Goal: Task Accomplishment & Management: Complete application form

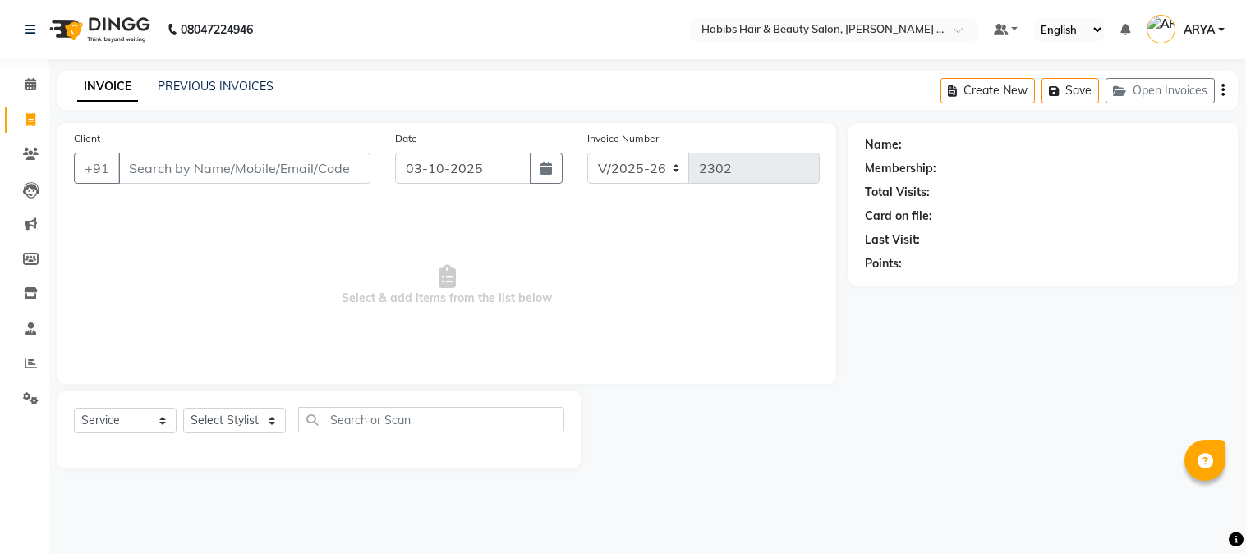
select select "5039"
select select "service"
click at [1169, 95] on button "Open Invoices" at bounding box center [1159, 90] width 109 height 25
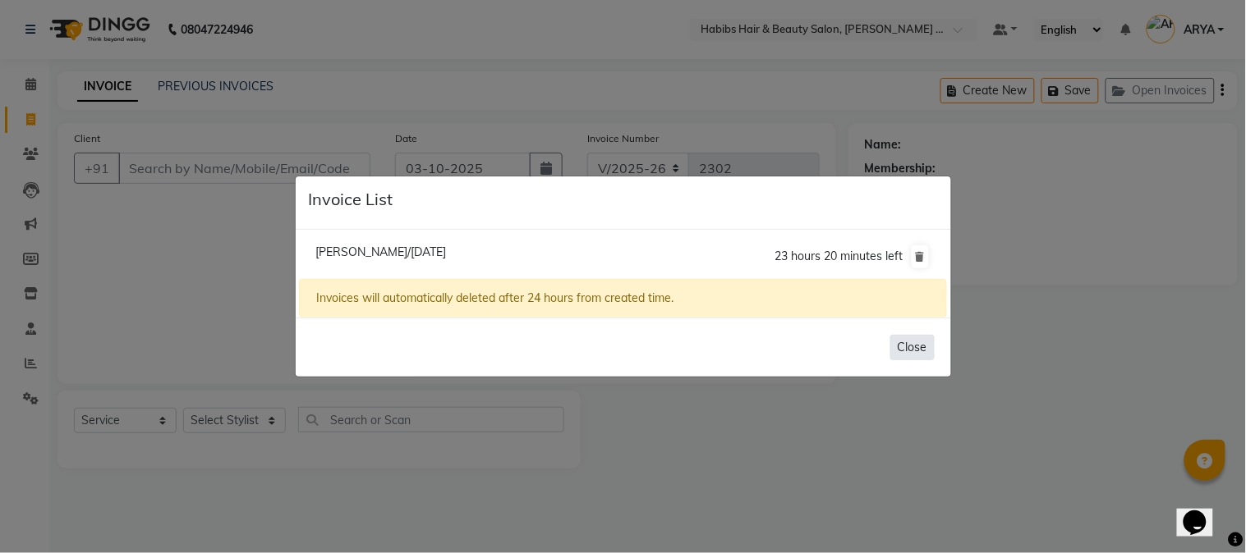
click at [912, 345] on button "Close" at bounding box center [912, 347] width 44 height 25
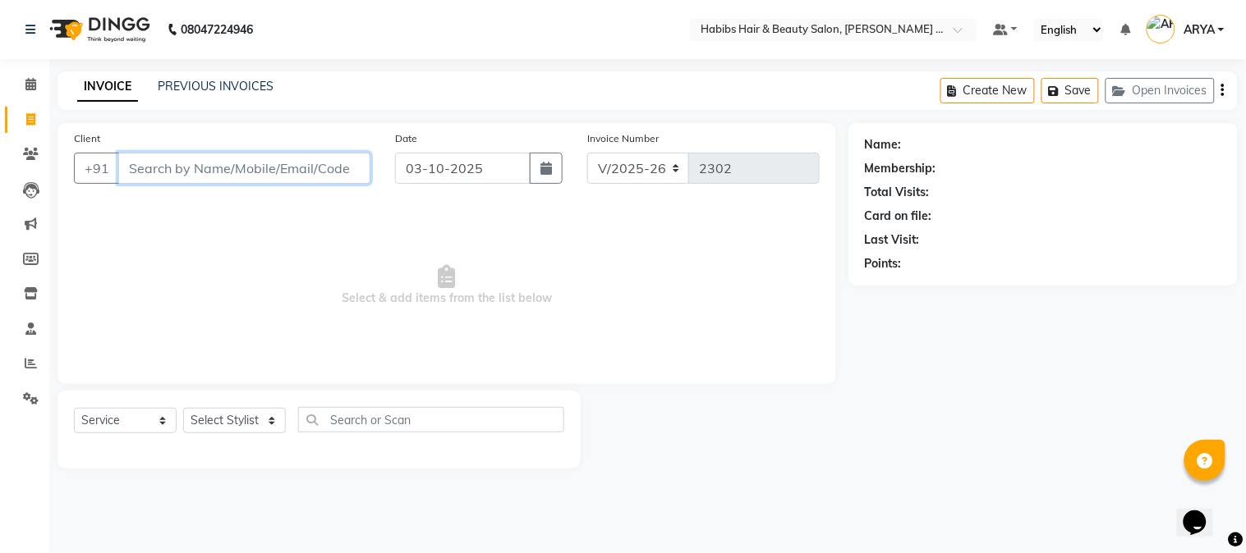
click at [236, 162] on input "Client" at bounding box center [244, 168] width 252 height 31
type input "8956868225"
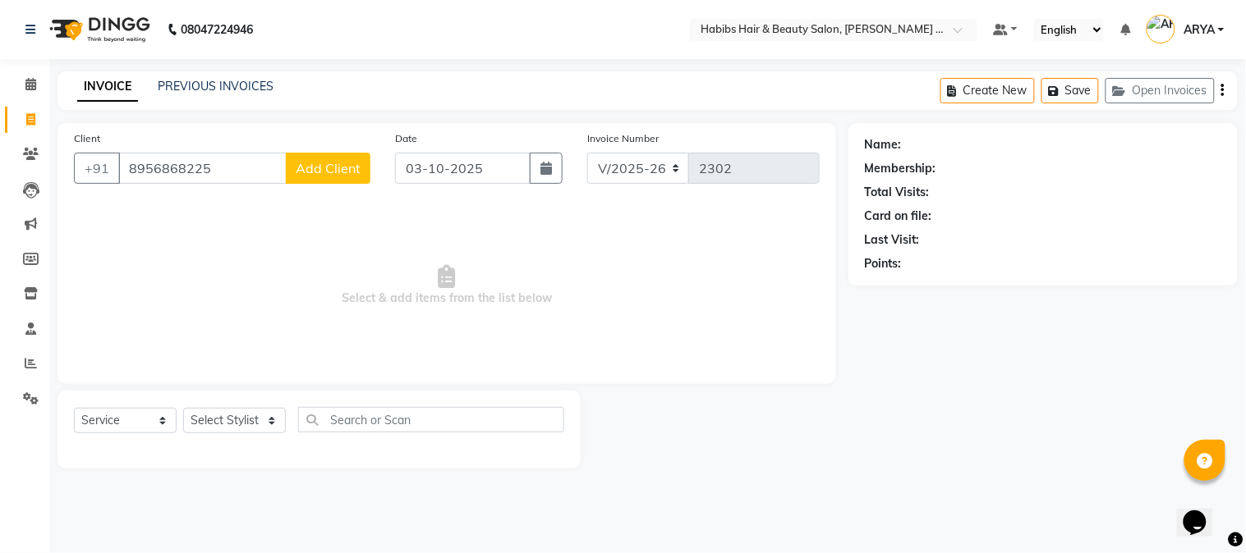
click at [313, 168] on span "Add Client" at bounding box center [328, 168] width 65 height 16
select select "22"
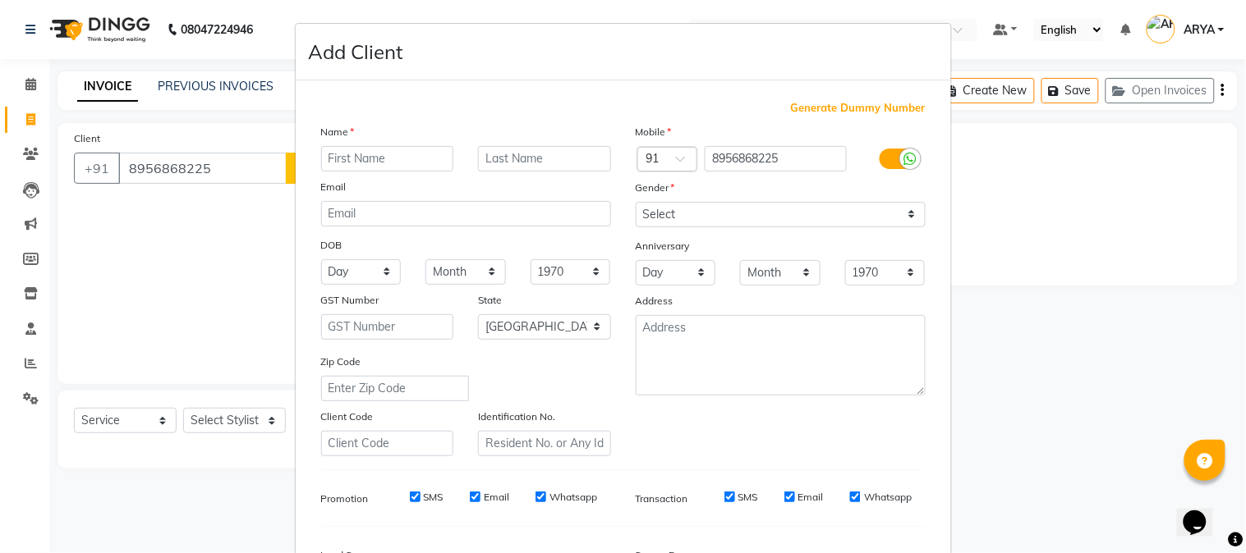
click at [349, 160] on input "text" at bounding box center [387, 158] width 133 height 25
type input "raj"
click at [652, 218] on select "Select [DEMOGRAPHIC_DATA] [DEMOGRAPHIC_DATA] Other Prefer Not To Say" at bounding box center [781, 214] width 290 height 25
select select "[DEMOGRAPHIC_DATA]"
click at [636, 202] on select "Select [DEMOGRAPHIC_DATA] [DEMOGRAPHIC_DATA] Other Prefer Not To Say" at bounding box center [781, 214] width 290 height 25
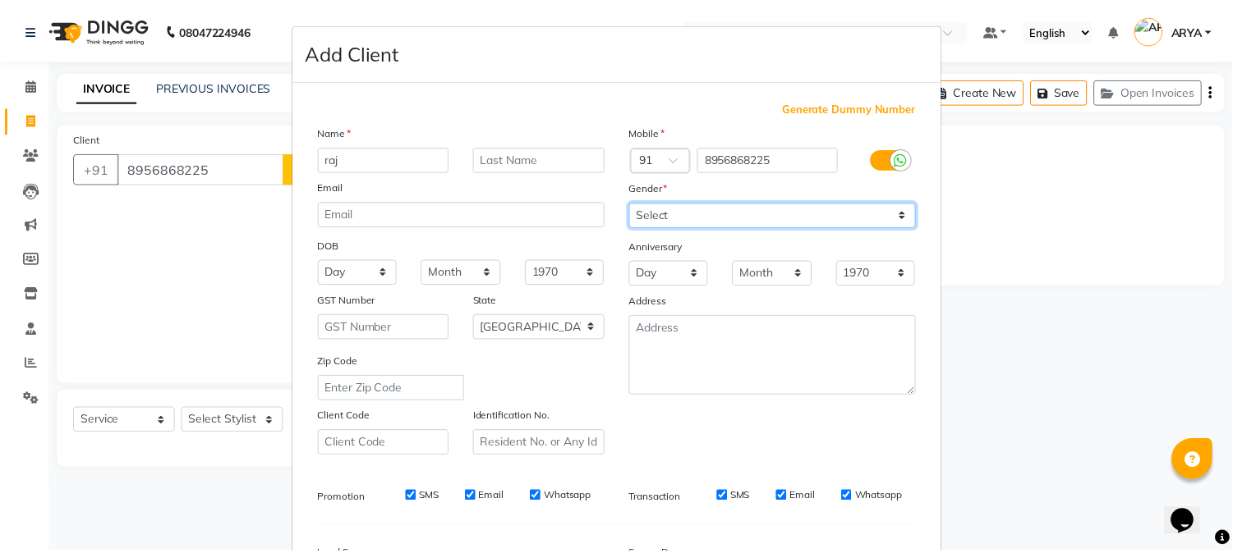
scroll to position [205, 0]
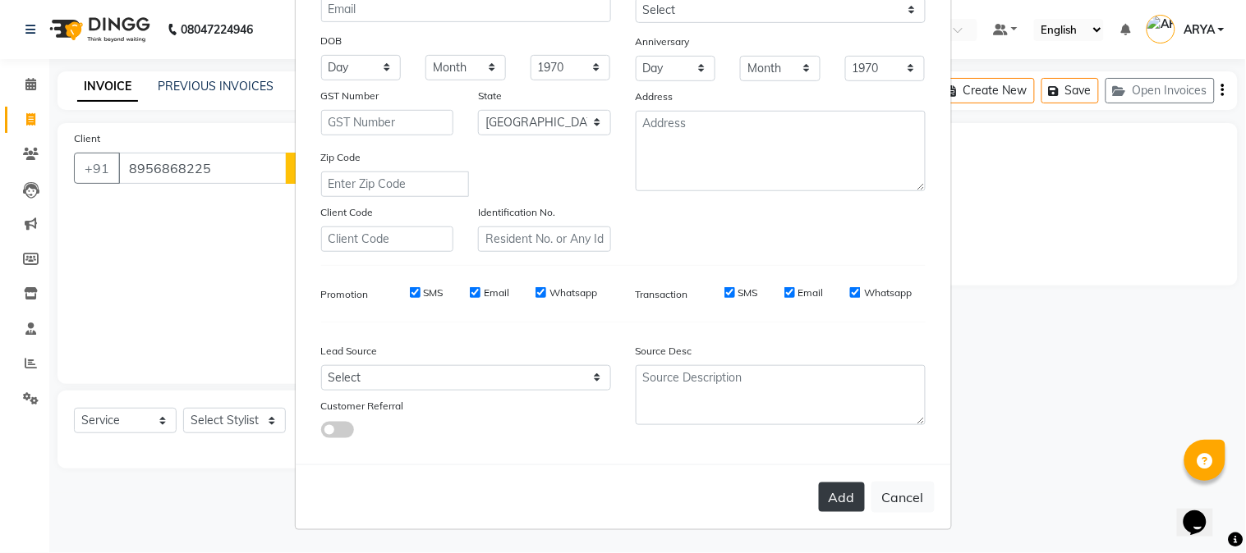
click at [842, 494] on button "Add" at bounding box center [842, 498] width 46 height 30
type input "89******25"
select select
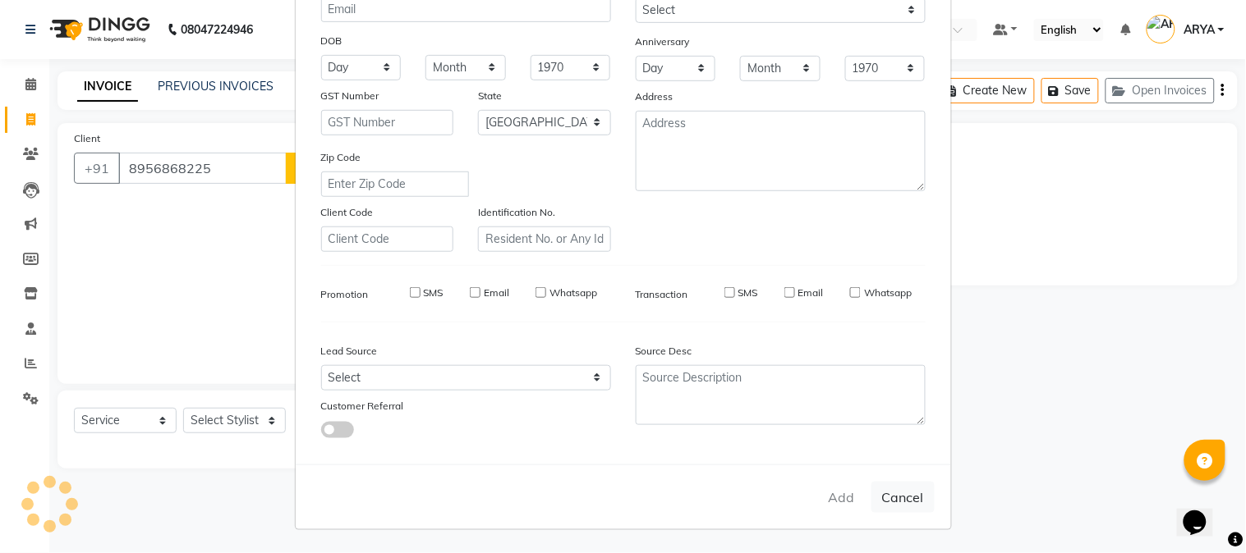
select select "null"
select select
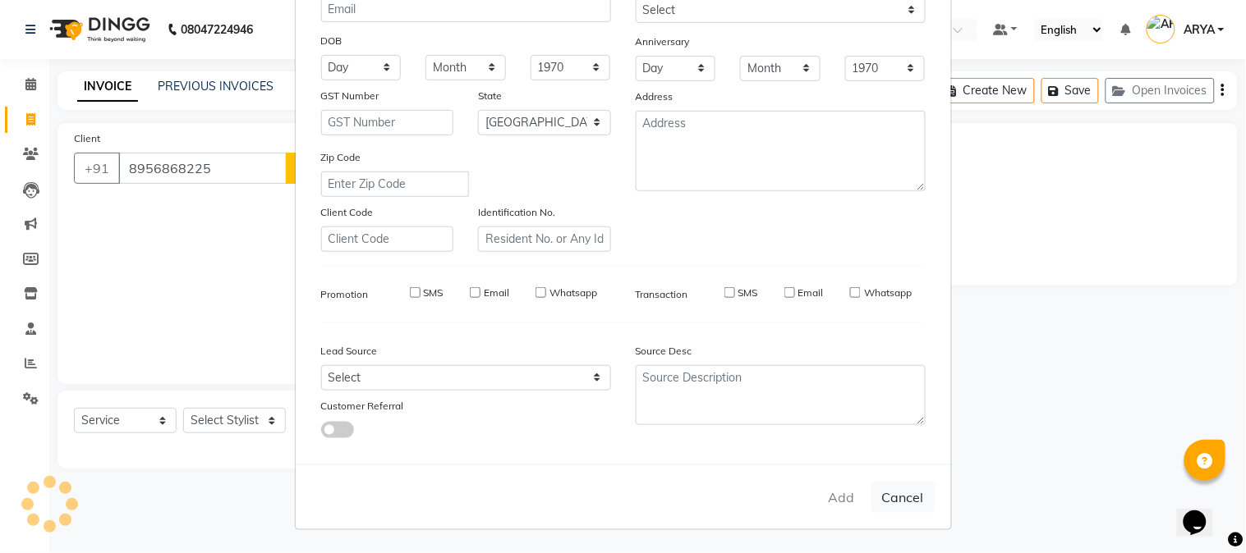
checkbox input "false"
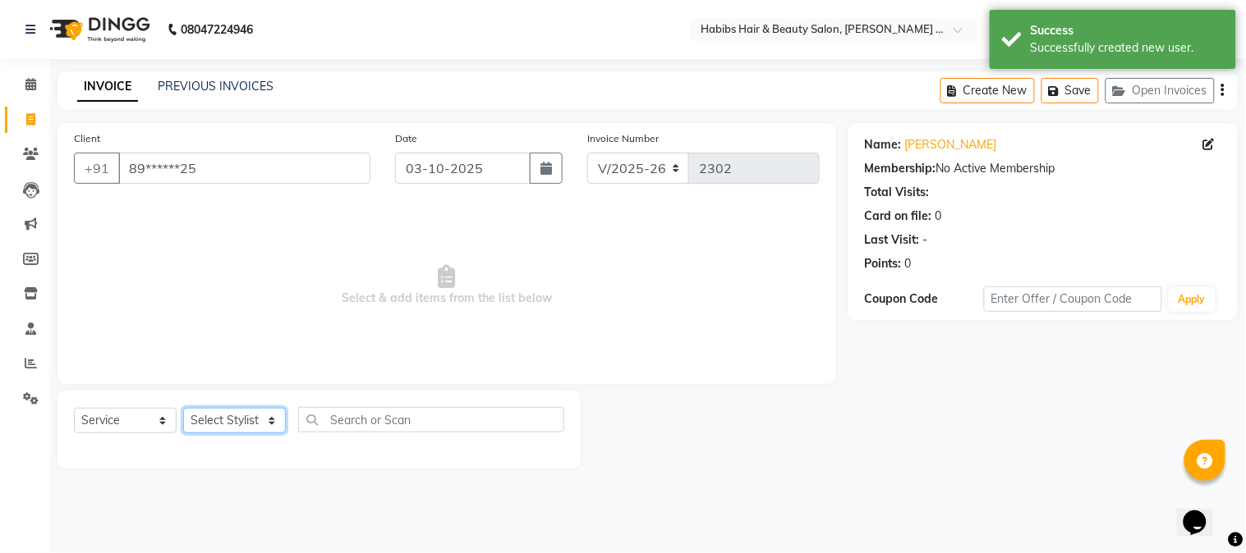
click at [212, 416] on select "Select Stylist Admin [PERSON_NAME] Darshan [PERSON_NAME] [PERSON_NAME] RASHMI […" at bounding box center [234, 420] width 103 height 25
select select "90625"
click at [183, 409] on select "Select Stylist Admin [PERSON_NAME] Darshan [PERSON_NAME] [PERSON_NAME] RASHMI […" at bounding box center [234, 420] width 103 height 25
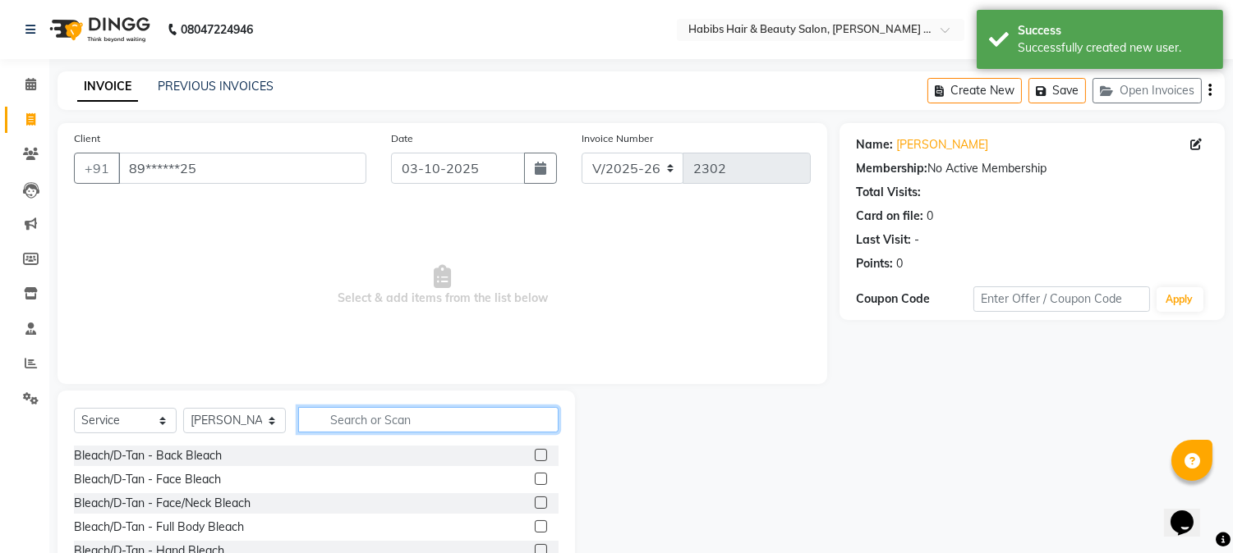
click at [363, 414] on input "text" at bounding box center [428, 419] width 260 height 25
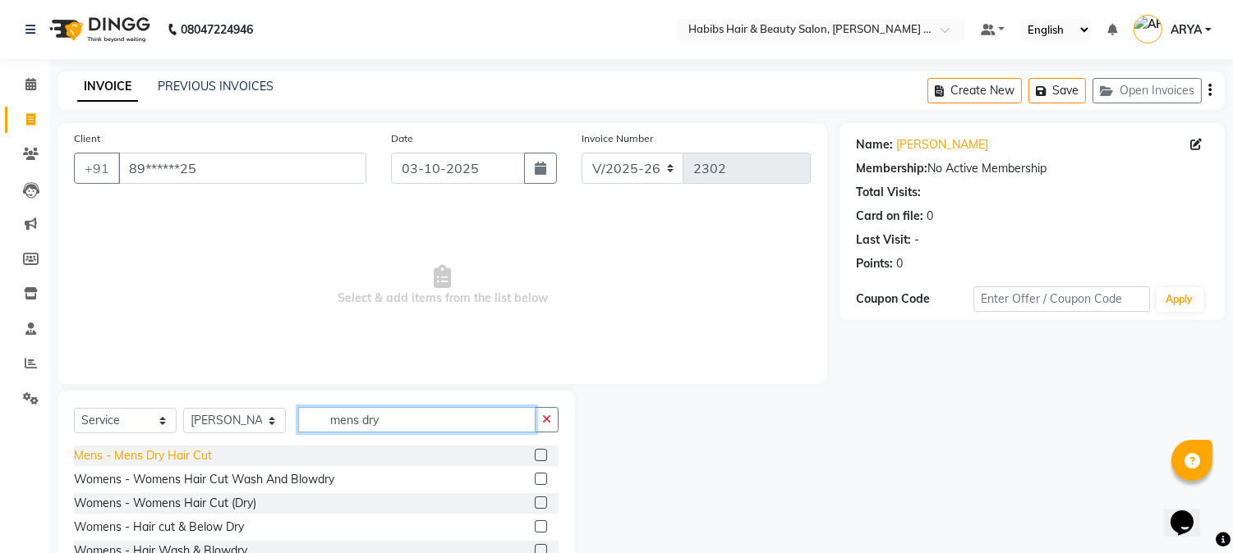
type input "mens dry"
click at [190, 452] on div "Mens - Mens Dry Hair Cut" at bounding box center [143, 456] width 138 height 17
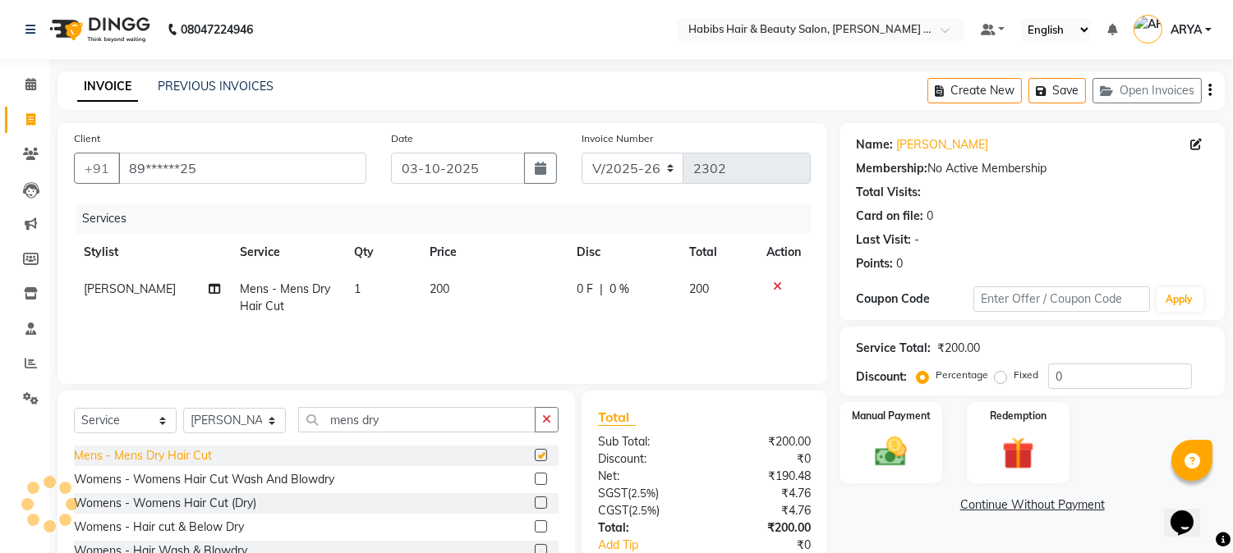
checkbox input "false"
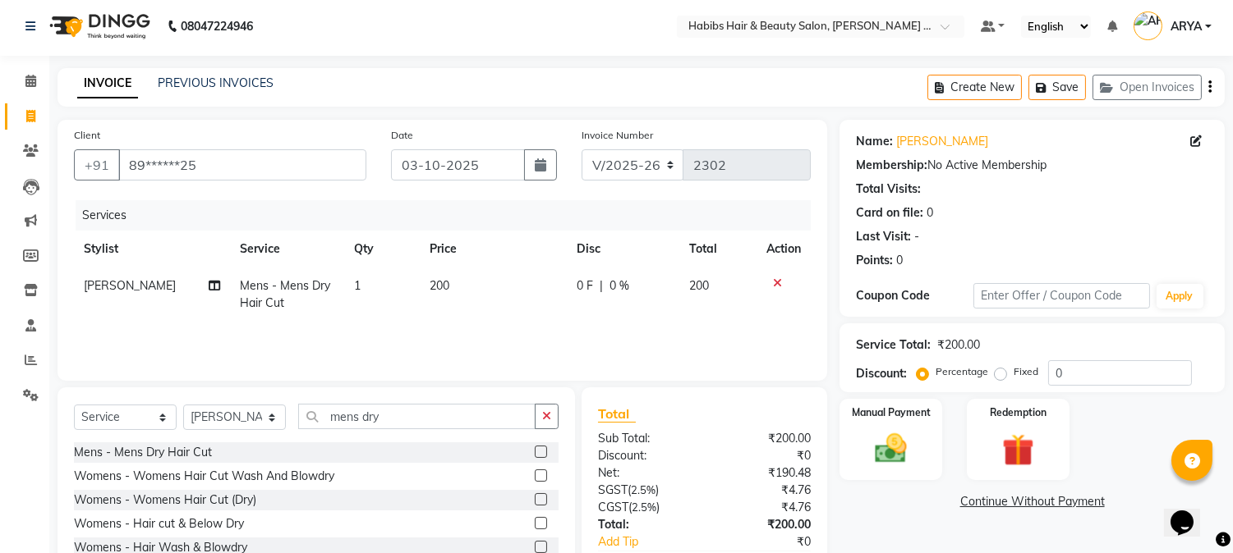
scroll to position [0, 0]
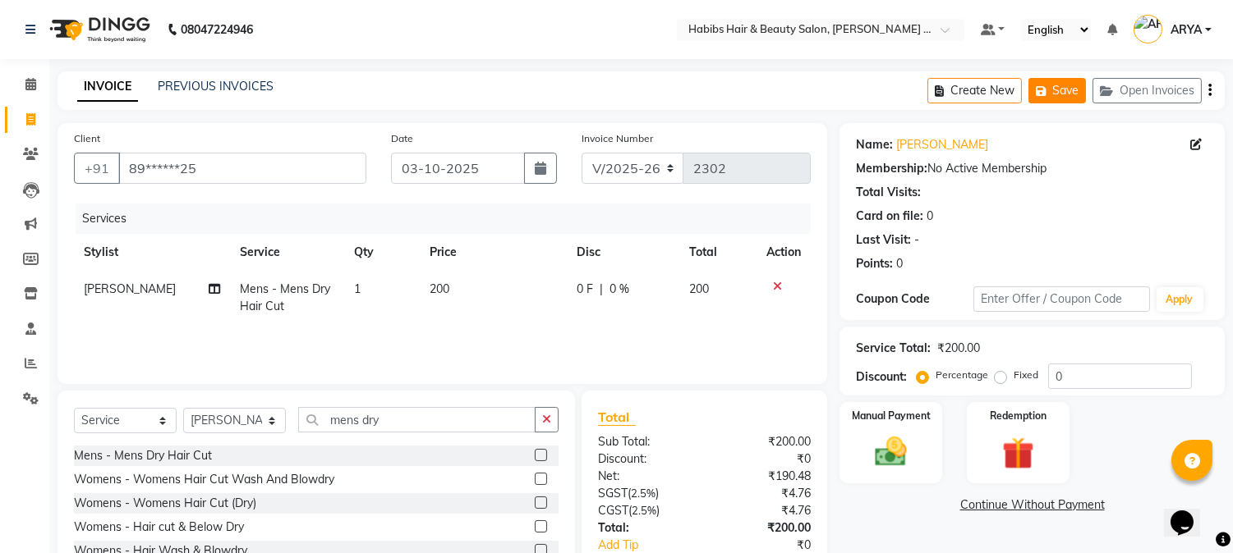
click at [1069, 82] on button "Save" at bounding box center [1056, 90] width 57 height 25
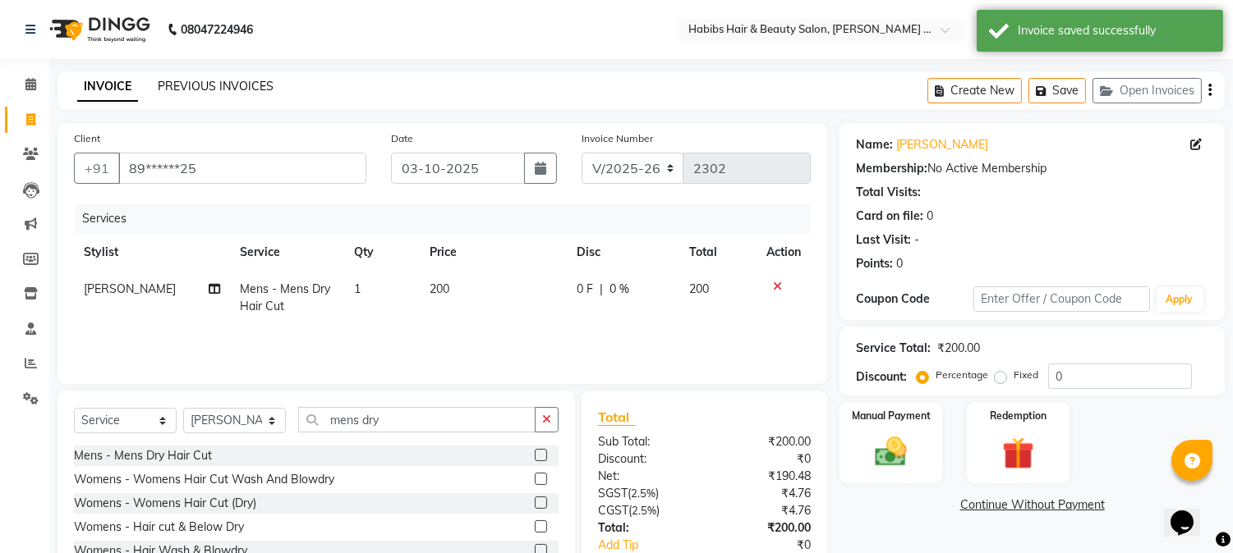
click at [235, 90] on link "PREVIOUS INVOICES" at bounding box center [216, 86] width 116 height 15
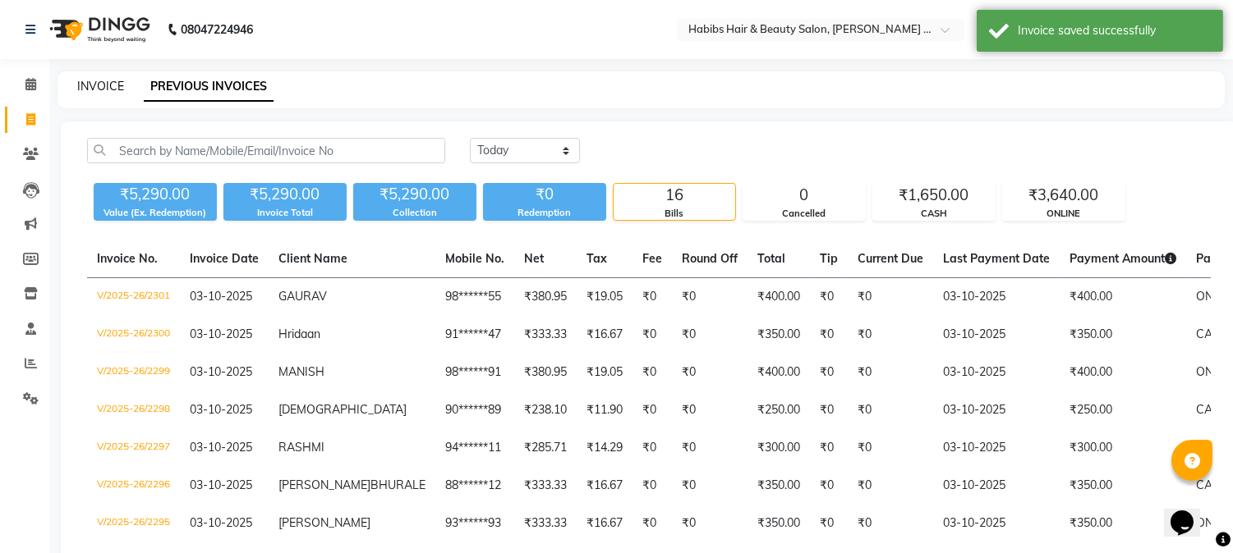
click at [102, 90] on link "INVOICE" at bounding box center [100, 86] width 47 height 15
select select "service"
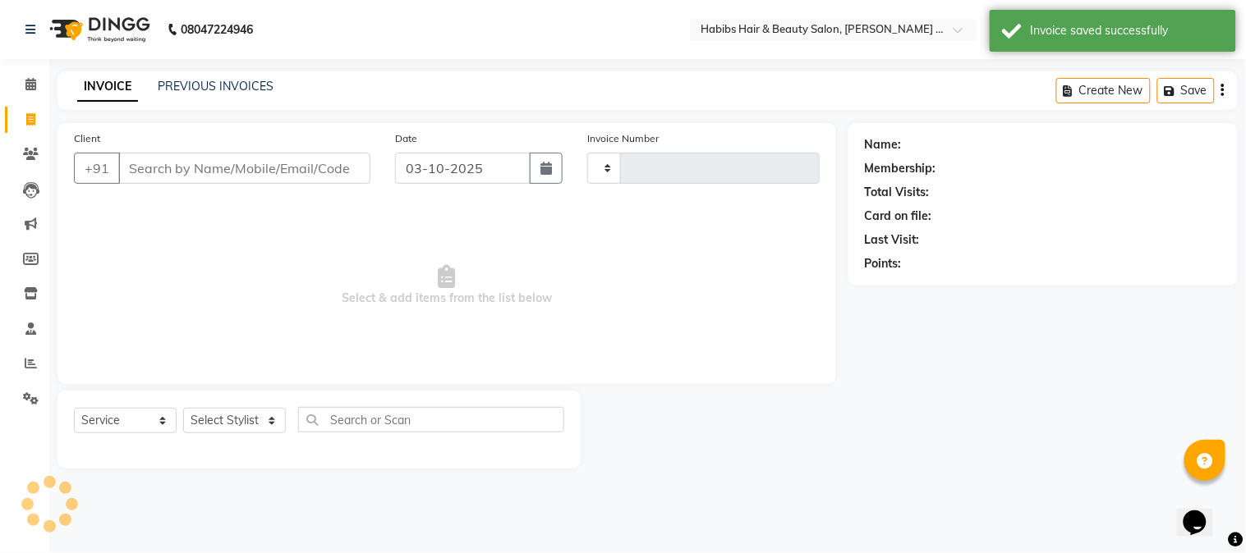
type input "2302"
select select "5039"
click at [227, 85] on link "PREVIOUS INVOICES" at bounding box center [216, 86] width 116 height 15
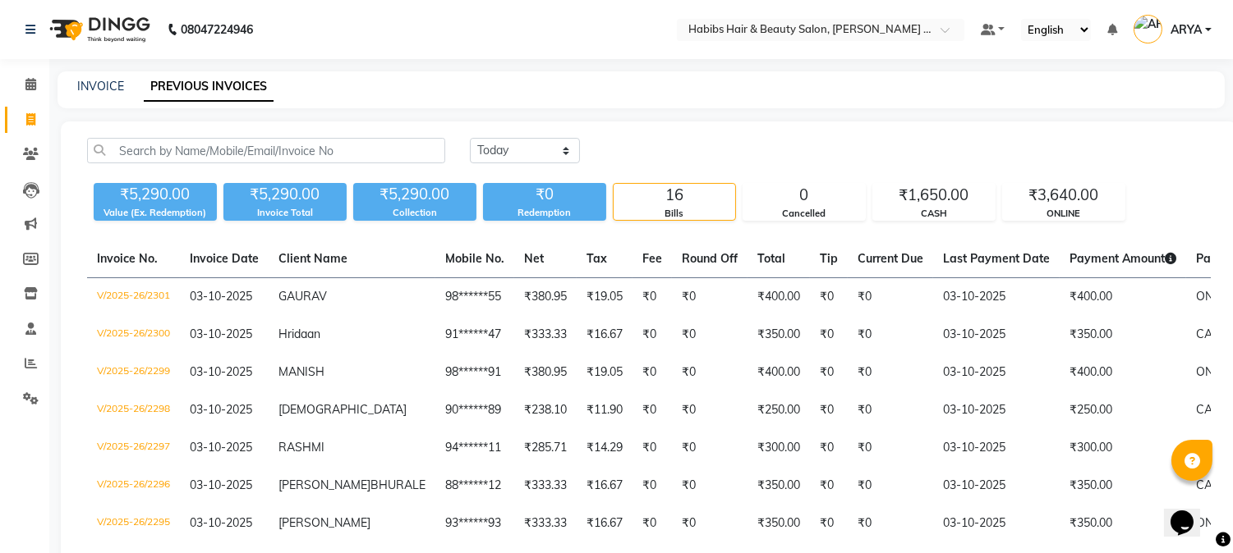
click at [792, 151] on div "[DATE] [DATE] Custom Range" at bounding box center [840, 150] width 741 height 25
click at [943, 126] on div "[DATE] [DATE] Custom Range ₹5,290.00 Value (Ex. Redemption) ₹5,290.00 Invoice T…" at bounding box center [649, 543] width 1176 height 843
click at [92, 79] on link "INVOICE" at bounding box center [100, 86] width 47 height 15
select select "service"
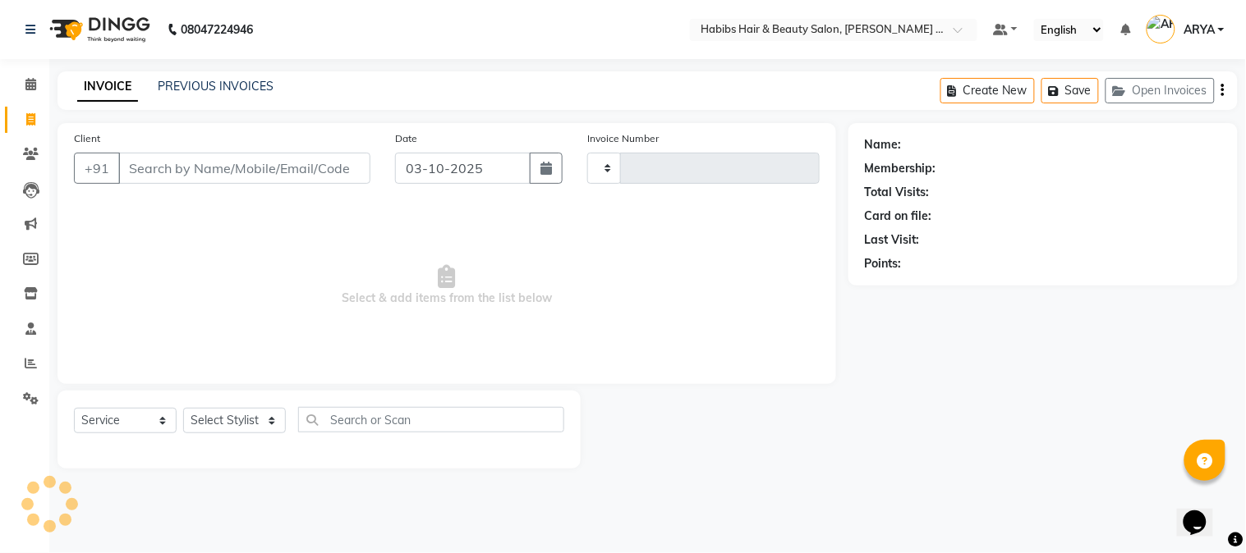
type input "2302"
select select "5039"
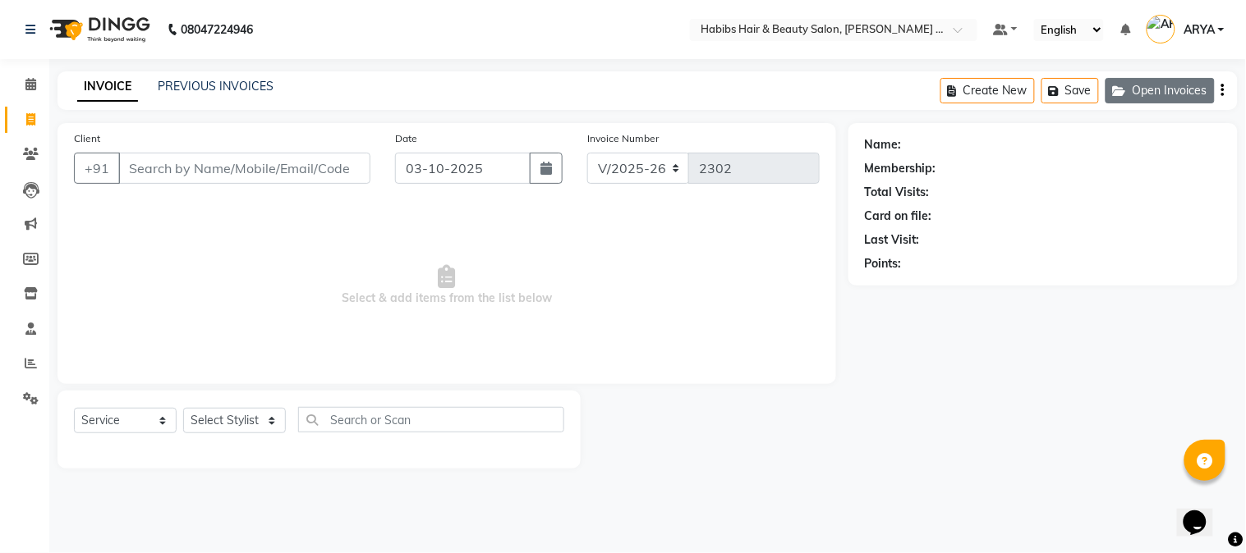
click at [1160, 85] on button "Open Invoices" at bounding box center [1159, 90] width 109 height 25
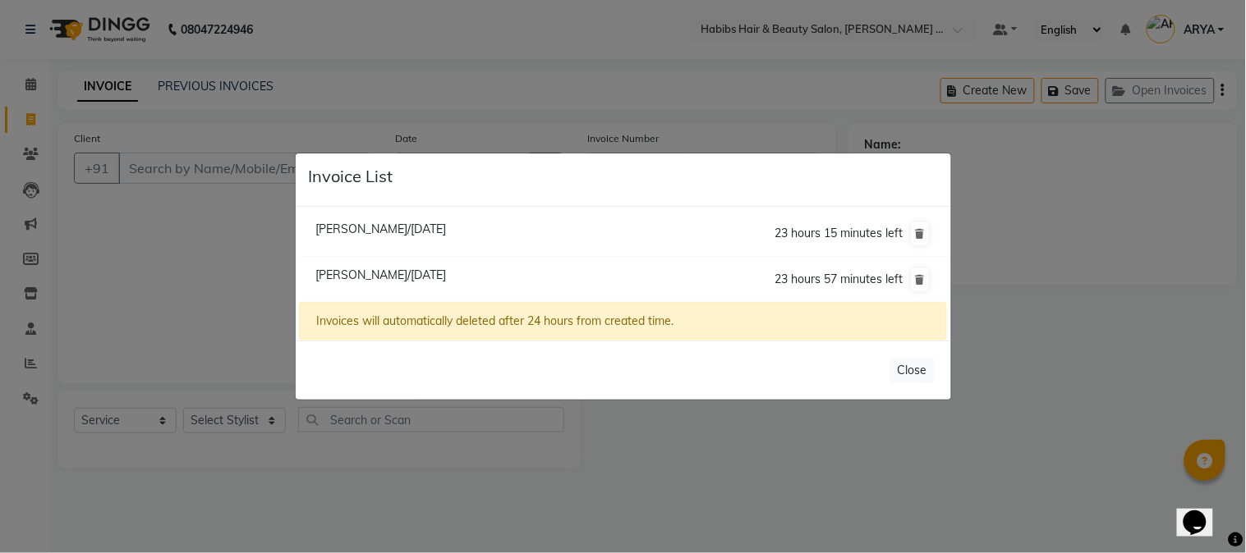
click at [419, 223] on span "[PERSON_NAME]/[DATE]" at bounding box center [380, 229] width 131 height 15
type input "81******12"
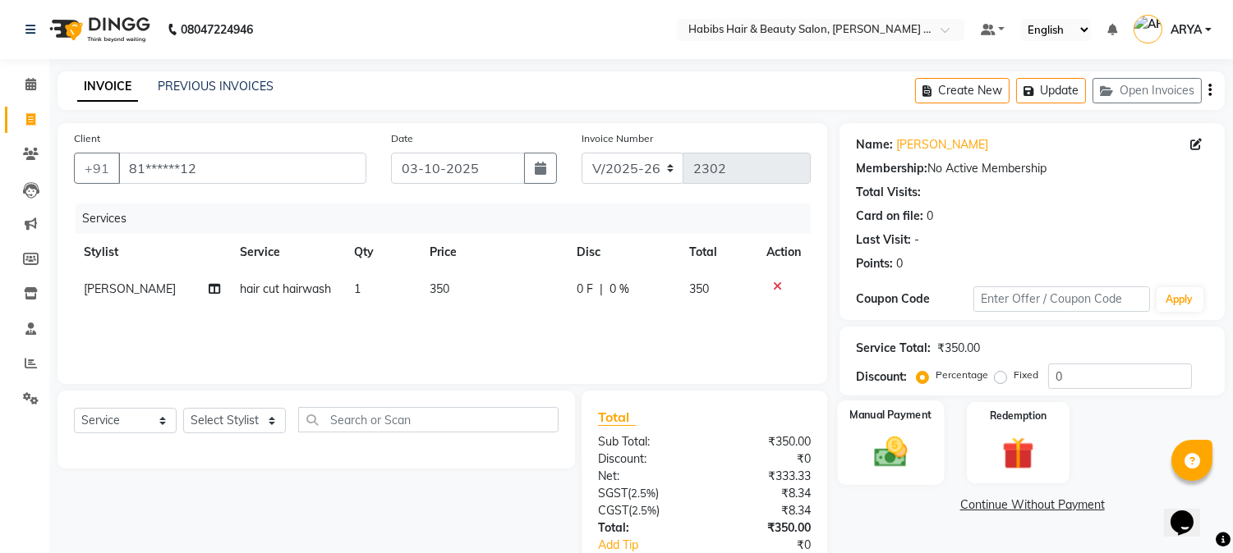
click at [879, 461] on img at bounding box center [891, 453] width 54 height 39
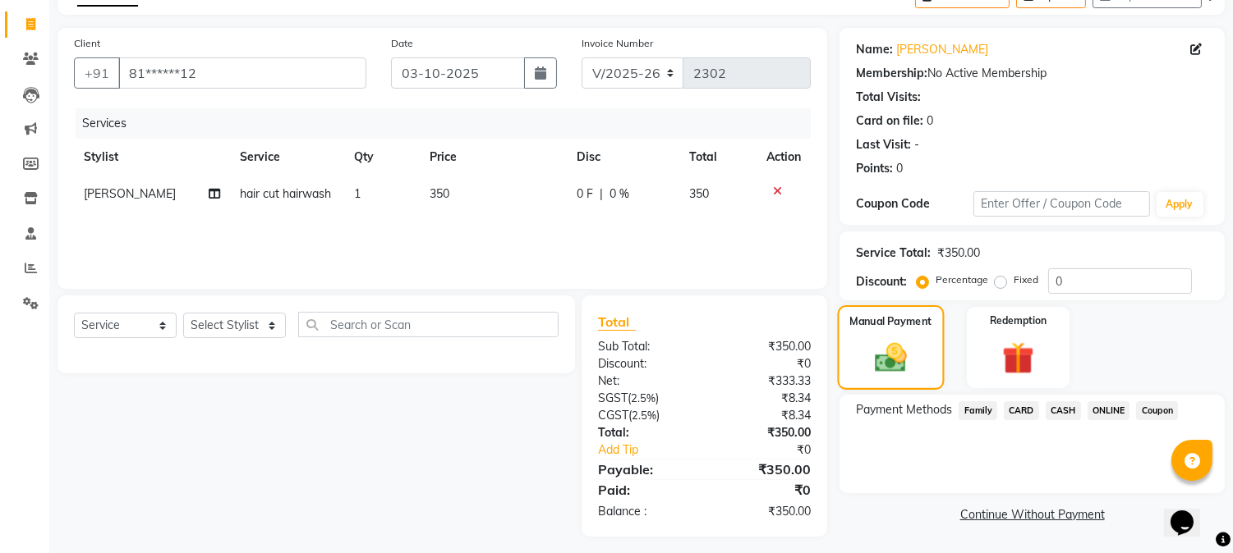
scroll to position [103, 0]
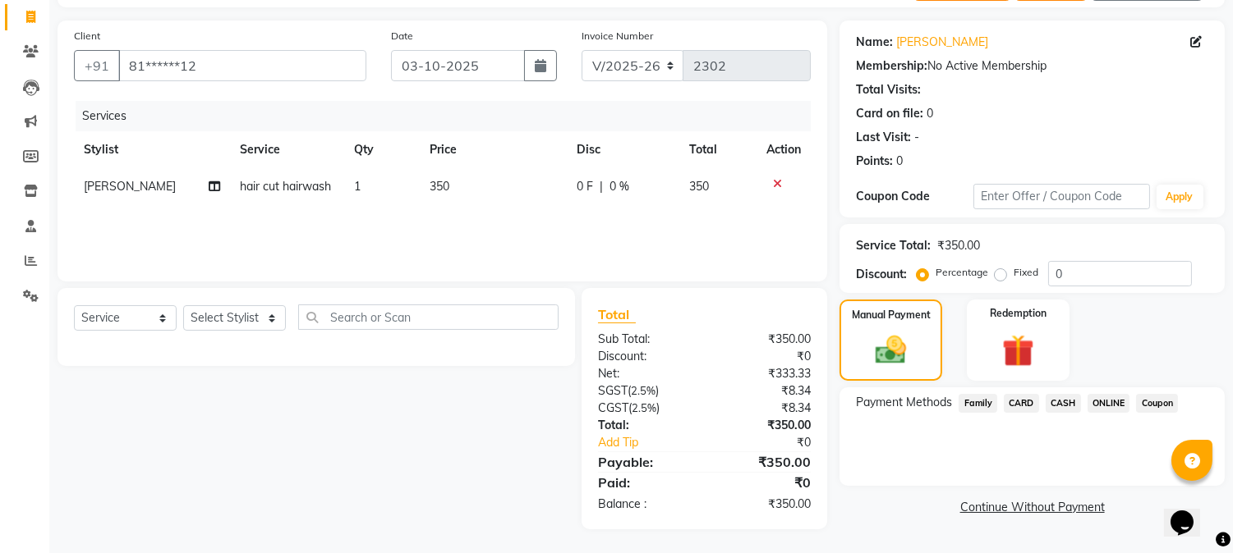
click at [1097, 402] on span "ONLINE" at bounding box center [1108, 403] width 43 height 19
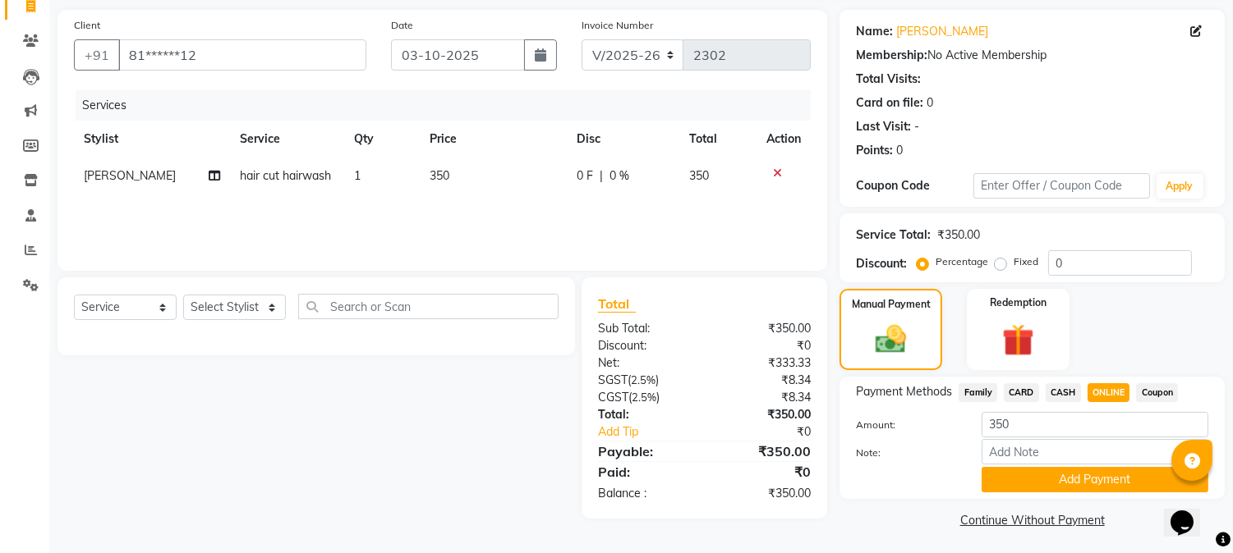
scroll to position [117, 0]
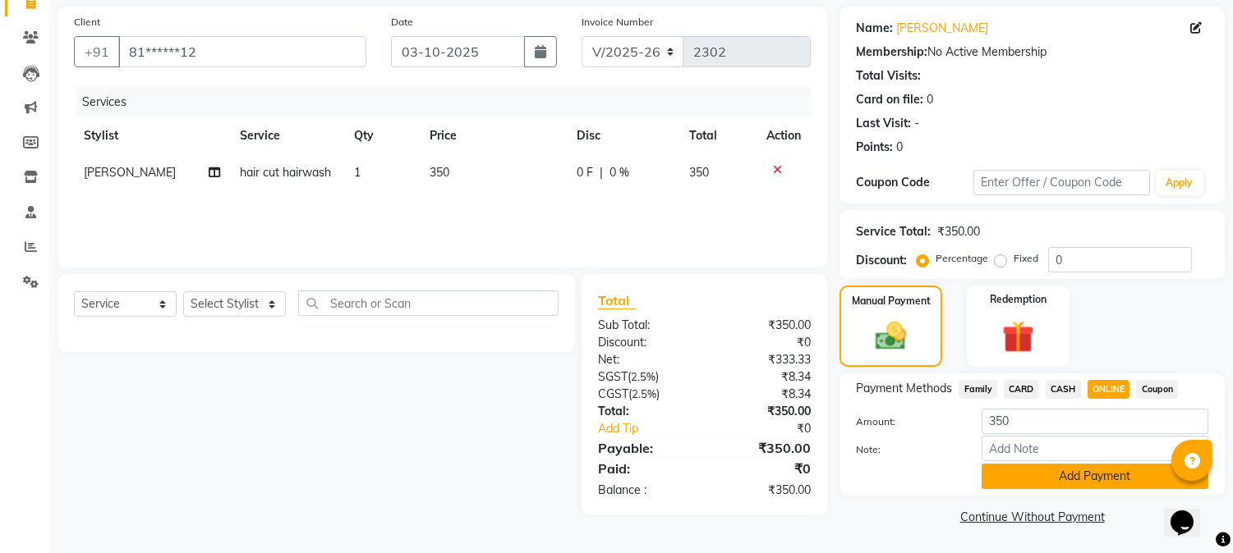
click at [1092, 485] on button "Add Payment" at bounding box center [1094, 476] width 227 height 25
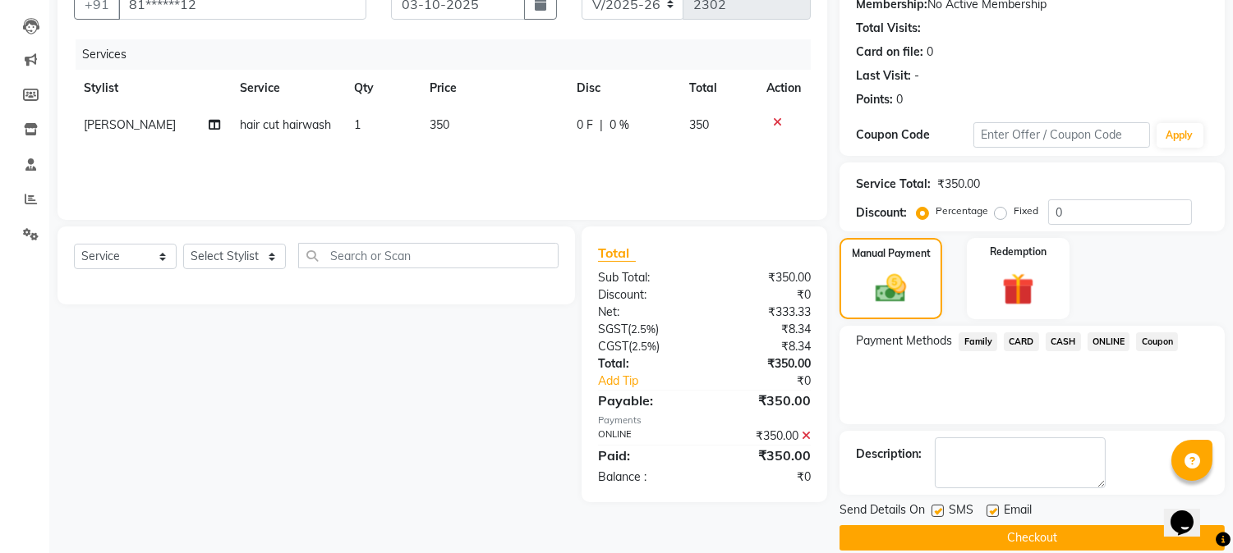
scroll to position [185, 0]
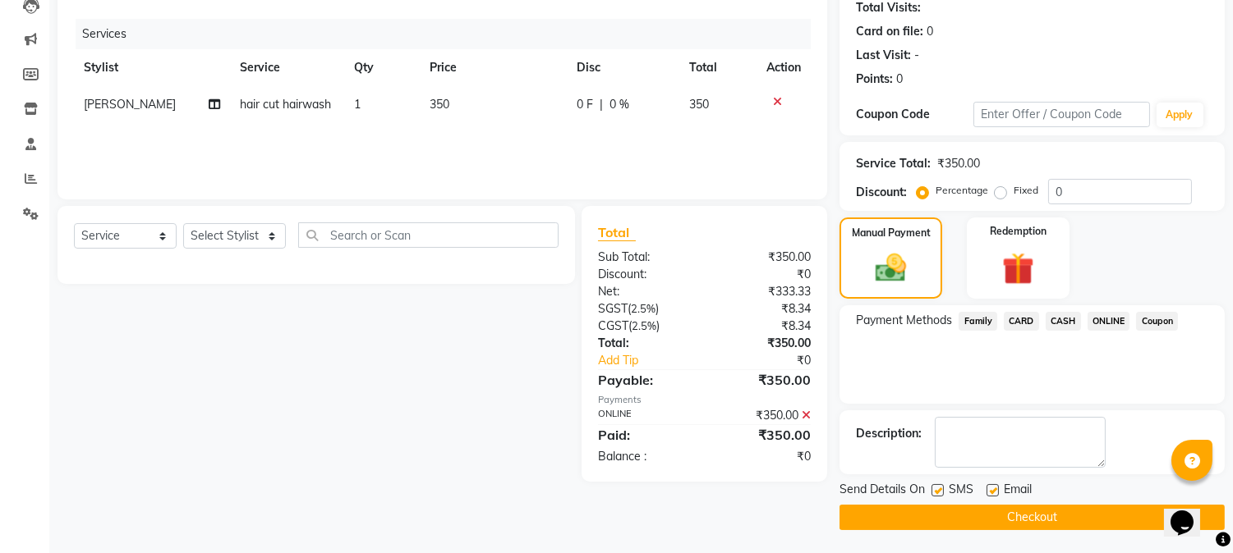
click at [1035, 515] on button "Checkout" at bounding box center [1031, 517] width 385 height 25
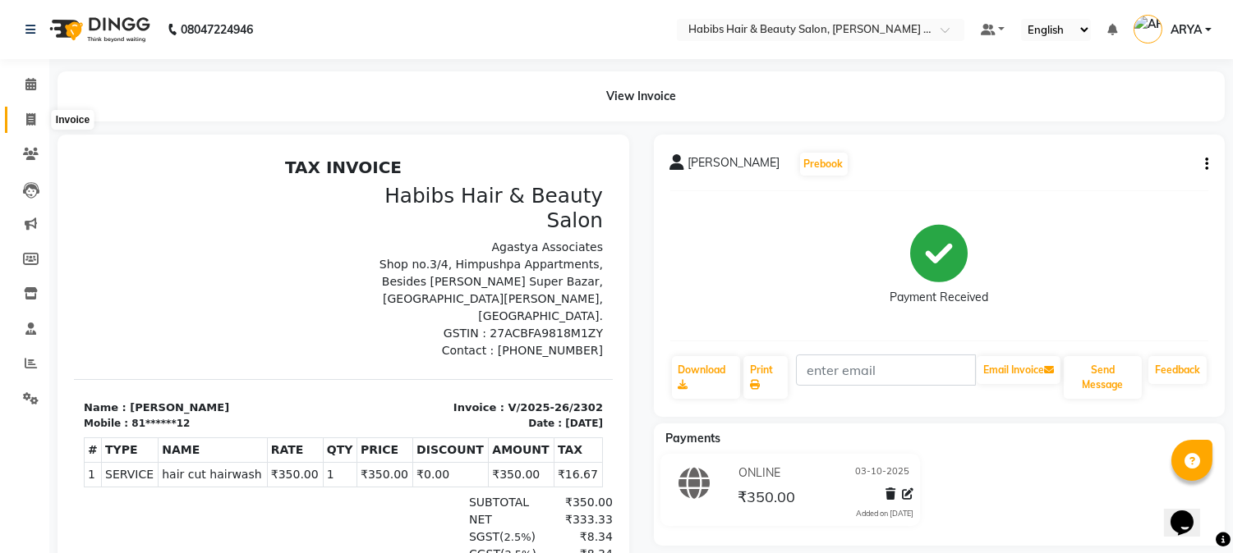
click at [39, 117] on span at bounding box center [30, 120] width 29 height 19
select select "service"
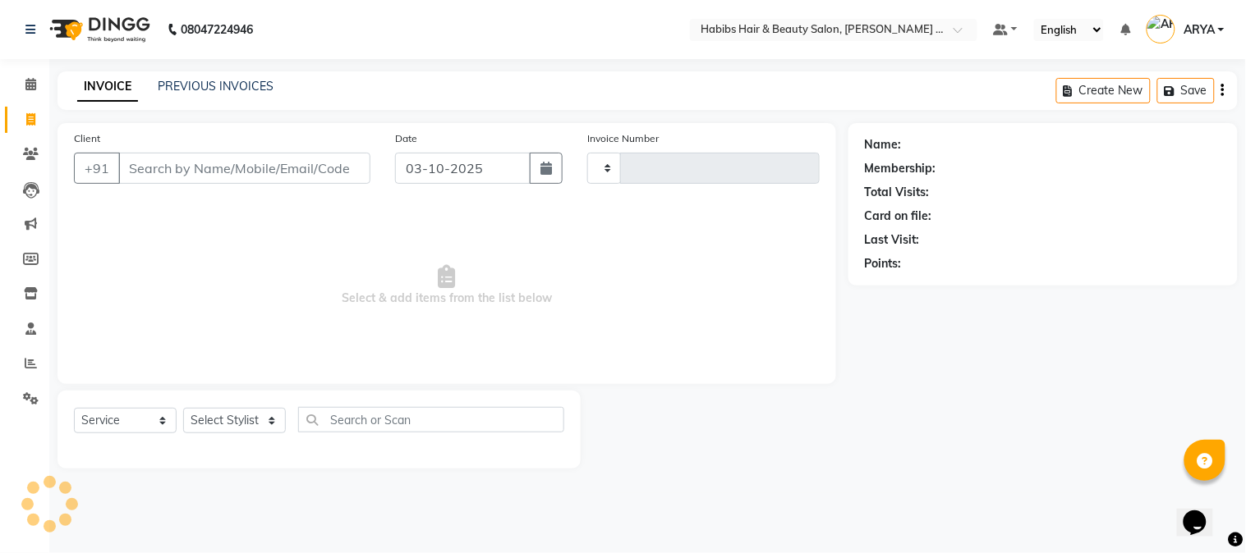
type input "2303"
select select "5039"
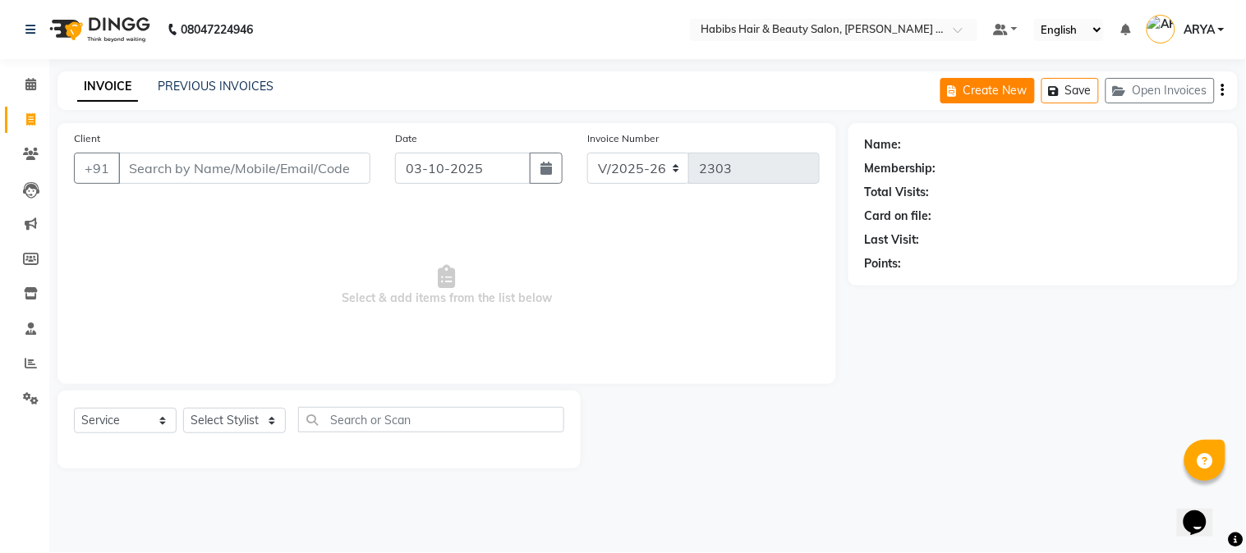
click at [1018, 91] on button "Create New" at bounding box center [987, 90] width 94 height 25
select select "service"
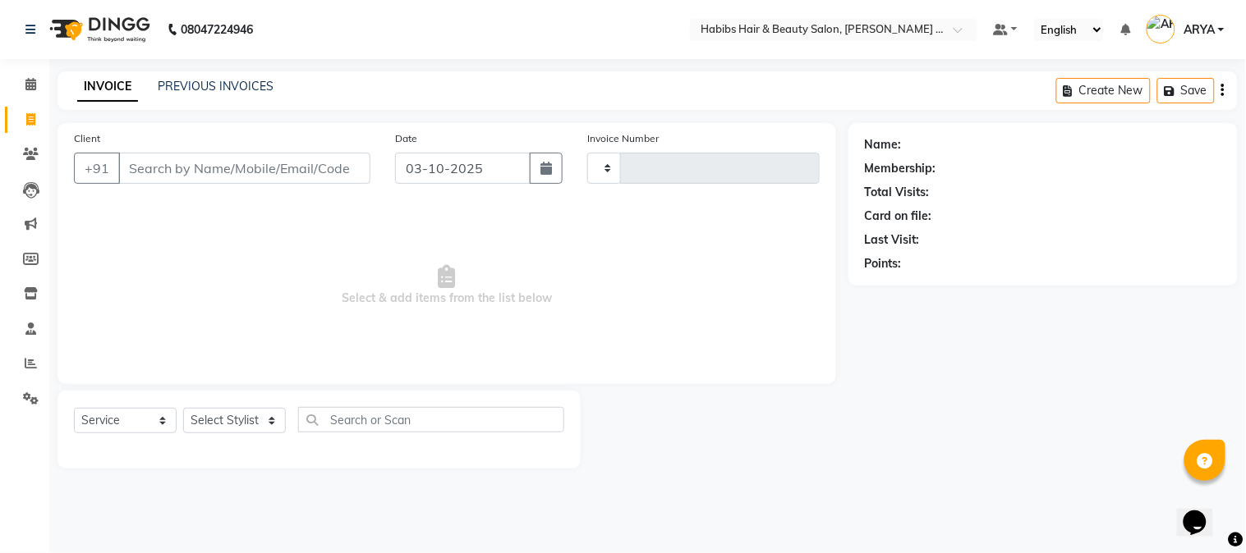
type input "2303"
select select "5039"
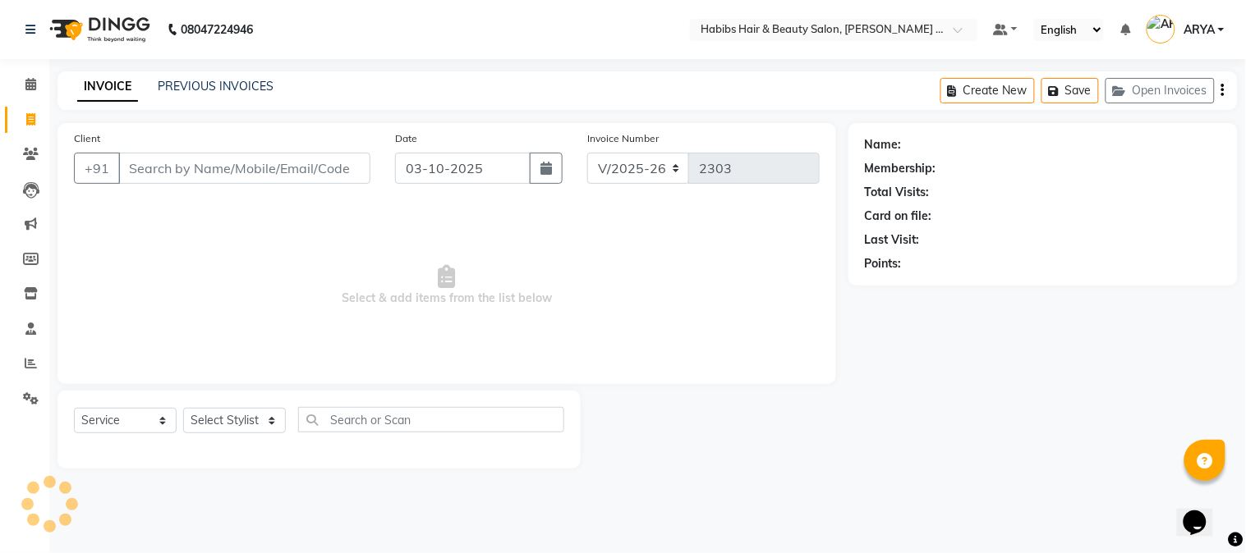
drag, startPoint x: 1018, startPoint y: 91, endPoint x: 388, endPoint y: 124, distance: 630.7
click at [388, 124] on main "INVOICE PREVIOUS INVOICES Create New Save Open Invoices Client +91 Date [DATE] …" at bounding box center [647, 282] width 1196 height 422
click at [316, 169] on input "Client" at bounding box center [244, 168] width 252 height 31
click at [261, 168] on input "Client" at bounding box center [244, 168] width 252 height 31
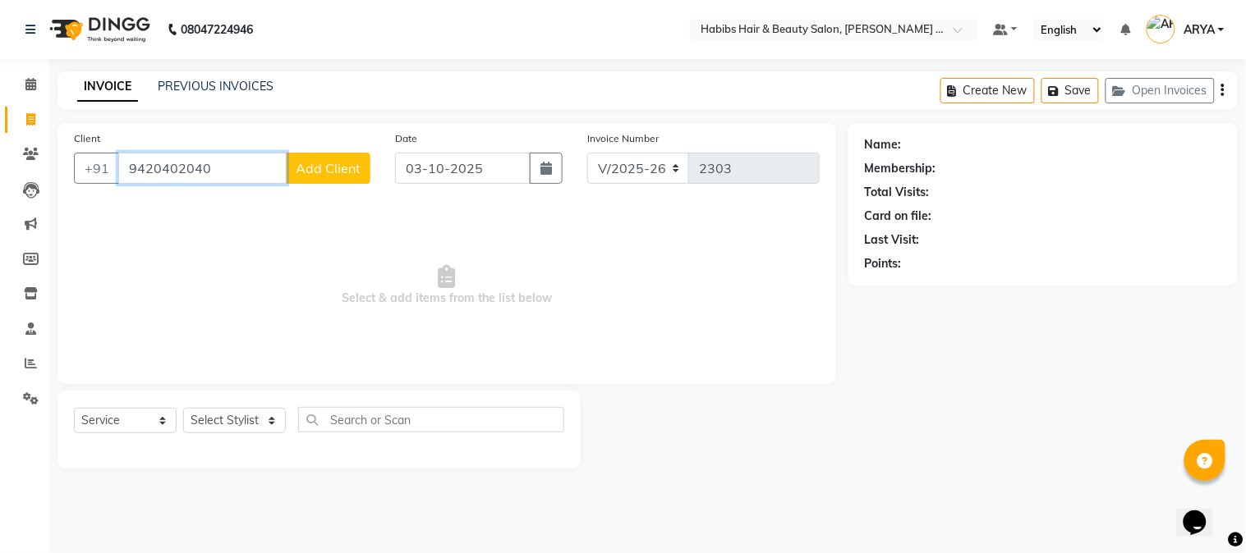
type input "9420402040"
click at [316, 170] on span "Add Client" at bounding box center [328, 168] width 65 height 16
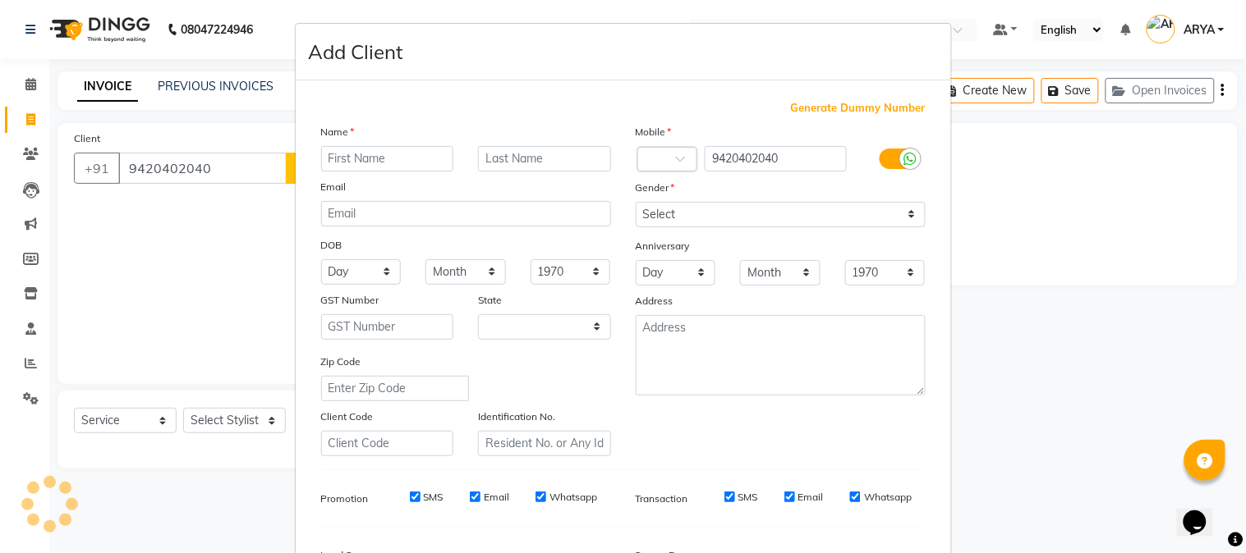
select select "22"
click at [351, 154] on input "text" at bounding box center [387, 158] width 133 height 25
type input "mohit"
type input "deshmukh"
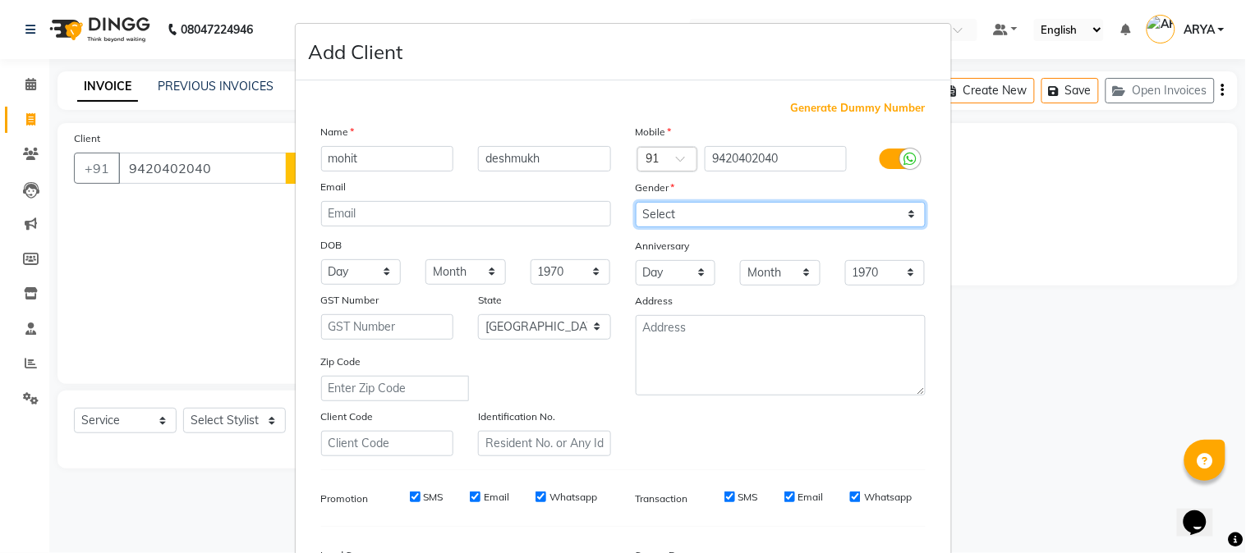
click at [669, 214] on select "Select [DEMOGRAPHIC_DATA] [DEMOGRAPHIC_DATA] Other Prefer Not To Say" at bounding box center [781, 214] width 290 height 25
select select "[DEMOGRAPHIC_DATA]"
click at [636, 202] on select "Select [DEMOGRAPHIC_DATA] [DEMOGRAPHIC_DATA] Other Prefer Not To Say" at bounding box center [781, 214] width 290 height 25
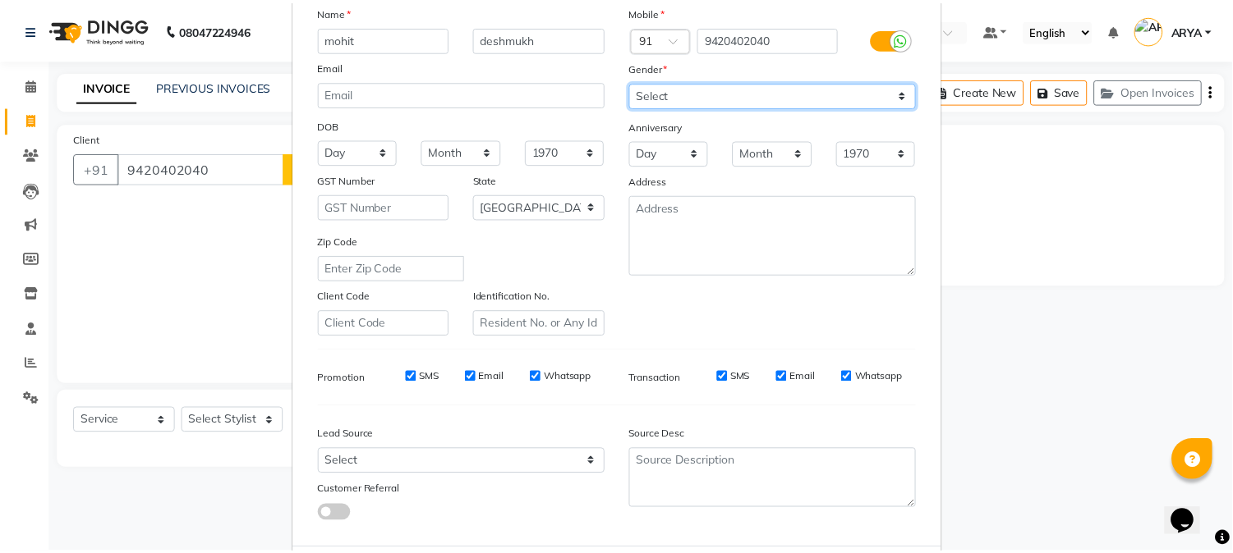
scroll to position [205, 0]
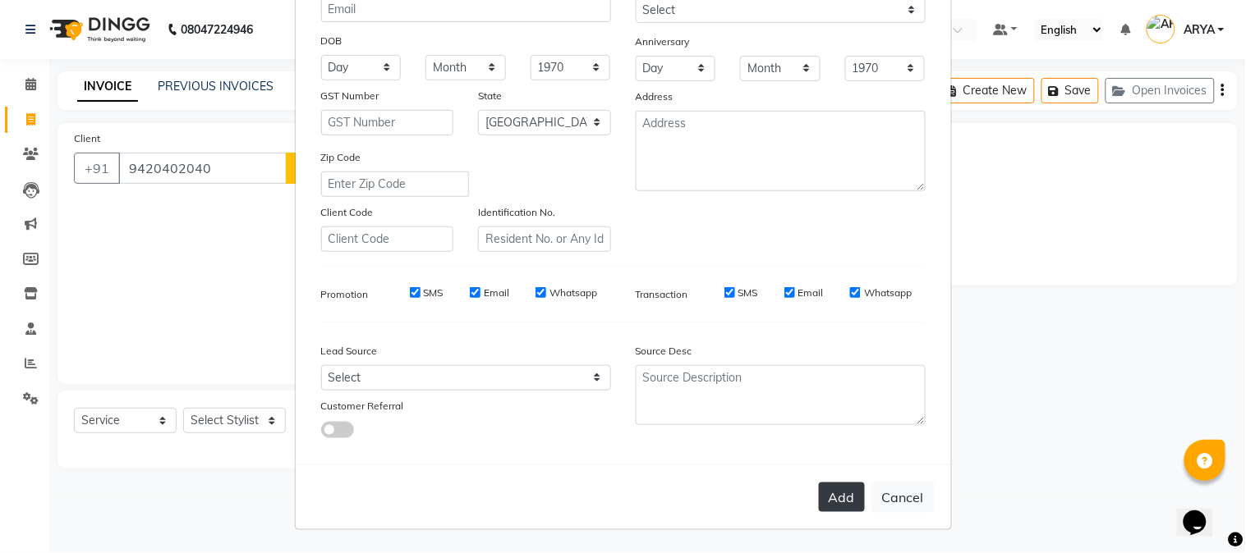
click at [838, 502] on button "Add" at bounding box center [842, 498] width 46 height 30
type input "94******40"
select select
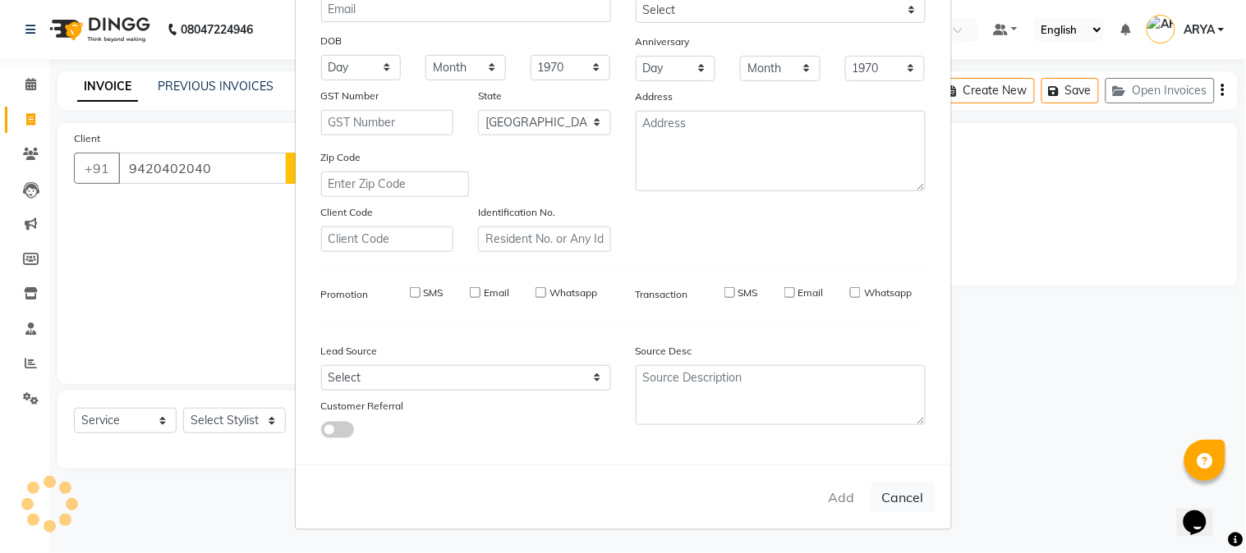
select select "null"
select select
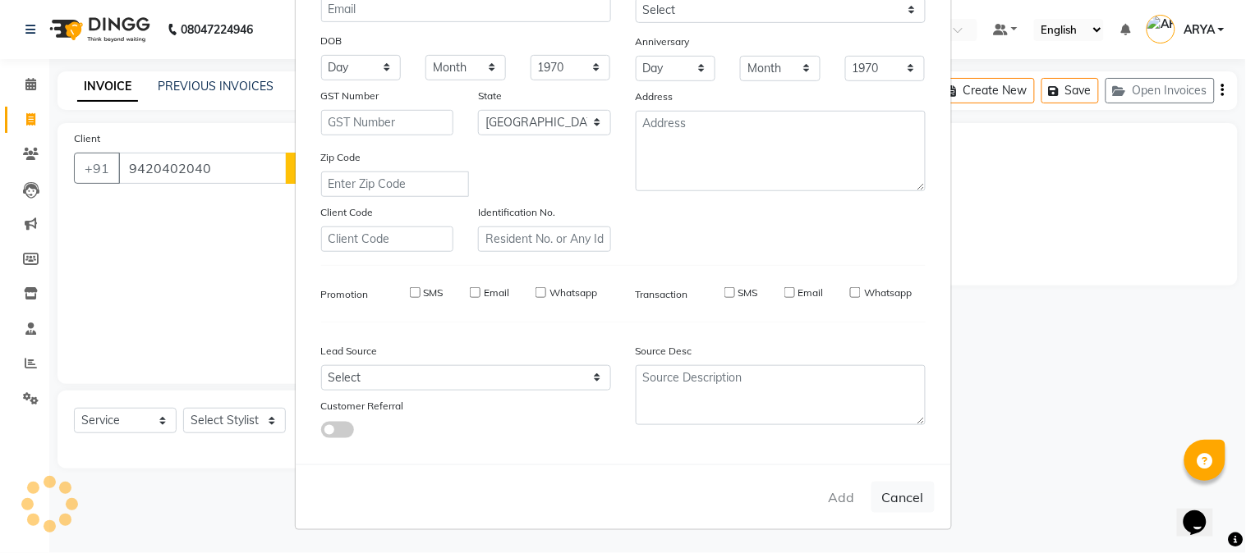
checkbox input "false"
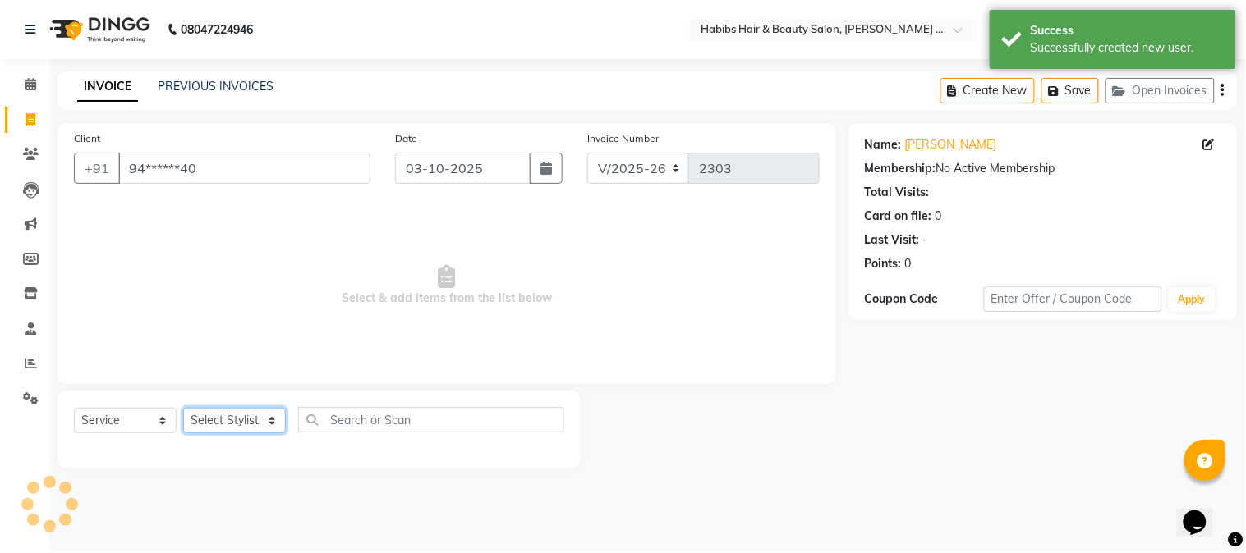
click at [220, 425] on select "Select Stylist Admin [PERSON_NAME] Darshan [PERSON_NAME] [PERSON_NAME] RASHMI […" at bounding box center [234, 420] width 103 height 25
select select "32088"
click at [183, 409] on select "Select Stylist Admin [PERSON_NAME] Darshan [PERSON_NAME] [PERSON_NAME] RASHMI […" at bounding box center [234, 420] width 103 height 25
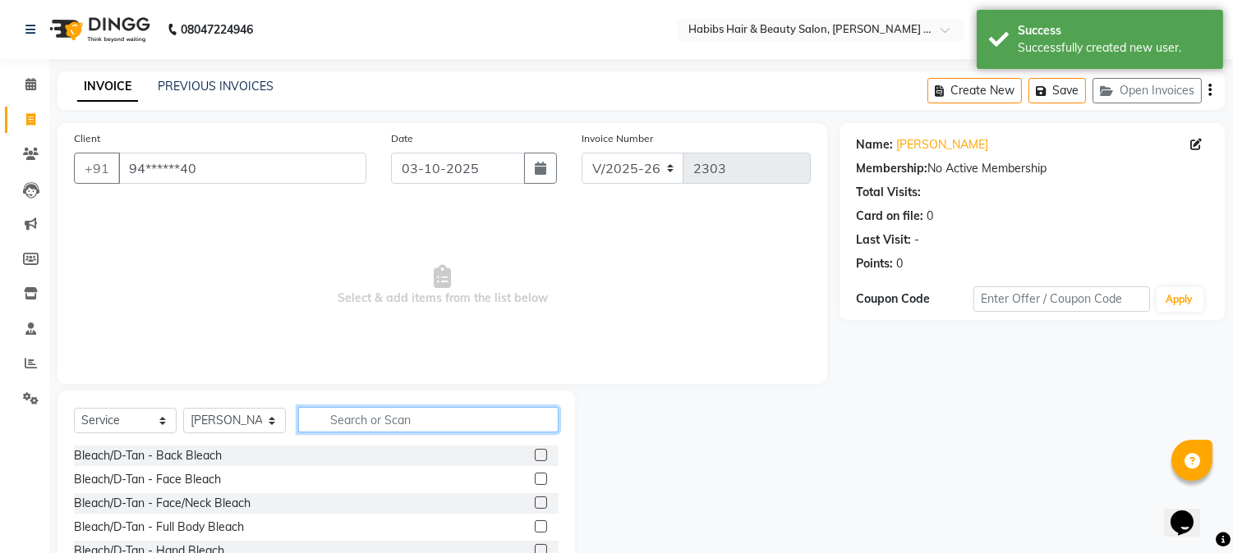
click at [444, 415] on input "text" at bounding box center [428, 419] width 260 height 25
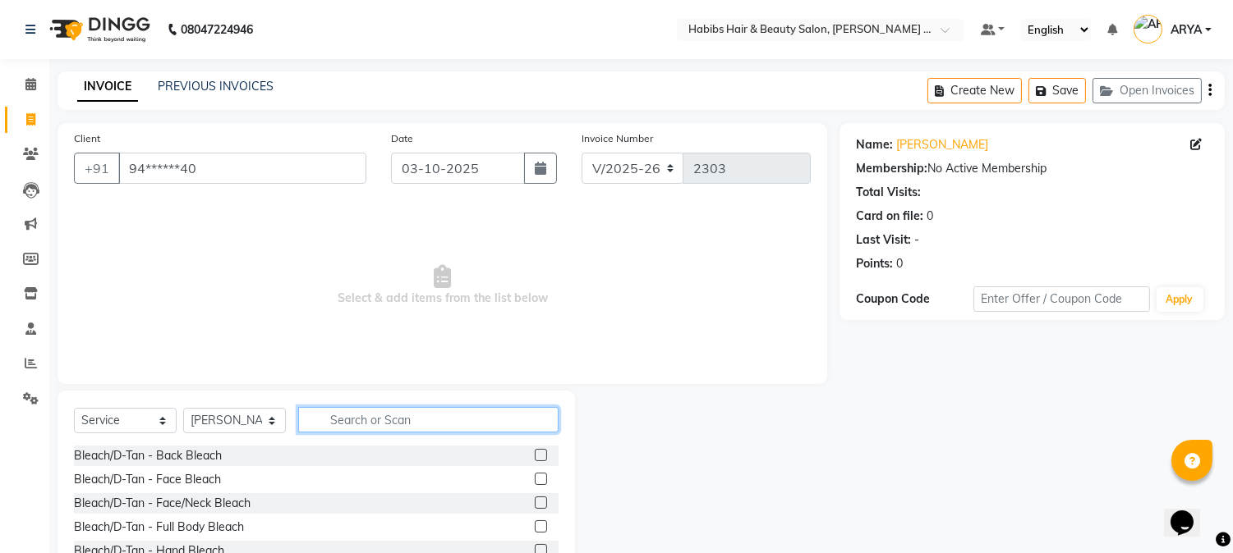
click at [420, 421] on input "text" at bounding box center [428, 419] width 260 height 25
type input "mens dry"
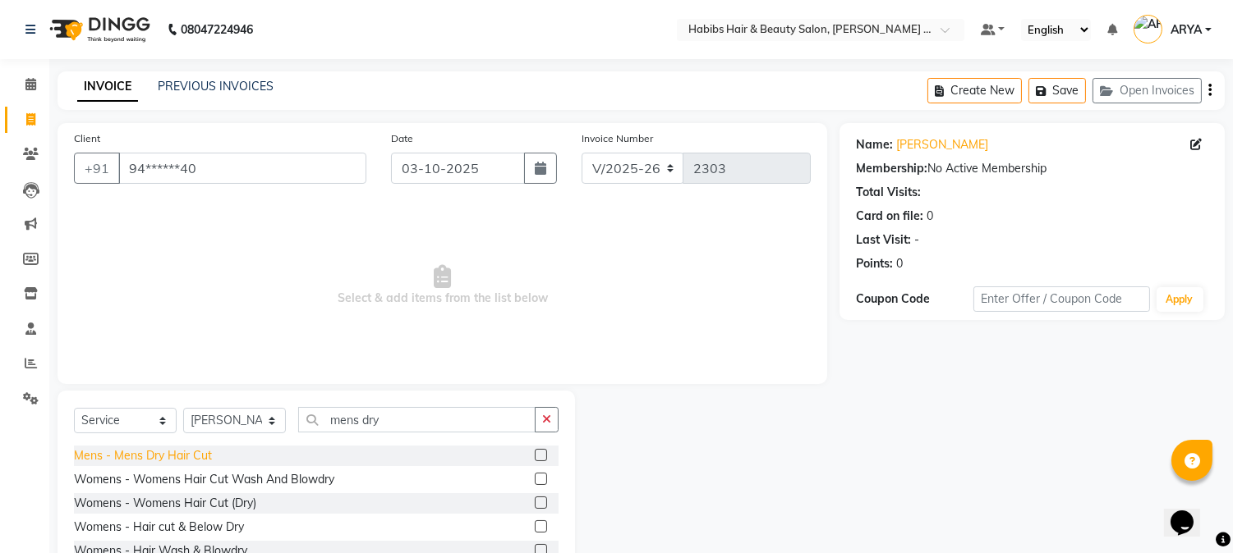
click at [195, 454] on div "Mens - Mens Dry Hair Cut" at bounding box center [143, 456] width 138 height 17
checkbox input "false"
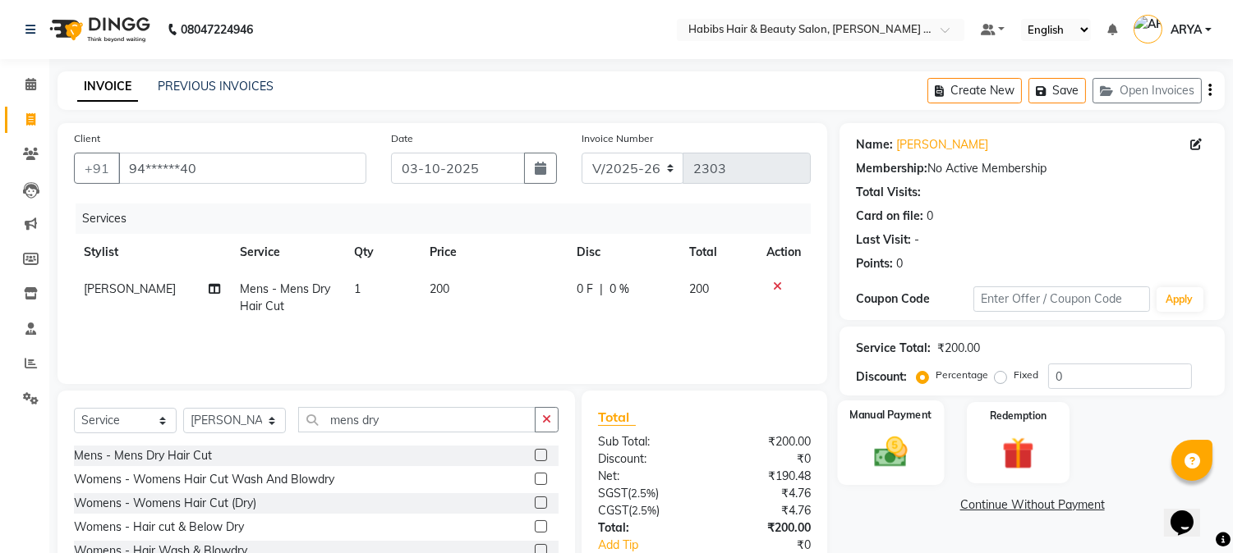
click at [930, 429] on div "Manual Payment" at bounding box center [891, 443] width 107 height 84
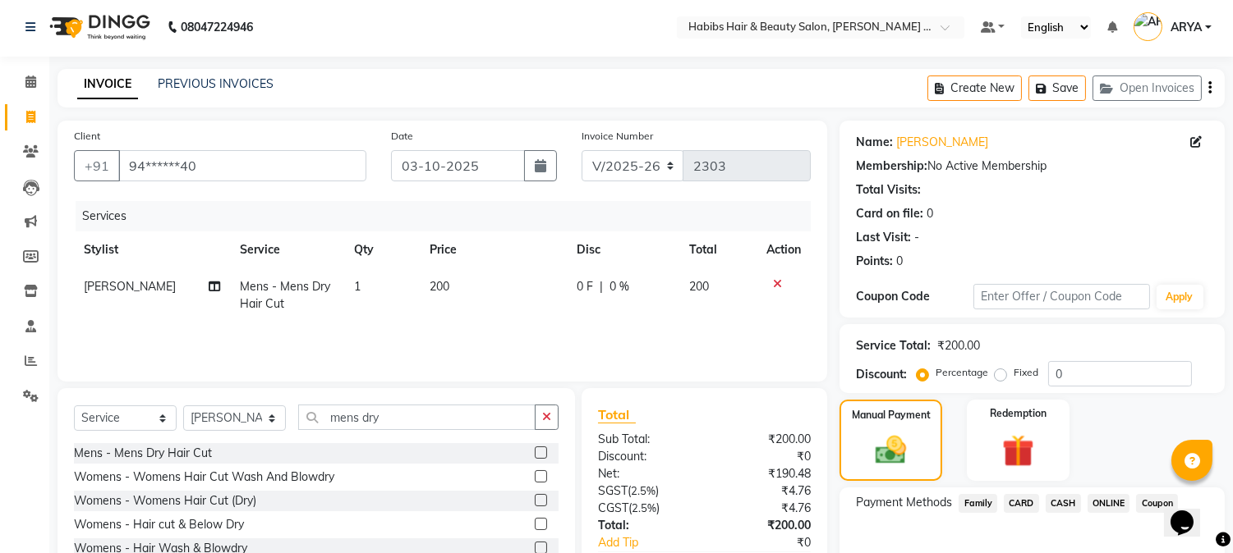
scroll to position [0, 0]
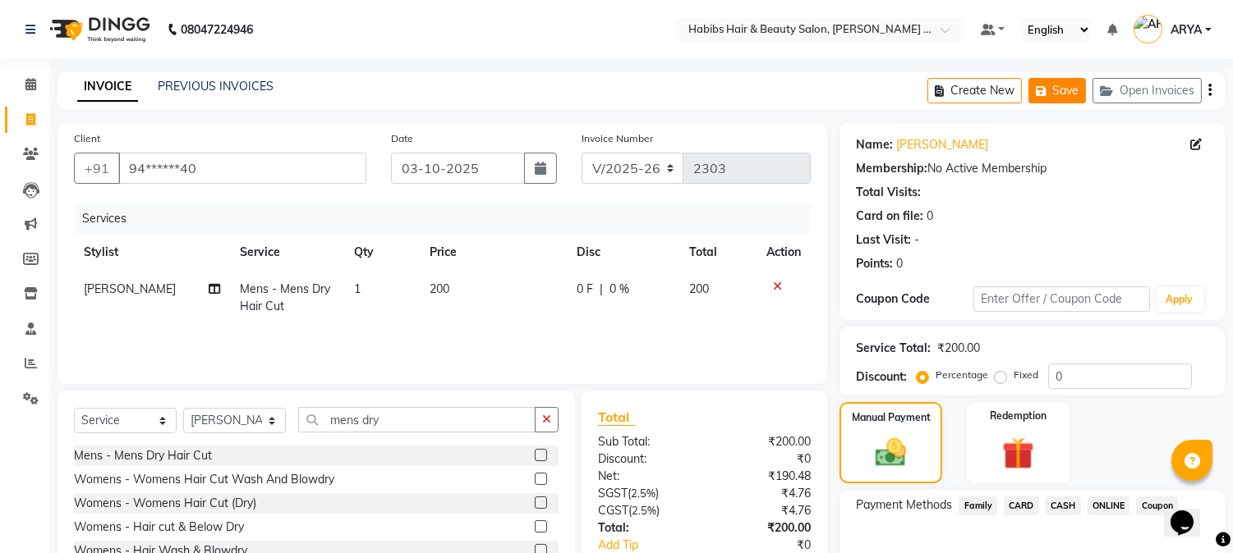
click at [1060, 95] on button "Save" at bounding box center [1056, 90] width 57 height 25
click at [996, 94] on button "Create New" at bounding box center [974, 90] width 94 height 25
select select "service"
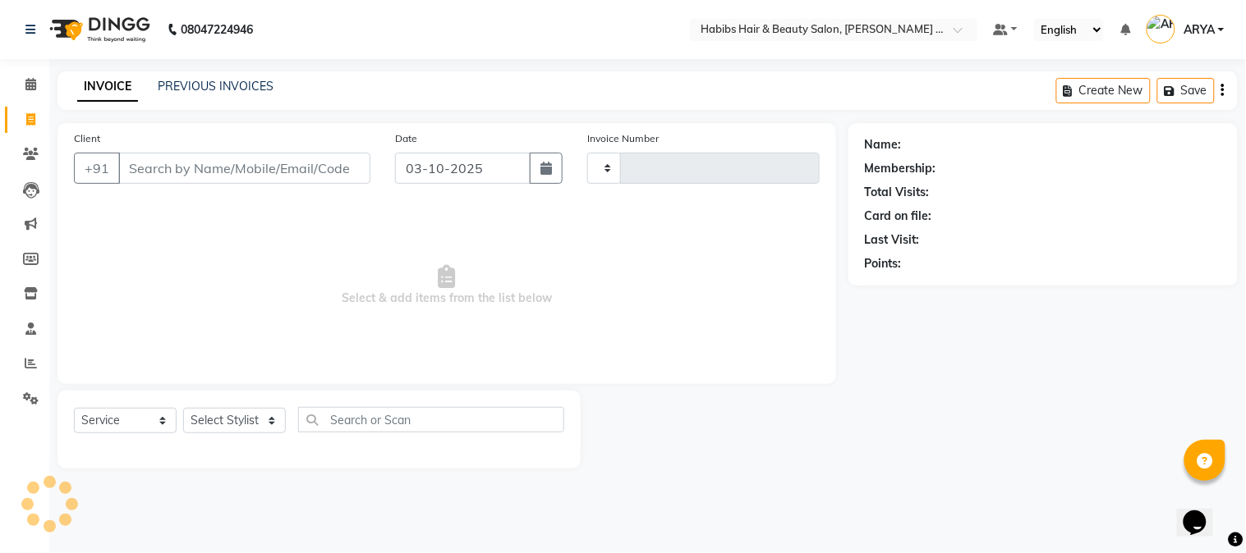
type input "2303"
select select "5039"
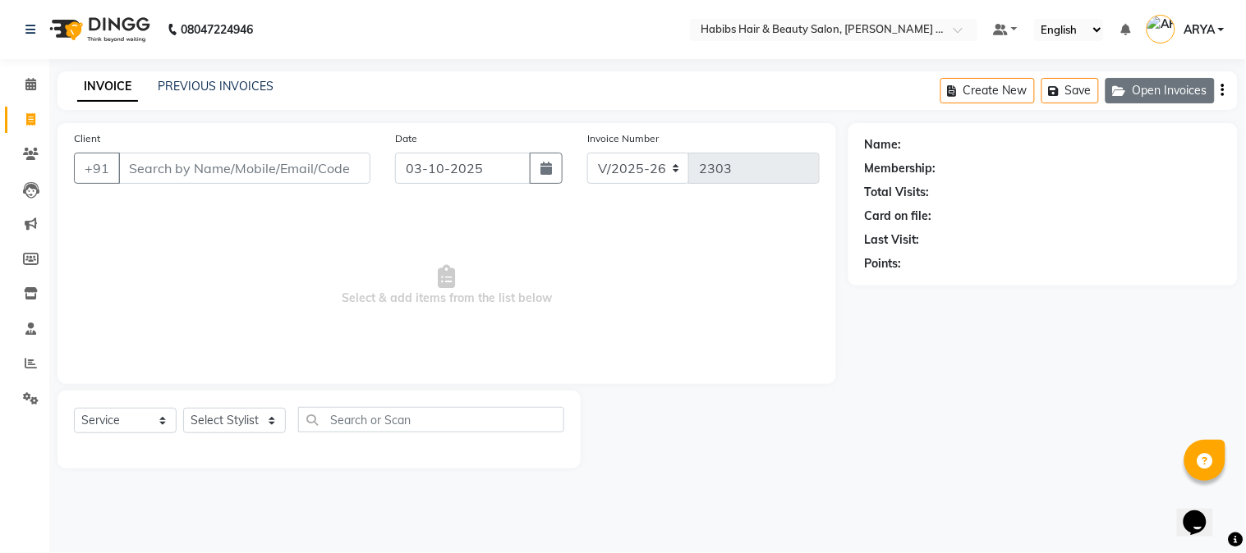
click at [1148, 88] on button "Open Invoices" at bounding box center [1159, 90] width 109 height 25
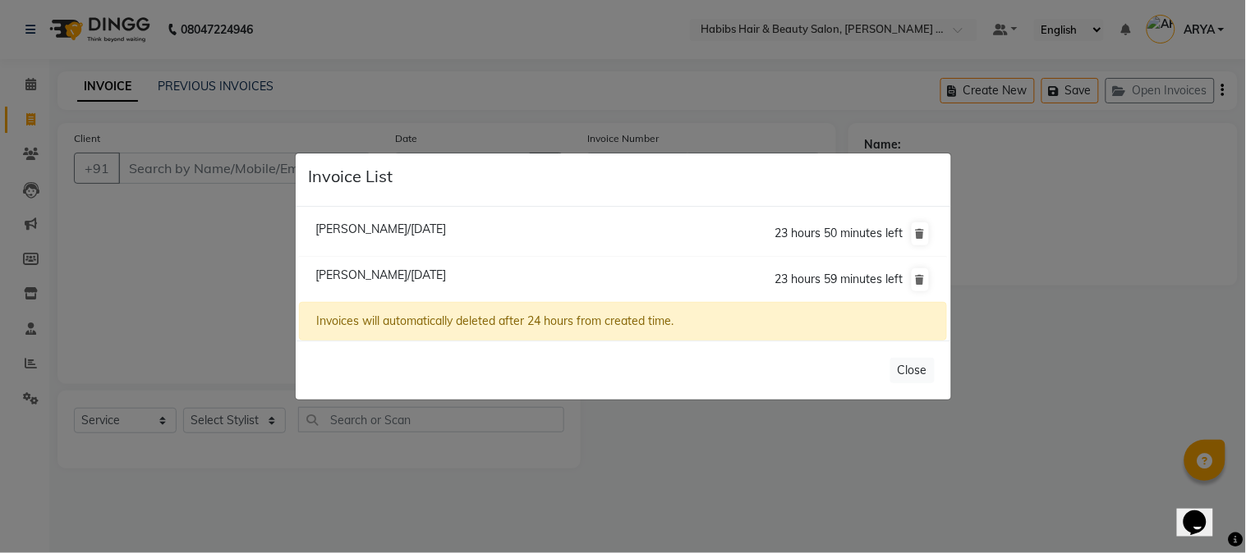
click at [379, 219] on li "[PERSON_NAME]/[DATE] 23 hours 50 minutes left" at bounding box center [622, 234] width 647 height 47
click at [370, 227] on span "[PERSON_NAME]/[DATE]" at bounding box center [380, 229] width 131 height 15
type input "89******25"
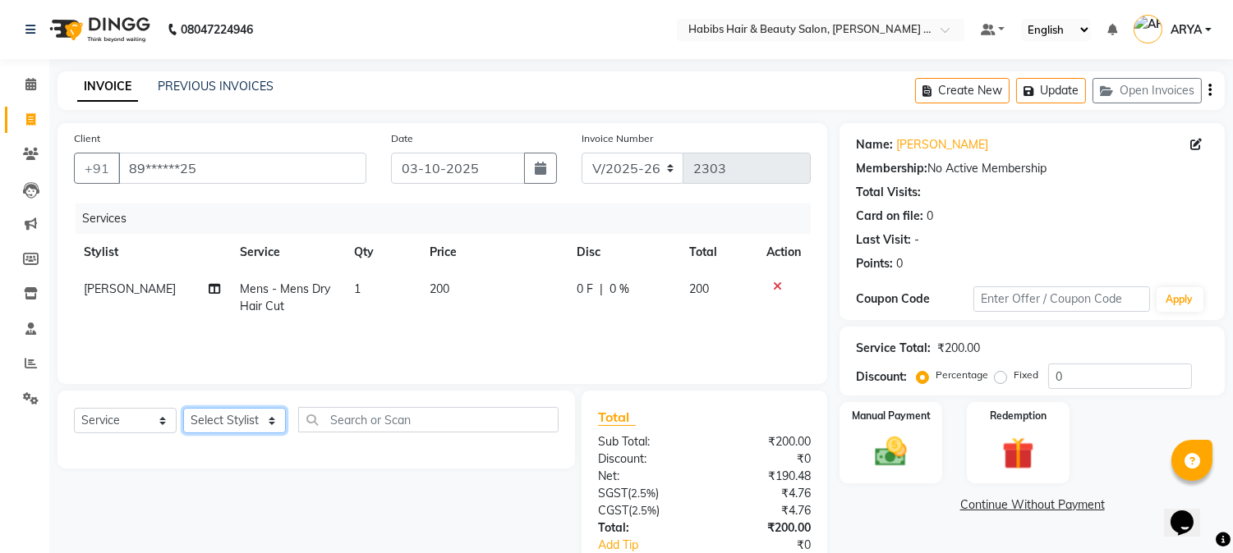
click at [244, 428] on select "Select Stylist Admin [PERSON_NAME] Darshan [PERSON_NAME] [PERSON_NAME] RASHMI […" at bounding box center [234, 420] width 103 height 25
select select "90625"
click at [183, 409] on select "Select Stylist Admin [PERSON_NAME] Darshan [PERSON_NAME] [PERSON_NAME] RASHMI […" at bounding box center [234, 420] width 103 height 25
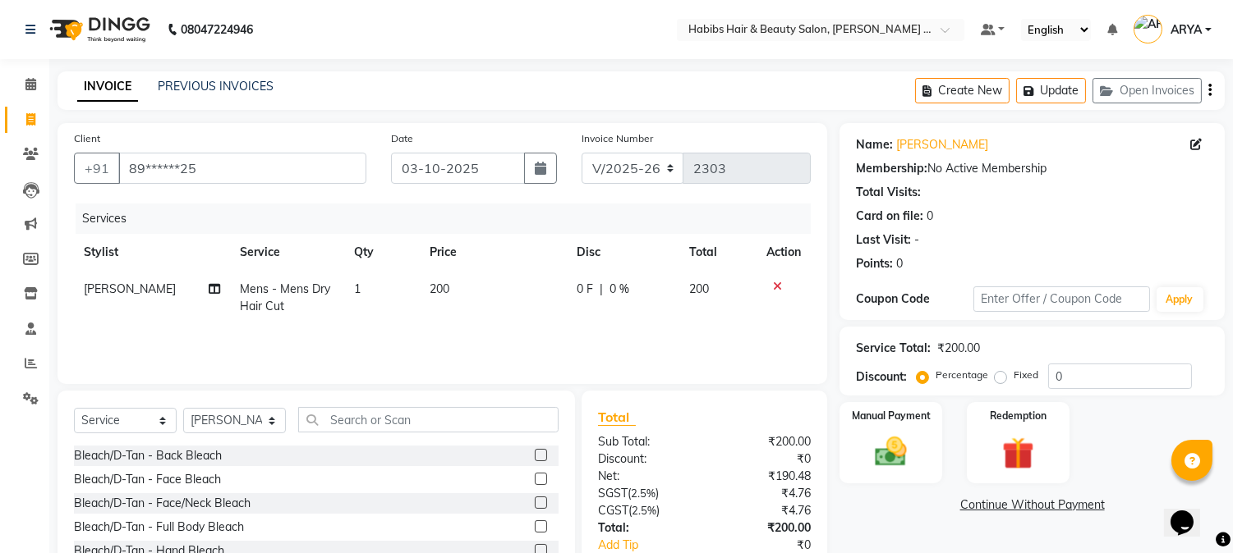
click at [365, 405] on div "Select Service Product Membership Package Voucher Prepaid Gift Card Select Styl…" at bounding box center [315, 512] width 517 height 242
click at [365, 406] on div "Select Service Product Membership Package Voucher Prepaid Gift Card Select Styl…" at bounding box center [315, 512] width 517 height 242
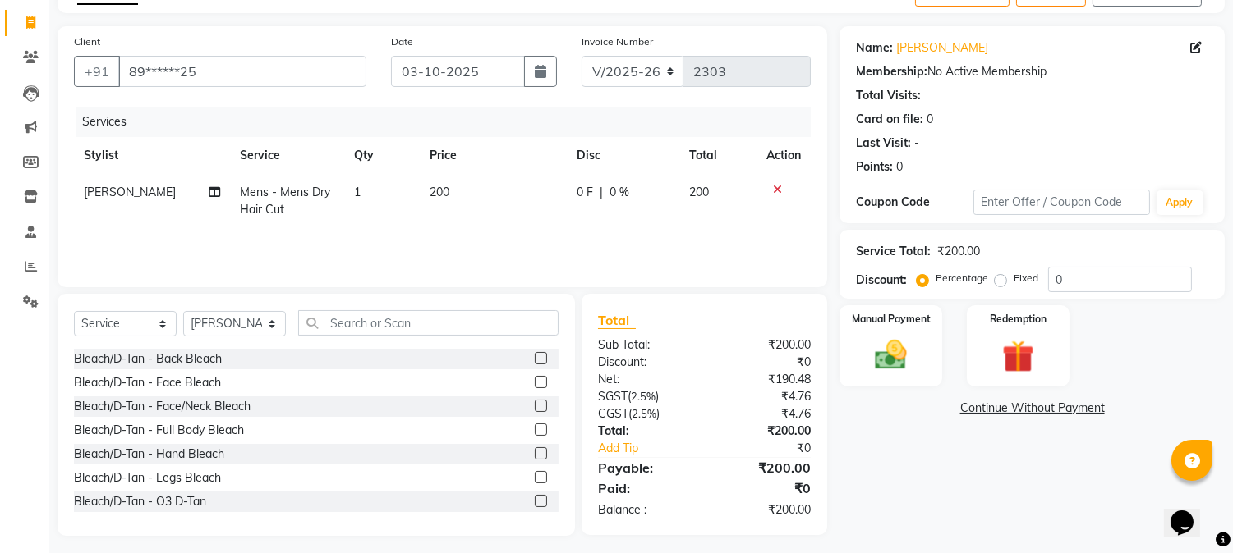
scroll to position [103, 0]
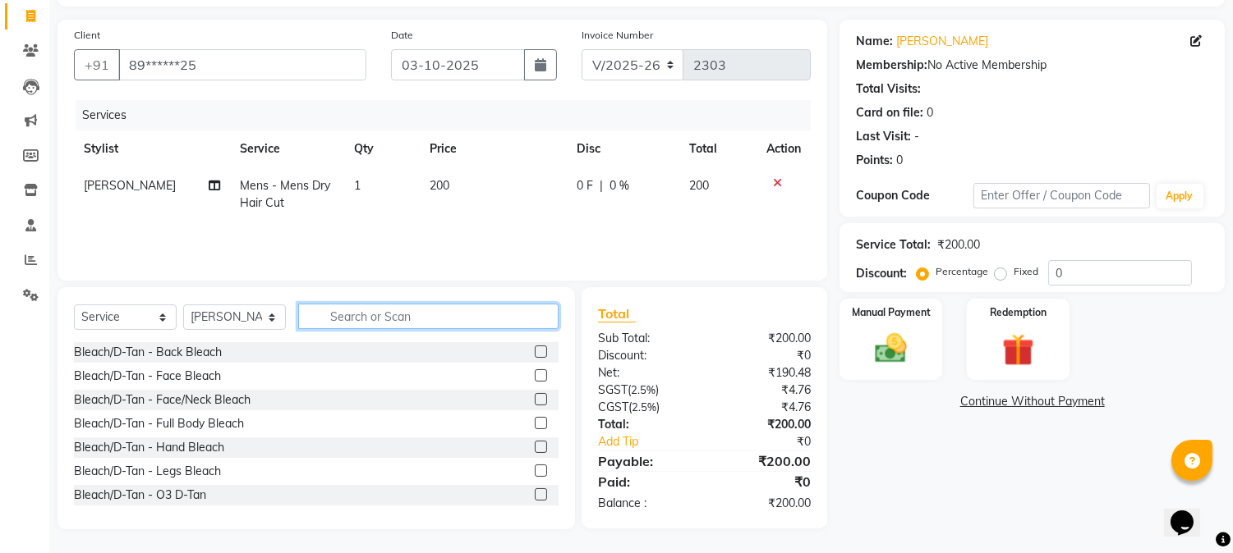
click at [351, 319] on input "text" at bounding box center [428, 316] width 260 height 25
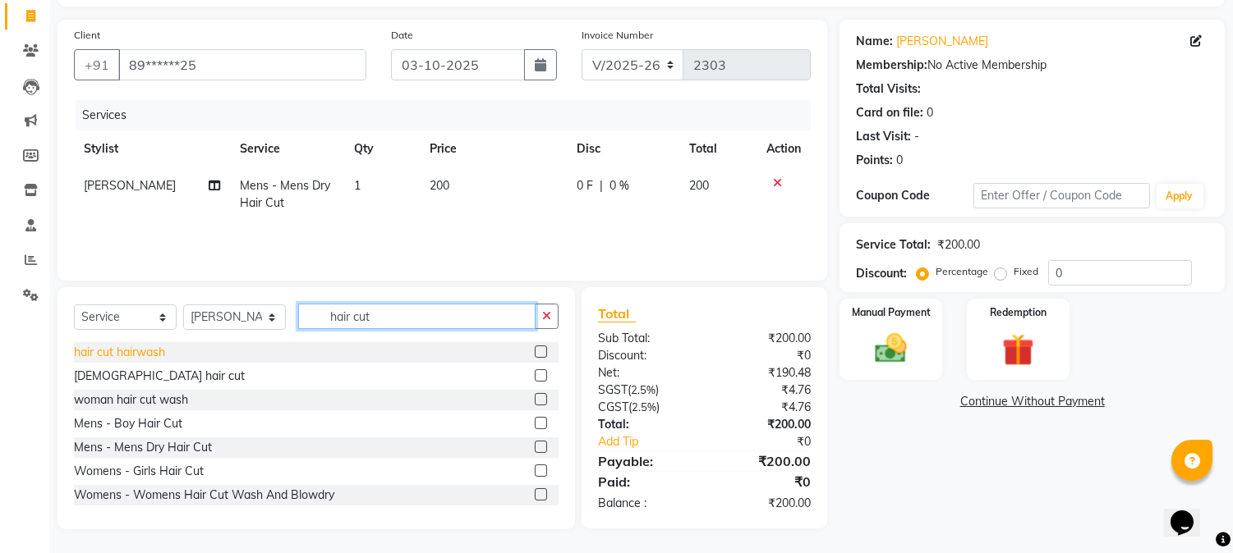
type input "hair cut"
click at [108, 347] on div "hair cut hairwash" at bounding box center [119, 352] width 91 height 17
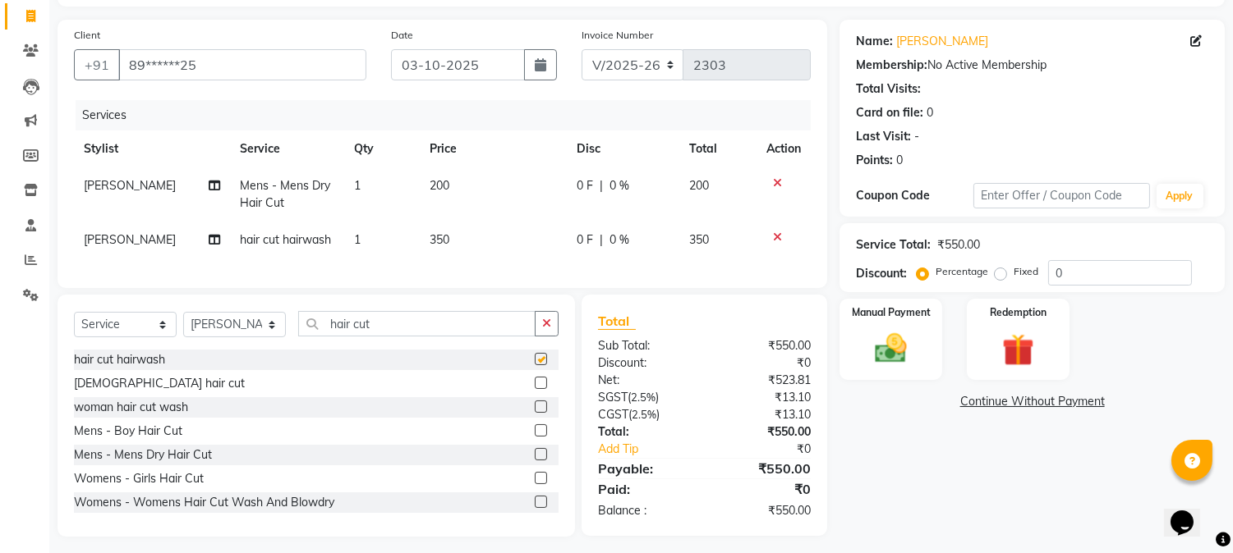
checkbox input "false"
click at [777, 182] on icon at bounding box center [777, 182] width 9 height 11
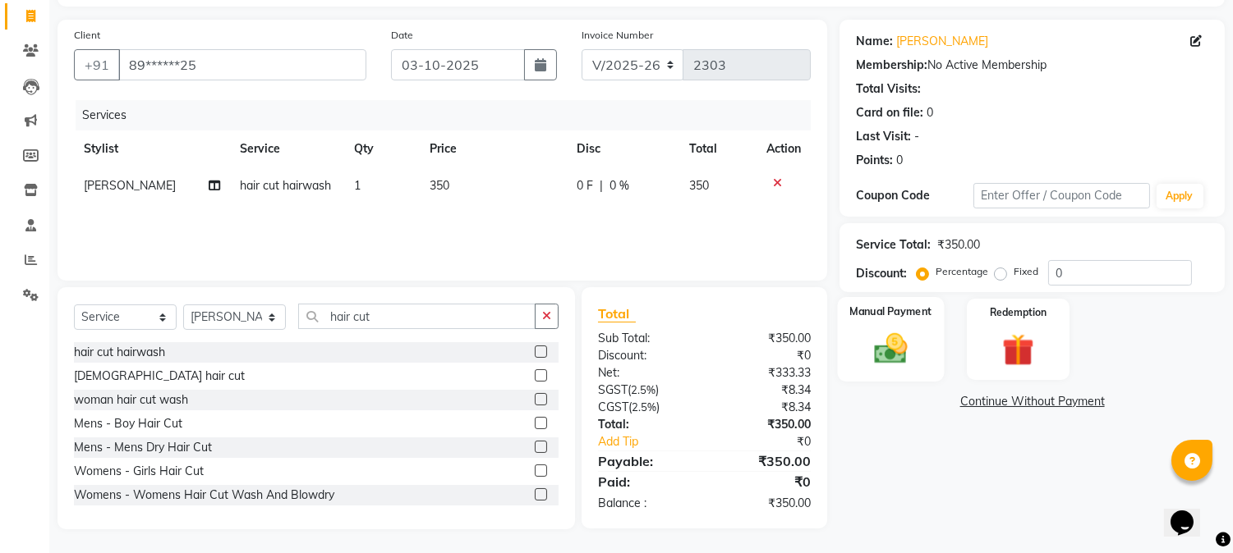
click at [909, 337] on img at bounding box center [891, 349] width 54 height 39
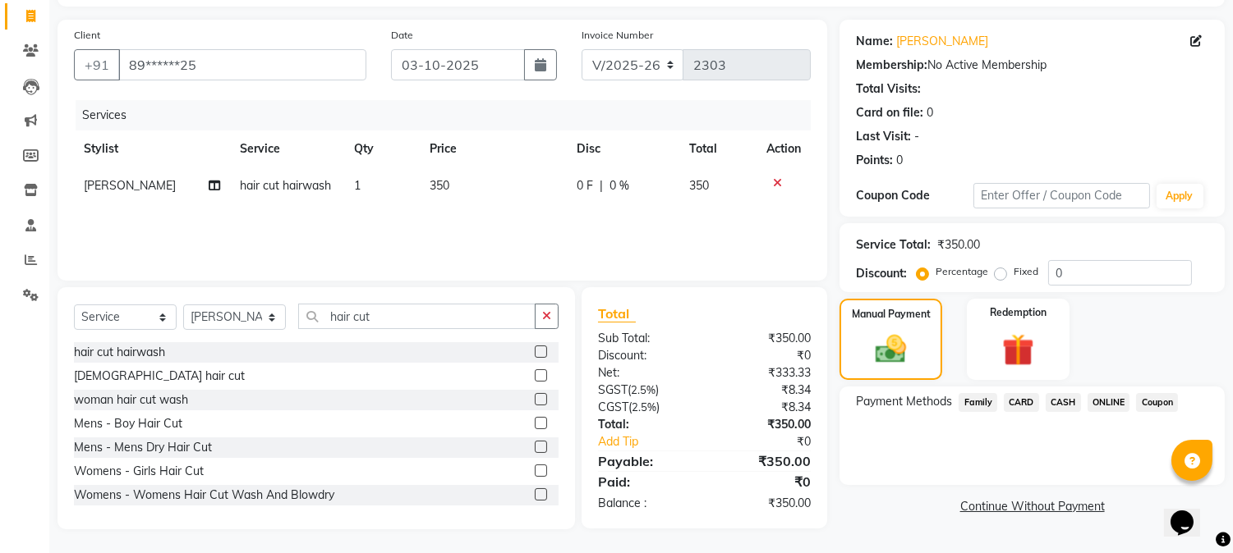
click at [1071, 399] on span "CASH" at bounding box center [1062, 402] width 35 height 19
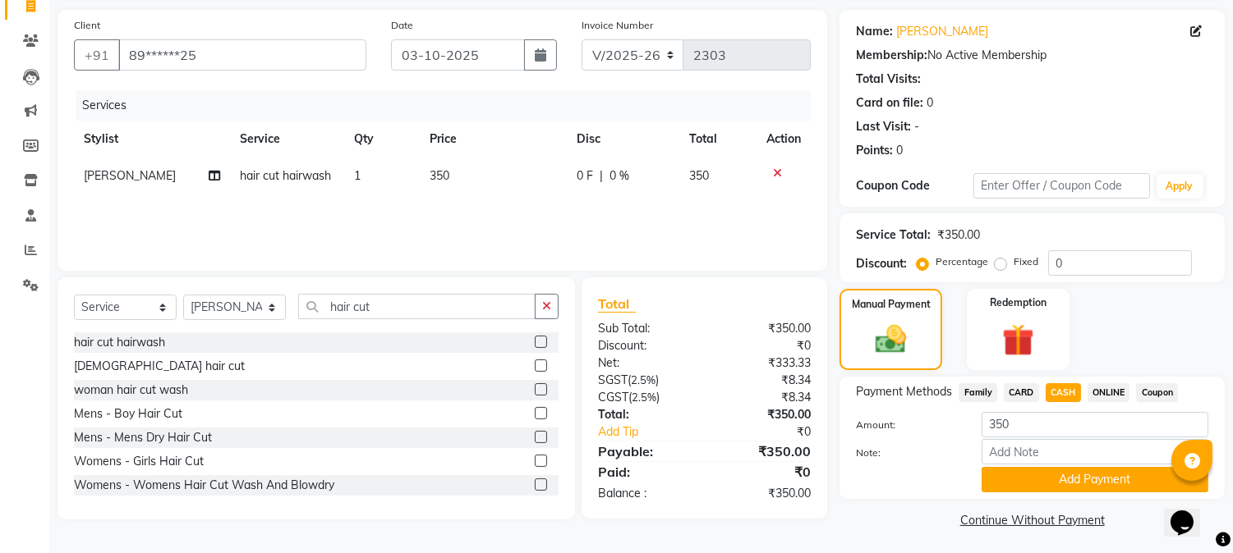
scroll to position [117, 0]
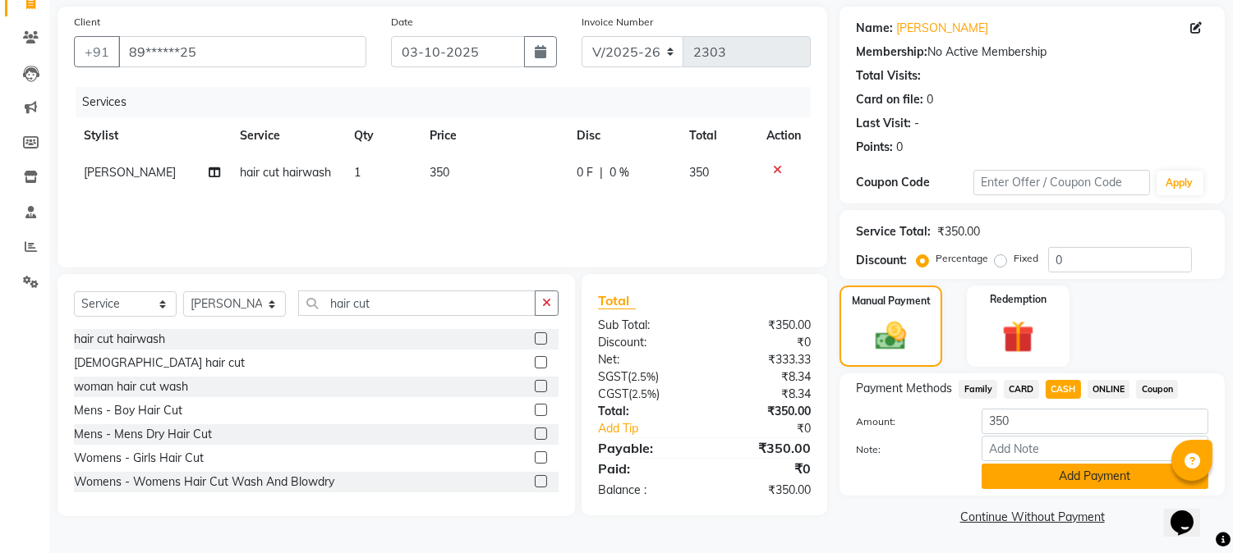
click at [1088, 473] on button "Add Payment" at bounding box center [1094, 476] width 227 height 25
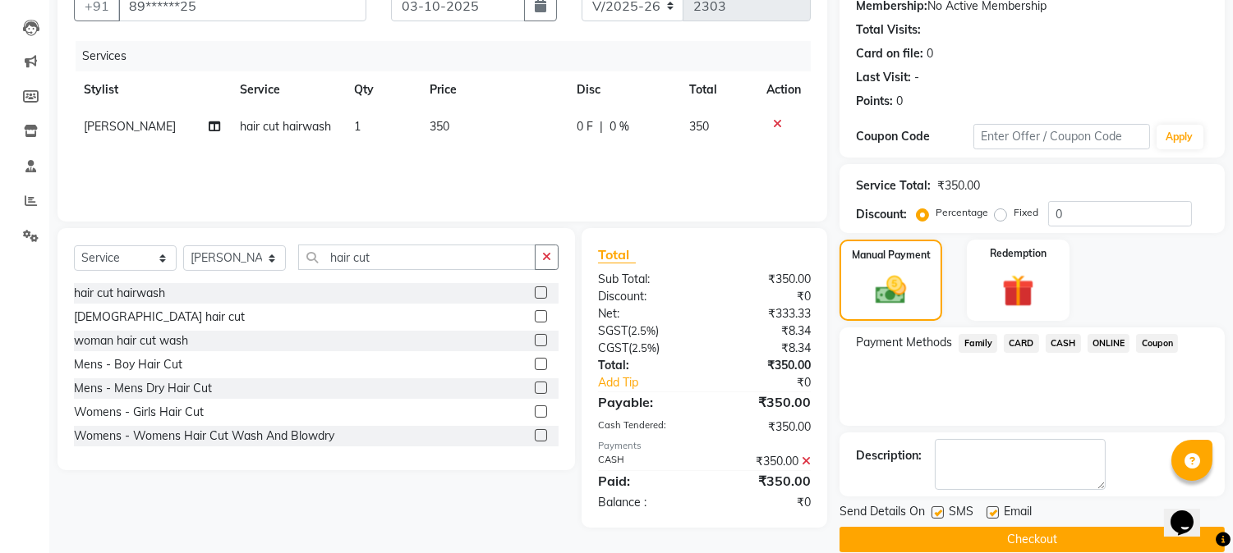
scroll to position [185, 0]
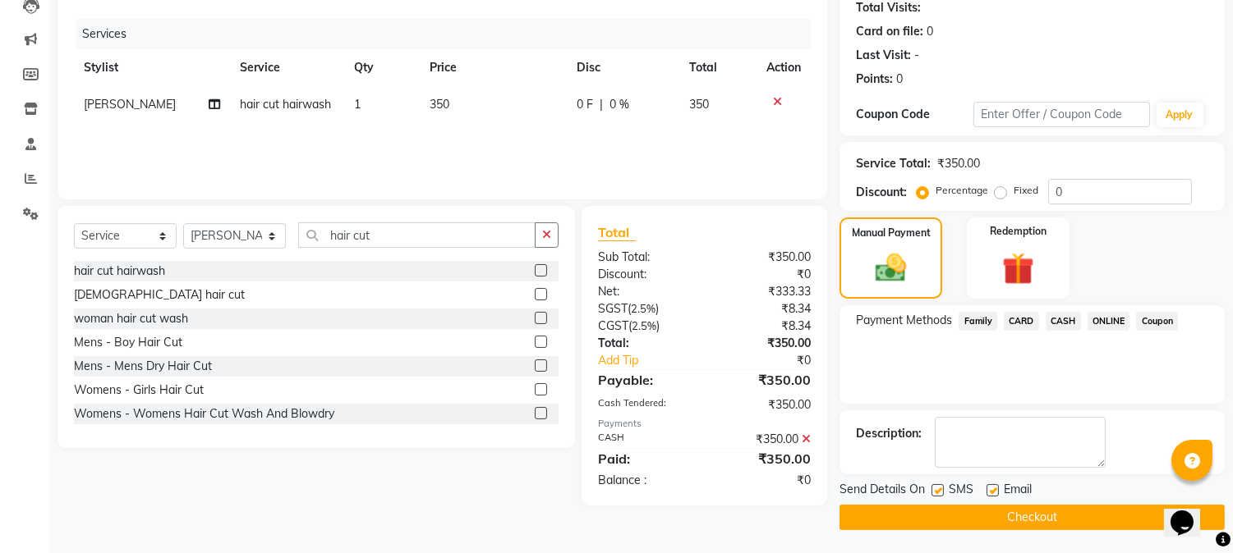
click at [971, 514] on button "Checkout" at bounding box center [1031, 517] width 385 height 25
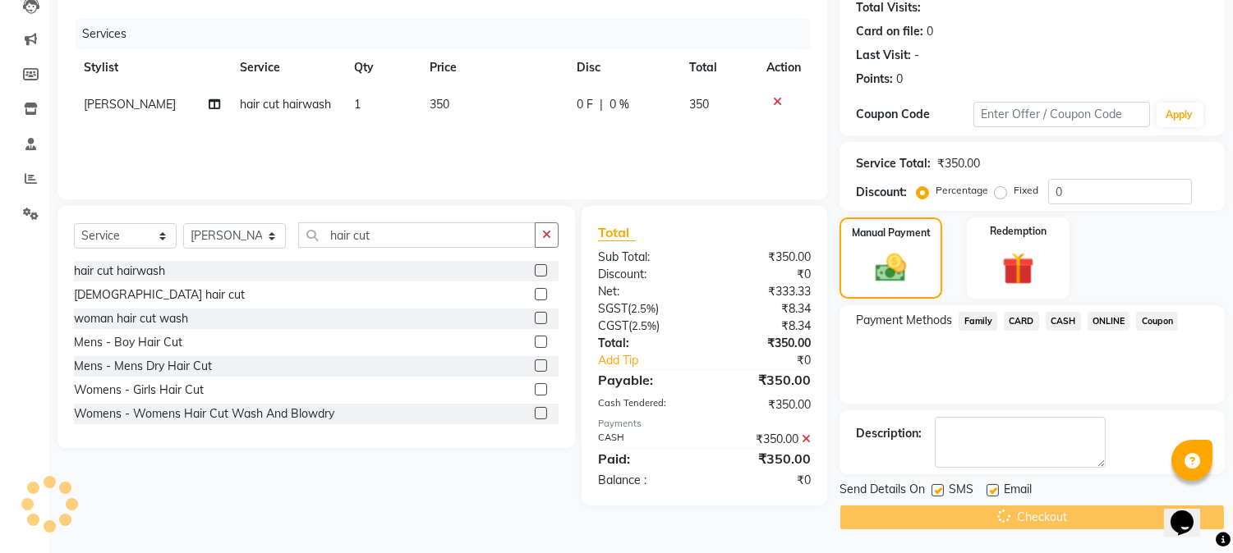
scroll to position [80, 0]
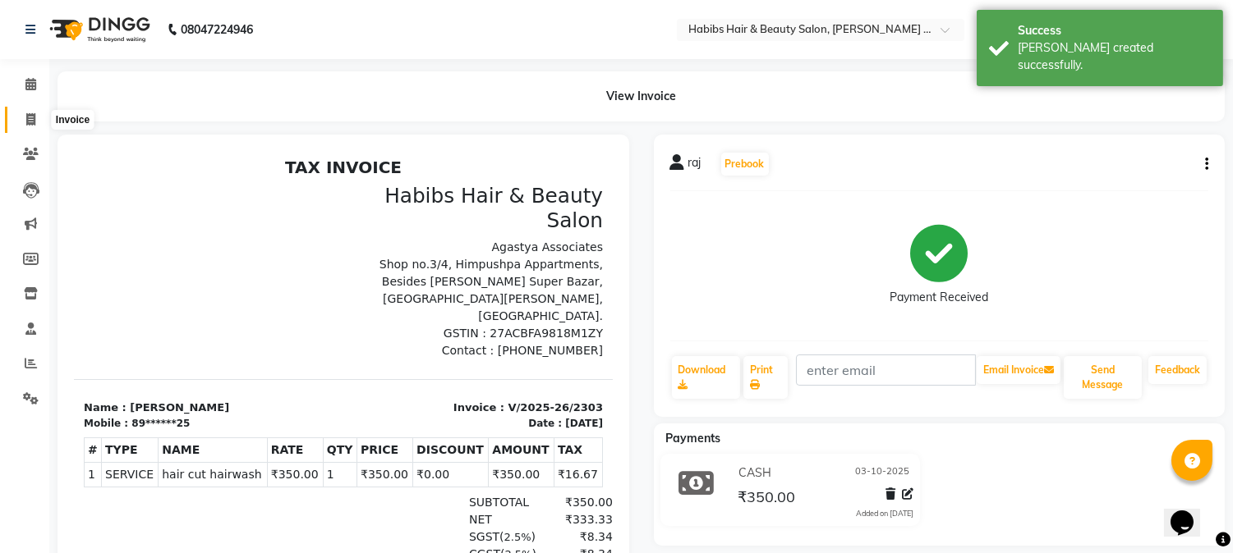
click at [37, 121] on span at bounding box center [30, 120] width 29 height 19
select select "service"
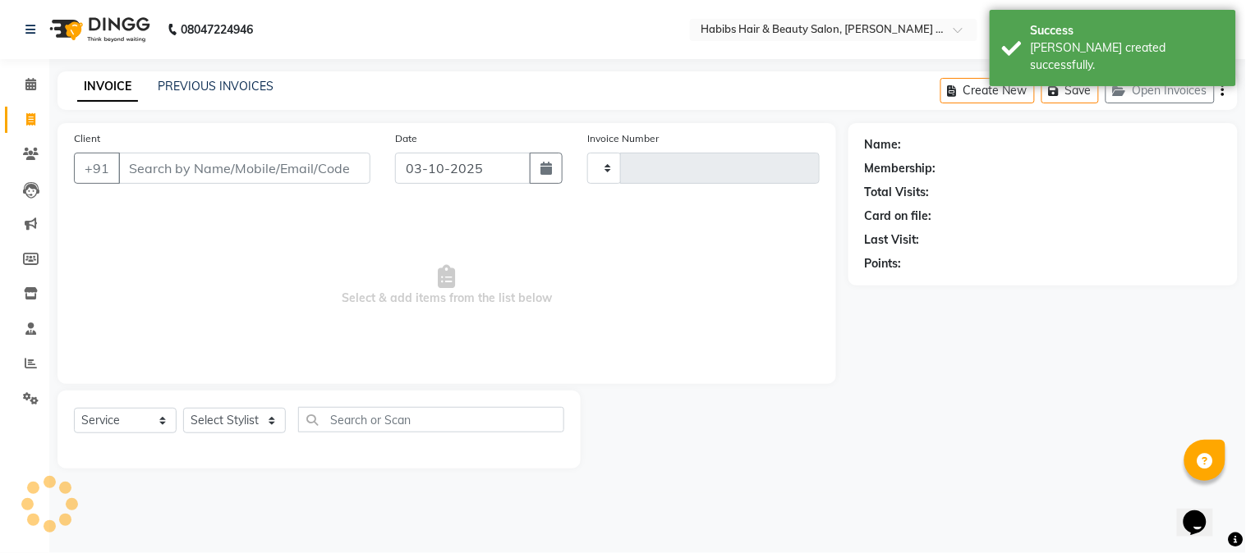
type input "2304"
select select "5039"
click at [227, 168] on input "Client" at bounding box center [244, 168] width 252 height 31
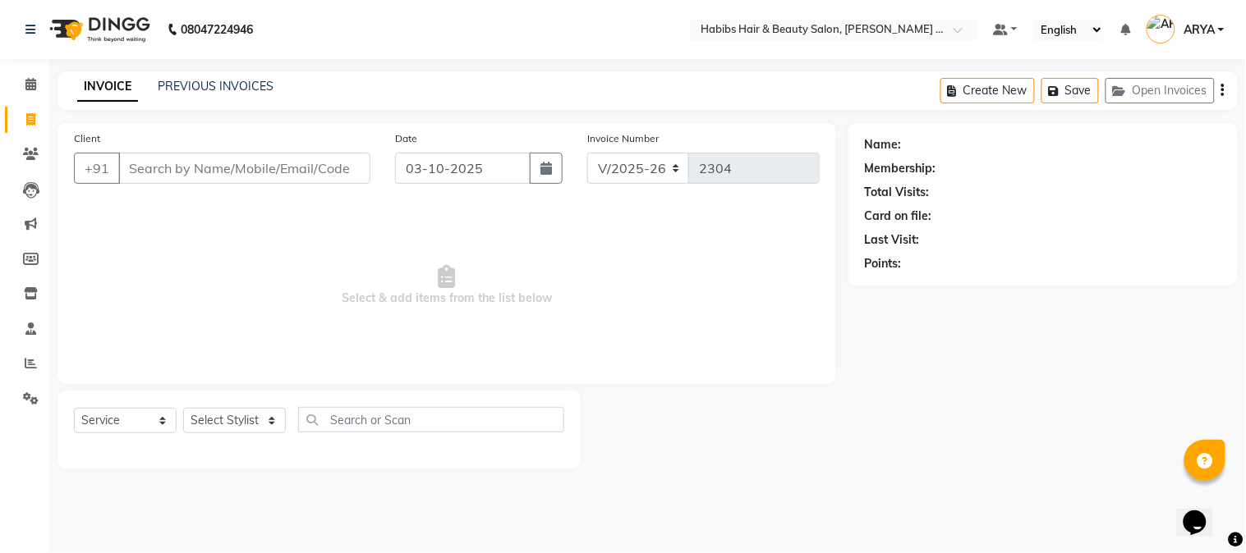
click at [185, 174] on input "Client" at bounding box center [244, 168] width 252 height 31
drag, startPoint x: 185, startPoint y: 174, endPoint x: 20, endPoint y: 14, distance: 230.0
click at [20, 14] on app-home "08047224946 Select Location × Habibs Hair & Beauty Salon, [PERSON_NAME] Nagar D…" at bounding box center [623, 247] width 1246 height 494
click at [215, 172] on input "Client" at bounding box center [244, 168] width 252 height 31
type input "8329540770"
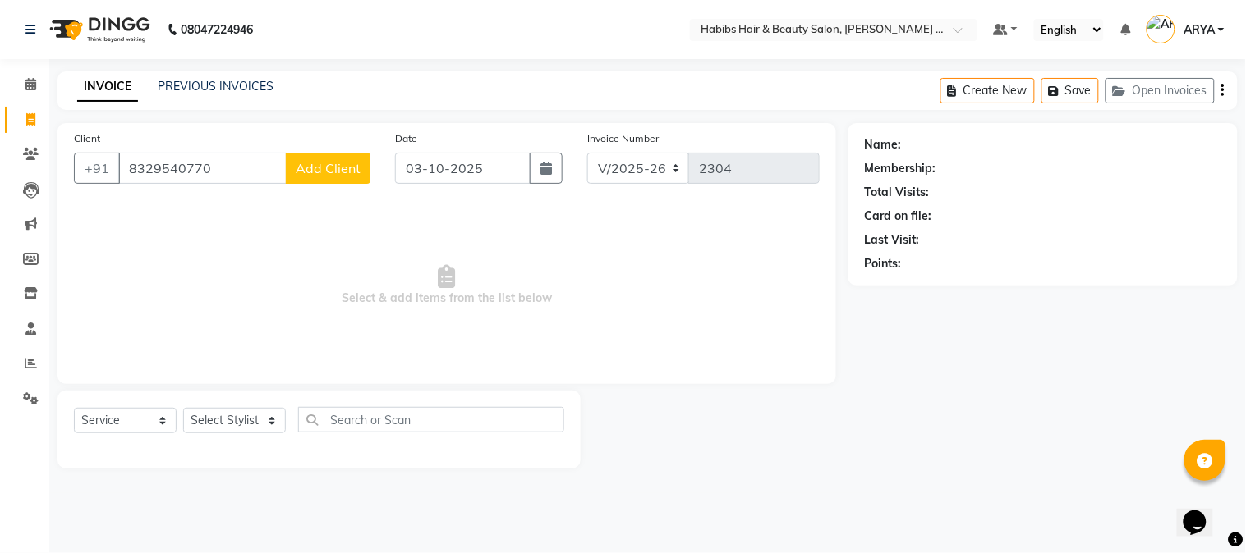
click at [317, 172] on span "Add Client" at bounding box center [328, 168] width 65 height 16
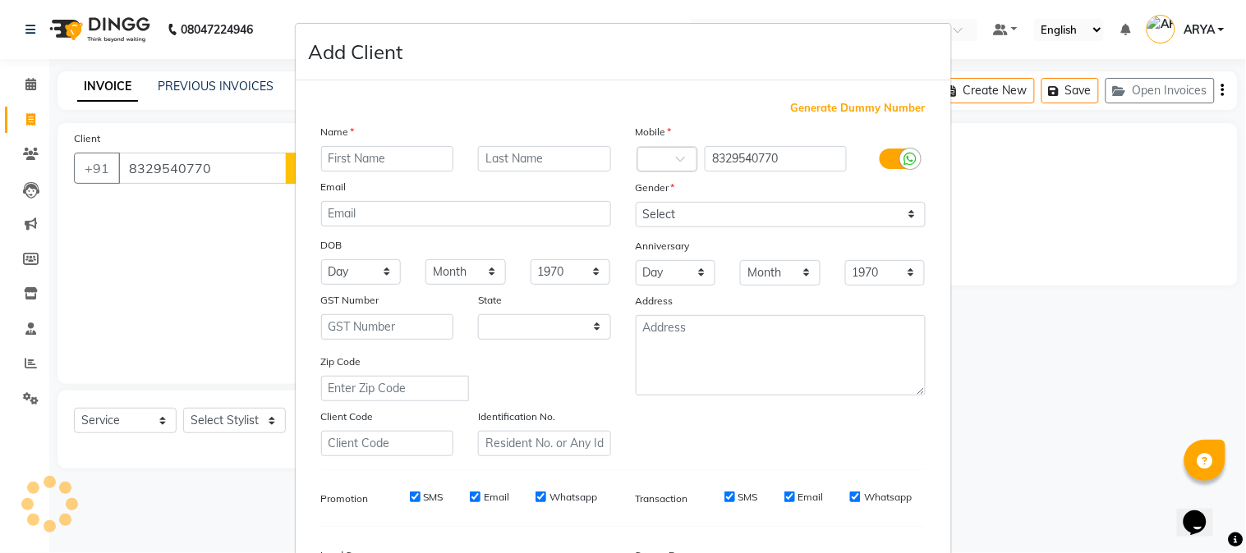
select select "22"
click at [343, 157] on input "text" at bounding box center [387, 158] width 133 height 25
type input "y"
type input "yash"
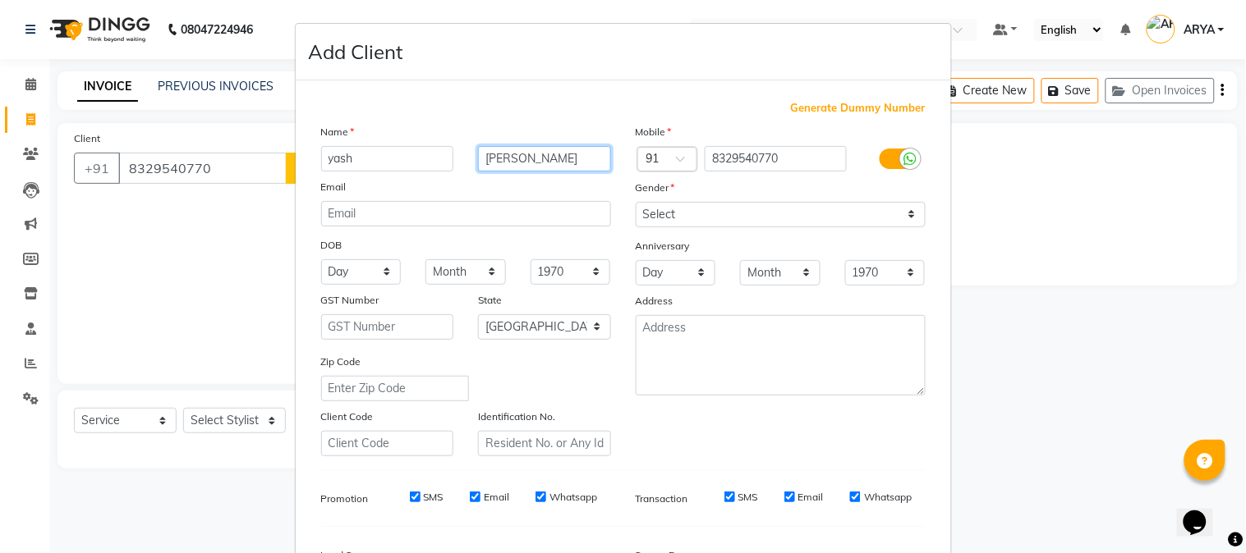
type input "[PERSON_NAME]"
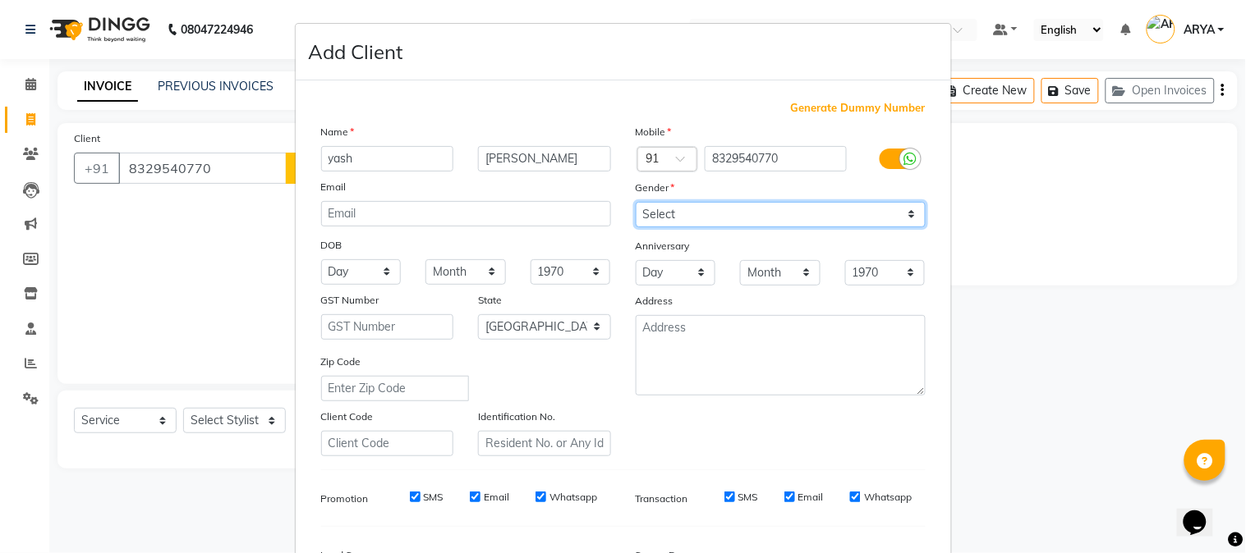
click at [672, 209] on select "Select [DEMOGRAPHIC_DATA] [DEMOGRAPHIC_DATA] Other Prefer Not To Say" at bounding box center [781, 214] width 290 height 25
select select "[DEMOGRAPHIC_DATA]"
click at [636, 202] on select "Select [DEMOGRAPHIC_DATA] [DEMOGRAPHIC_DATA] Other Prefer Not To Say" at bounding box center [781, 214] width 290 height 25
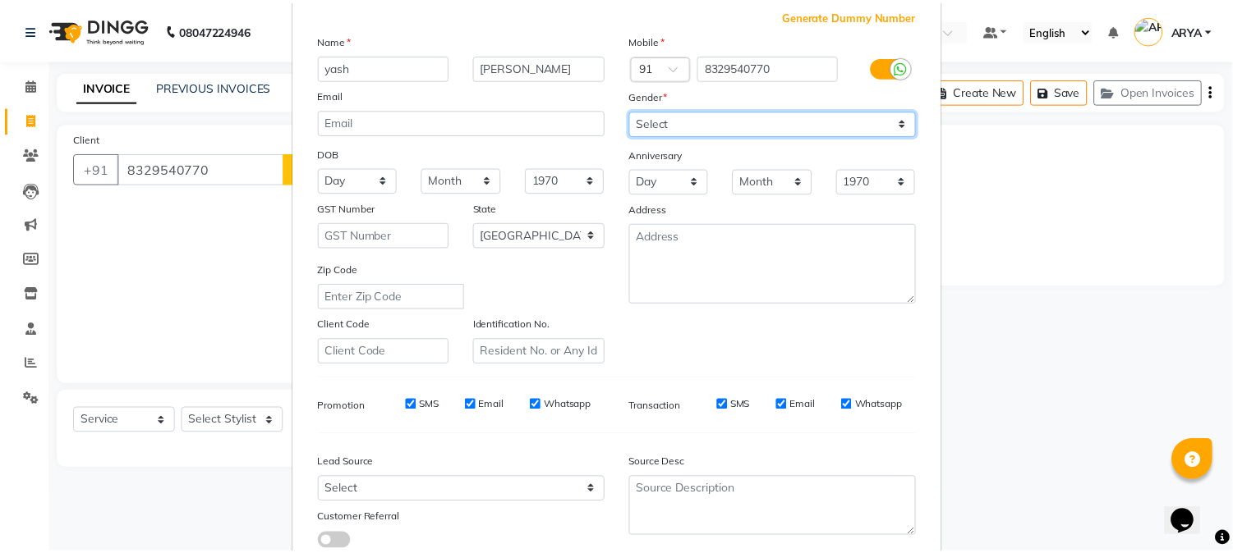
scroll to position [205, 0]
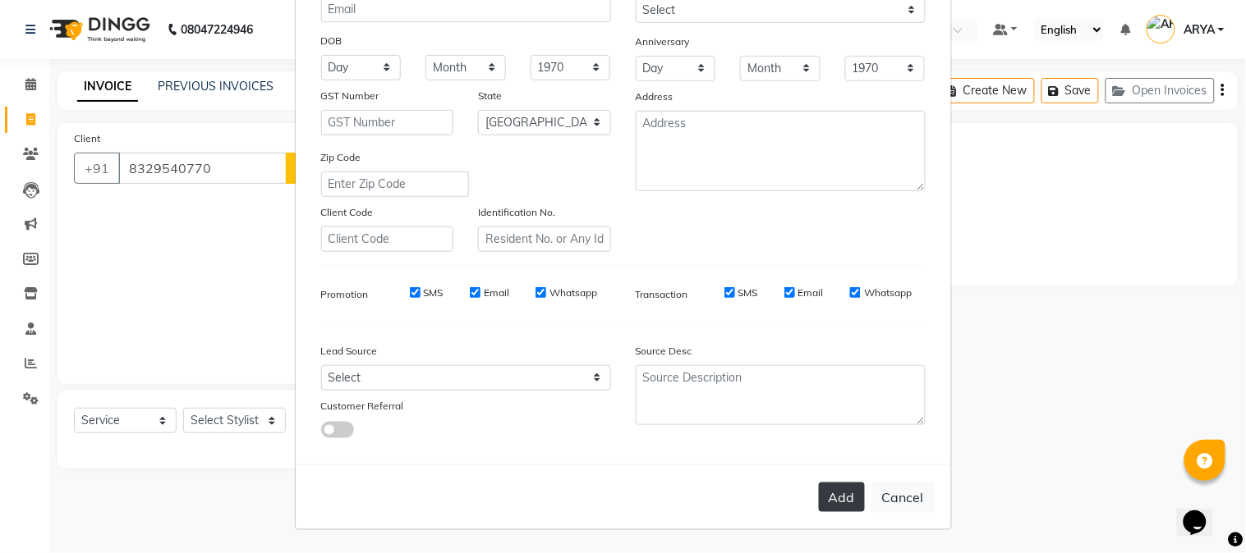
click at [834, 507] on button "Add" at bounding box center [842, 498] width 46 height 30
type input "83******70"
select select
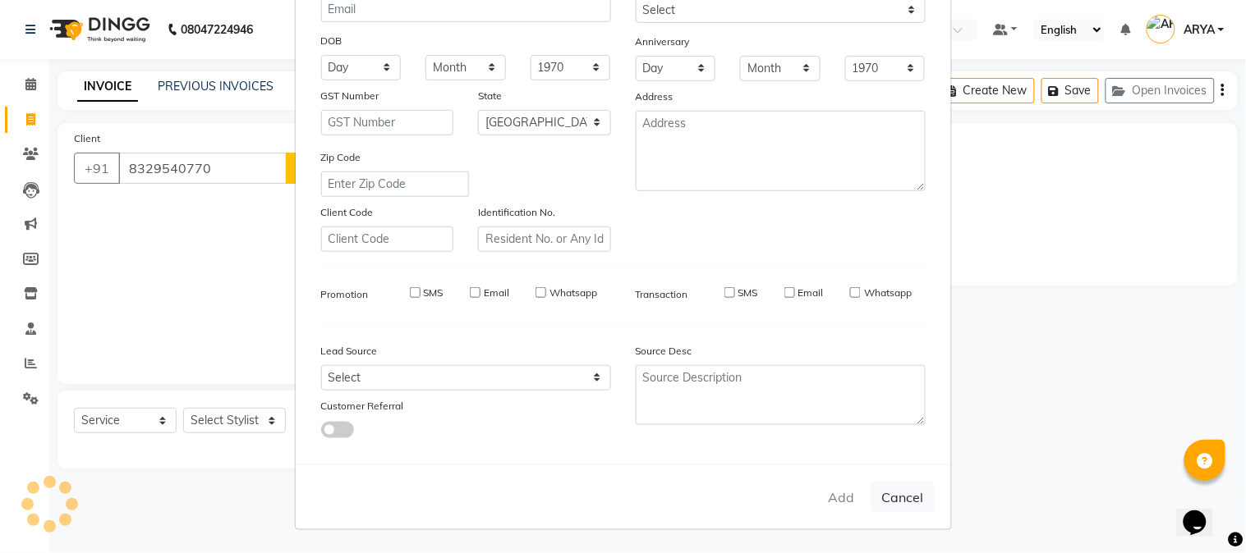
select select "null"
select select
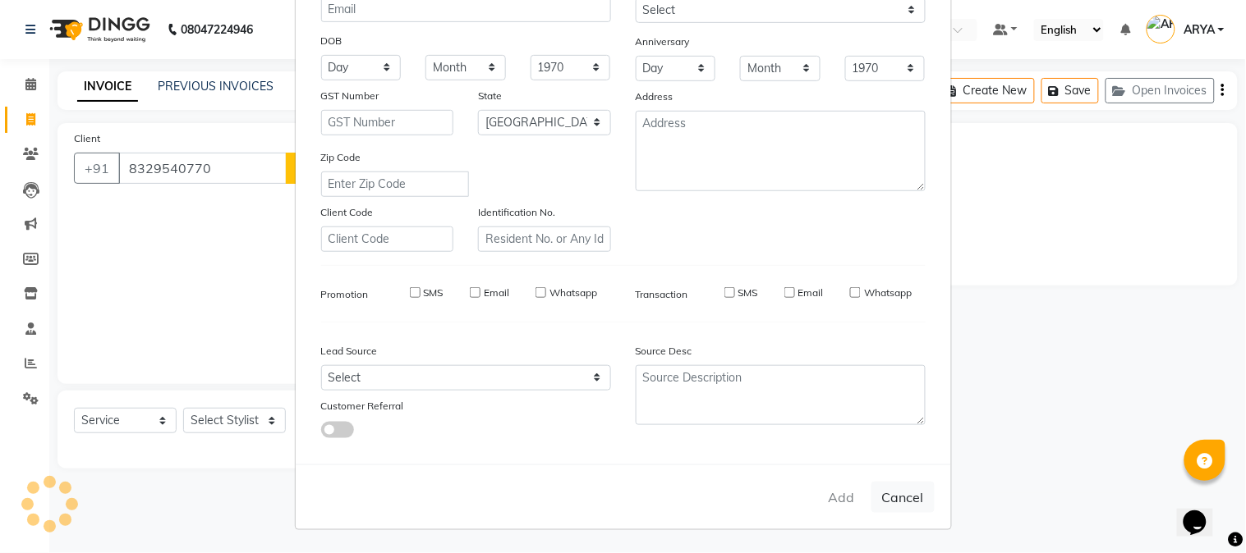
checkbox input "false"
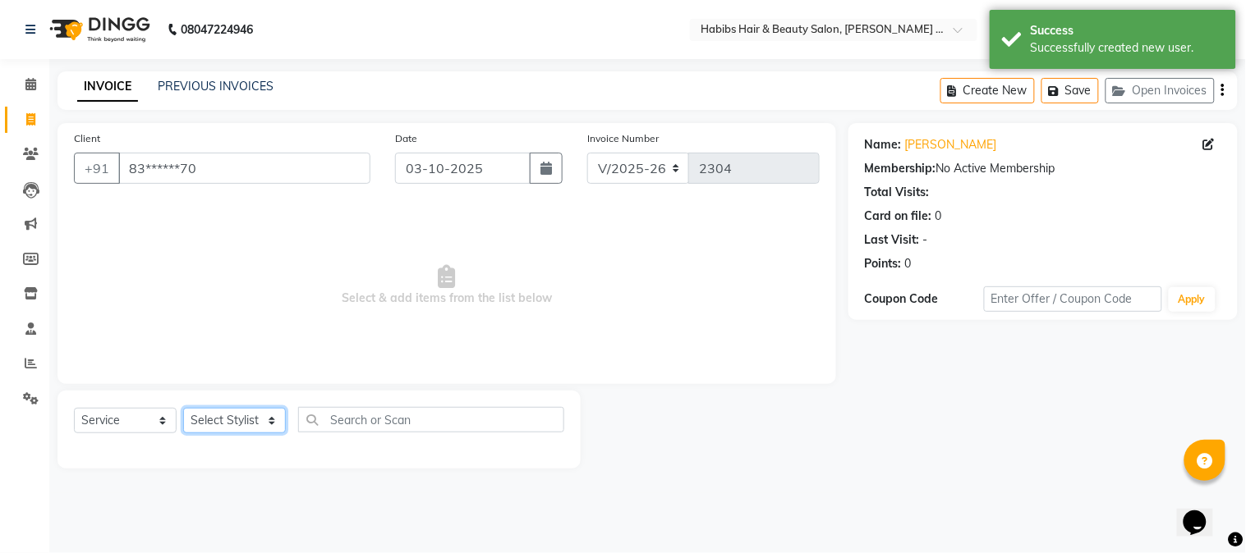
click at [265, 415] on select "Select Stylist Admin [PERSON_NAME] Darshan [PERSON_NAME] [PERSON_NAME] RASHMI […" at bounding box center [234, 420] width 103 height 25
select select "90626"
click at [183, 409] on select "Select Stylist Admin [PERSON_NAME] Darshan [PERSON_NAME] [PERSON_NAME] RASHMI […" at bounding box center [234, 420] width 103 height 25
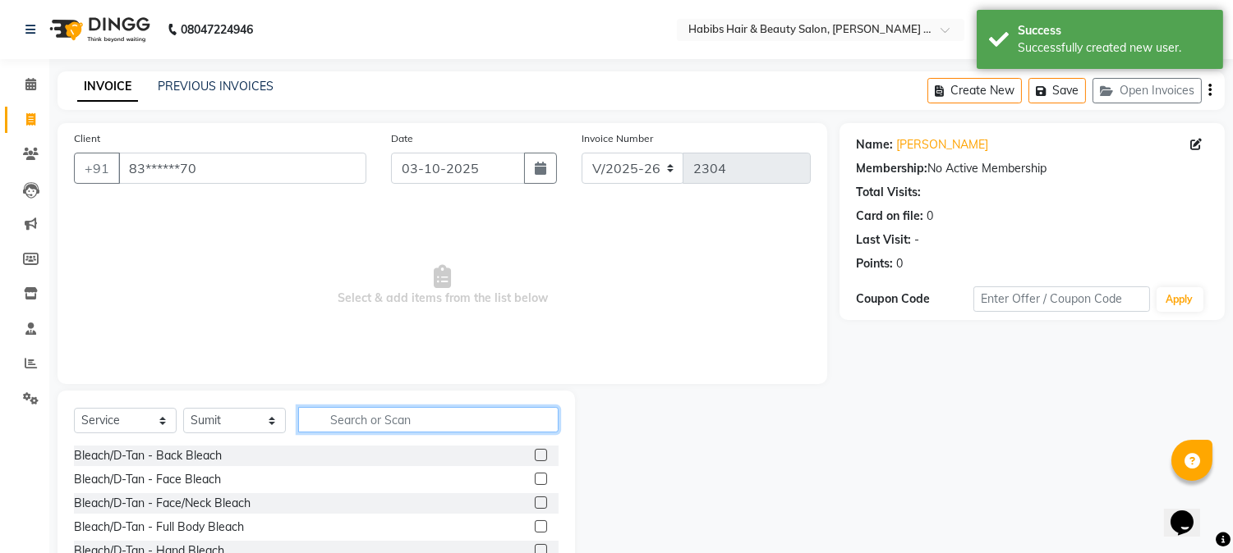
click at [381, 425] on input "text" at bounding box center [428, 419] width 260 height 25
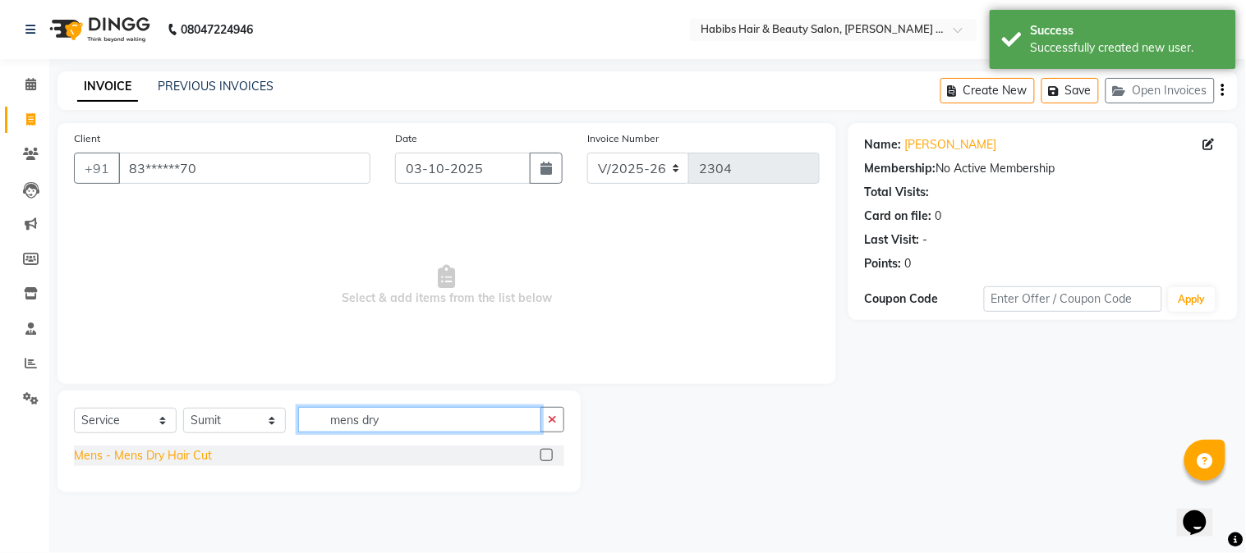
type input "mens dry"
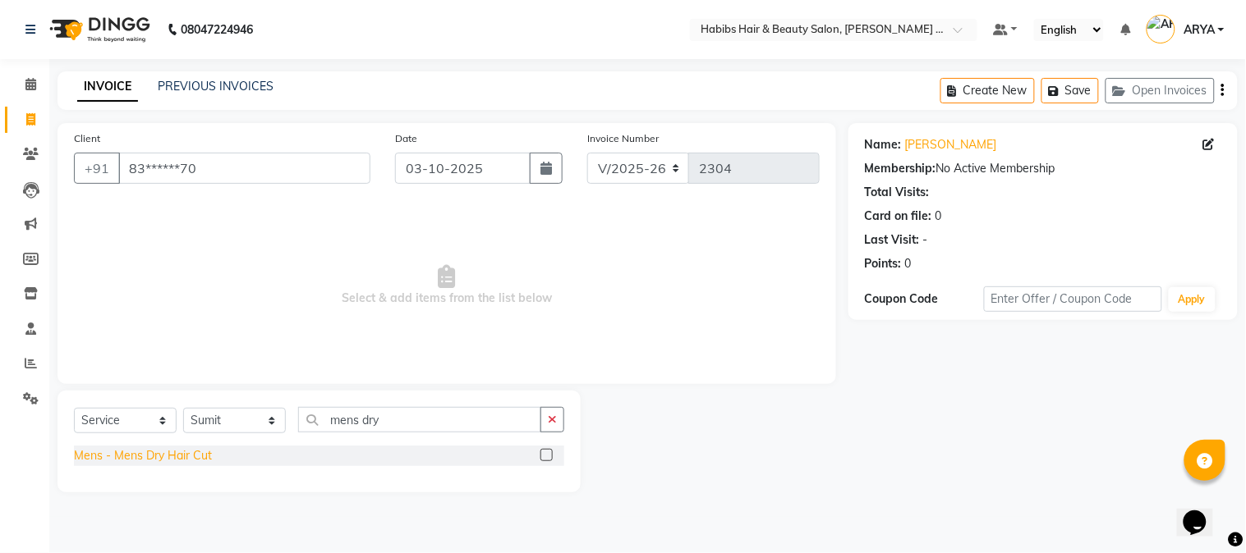
click at [205, 463] on div "Mens - Mens Dry Hair Cut" at bounding box center [143, 456] width 138 height 17
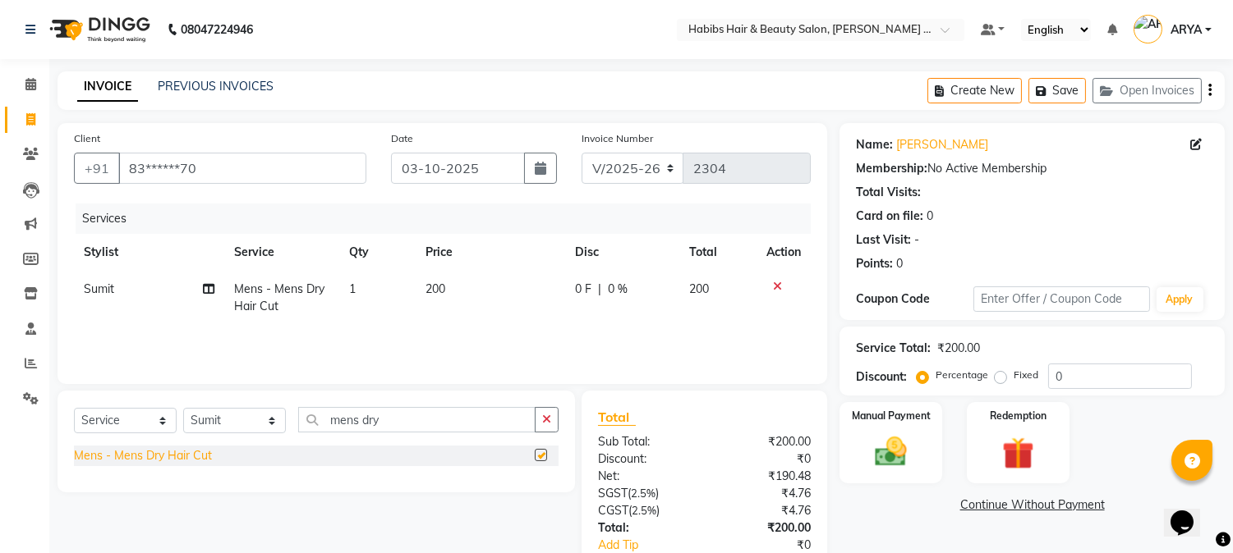
checkbox input "false"
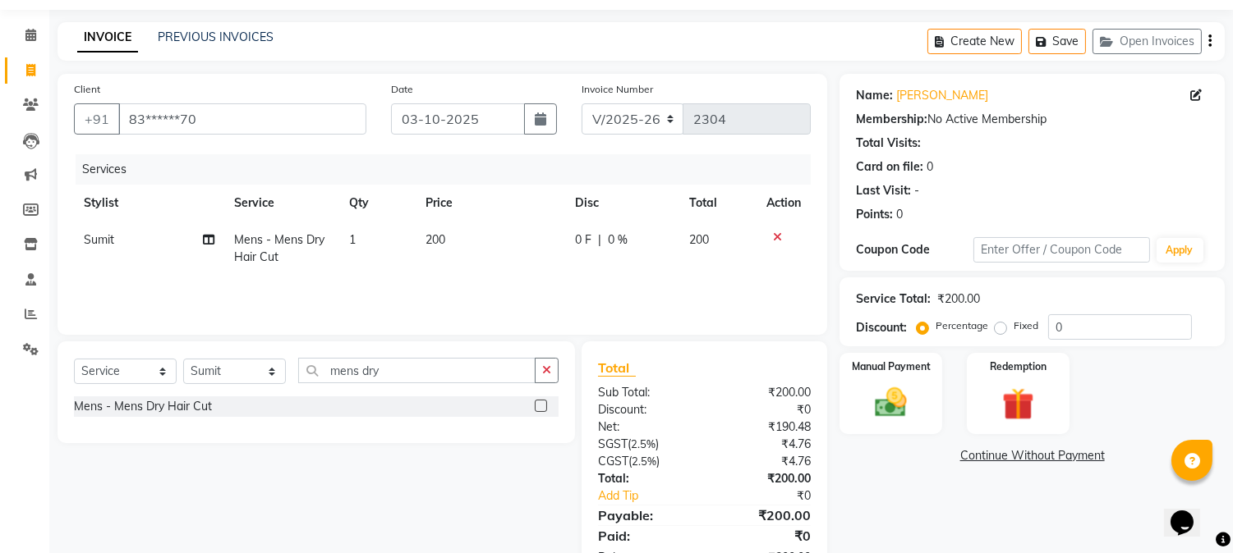
scroll to position [0, 0]
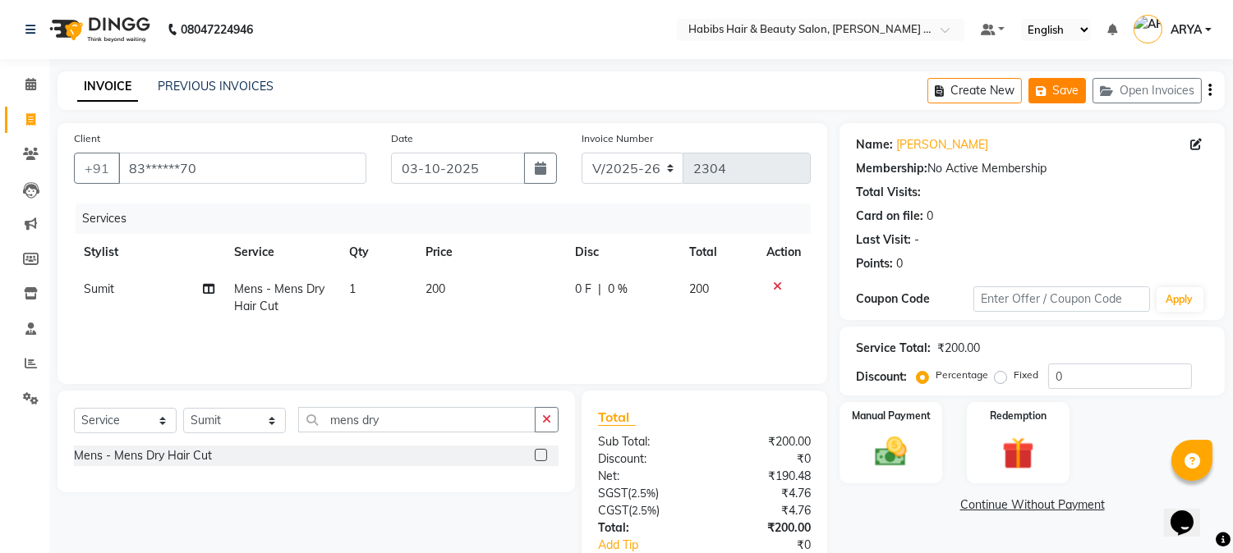
click at [1081, 89] on button "Save" at bounding box center [1056, 90] width 57 height 25
click at [971, 99] on button "Create New" at bounding box center [974, 90] width 94 height 25
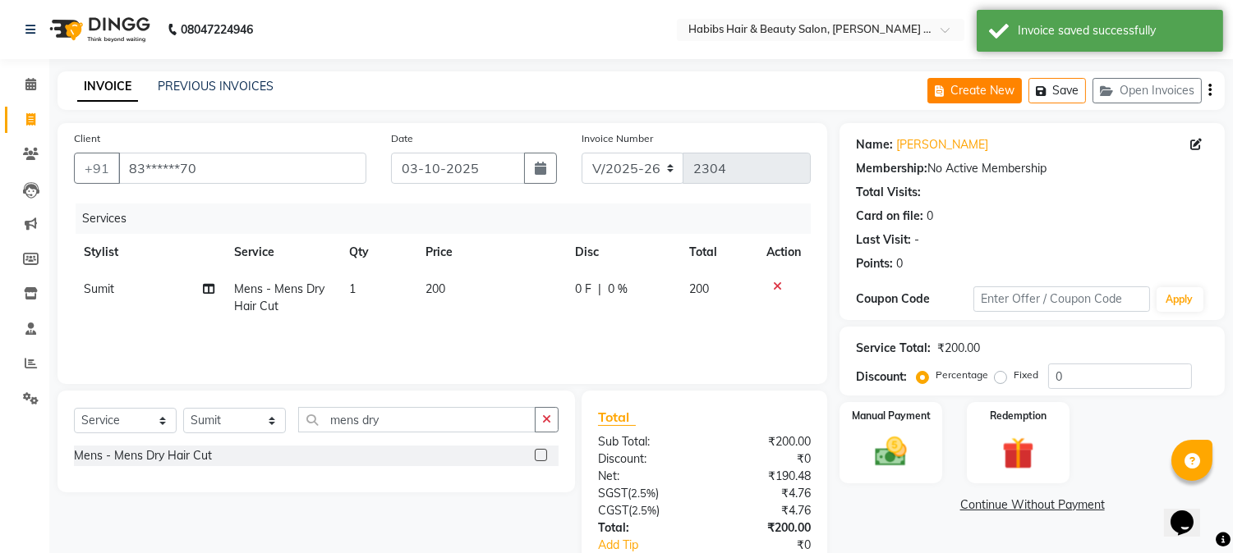
select select "5039"
select select "service"
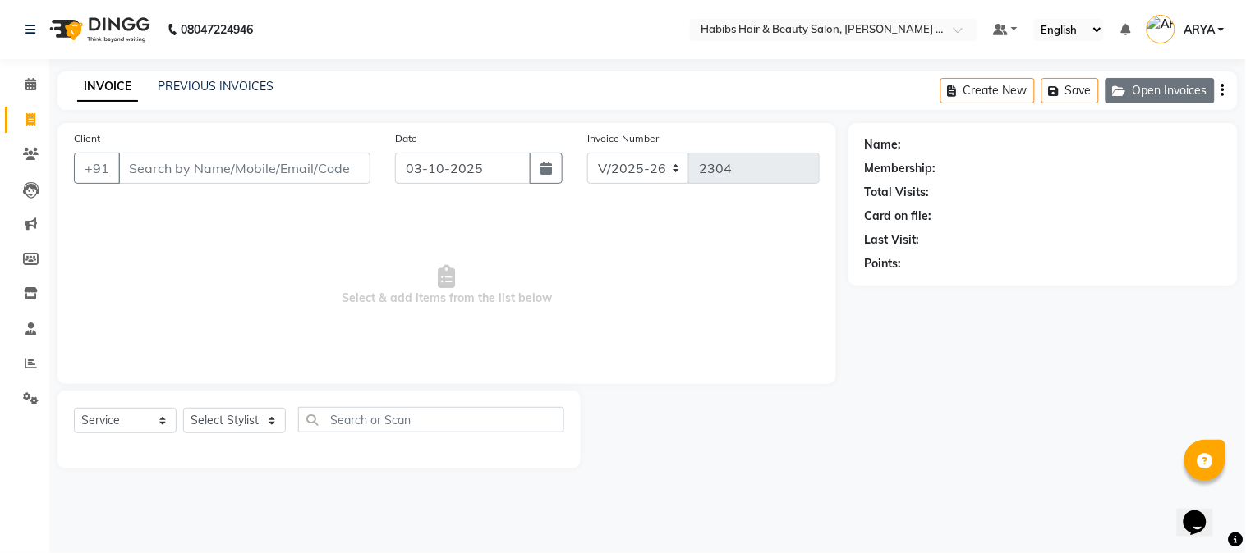
click at [1147, 99] on button "Open Invoices" at bounding box center [1159, 90] width 109 height 25
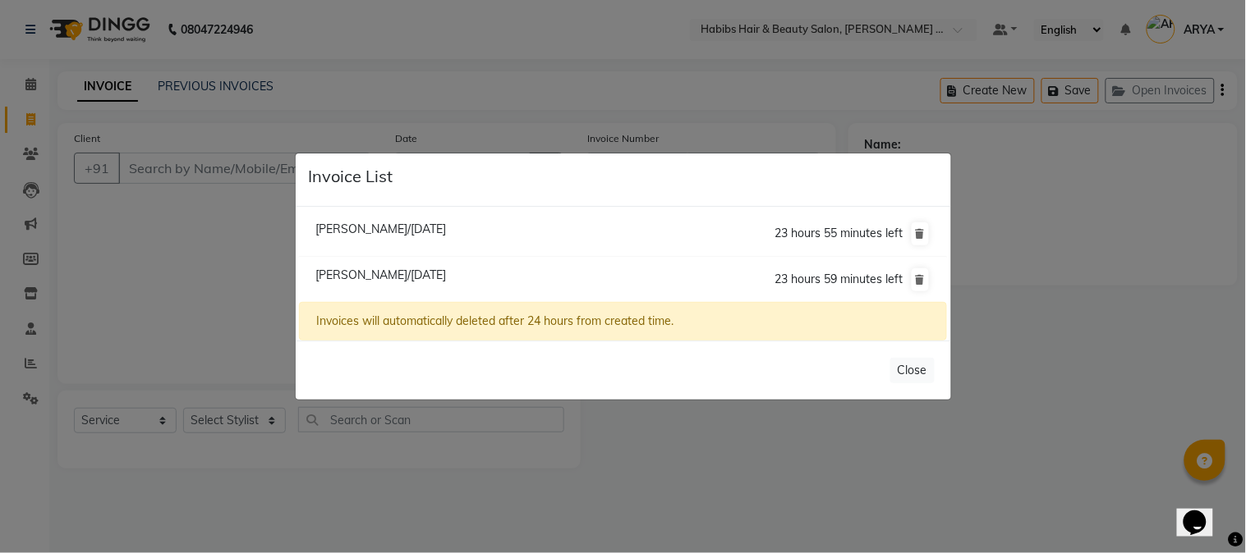
click at [61, 250] on ngb-modal-window "Invoice List [PERSON_NAME]/[DATE] 23 hours 55 minutes left [PERSON_NAME]/[DATE]…" at bounding box center [623, 276] width 1246 height 553
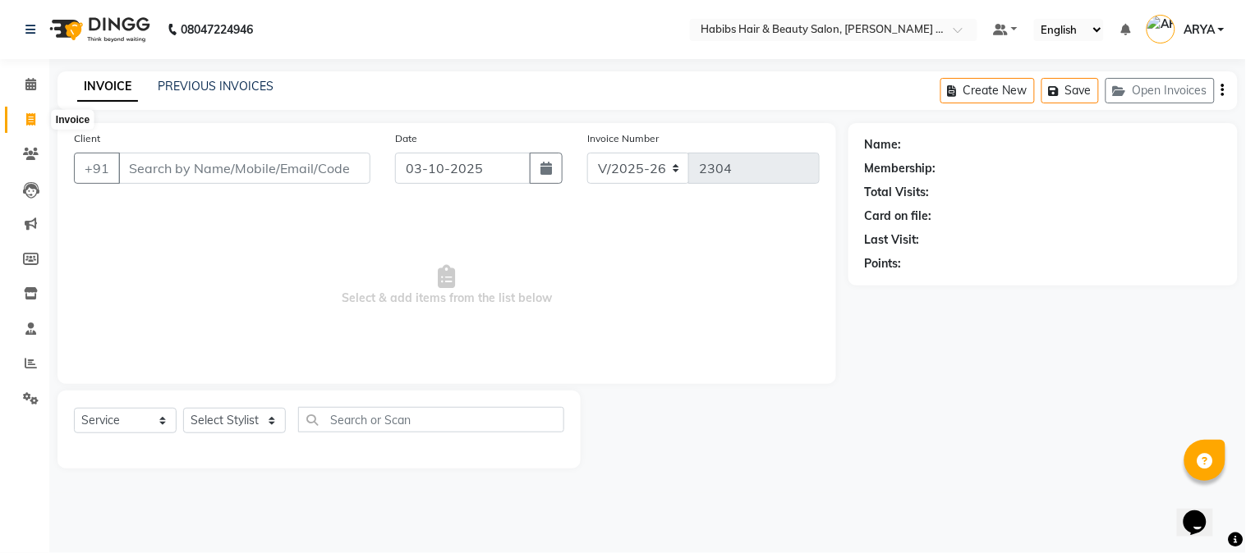
click at [29, 124] on icon at bounding box center [30, 119] width 9 height 12
select select "5039"
select select "service"
click at [267, 5] on nav "08047224946 Select Location × Habibs Hair & Beauty Salon, [PERSON_NAME] Nagar D…" at bounding box center [623, 29] width 1246 height 59
click at [31, 120] on icon at bounding box center [30, 119] width 9 height 12
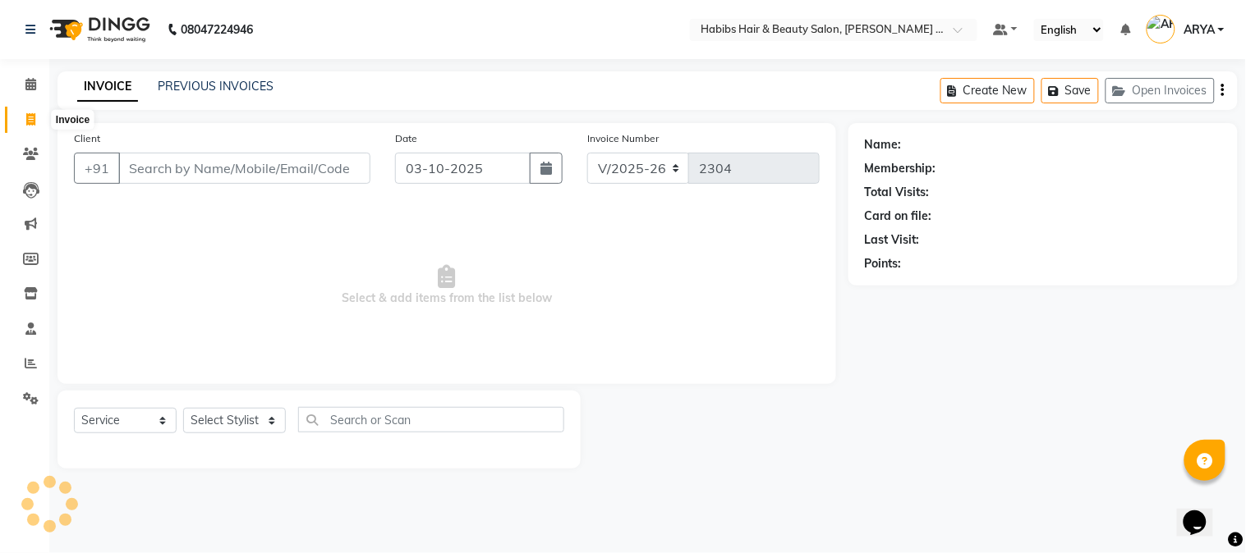
select select "service"
select select "5039"
type input "2304"
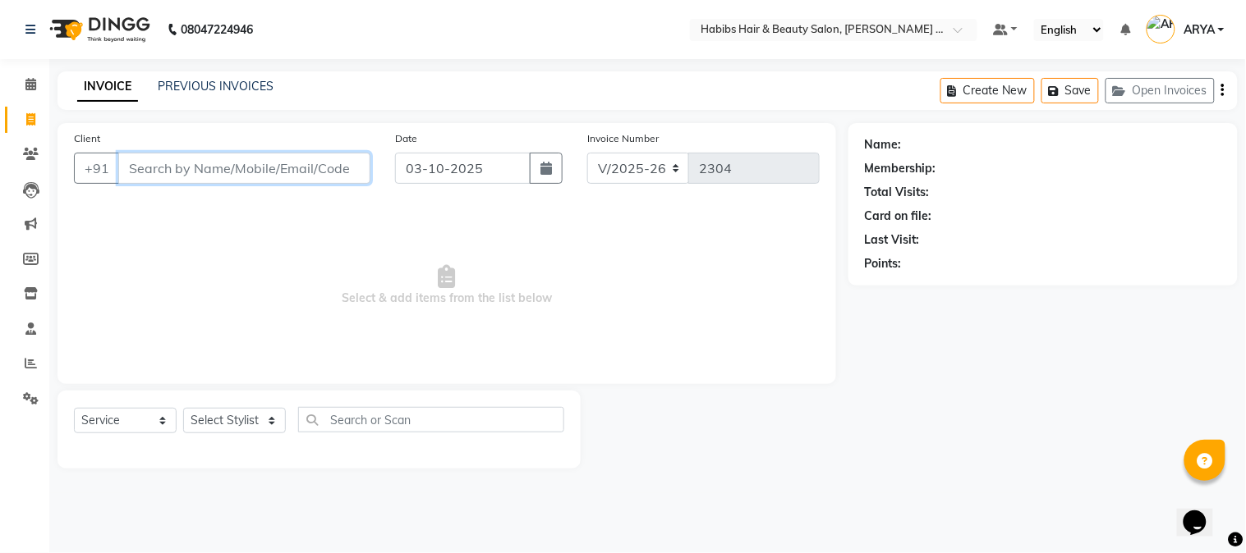
click at [291, 173] on input "Client" at bounding box center [244, 168] width 252 height 31
click at [305, 165] on input "Client" at bounding box center [244, 168] width 252 height 31
click at [241, 176] on input "Client" at bounding box center [244, 168] width 252 height 31
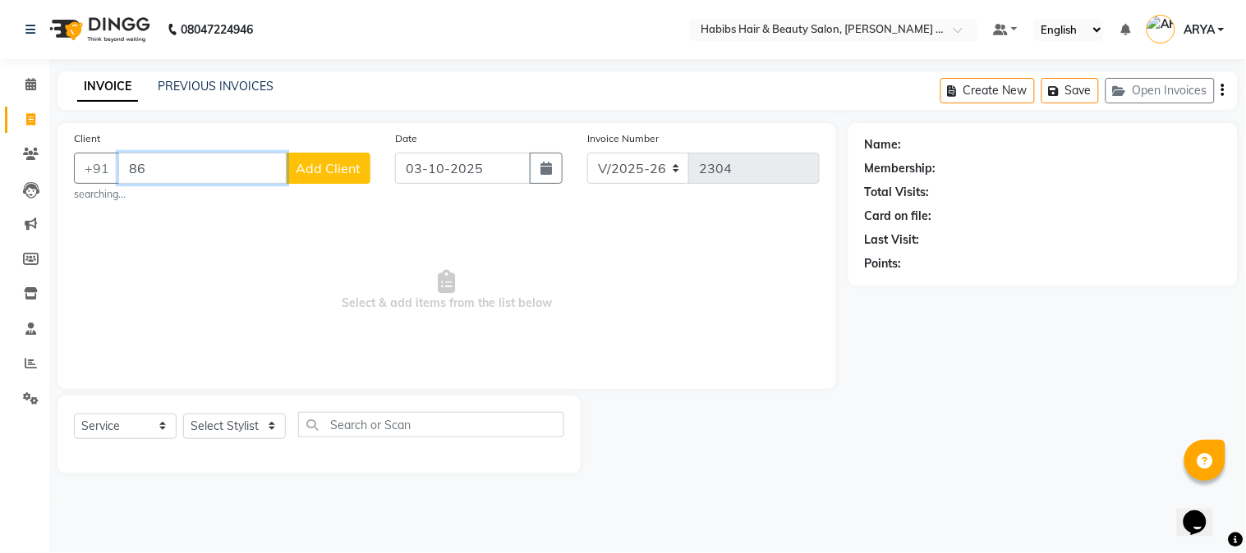
type input "8"
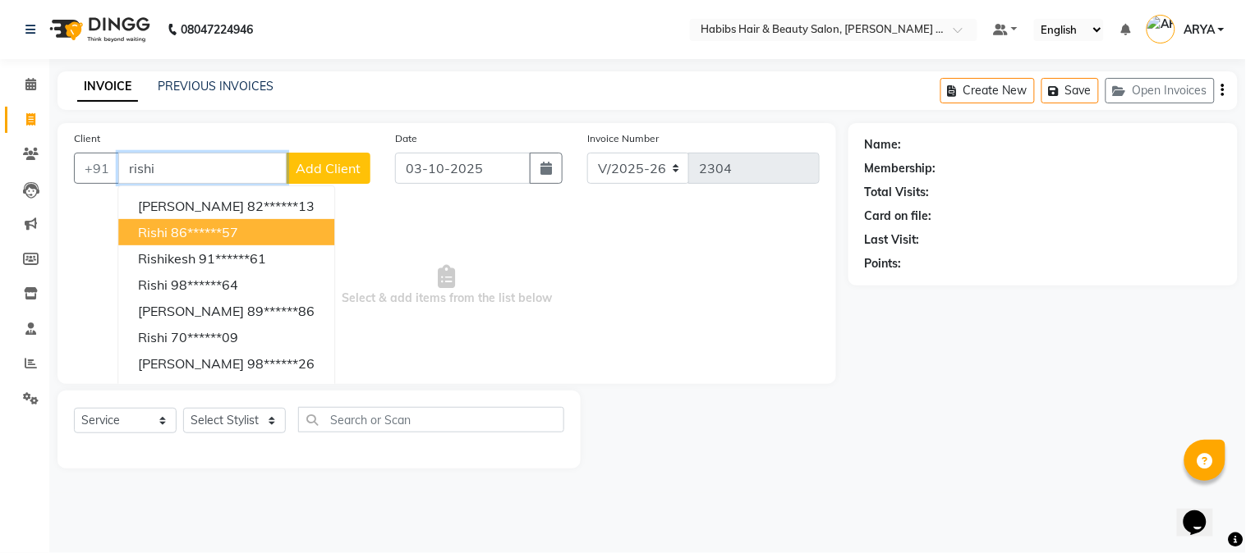
click at [249, 226] on button "Rishi 86******57" at bounding box center [226, 232] width 216 height 26
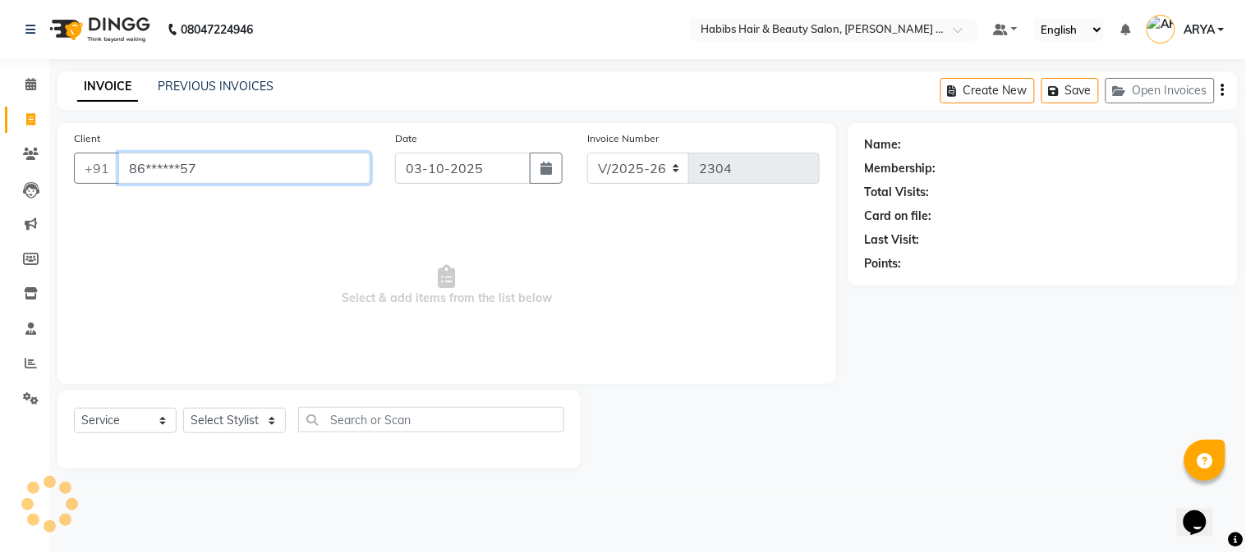
type input "86******57"
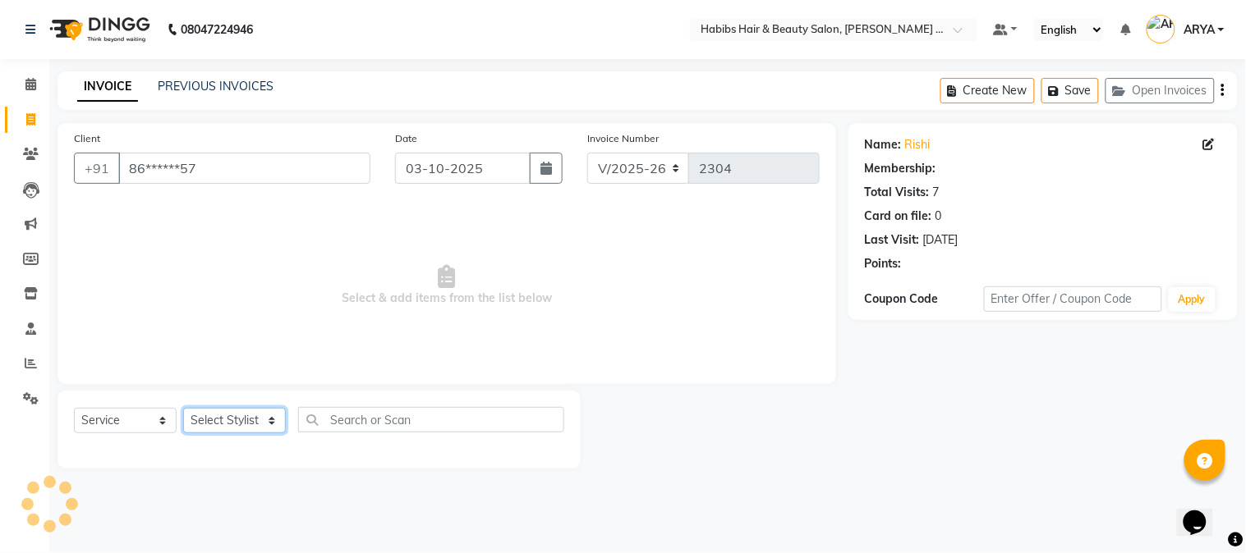
click at [232, 415] on select "Select Stylist Admin [PERSON_NAME] Darshan [PERSON_NAME] [PERSON_NAME] RASHMI […" at bounding box center [234, 420] width 103 height 25
select select "90624"
click at [183, 409] on select "Select Stylist Admin [PERSON_NAME] Darshan [PERSON_NAME] [PERSON_NAME] RASHMI […" at bounding box center [234, 420] width 103 height 25
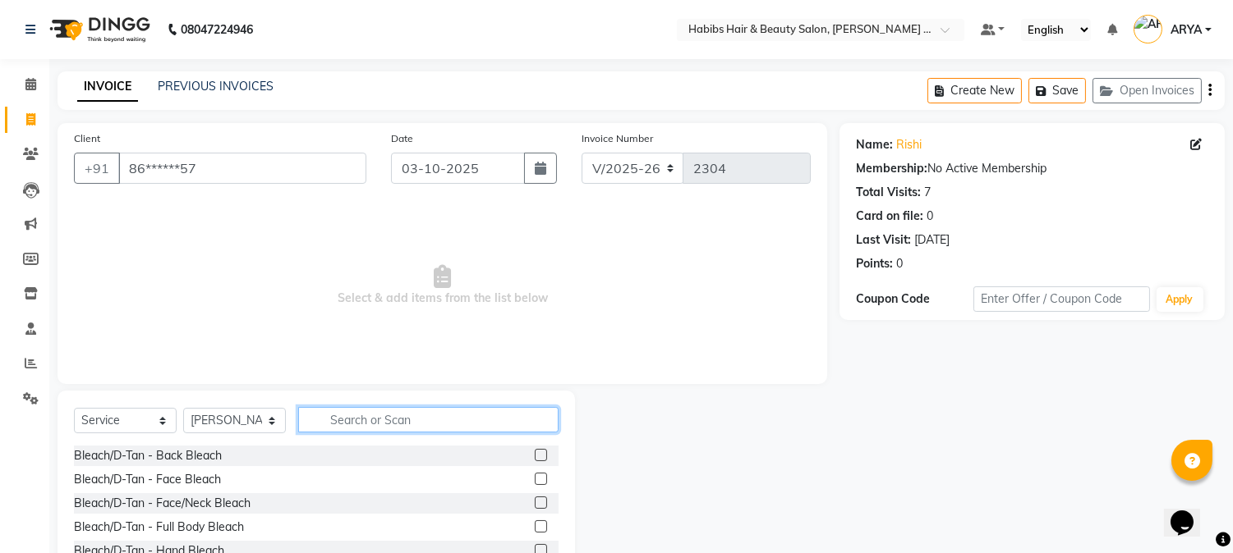
click at [317, 432] on input "text" at bounding box center [428, 419] width 260 height 25
type input "mens dry"
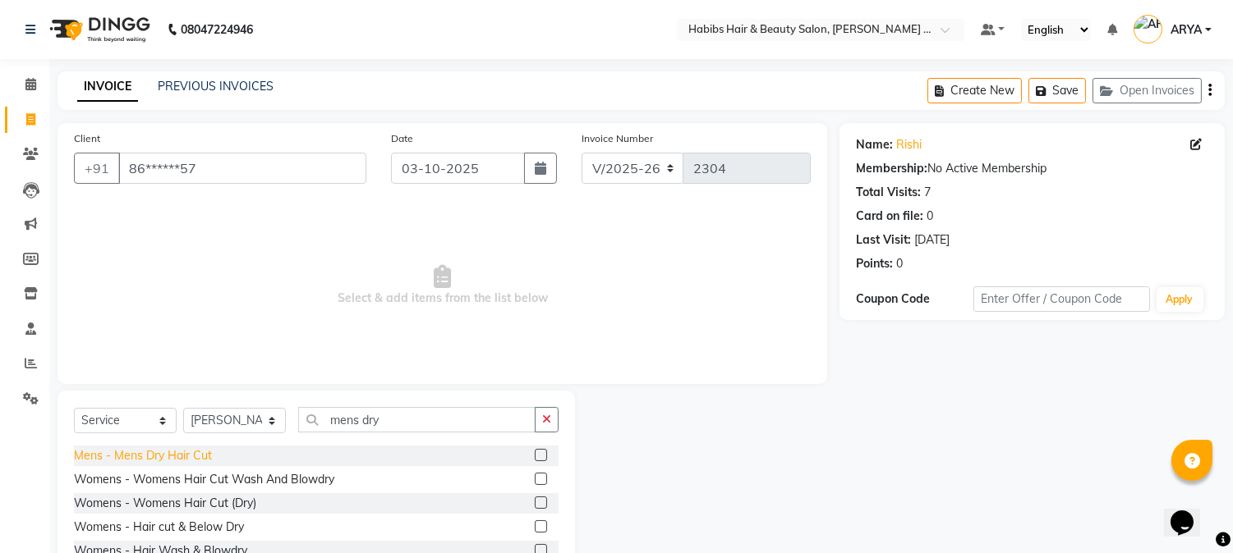
click at [163, 457] on div "Mens - Mens Dry Hair Cut" at bounding box center [143, 456] width 138 height 17
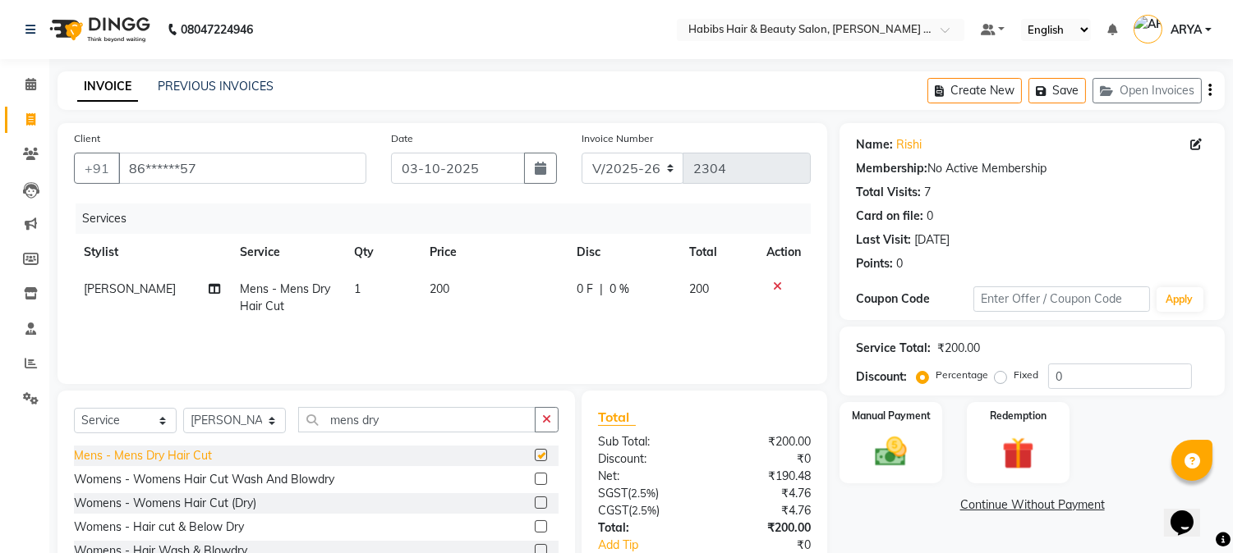
checkbox input "false"
click at [1063, 103] on button "Save" at bounding box center [1056, 90] width 57 height 25
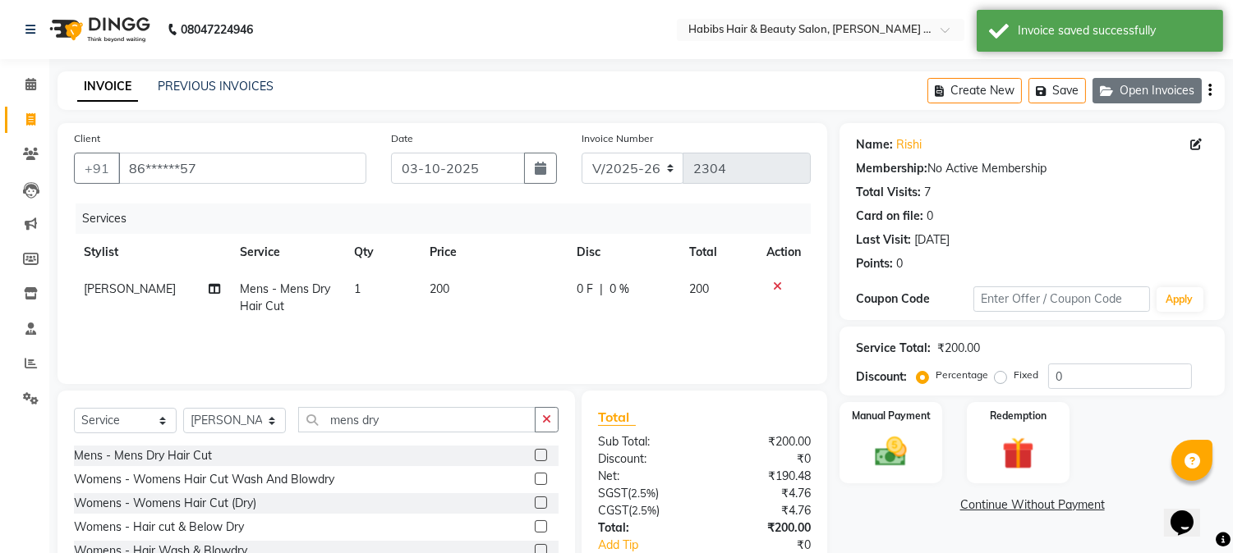
click at [1122, 94] on button "Open Invoices" at bounding box center [1146, 90] width 109 height 25
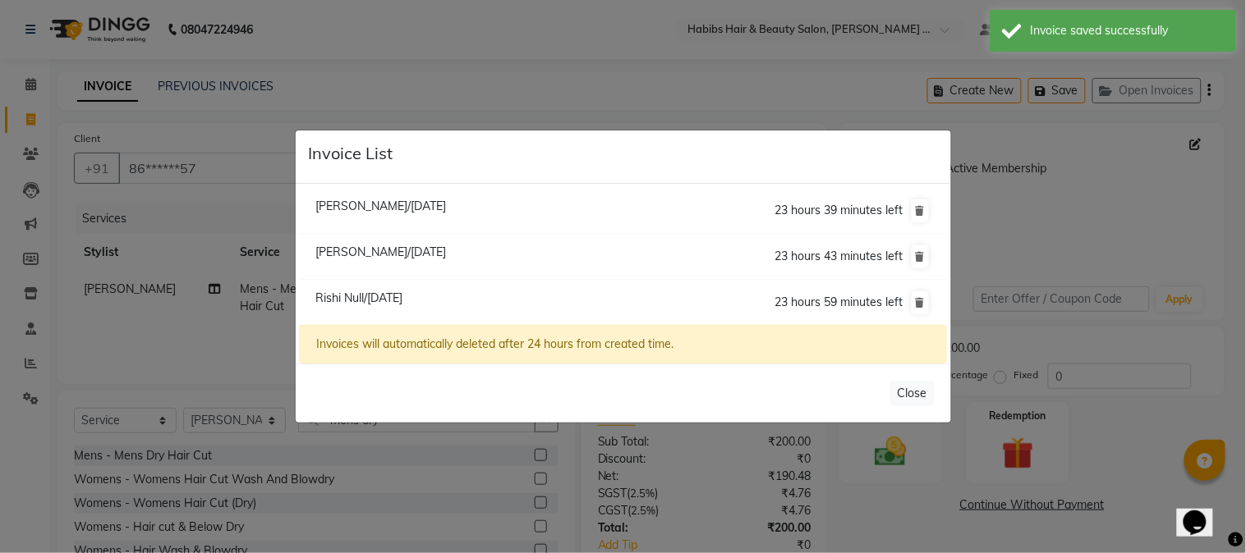
click at [375, 300] on span "Rishi Null/[DATE]" at bounding box center [358, 298] width 87 height 15
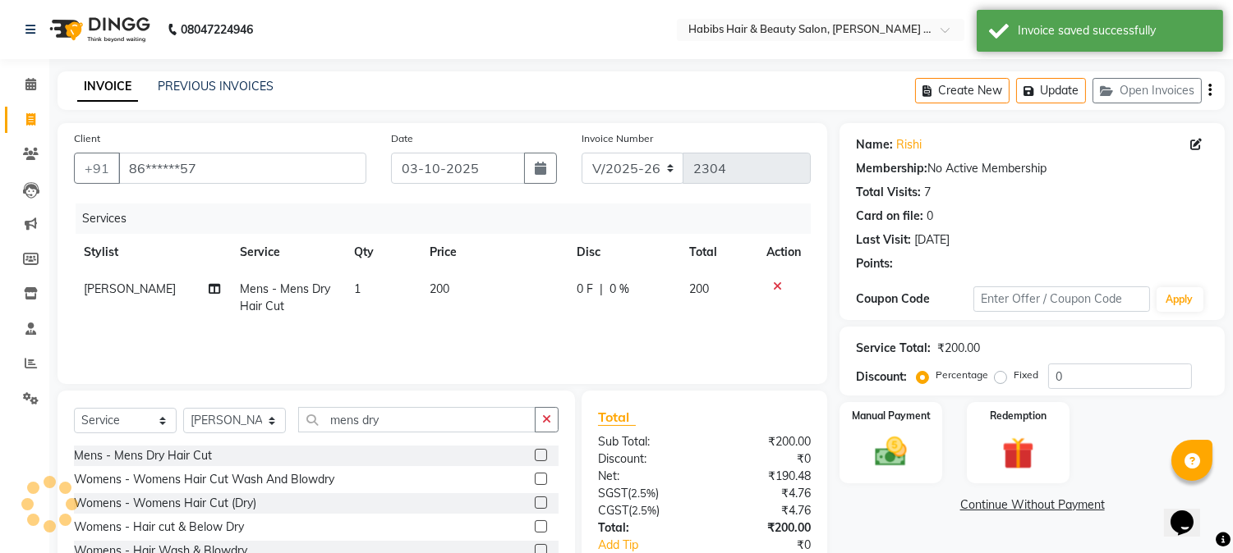
select select
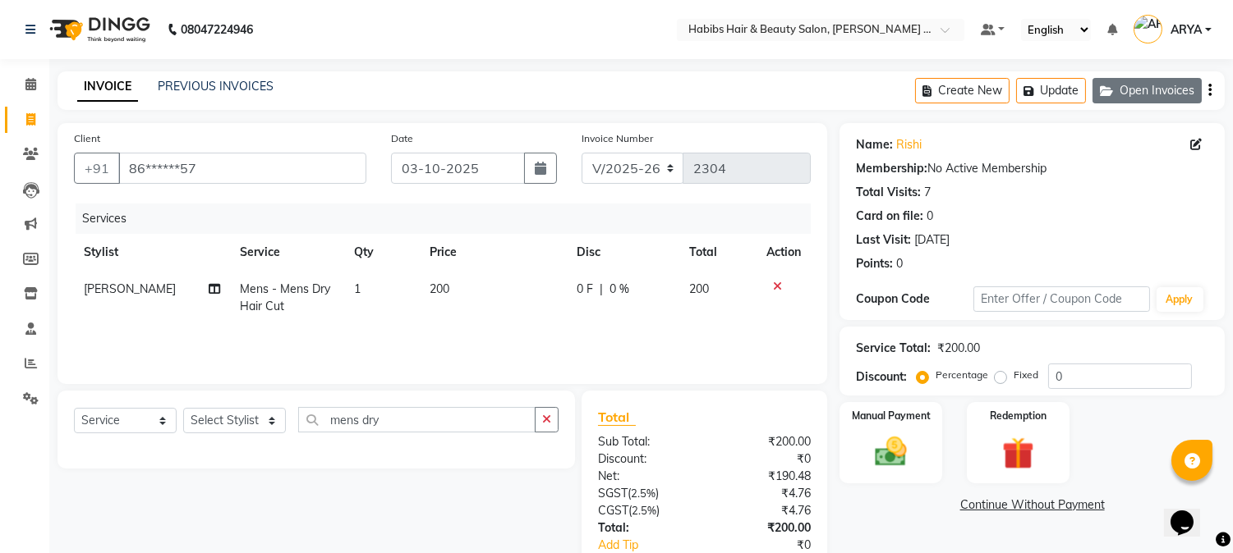
click at [1154, 93] on button "Open Invoices" at bounding box center [1146, 90] width 109 height 25
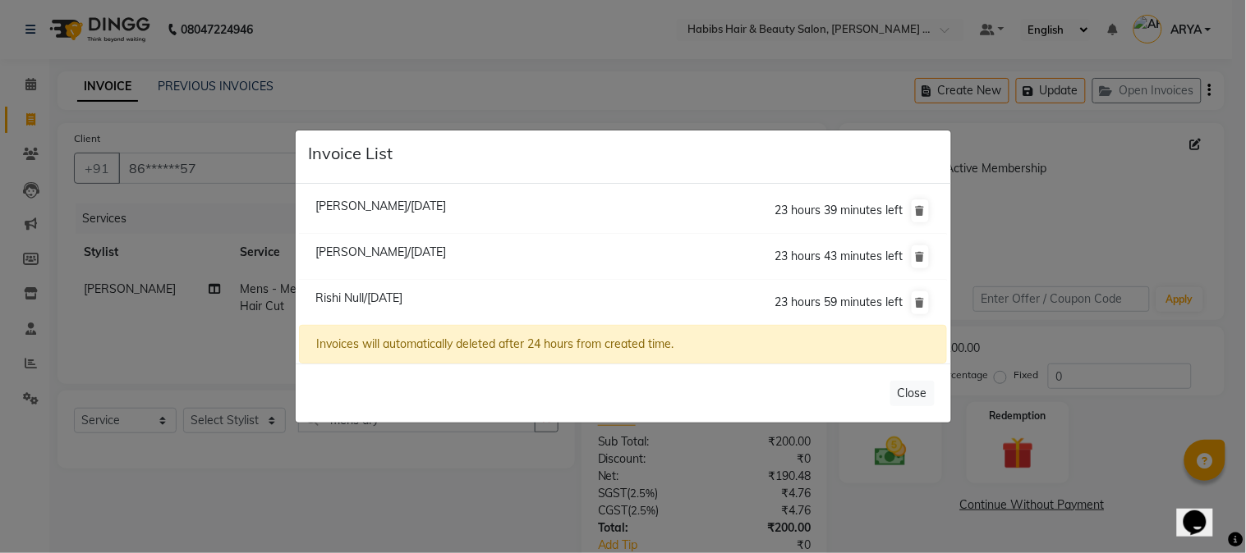
click at [430, 252] on span "[PERSON_NAME]/[DATE]" at bounding box center [380, 252] width 131 height 15
type input "83******70"
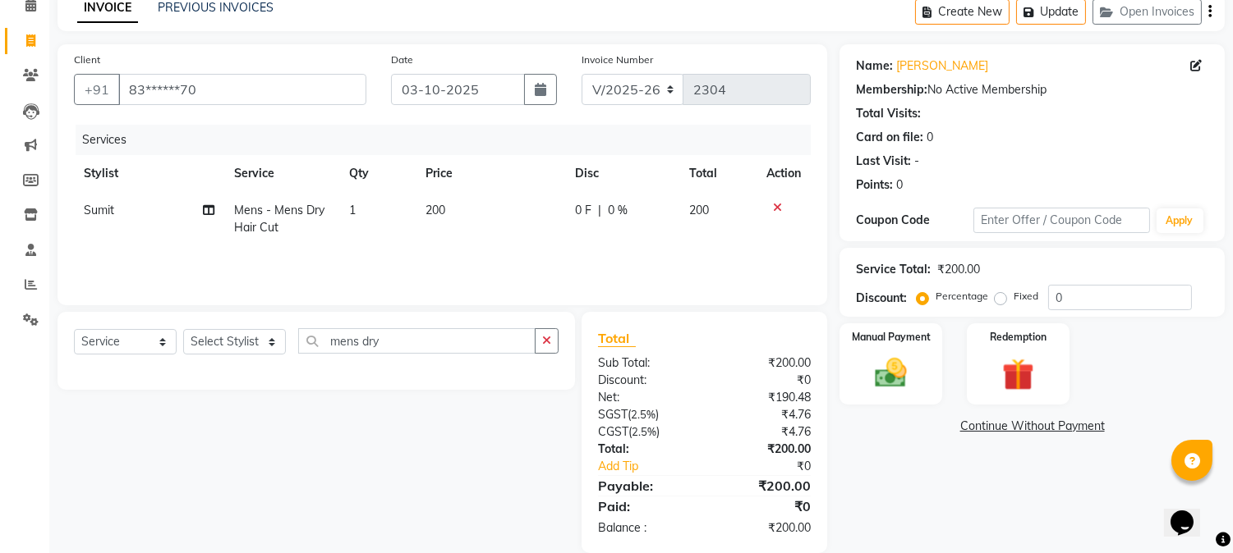
scroll to position [103, 0]
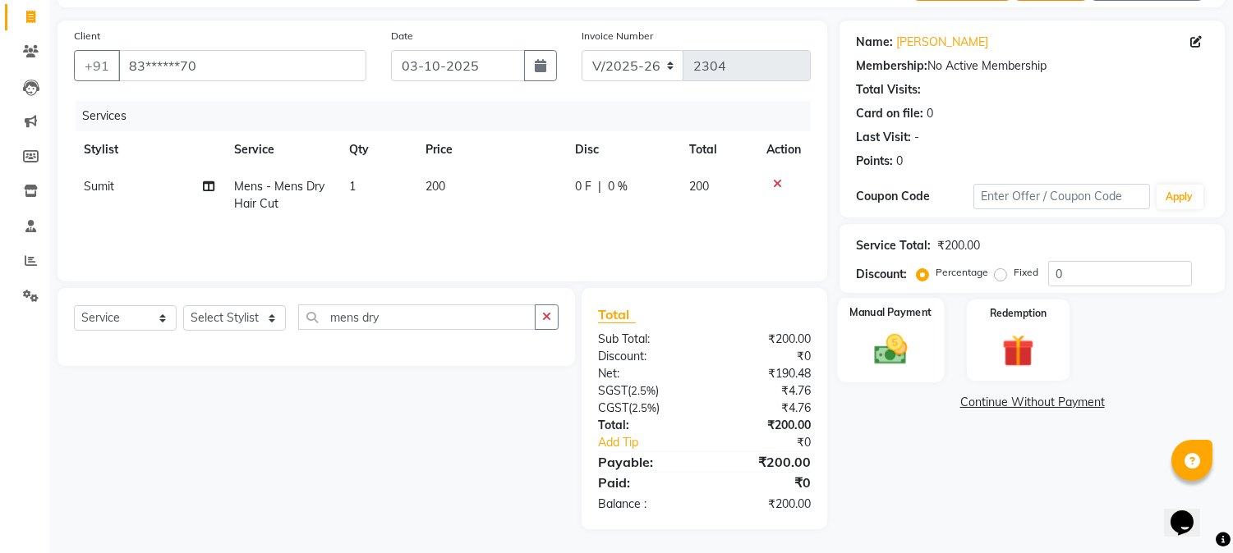
click at [895, 363] on img at bounding box center [891, 350] width 54 height 39
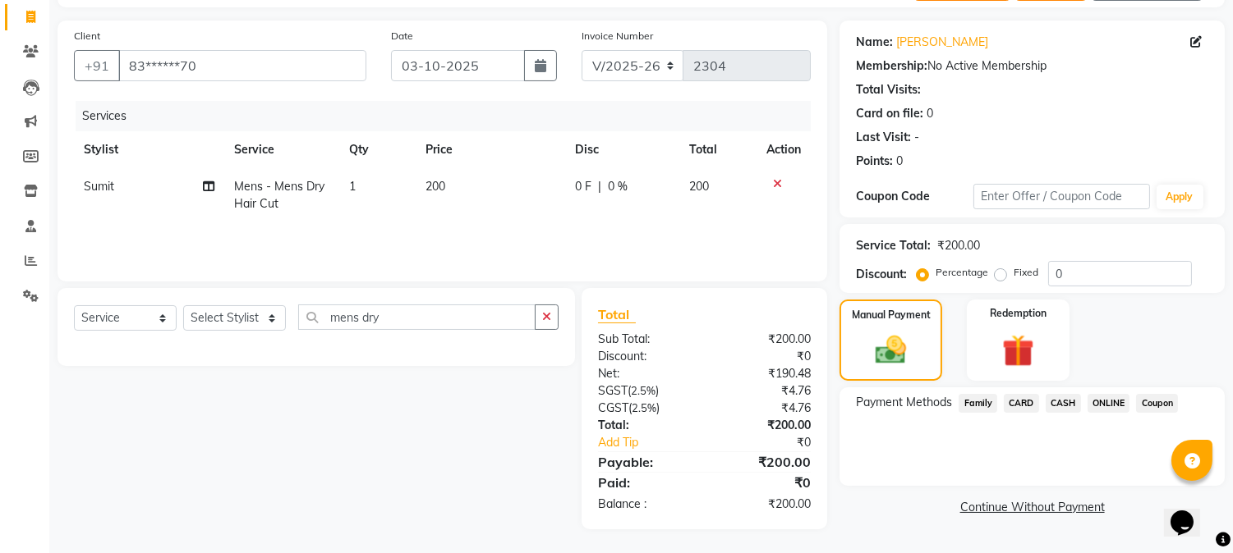
click at [1063, 399] on span "CASH" at bounding box center [1062, 403] width 35 height 19
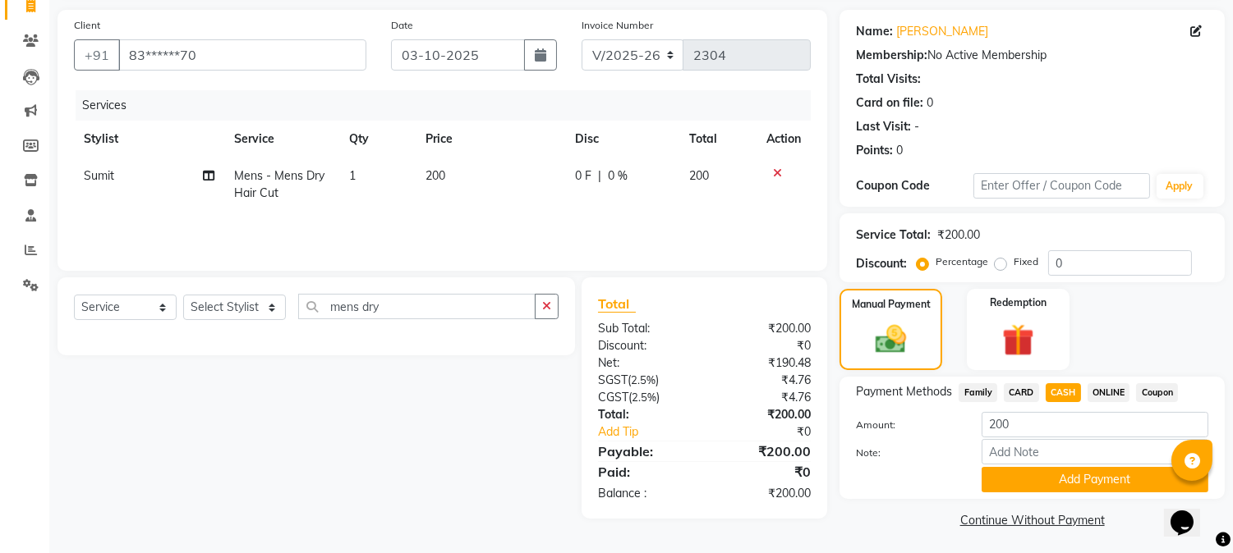
scroll to position [117, 0]
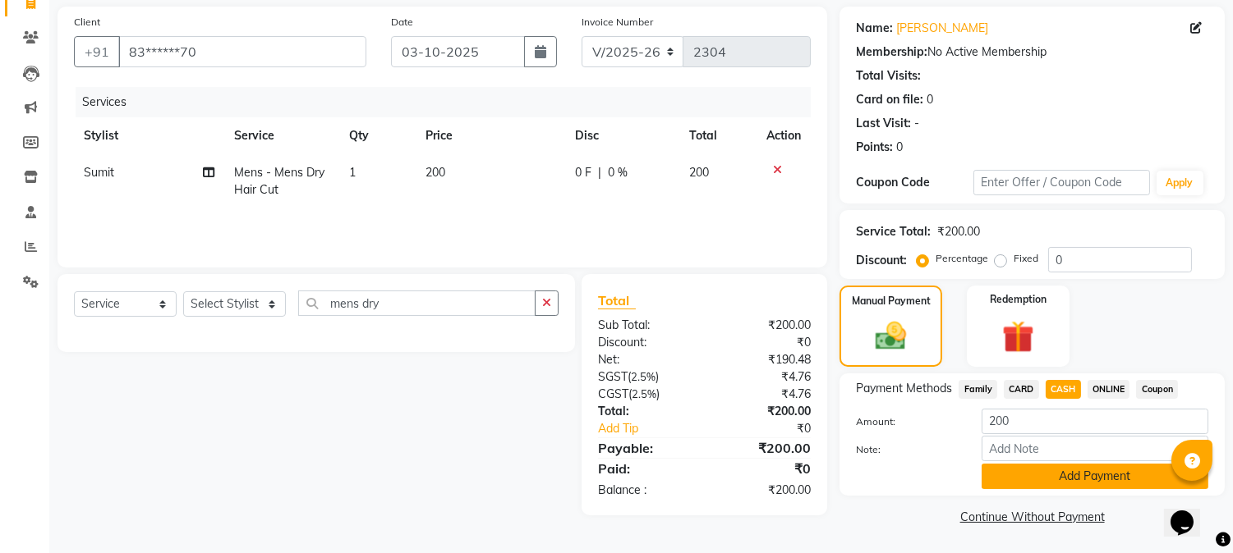
click at [1095, 480] on button "Add Payment" at bounding box center [1094, 476] width 227 height 25
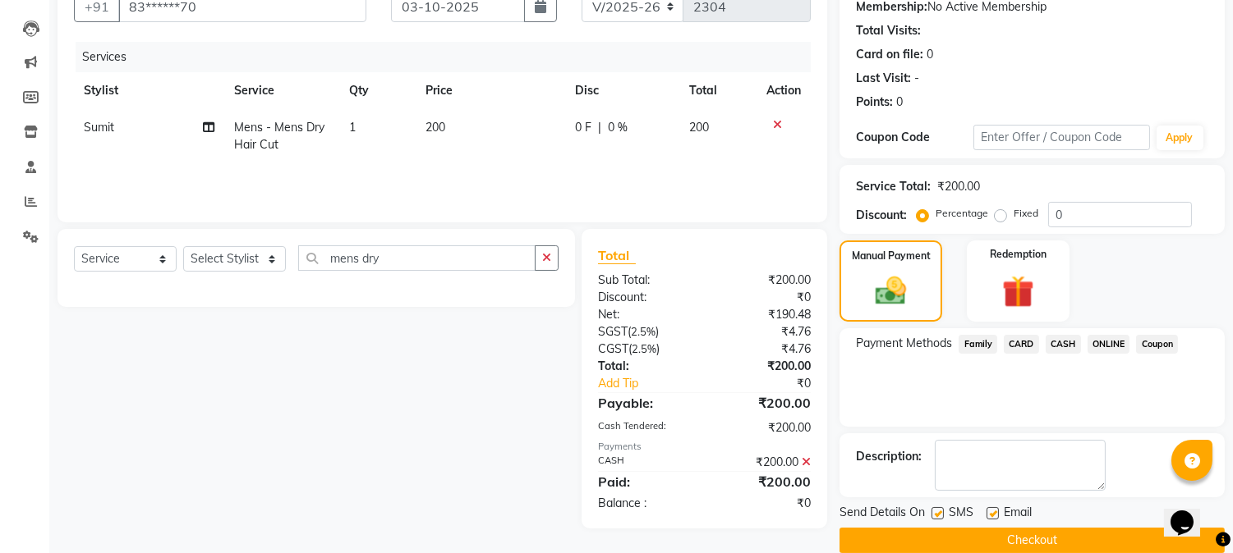
scroll to position [185, 0]
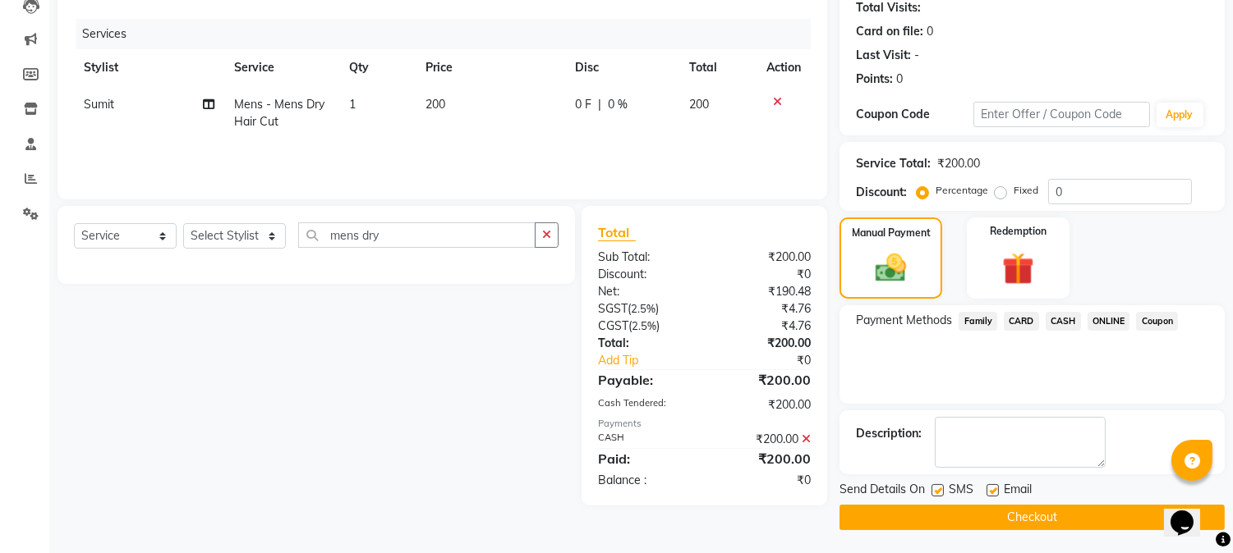
click at [1015, 518] on button "Checkout" at bounding box center [1031, 517] width 385 height 25
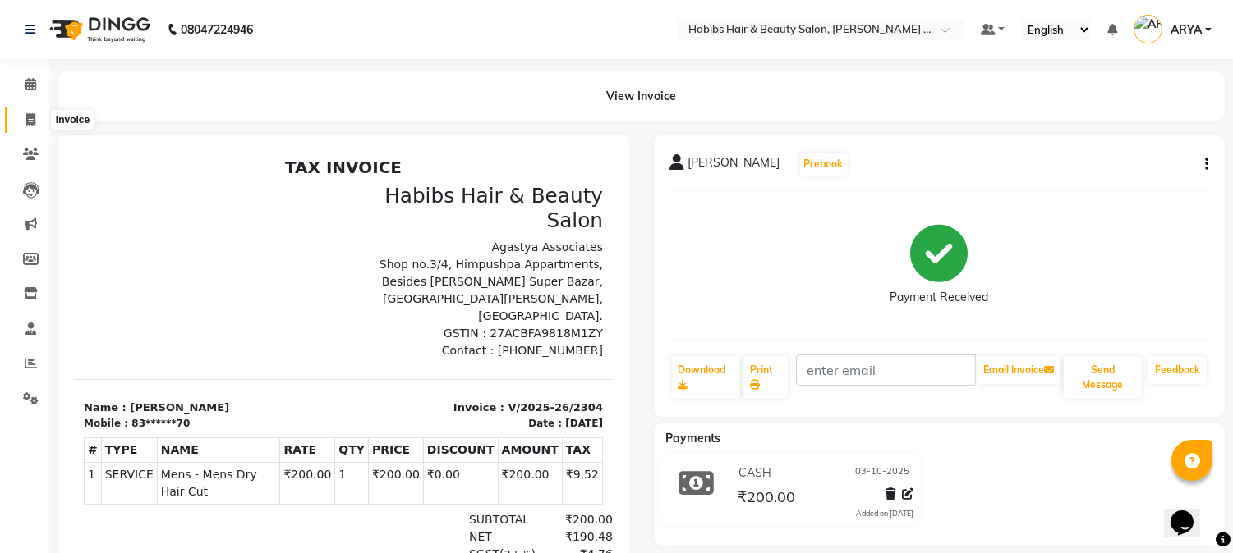
click at [30, 118] on icon at bounding box center [30, 119] width 9 height 12
select select "service"
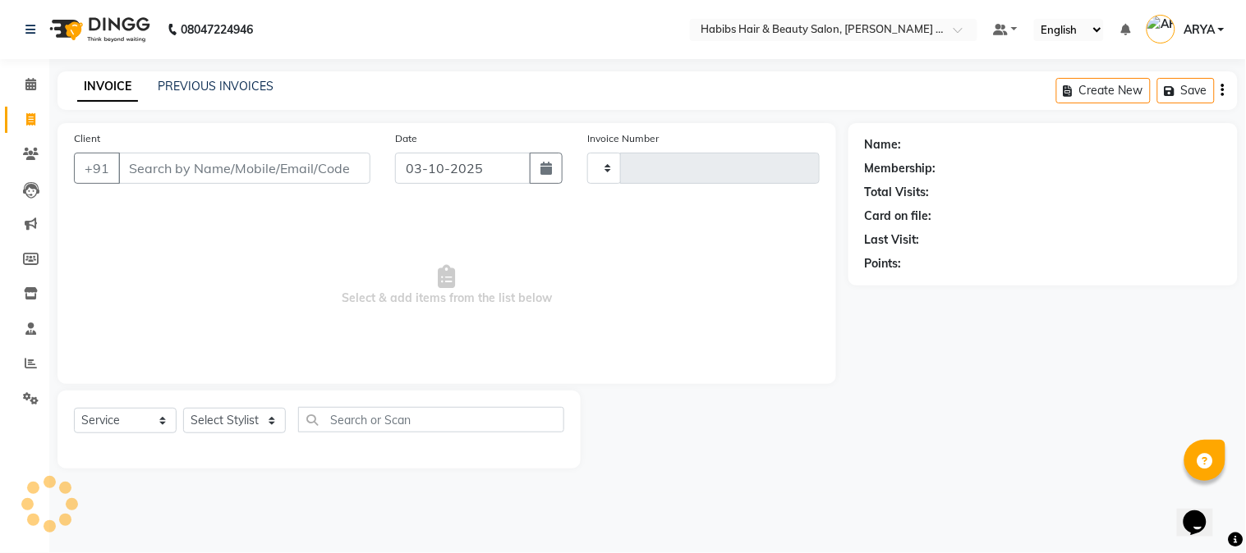
type input "2305"
select select "5039"
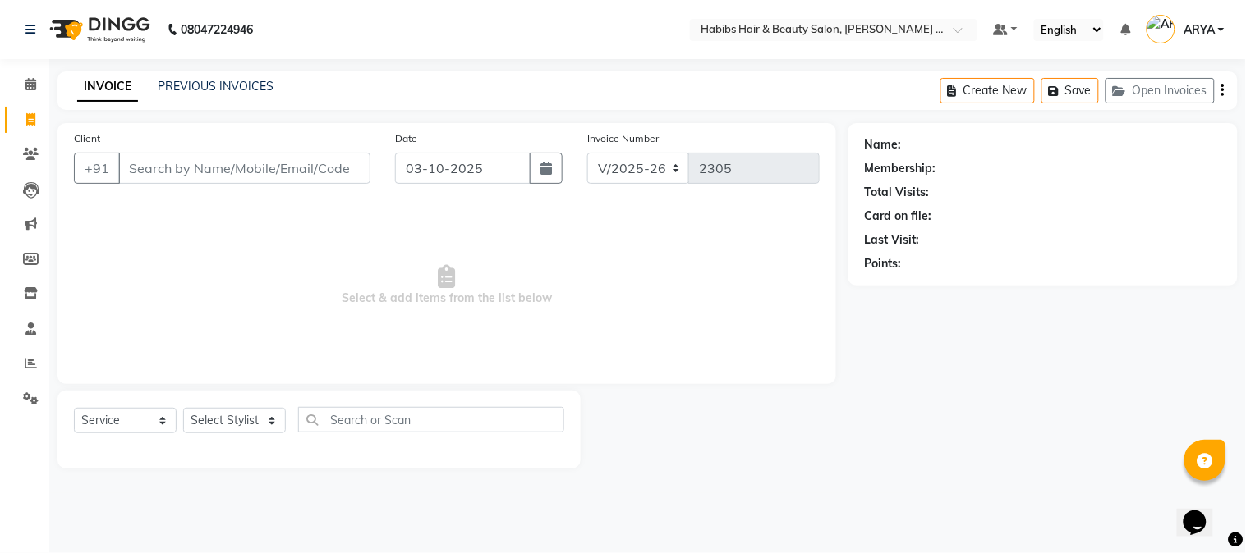
click at [289, 165] on input "Client" at bounding box center [244, 168] width 252 height 31
type input "8275744213"
click at [346, 166] on span "Add Client" at bounding box center [328, 168] width 65 height 16
select select "22"
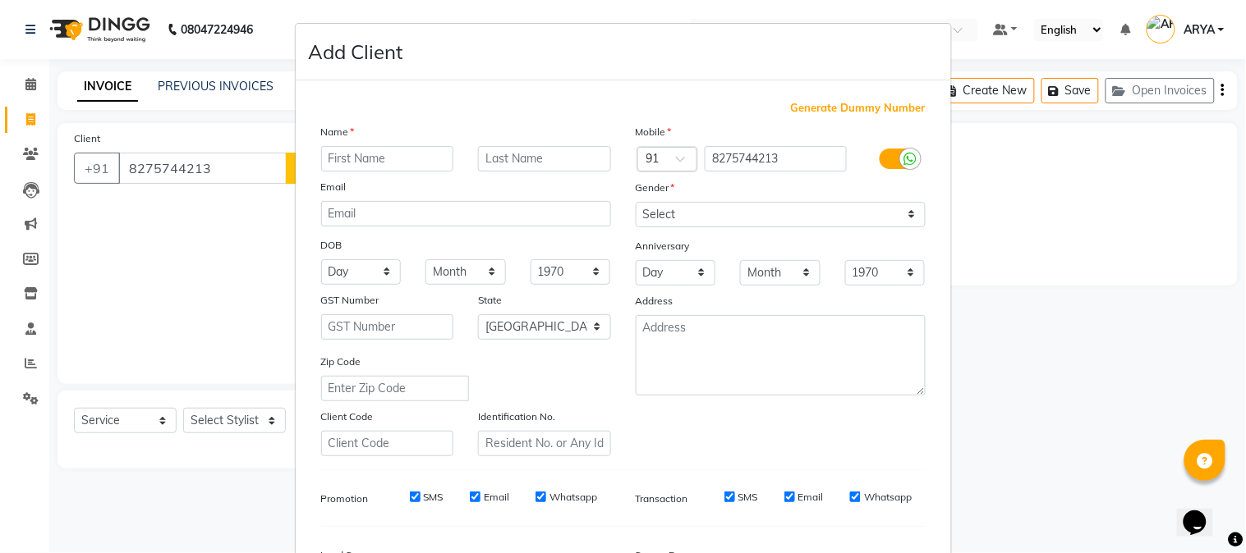
click at [372, 164] on input "text" at bounding box center [387, 158] width 133 height 25
click at [331, 159] on input "trajeshwari" at bounding box center [387, 158] width 133 height 25
type input "[PERSON_NAME]"
click at [661, 216] on select "Select [DEMOGRAPHIC_DATA] [DEMOGRAPHIC_DATA] Other Prefer Not To Say" at bounding box center [781, 214] width 290 height 25
select select "[DEMOGRAPHIC_DATA]"
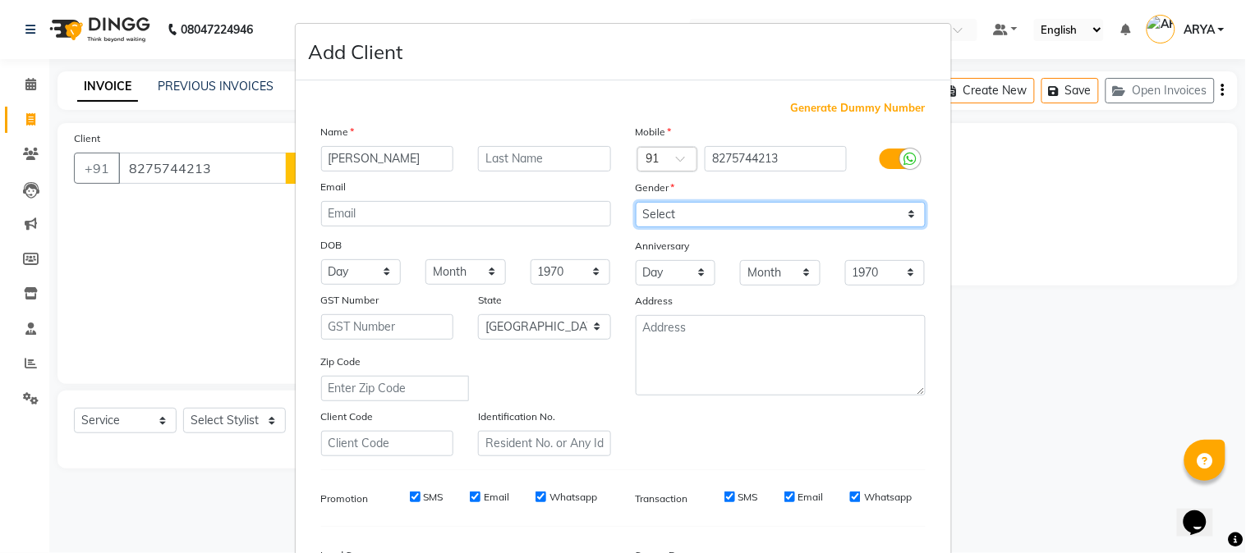
click at [636, 202] on select "Select [DEMOGRAPHIC_DATA] [DEMOGRAPHIC_DATA] Other Prefer Not To Say" at bounding box center [781, 214] width 290 height 25
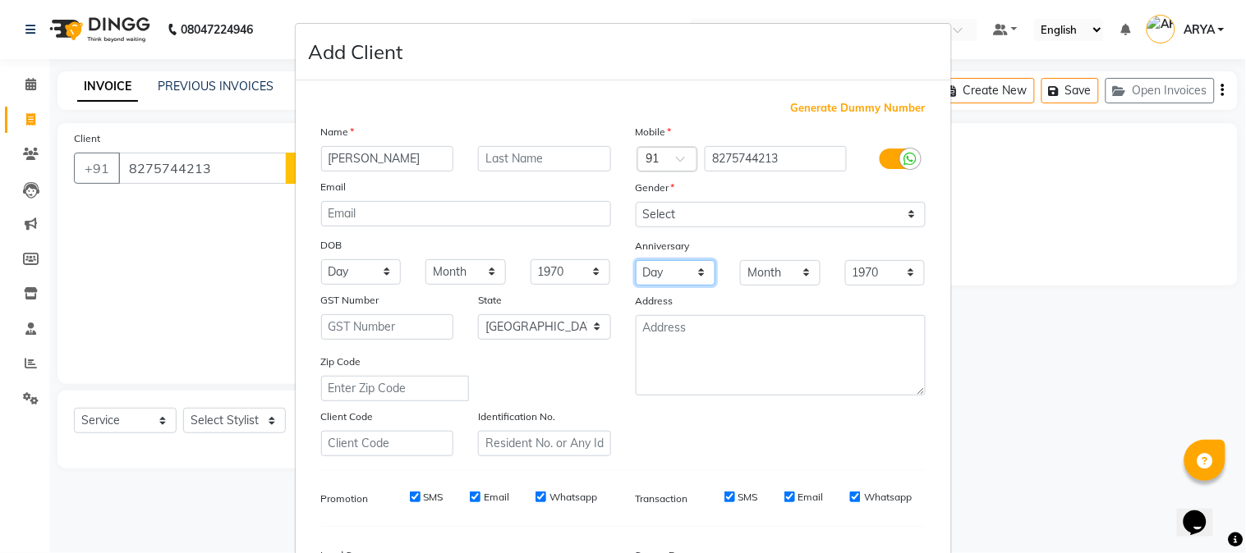
click at [661, 285] on select "Day 01 02 03 04 05 06 07 08 09 10 11 12 13 14 15 16 17 18 19 20 21 22 23 24 25 …" at bounding box center [676, 272] width 80 height 25
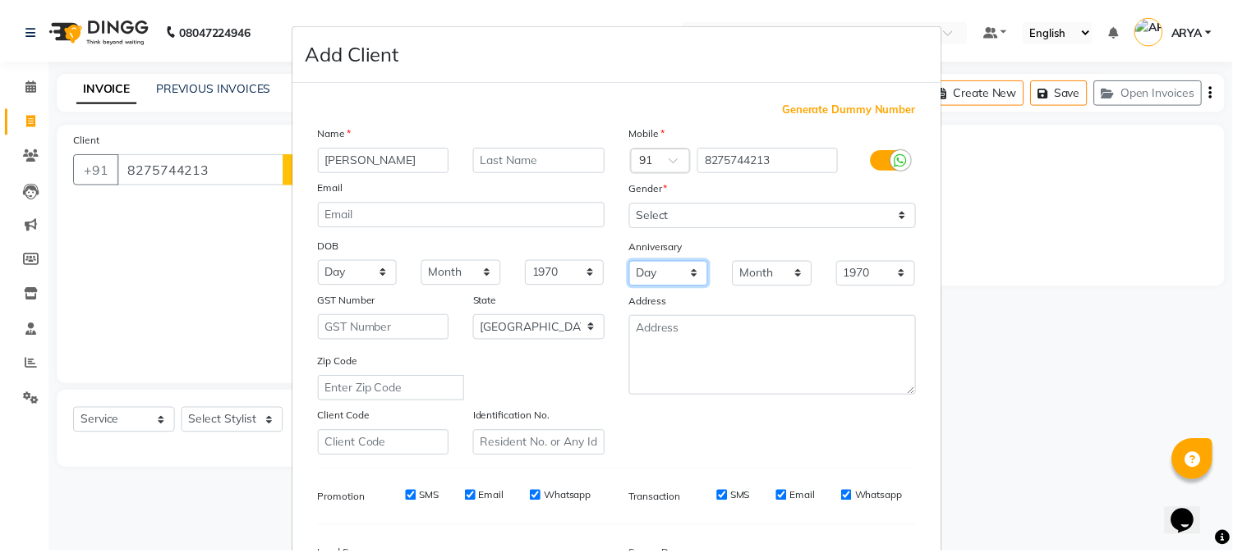
scroll to position [205, 0]
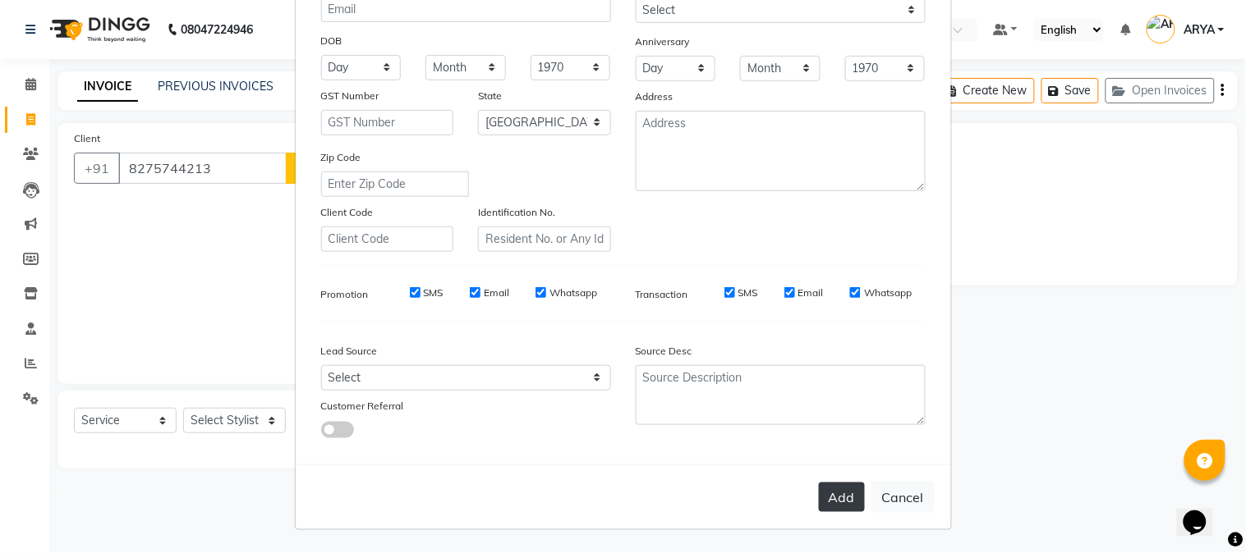
click at [833, 498] on button "Add" at bounding box center [842, 498] width 46 height 30
type input "82******13"
select select
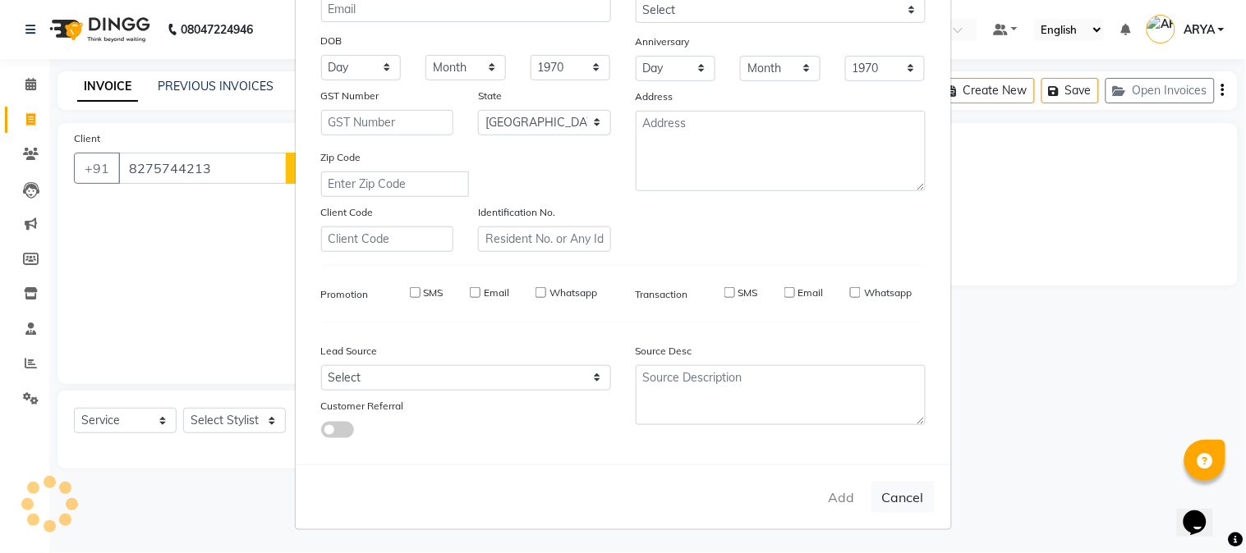
select select "null"
select select
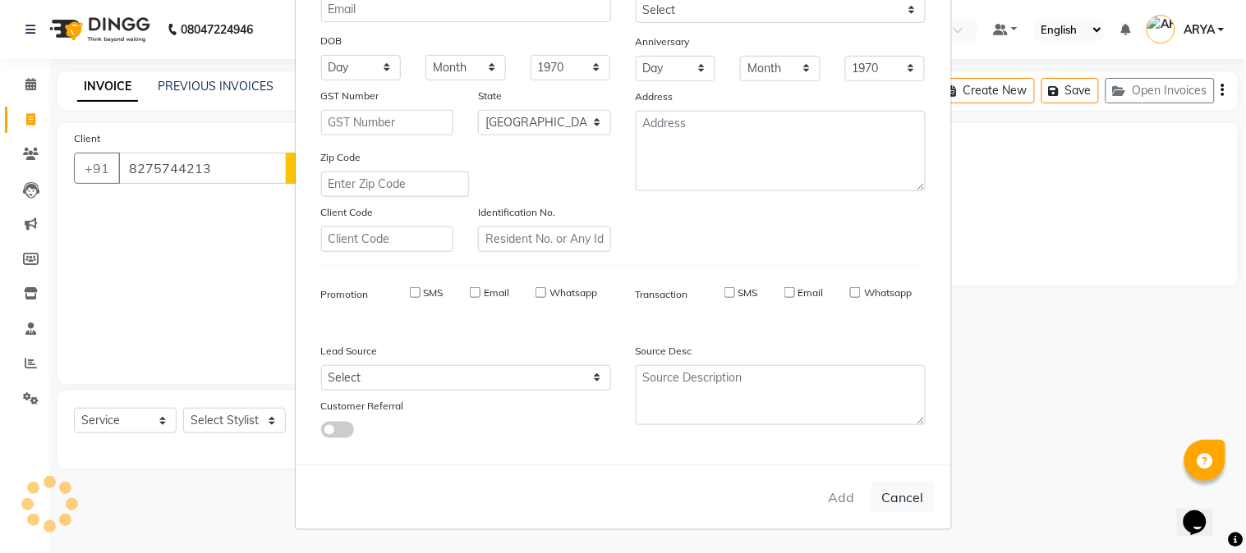
checkbox input "false"
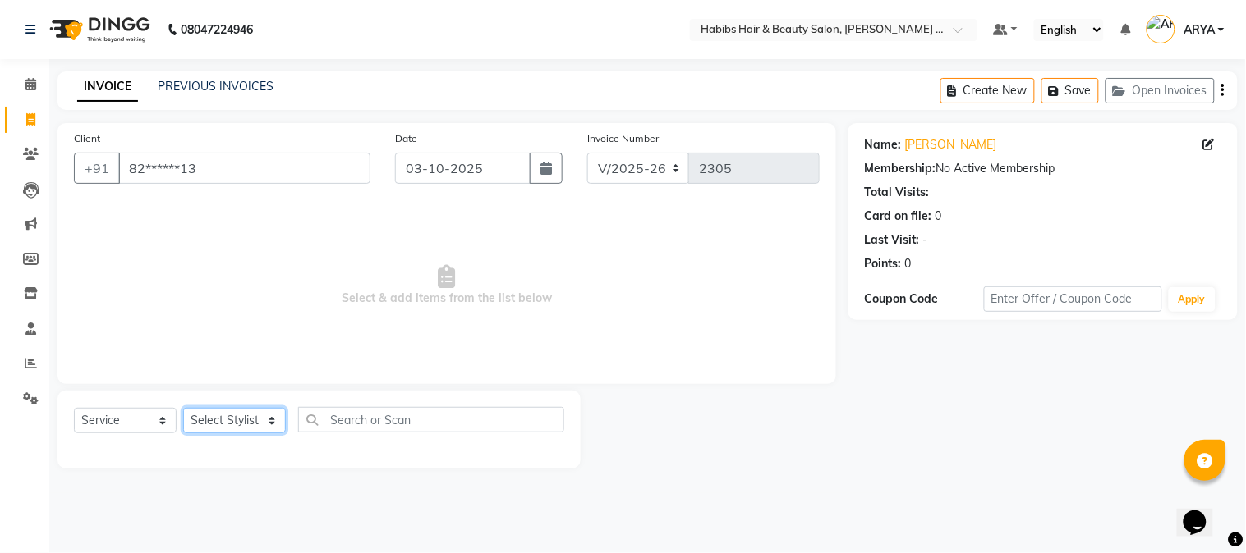
click at [253, 419] on select "Select Stylist Admin [PERSON_NAME] Darshan [PERSON_NAME] [PERSON_NAME] RASHMI […" at bounding box center [234, 420] width 103 height 25
select select "90625"
click at [183, 409] on select "Select Stylist Admin [PERSON_NAME] Darshan [PERSON_NAME] [PERSON_NAME] RASHMI […" at bounding box center [234, 420] width 103 height 25
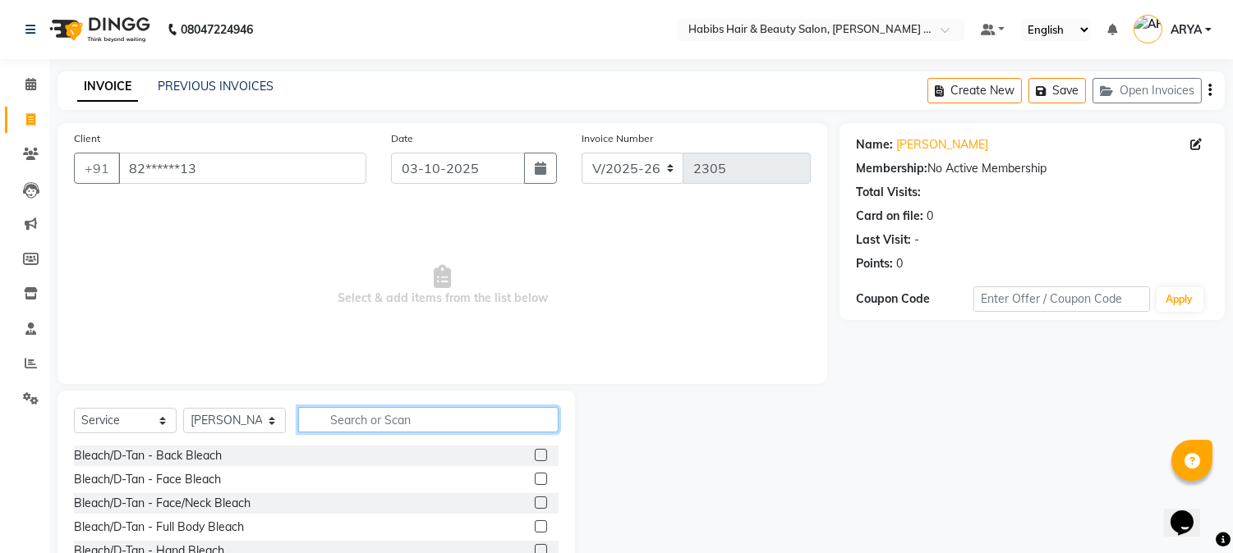
click at [365, 419] on input "text" at bounding box center [428, 419] width 260 height 25
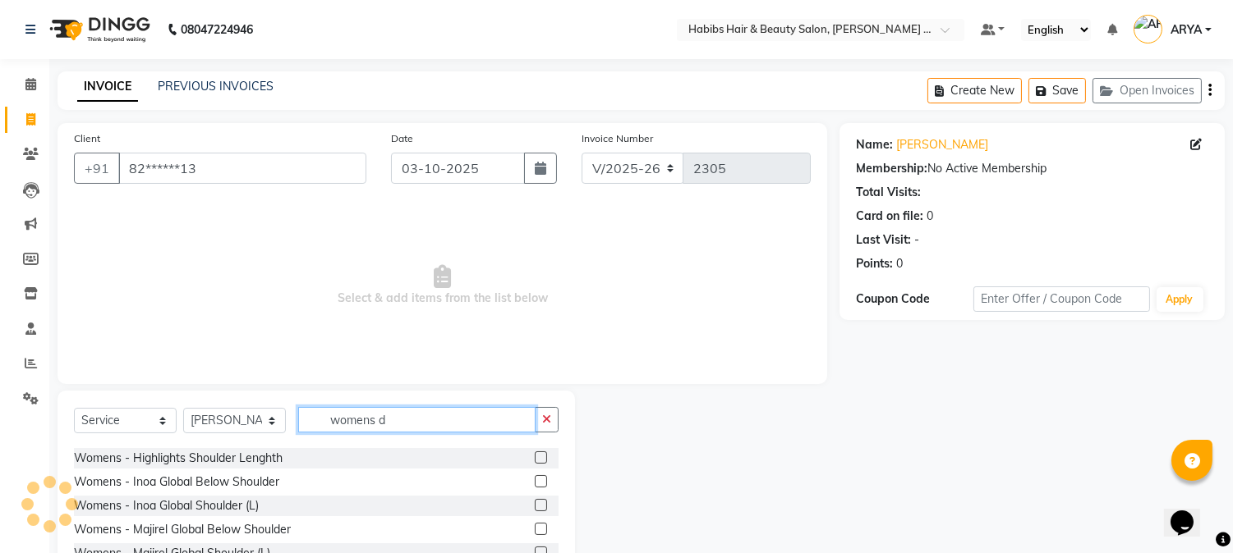
scroll to position [97, 0]
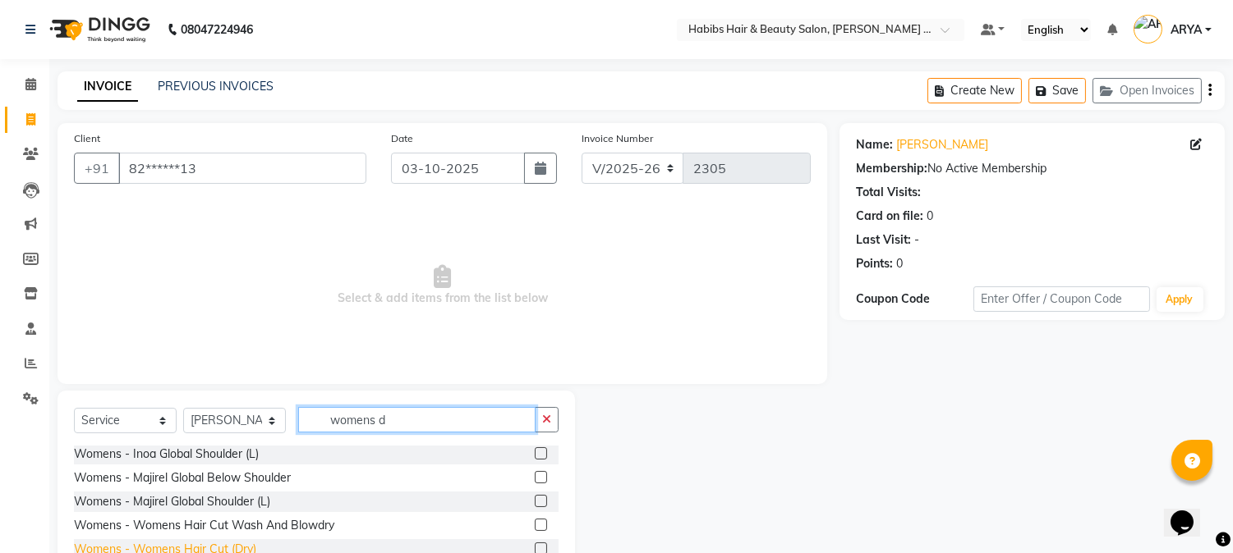
type input "womens d"
click at [252, 549] on div "Womens - Womens Hair Cut (Dry)" at bounding box center [165, 549] width 182 height 17
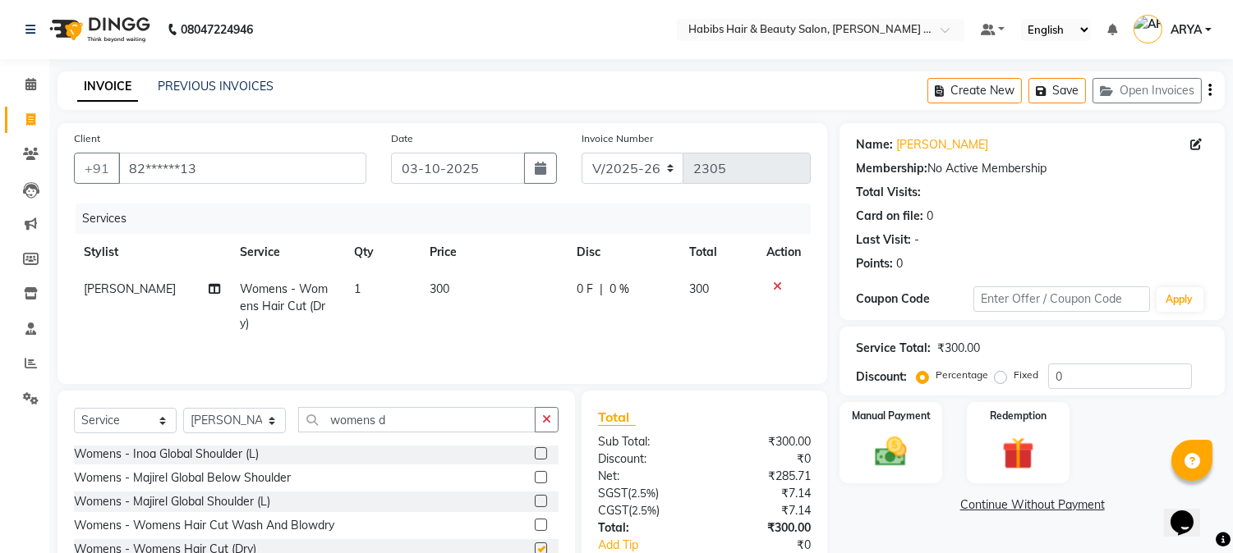
checkbox input "false"
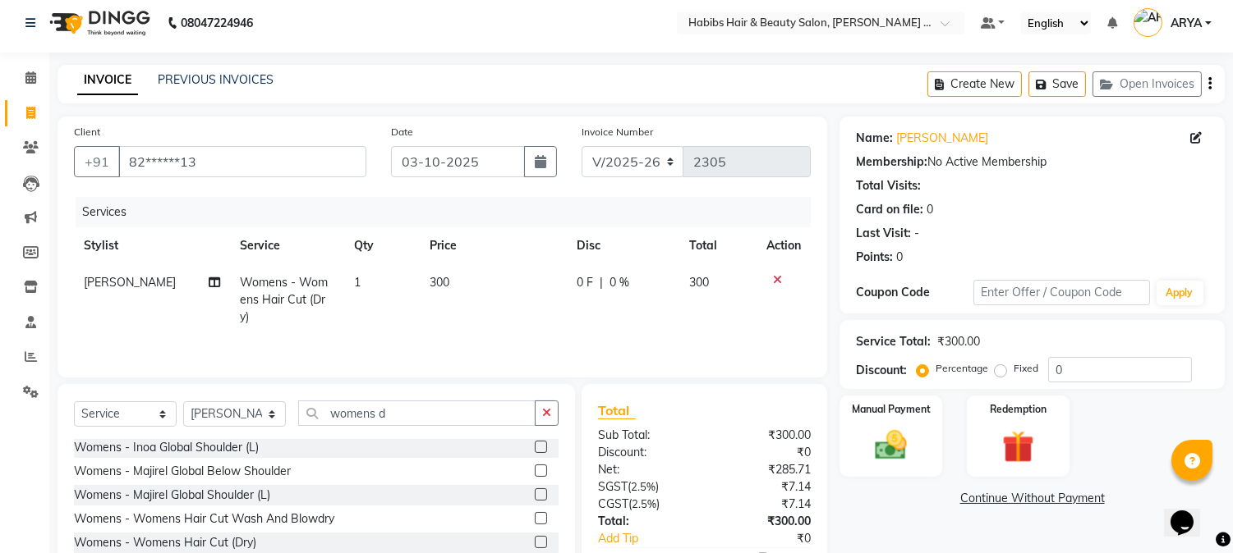
scroll to position [0, 0]
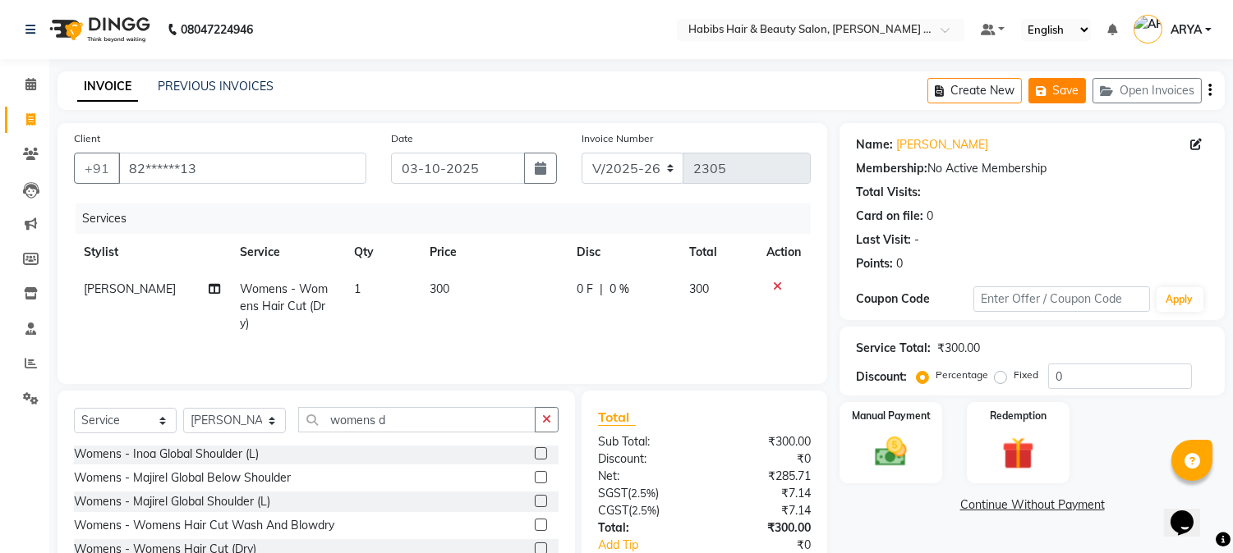
click at [1060, 83] on button "Save" at bounding box center [1056, 90] width 57 height 25
click at [26, 126] on icon at bounding box center [30, 119] width 9 height 12
select select "service"
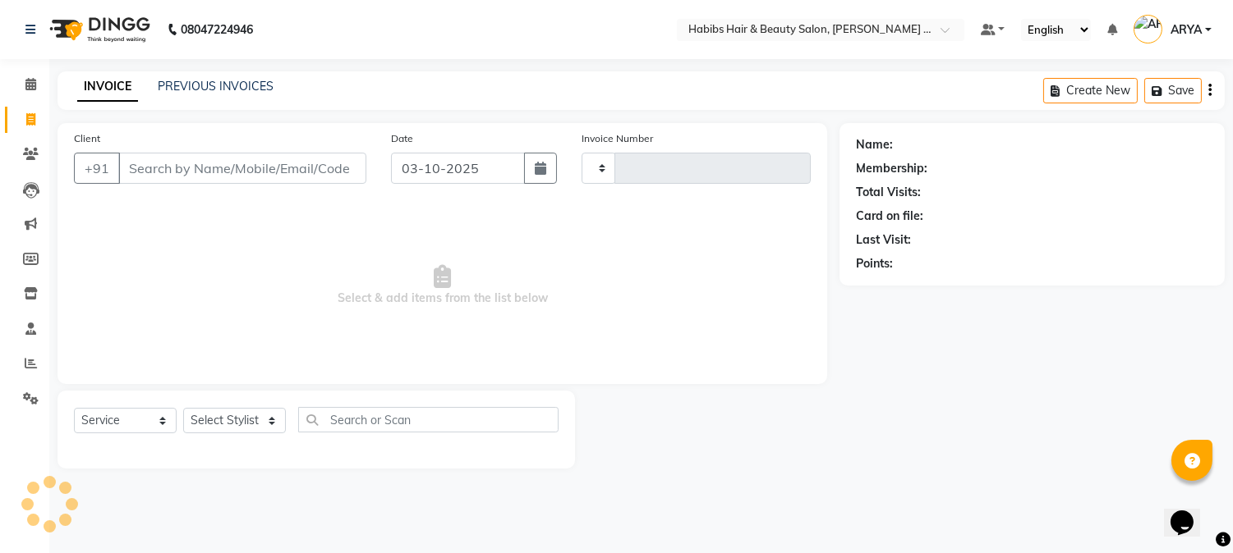
type input "2305"
select select "5039"
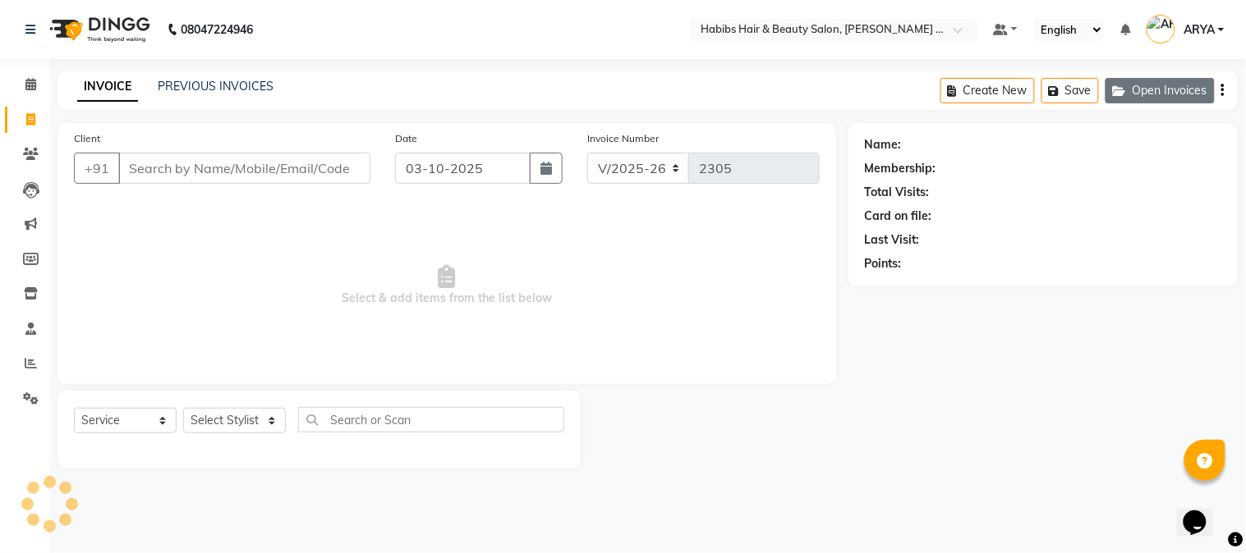
click at [1145, 85] on button "Open Invoices" at bounding box center [1159, 90] width 109 height 25
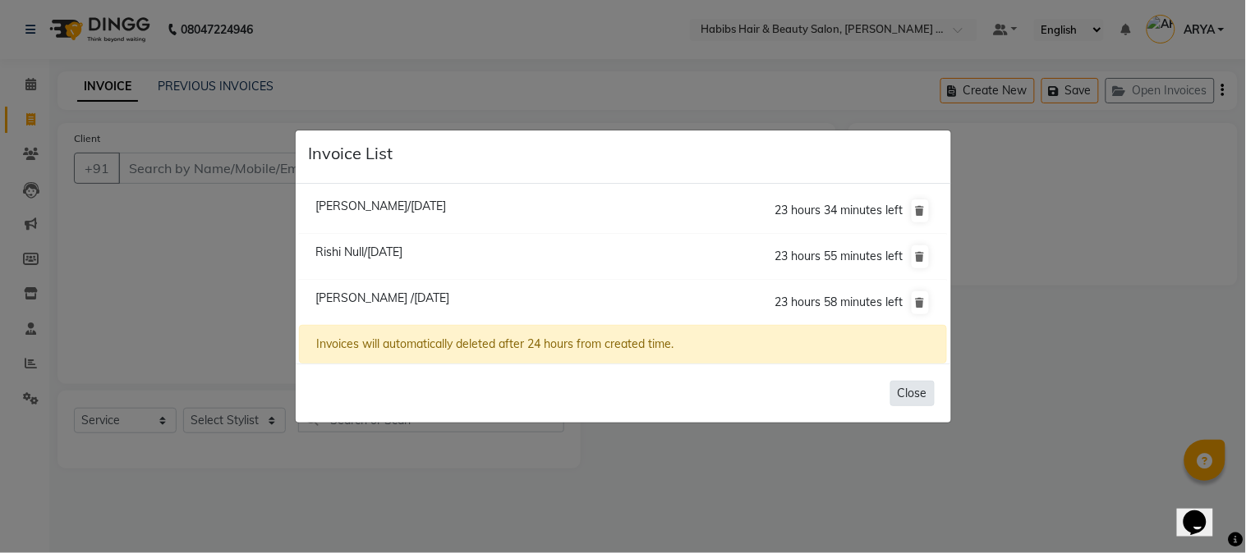
click at [920, 395] on button "Close" at bounding box center [912, 393] width 44 height 25
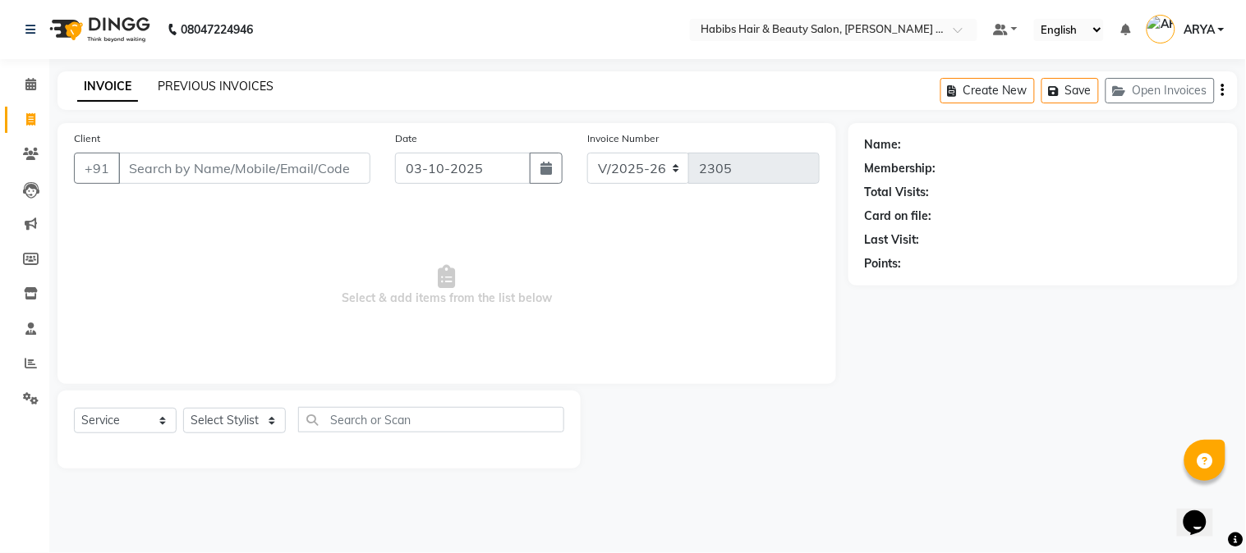
click at [220, 79] on link "PREVIOUS INVOICES" at bounding box center [216, 86] width 116 height 15
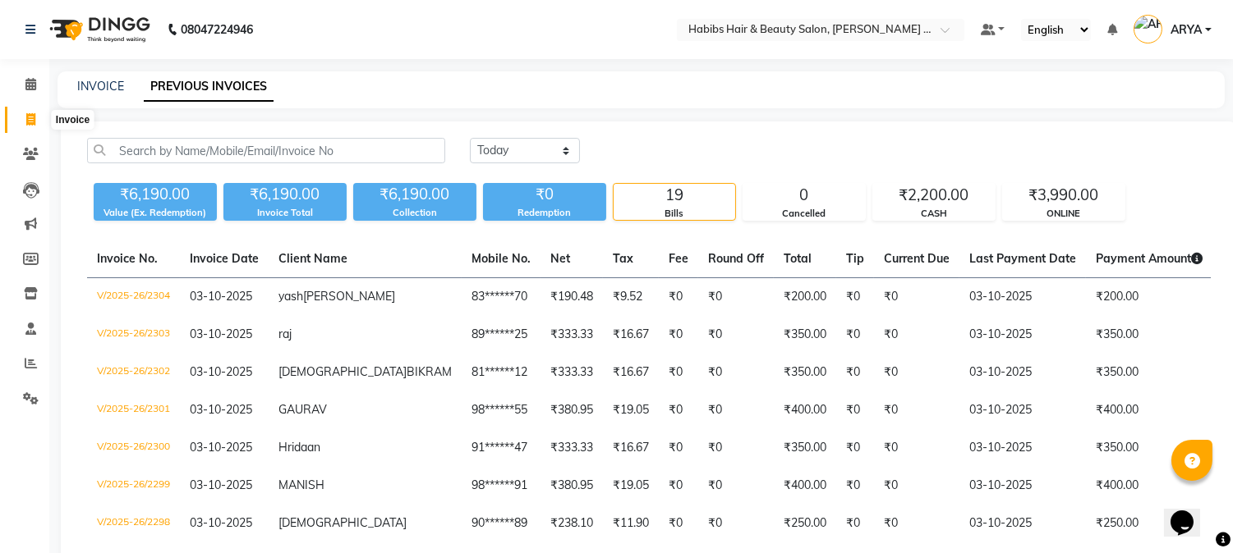
click at [35, 112] on span at bounding box center [30, 120] width 29 height 19
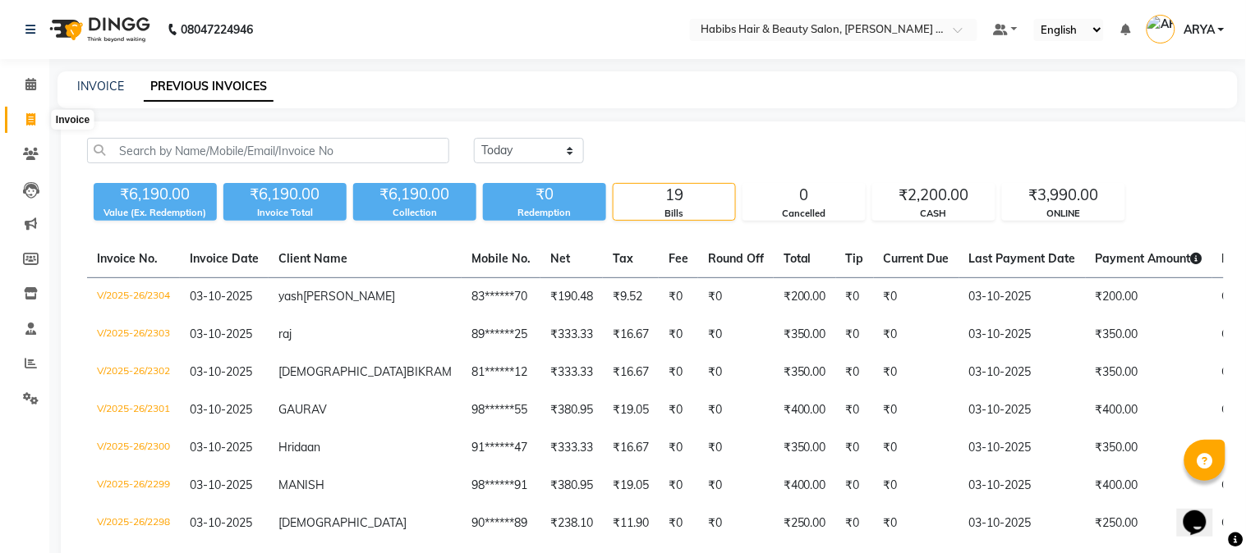
select select "5039"
select select "service"
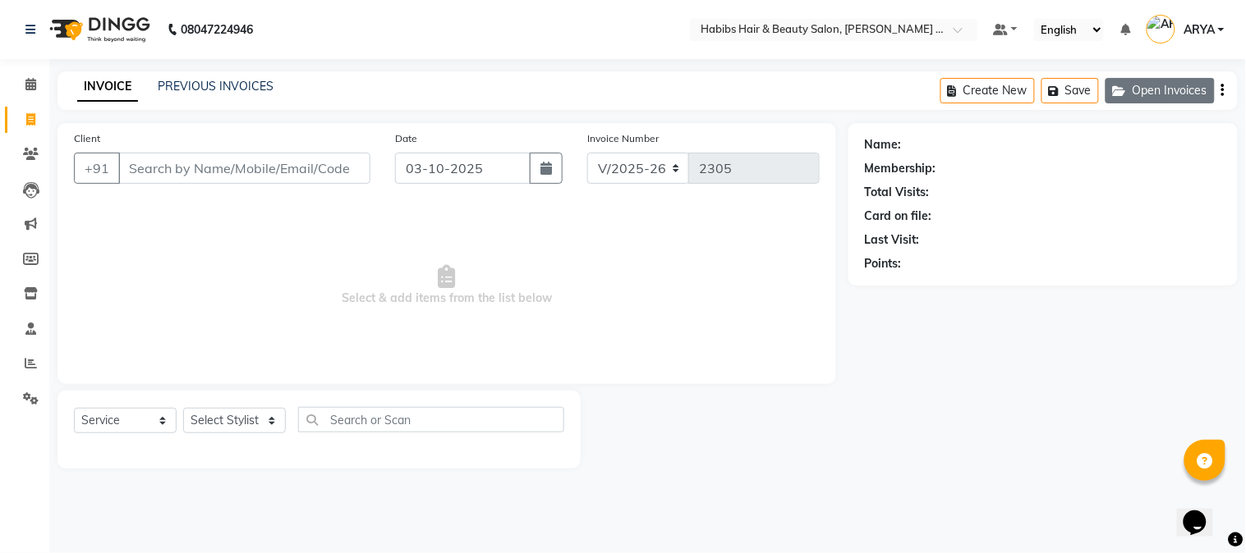
click at [1140, 86] on button "Open Invoices" at bounding box center [1159, 90] width 109 height 25
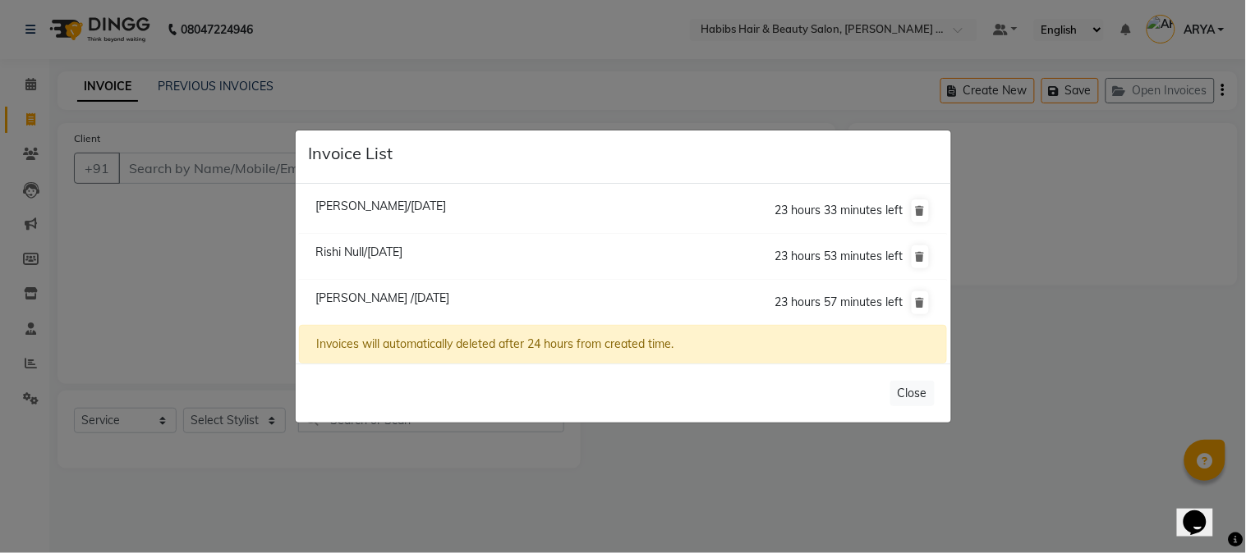
click at [383, 210] on span "[PERSON_NAME]/[DATE]" at bounding box center [380, 206] width 131 height 15
type input "94******40"
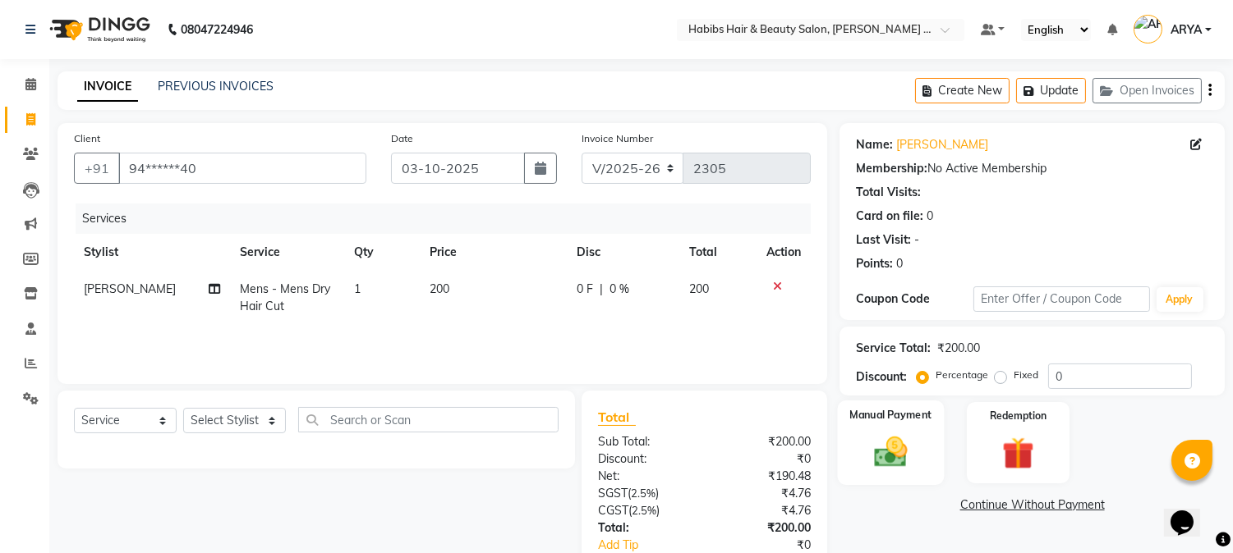
click at [901, 457] on img at bounding box center [891, 453] width 54 height 39
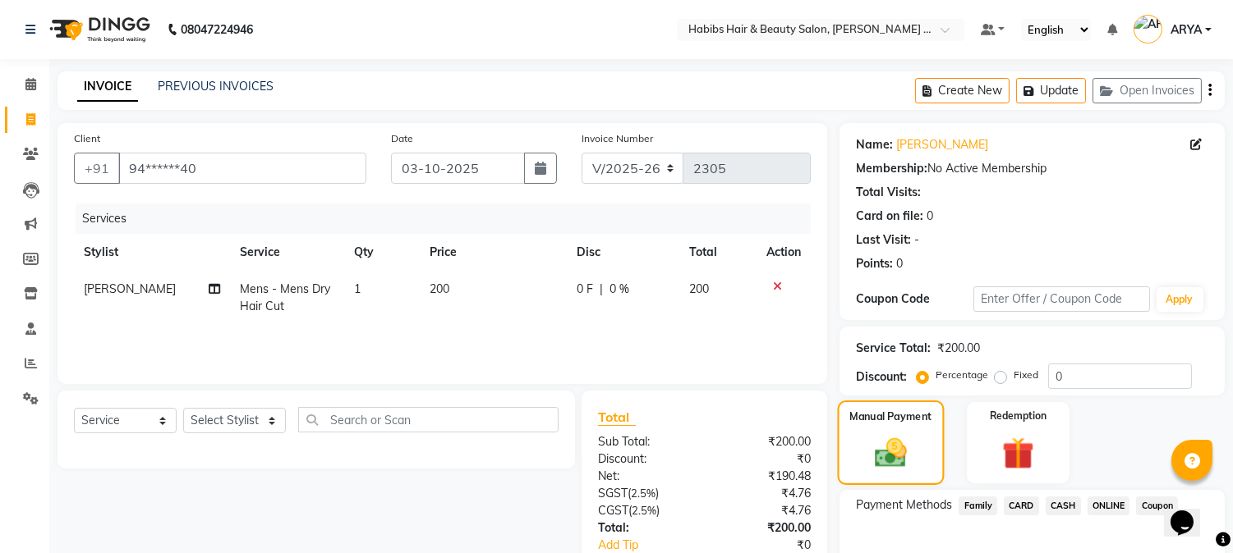
scroll to position [103, 0]
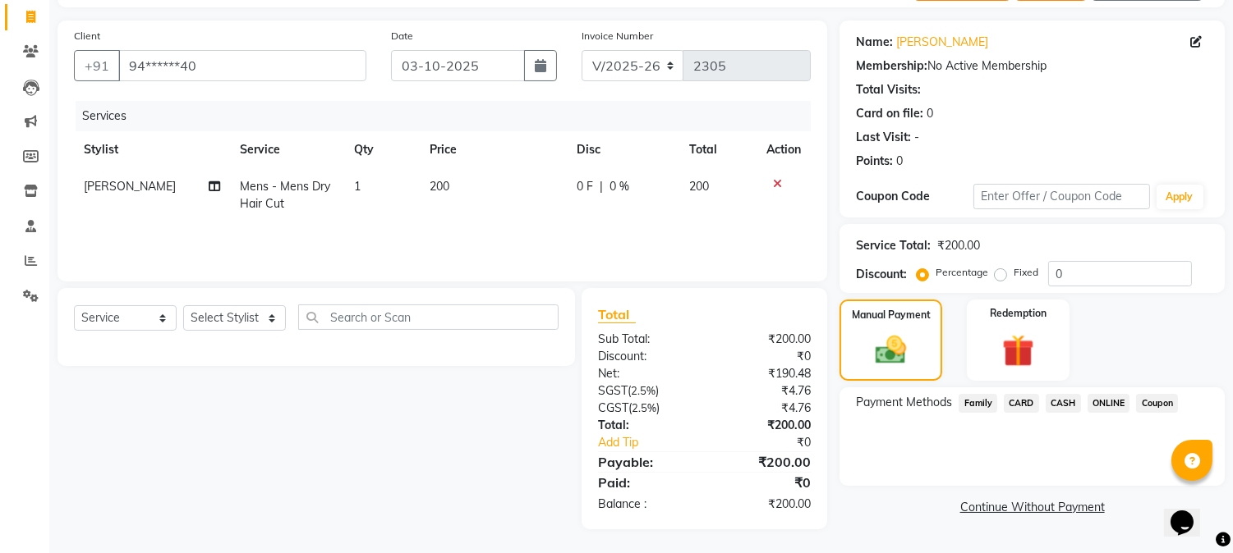
click at [1109, 396] on span "ONLINE" at bounding box center [1108, 403] width 43 height 19
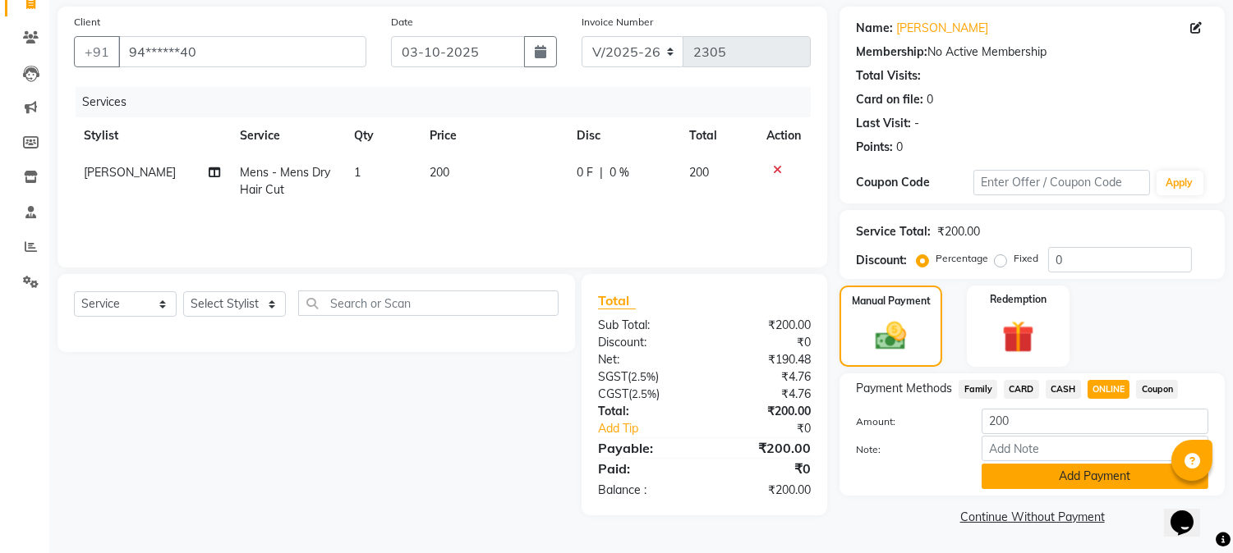
click at [1125, 483] on button "Add Payment" at bounding box center [1094, 476] width 227 height 25
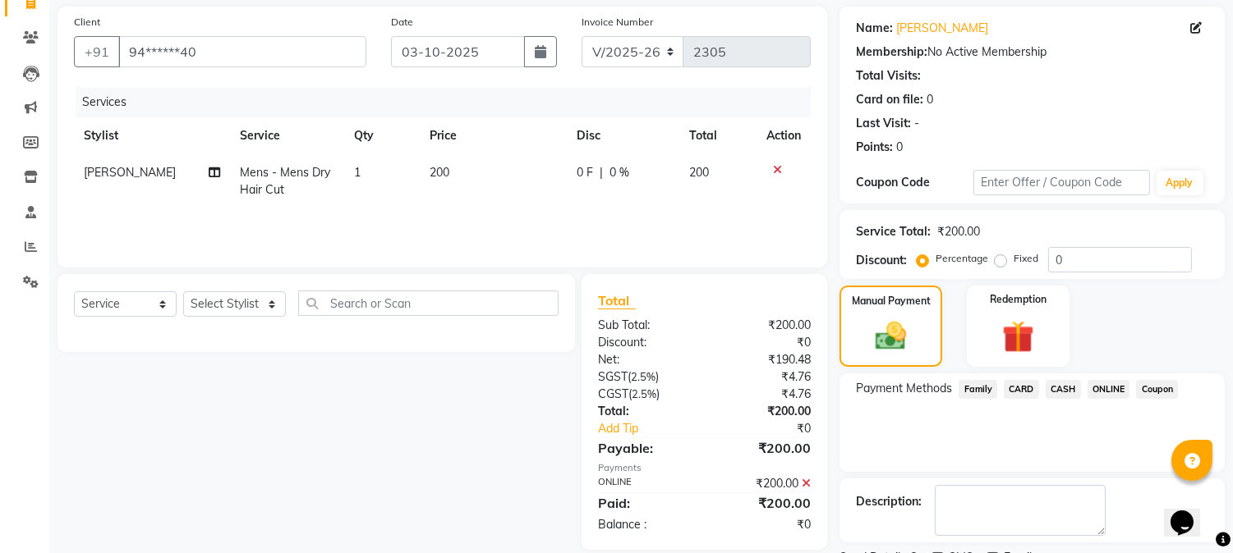
scroll to position [185, 0]
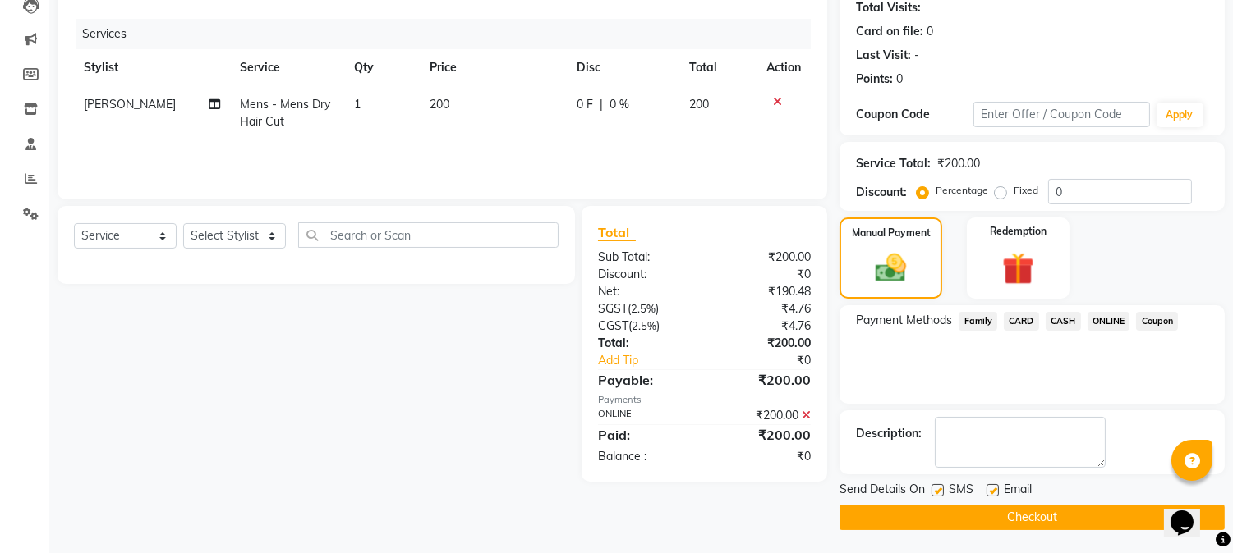
click at [1094, 511] on button "Checkout" at bounding box center [1031, 517] width 385 height 25
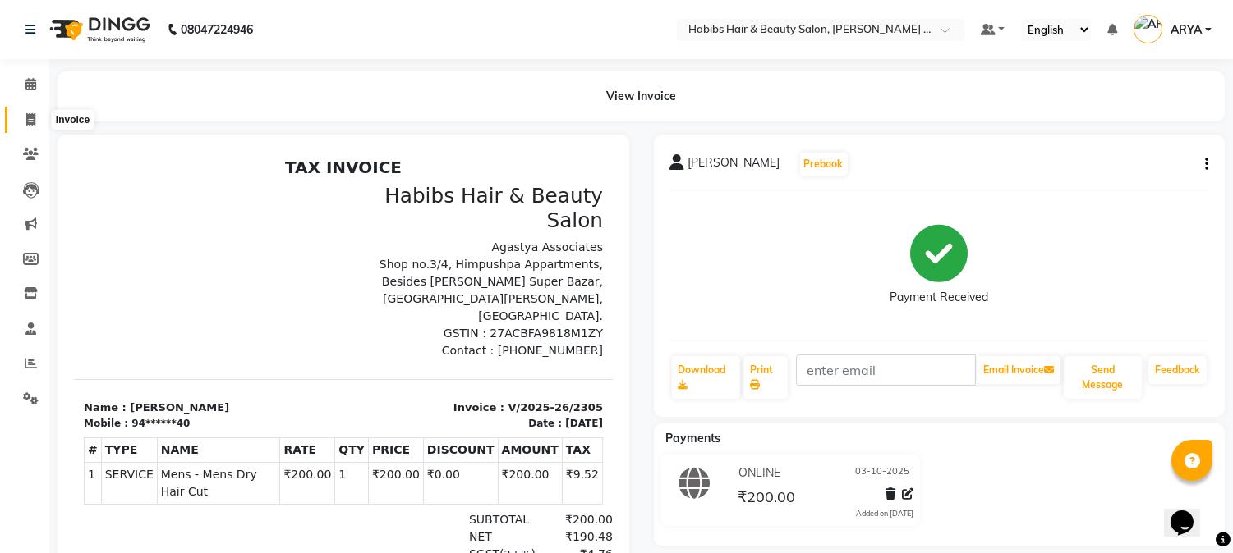
click at [38, 115] on span at bounding box center [30, 120] width 29 height 19
select select "service"
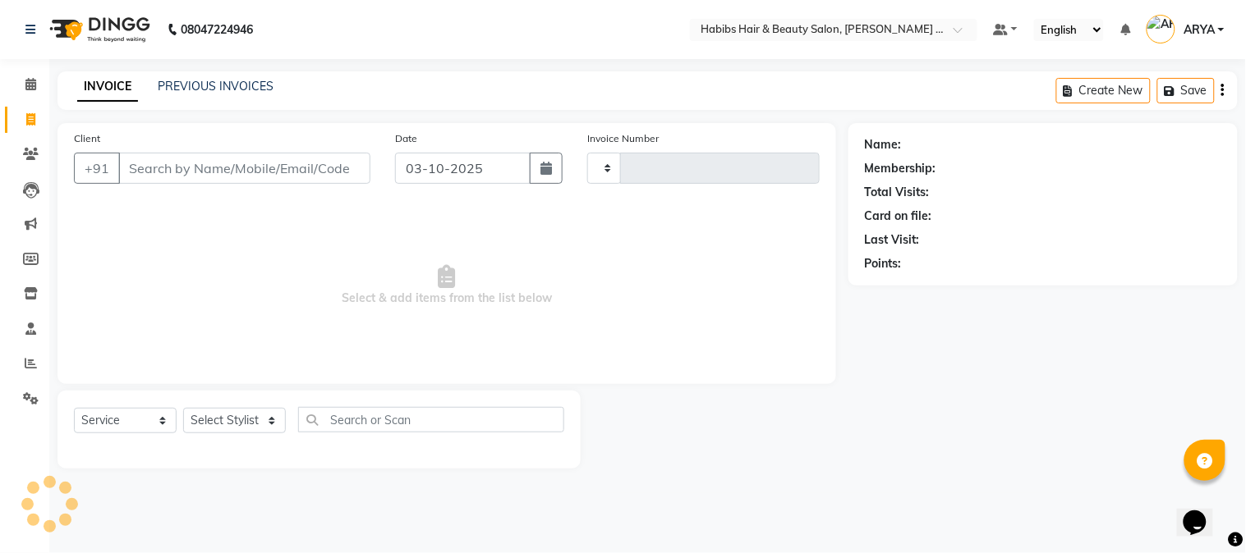
type input "2306"
select select "5039"
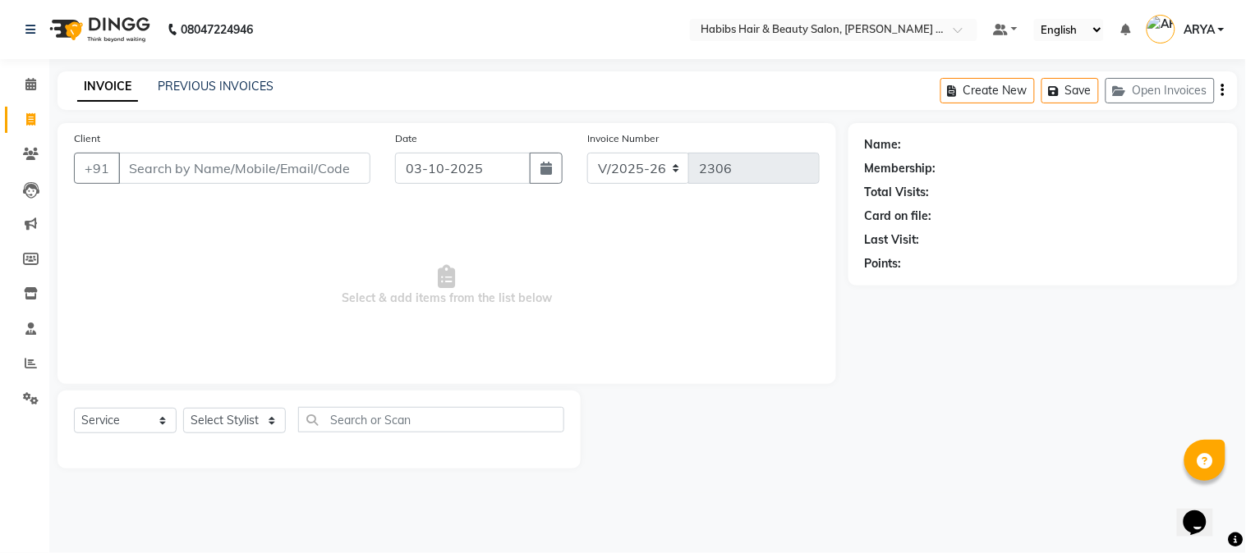
click at [177, 167] on input "Client" at bounding box center [244, 168] width 252 height 31
click at [216, 161] on input "Client" at bounding box center [244, 168] width 252 height 31
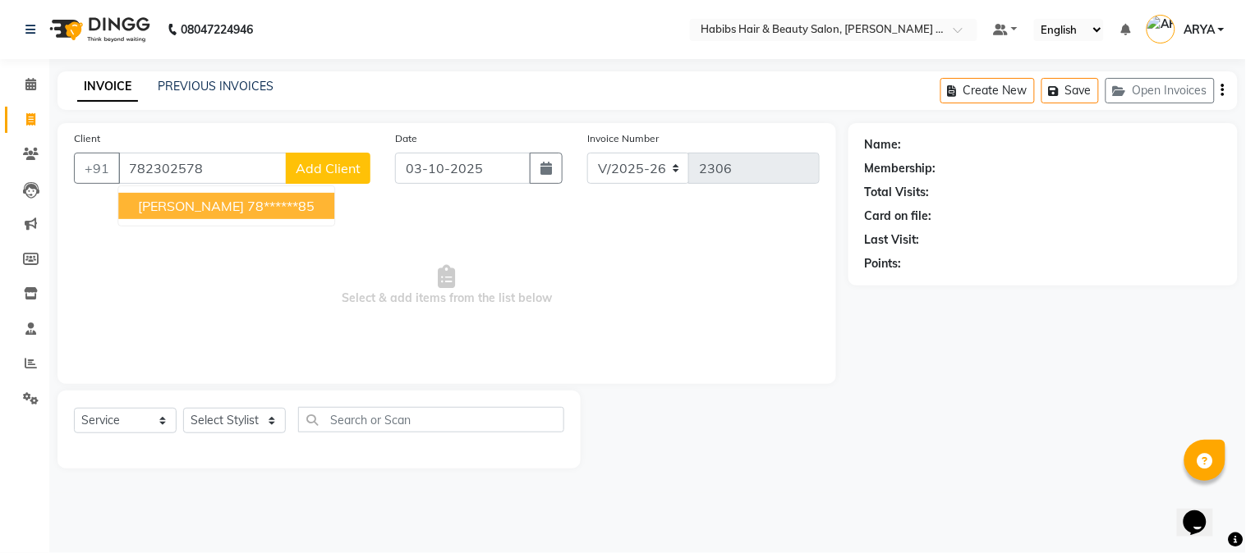
click at [247, 209] on ngb-highlight "78******85" at bounding box center [280, 206] width 67 height 16
type input "78******85"
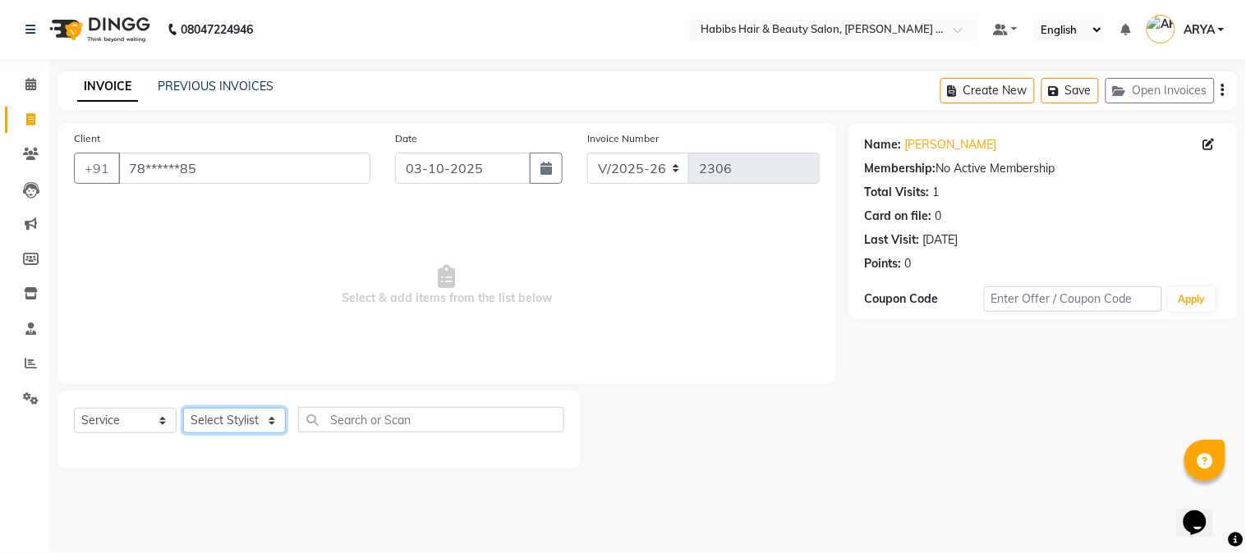
click at [258, 420] on select "Select Stylist Admin [PERSON_NAME] Darshan [PERSON_NAME] [PERSON_NAME] RASHMI […" at bounding box center [234, 420] width 103 height 25
select select "90626"
click at [183, 409] on select "Select Stylist Admin [PERSON_NAME] Darshan [PERSON_NAME] [PERSON_NAME] RASHMI […" at bounding box center [234, 420] width 103 height 25
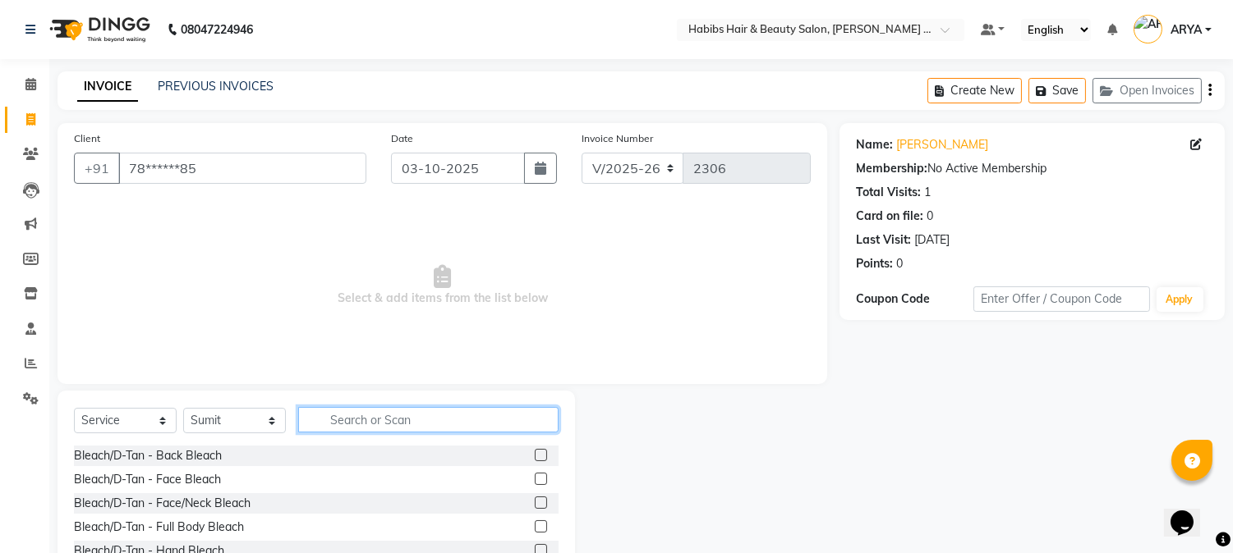
click at [357, 416] on input "text" at bounding box center [428, 419] width 260 height 25
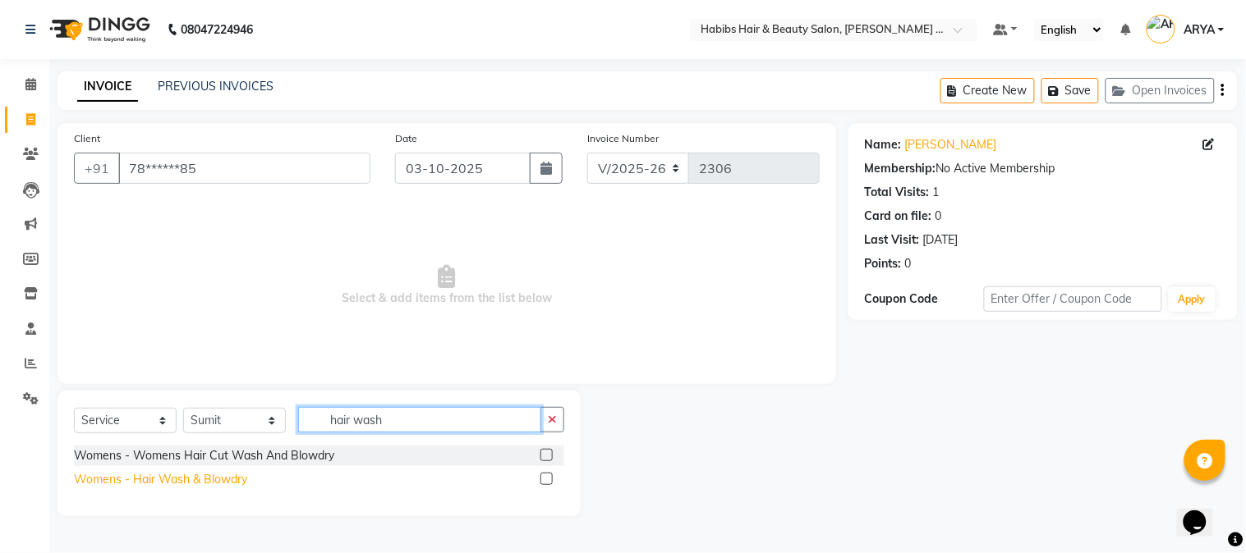
type input "hair wash"
click at [210, 483] on div "Womens - Hair Wash & Blowdry" at bounding box center [160, 479] width 173 height 17
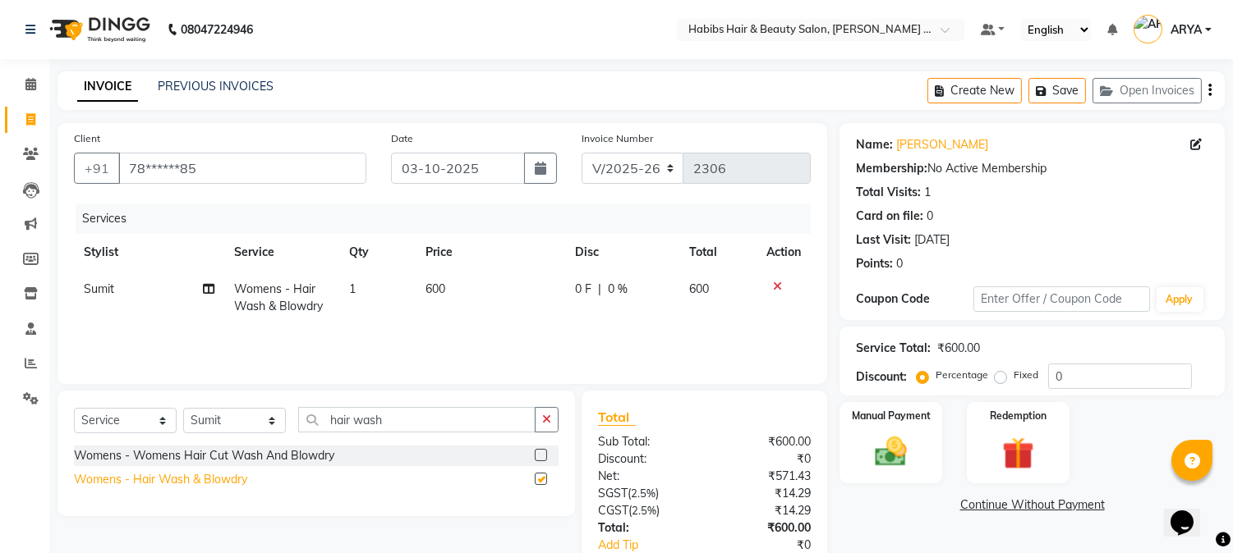
checkbox input "false"
click at [1070, 85] on button "Save" at bounding box center [1056, 90] width 57 height 25
click at [1132, 91] on button "Open Invoices" at bounding box center [1146, 90] width 109 height 25
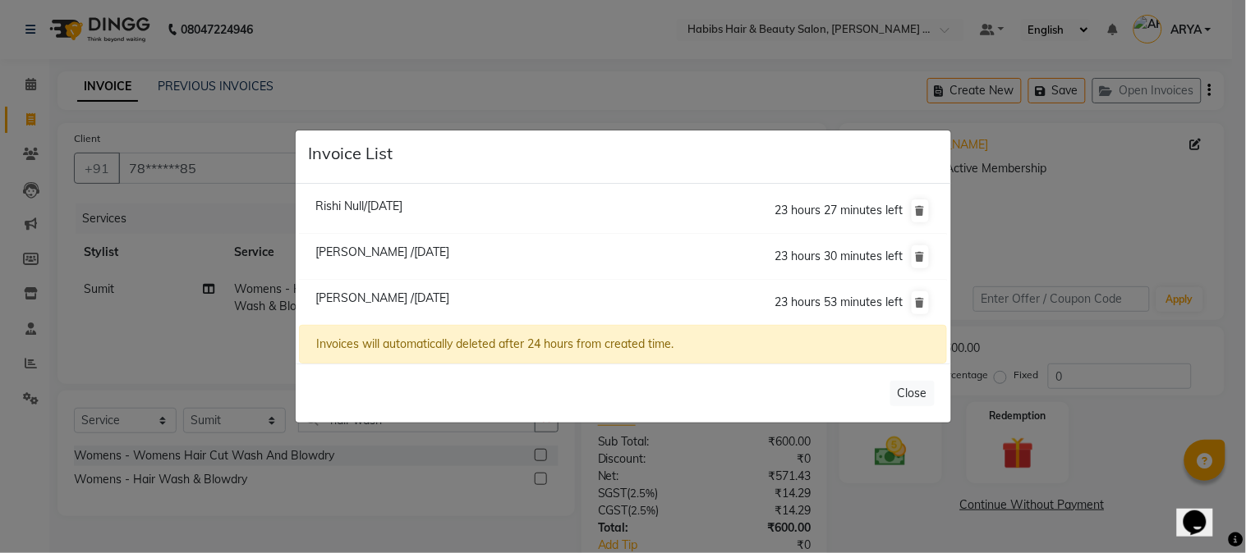
click at [215, 199] on ngb-modal-window "Invoice List Rishi Null/[DATE] 23 hours 27 minutes left [GEOGRAPHIC_DATA] /[DAT…" at bounding box center [623, 276] width 1246 height 553
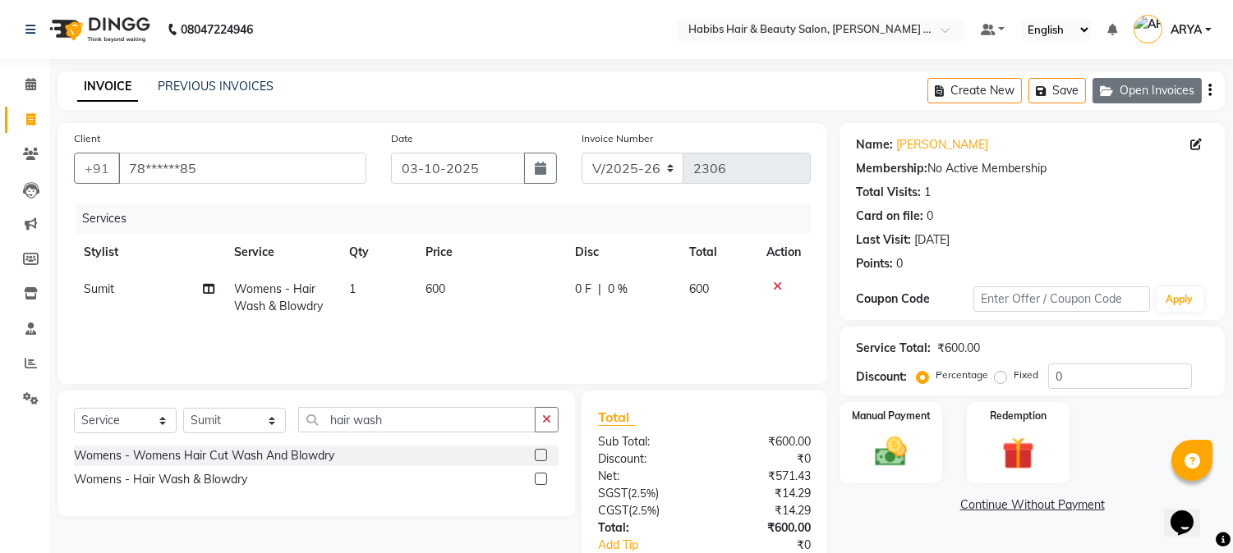
click at [1111, 86] on icon "button" at bounding box center [1110, 90] width 20 height 11
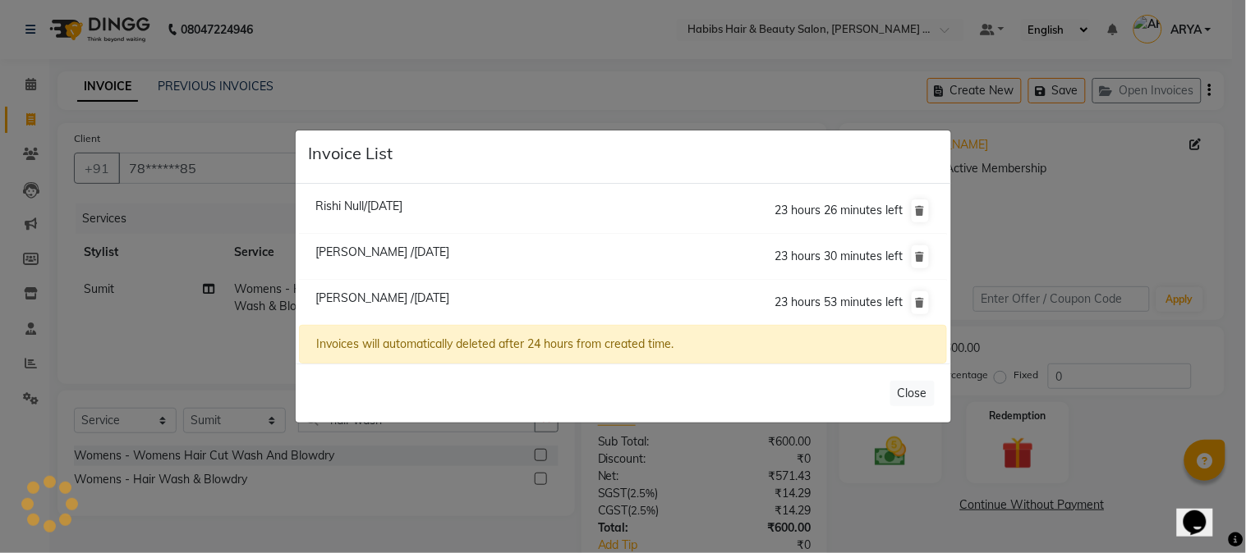
click at [398, 250] on span "[PERSON_NAME] /[DATE]" at bounding box center [382, 252] width 134 height 15
type input "82******13"
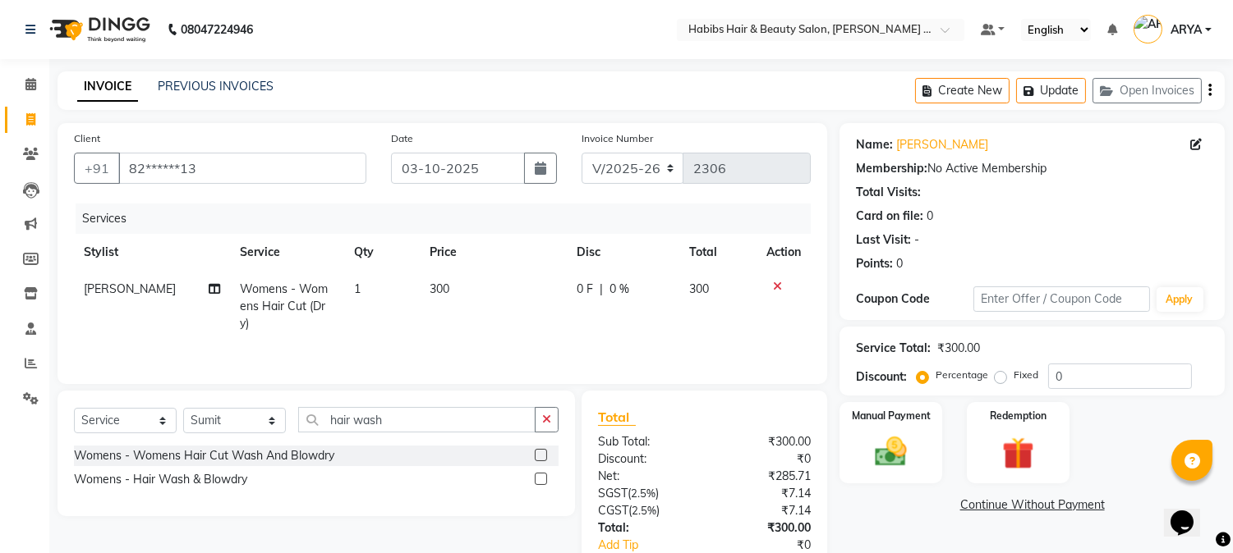
select select
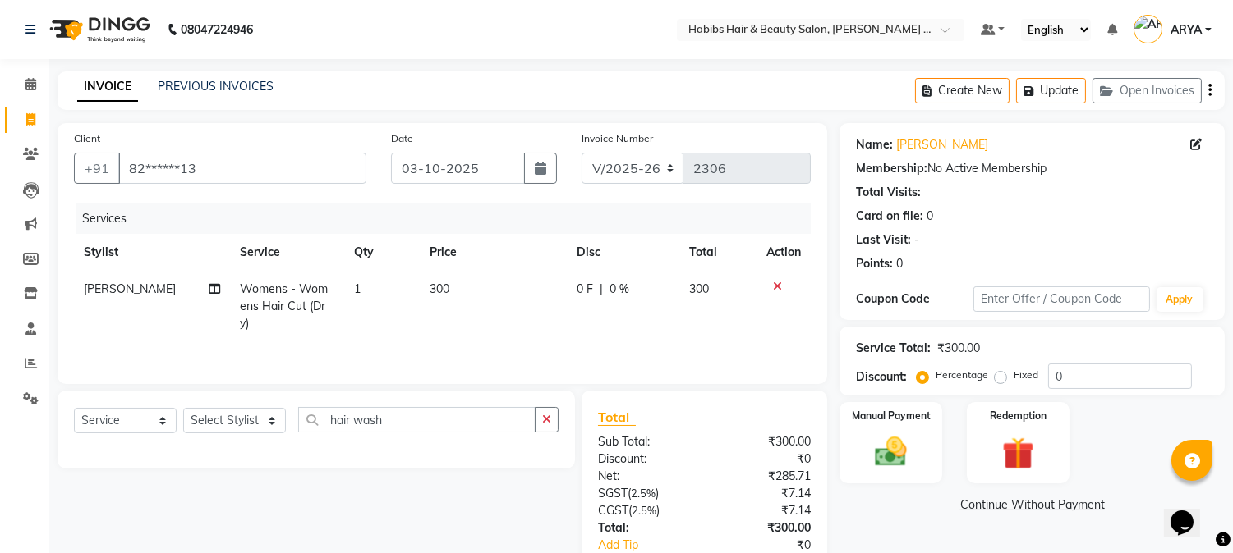
click at [870, 483] on div "Name: [PERSON_NAME] Membership: No Active Membership Total Visits: Card on file…" at bounding box center [1037, 377] width 397 height 509
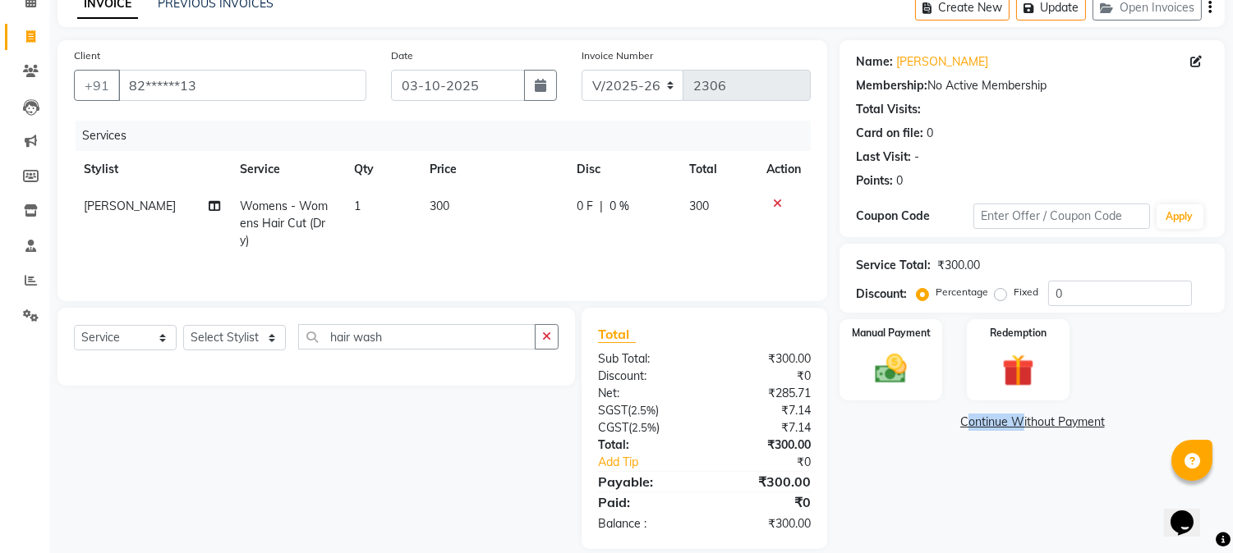
scroll to position [103, 0]
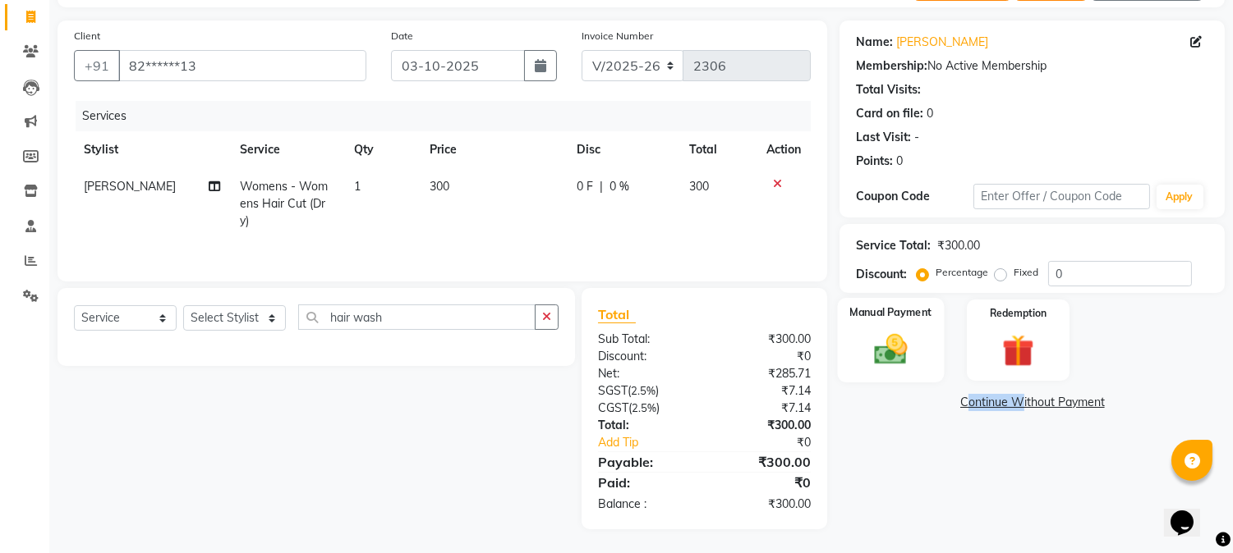
click at [884, 332] on img at bounding box center [891, 350] width 54 height 39
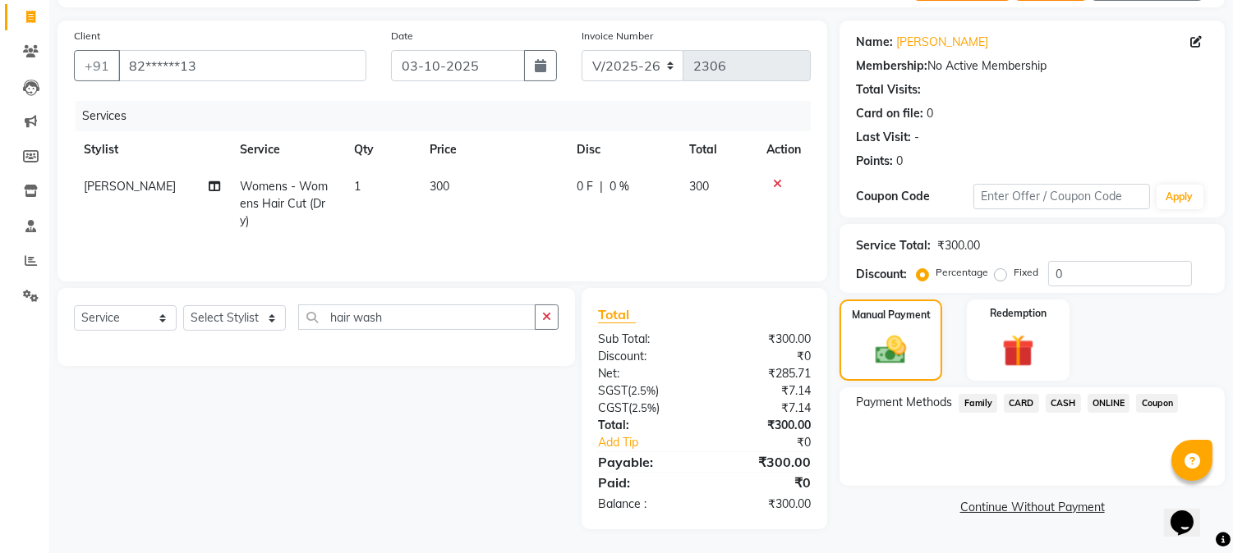
click at [1095, 407] on span "ONLINE" at bounding box center [1108, 403] width 43 height 19
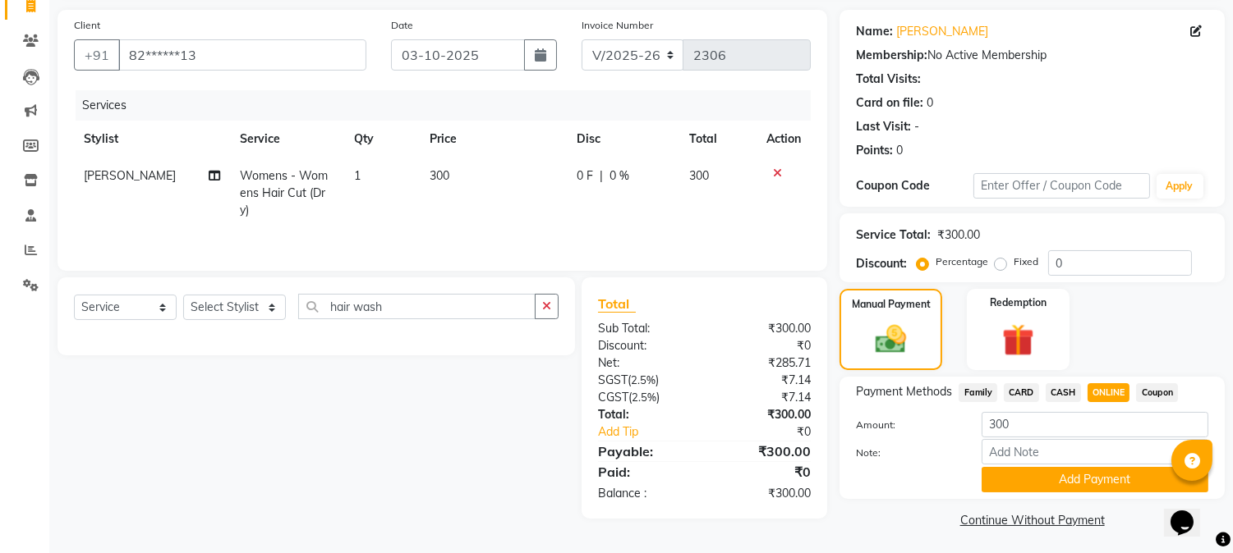
scroll to position [117, 0]
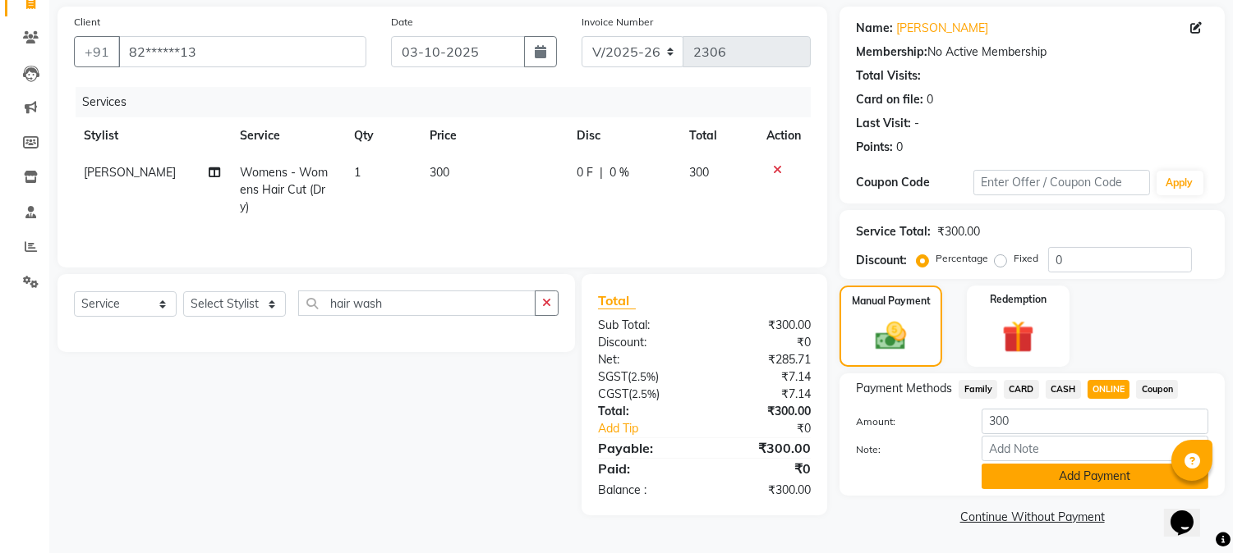
click at [1115, 482] on button "Add Payment" at bounding box center [1094, 476] width 227 height 25
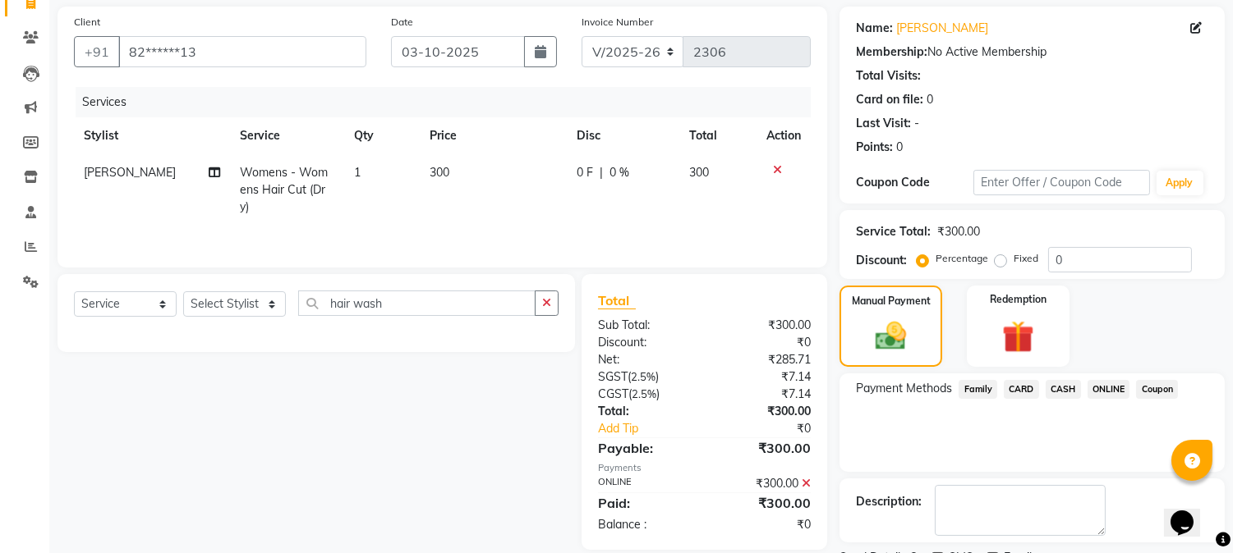
scroll to position [185, 0]
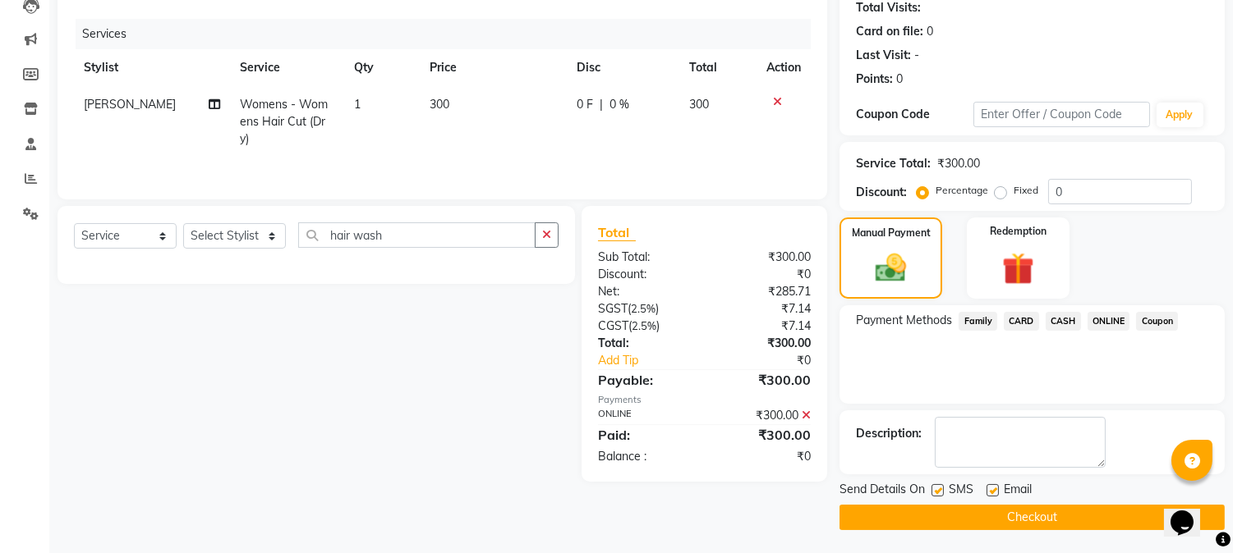
click at [1082, 519] on button "Checkout" at bounding box center [1031, 517] width 385 height 25
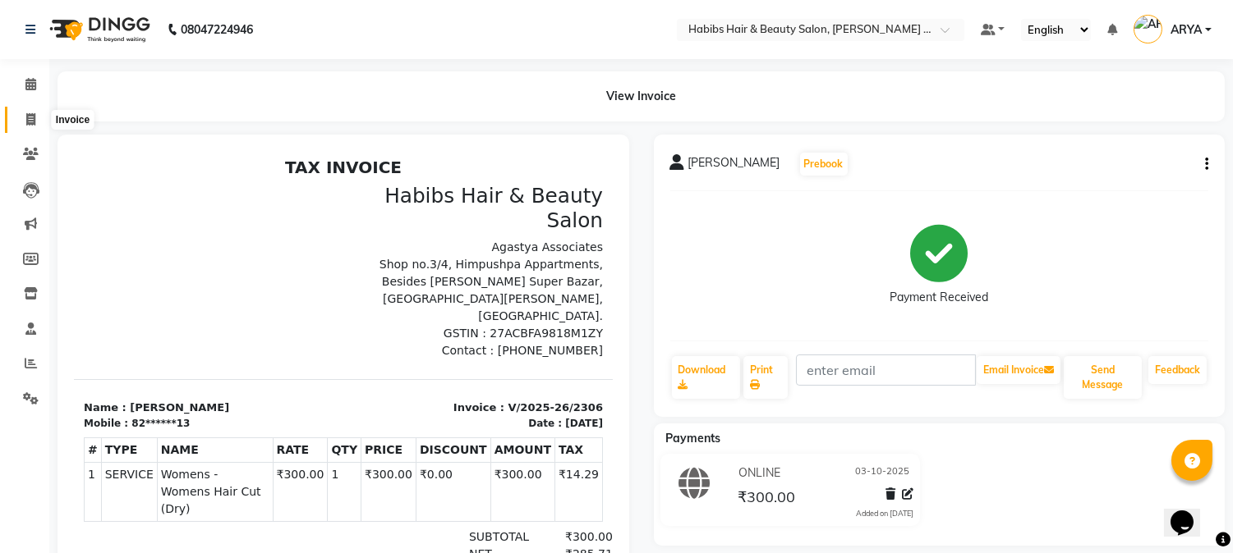
click at [35, 111] on span at bounding box center [30, 120] width 29 height 19
select select "service"
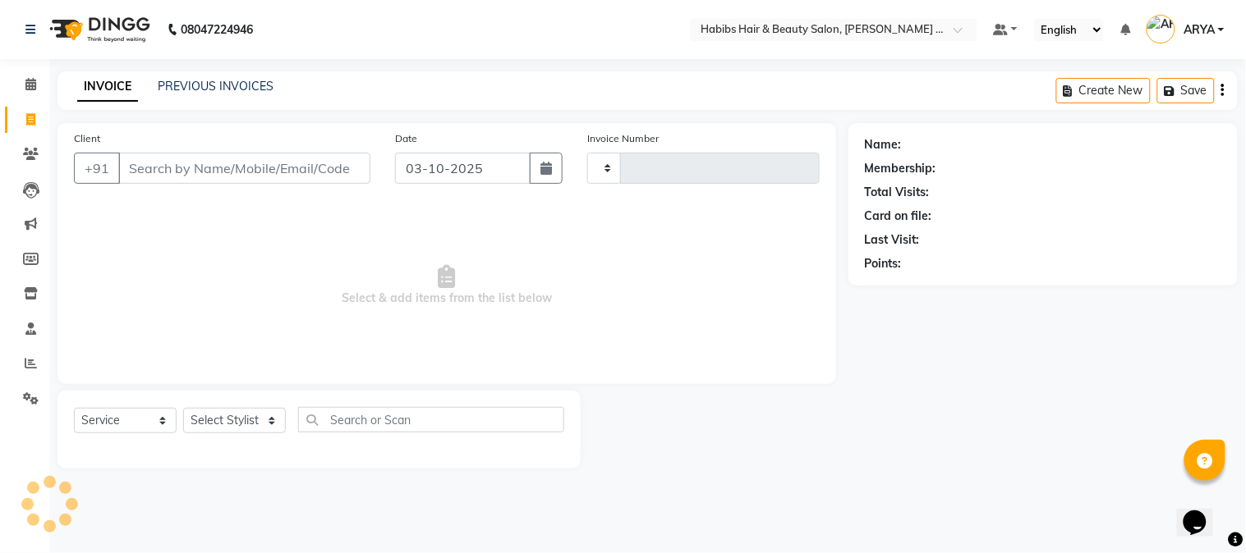
type input "2307"
select select "5039"
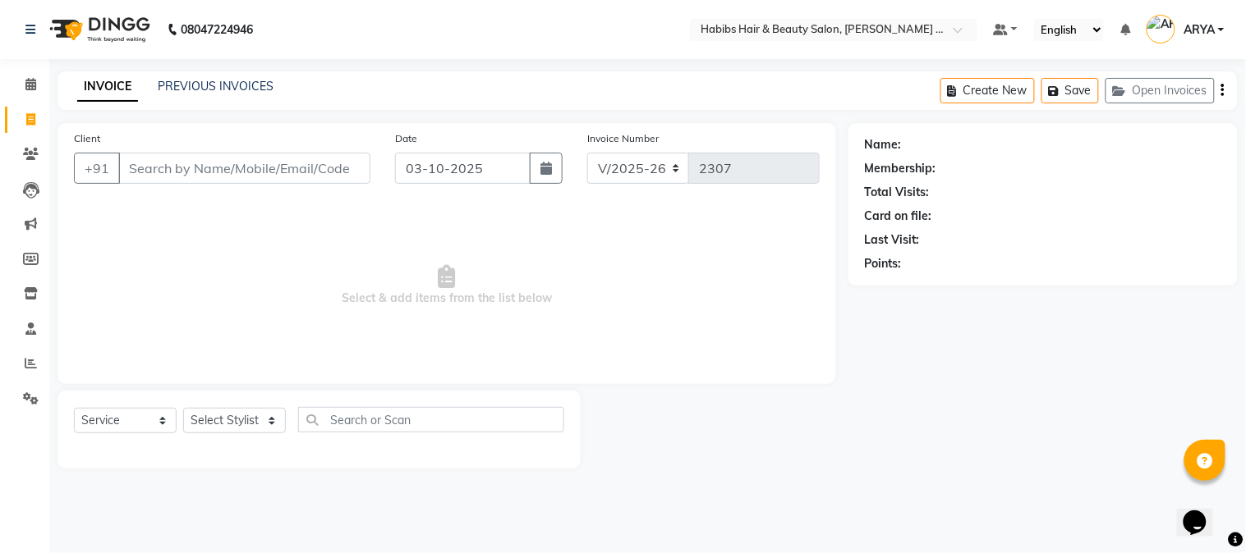
click at [234, 160] on input "Client" at bounding box center [244, 168] width 252 height 31
click at [243, 181] on input "Client" at bounding box center [244, 168] width 252 height 31
click at [1136, 83] on button "Open Invoices" at bounding box center [1159, 90] width 109 height 25
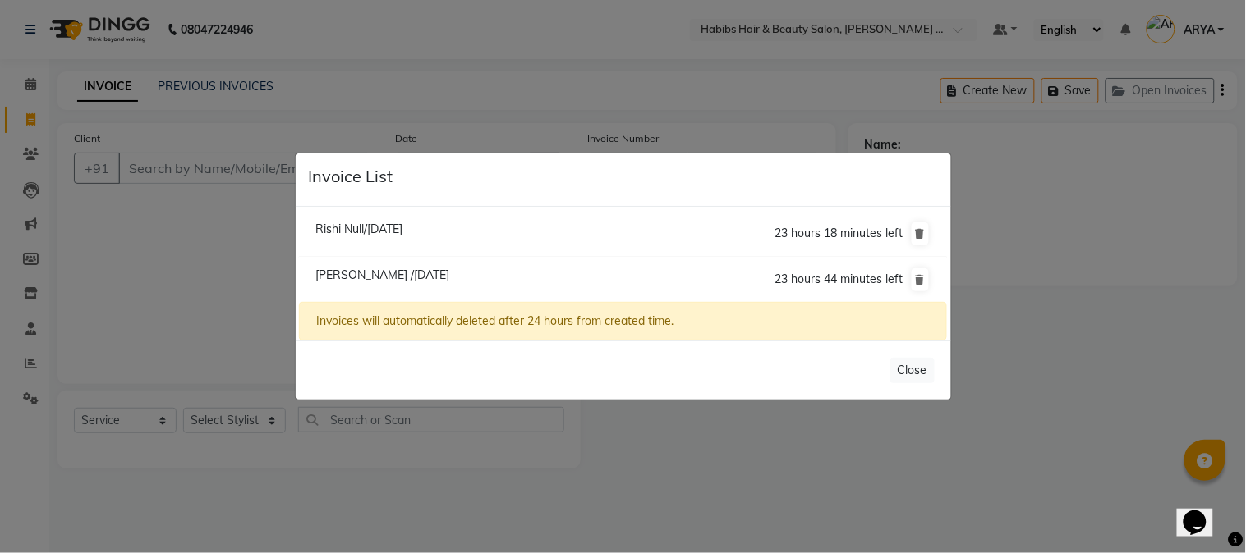
click at [374, 230] on span "Rishi Null/[DATE]" at bounding box center [358, 229] width 87 height 15
type input "86******57"
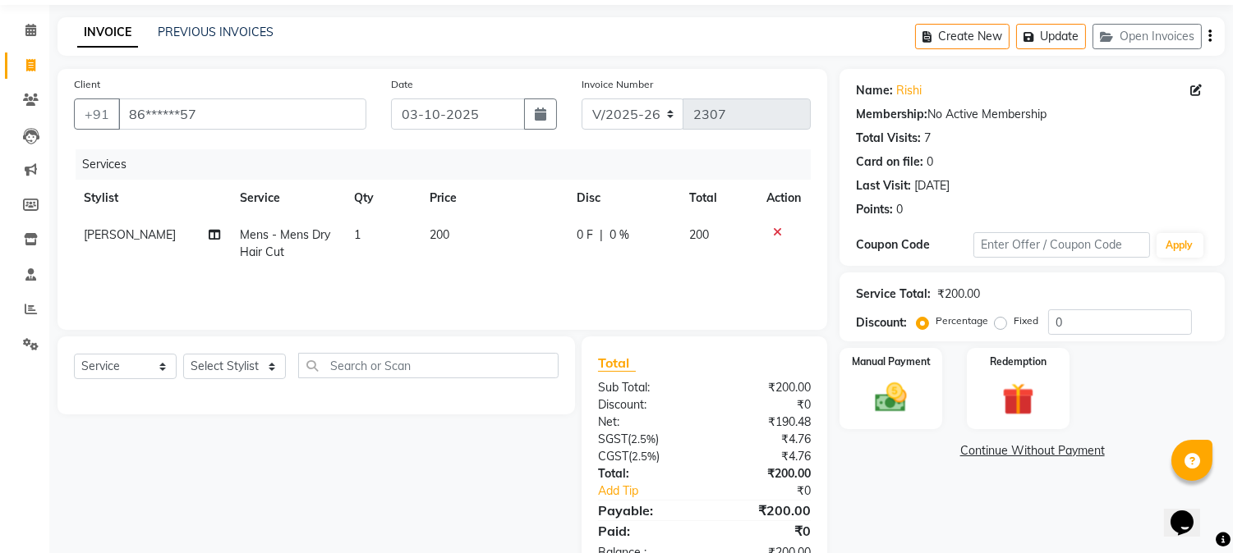
scroll to position [103, 0]
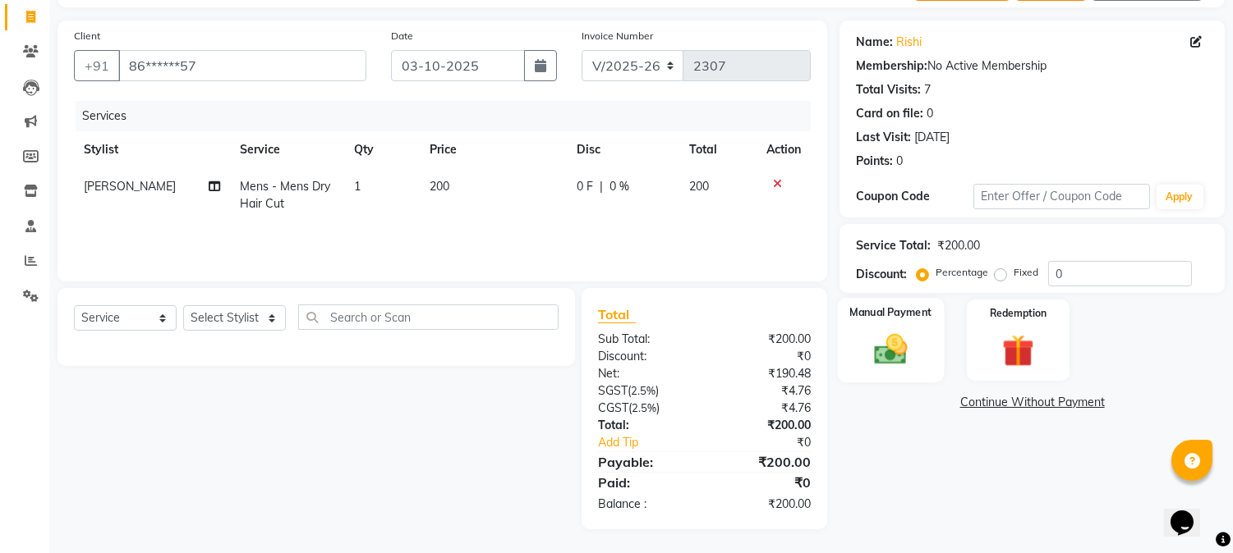
click at [891, 345] on img at bounding box center [891, 350] width 54 height 39
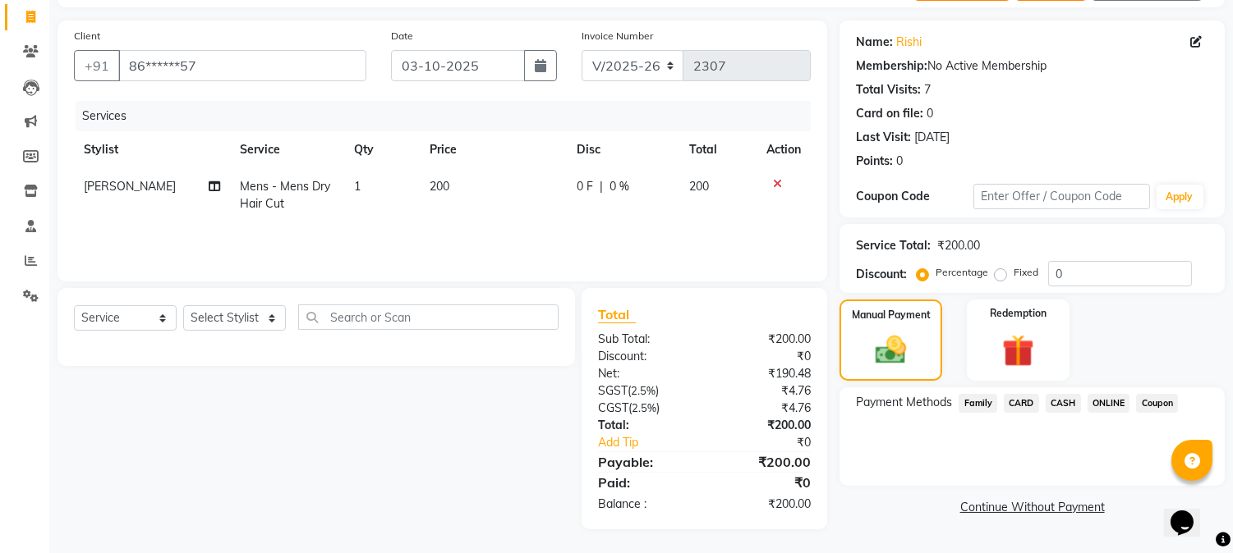
click at [1086, 396] on div "ONLINE" at bounding box center [1105, 405] width 49 height 22
click at [1104, 397] on span "ONLINE" at bounding box center [1108, 403] width 43 height 19
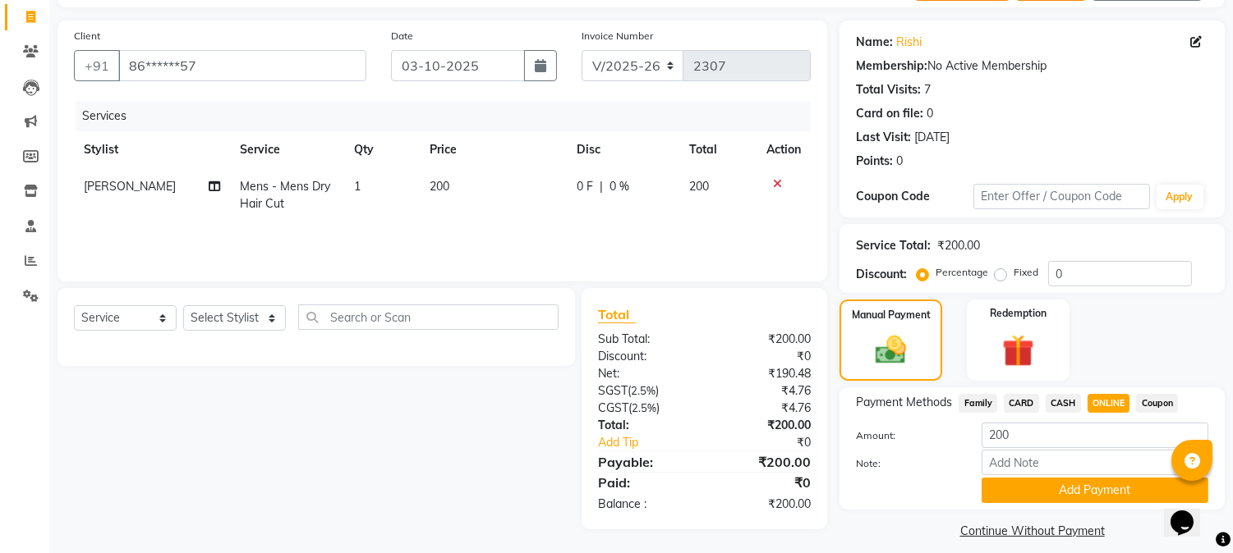
click at [1104, 397] on span "ONLINE" at bounding box center [1108, 403] width 43 height 19
click at [1084, 491] on button "Add Payment" at bounding box center [1094, 490] width 227 height 25
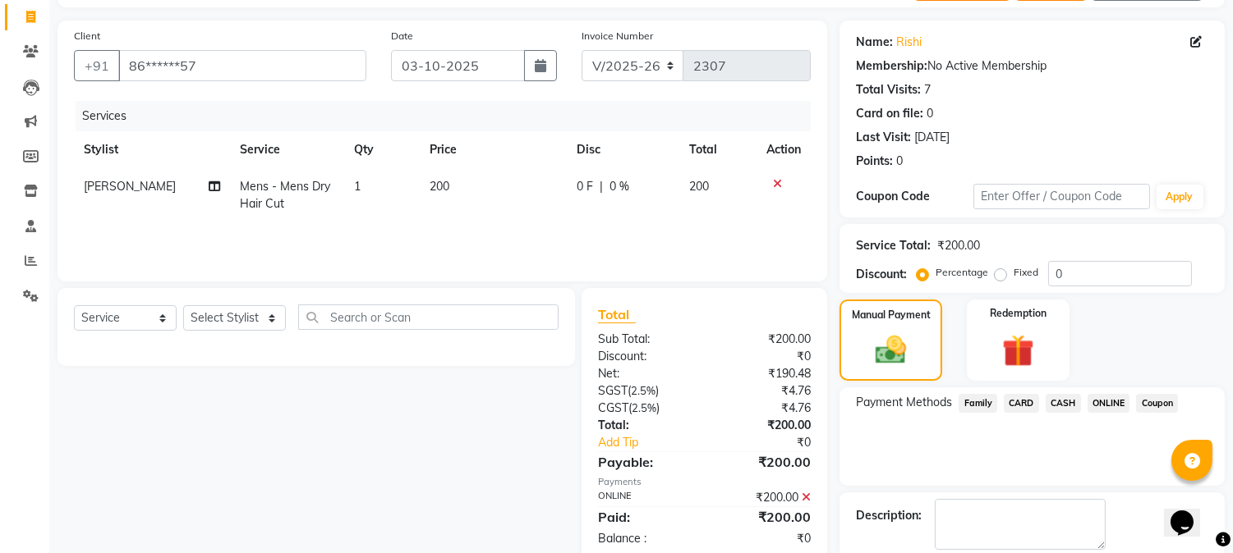
scroll to position [185, 0]
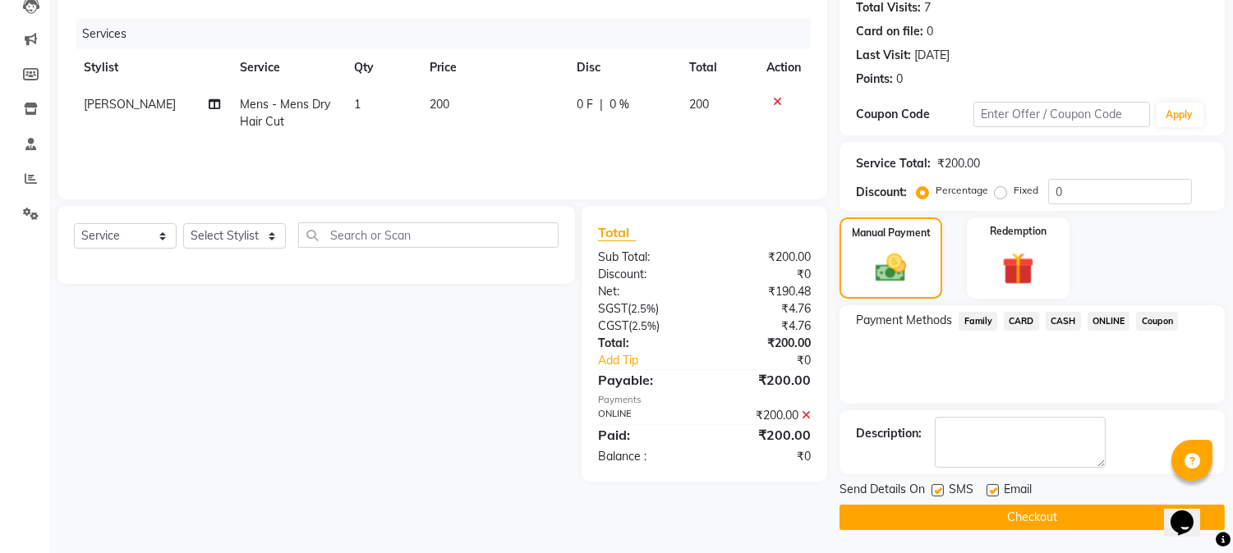
click at [1045, 509] on button "Checkout" at bounding box center [1031, 517] width 385 height 25
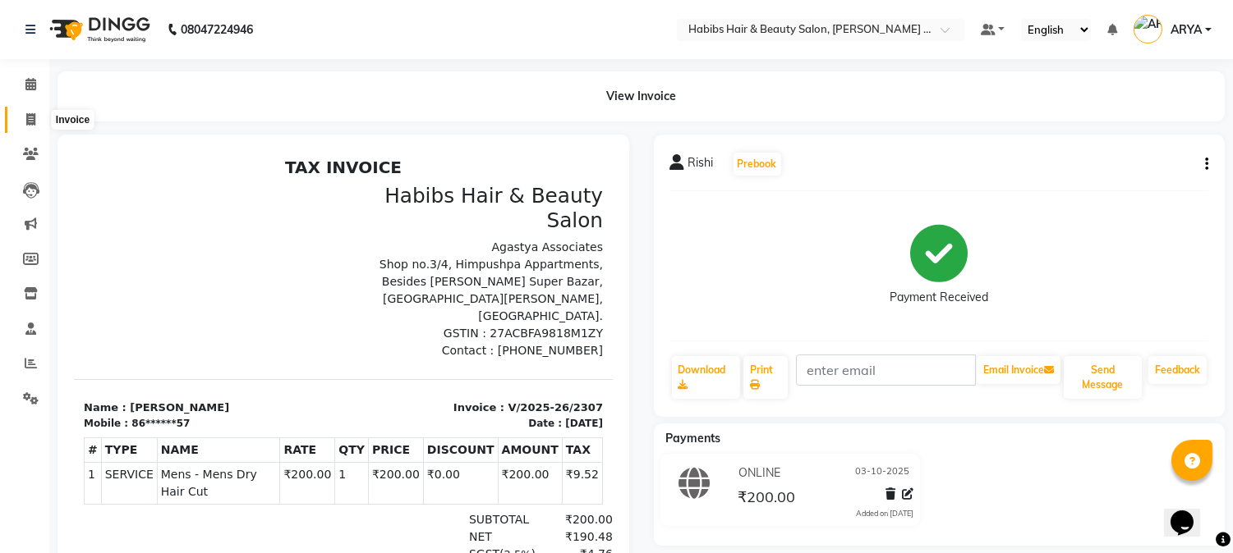
click at [30, 113] on icon at bounding box center [30, 119] width 9 height 12
select select "service"
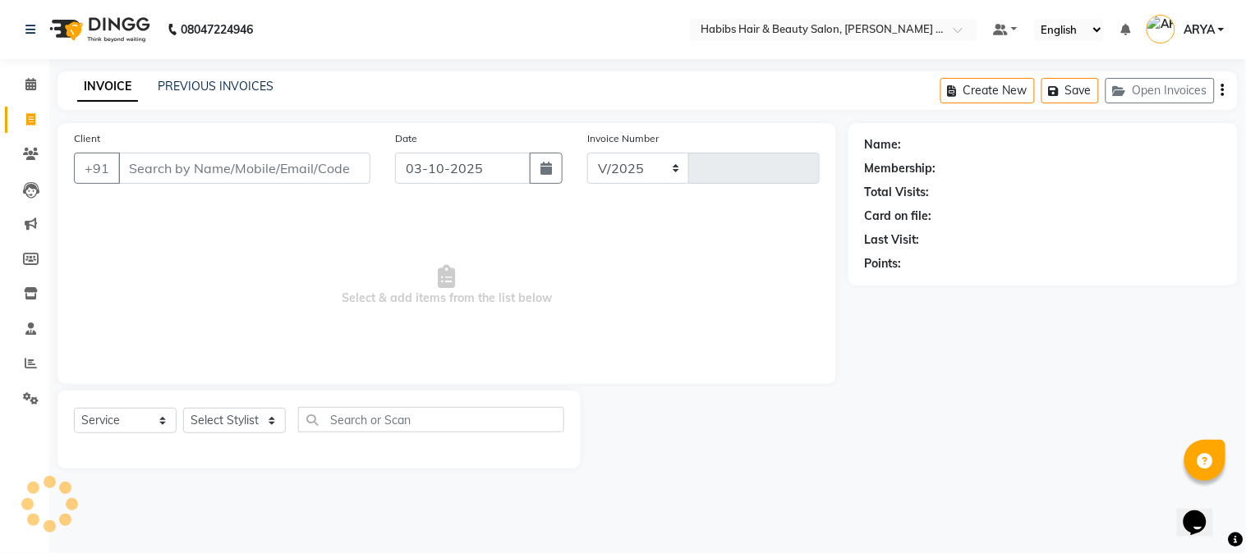
select select "5039"
type input "2308"
click at [1179, 86] on button "Open Invoices" at bounding box center [1159, 90] width 109 height 25
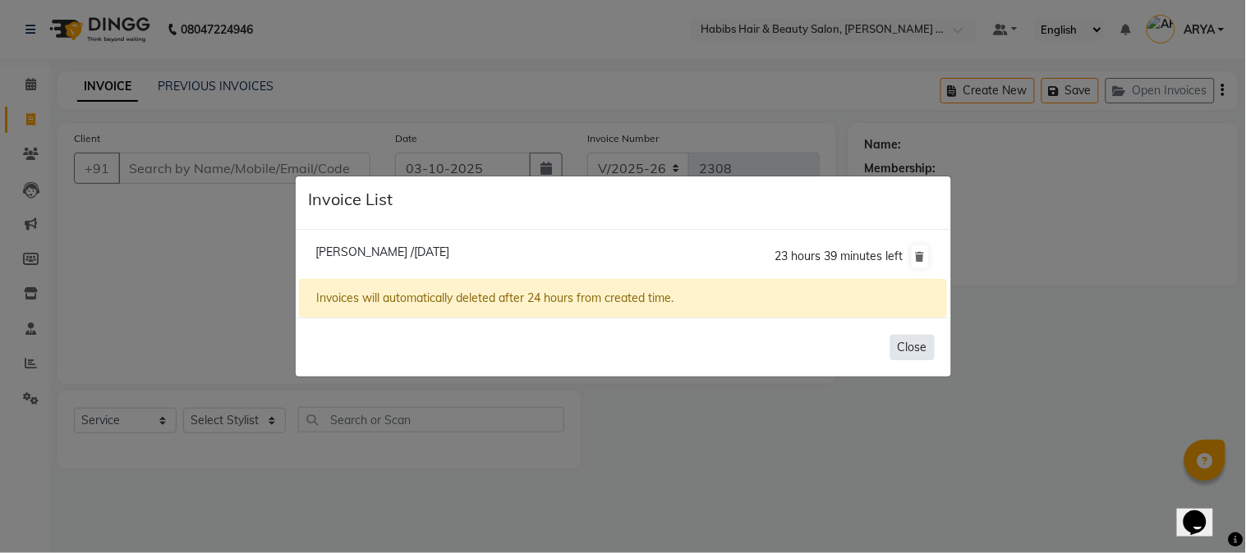
click at [913, 350] on button "Close" at bounding box center [912, 347] width 44 height 25
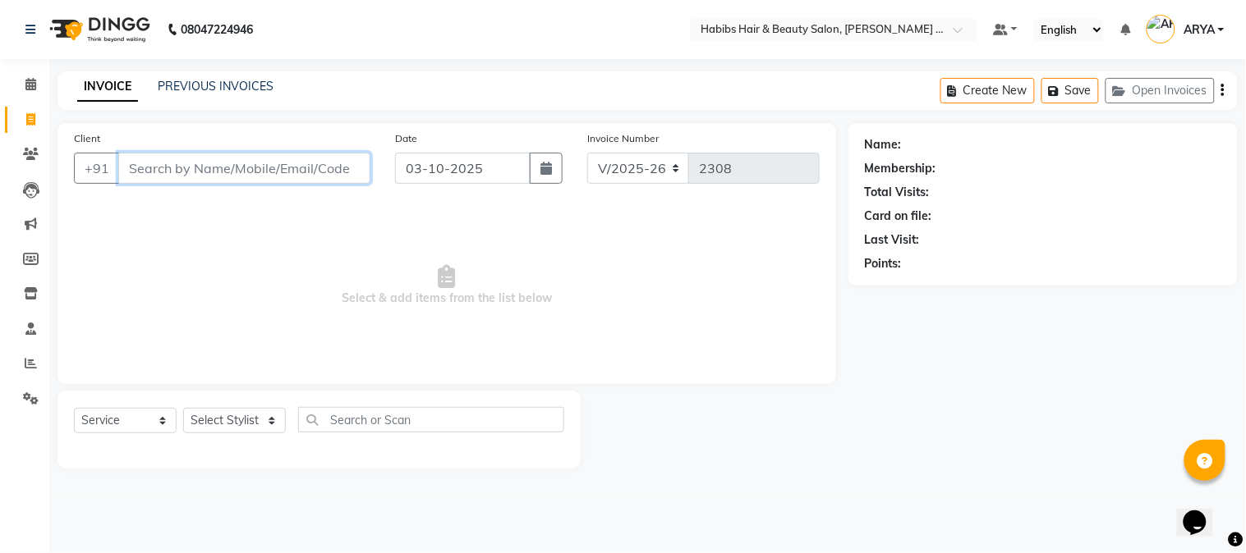
click at [218, 178] on input "Client" at bounding box center [244, 168] width 252 height 31
type input "9021517990"
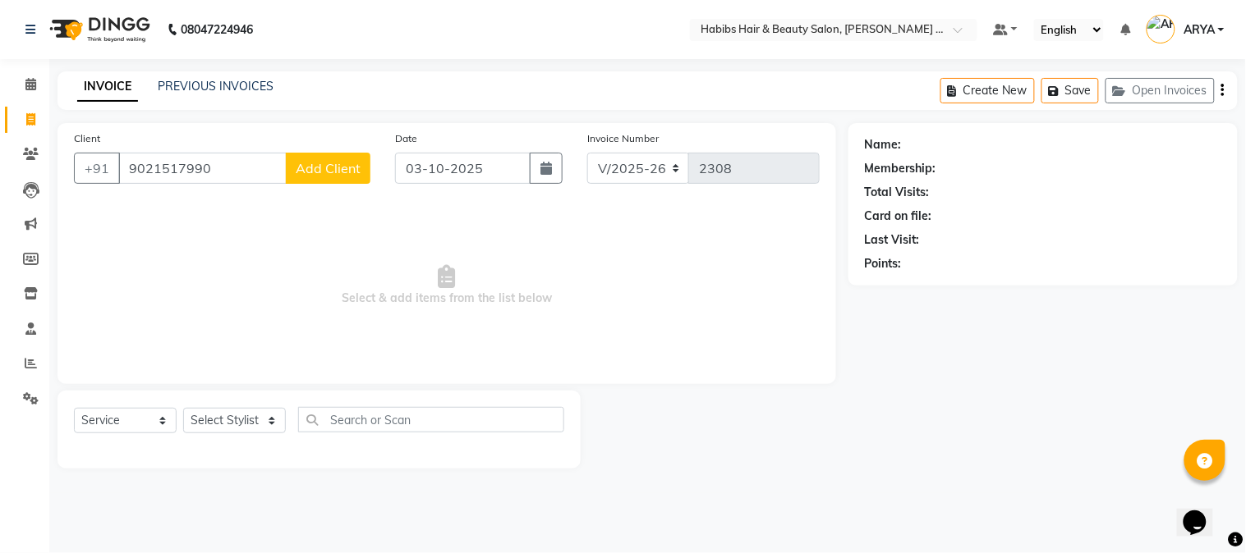
click at [350, 161] on span "Add Client" at bounding box center [328, 168] width 65 height 16
select select "22"
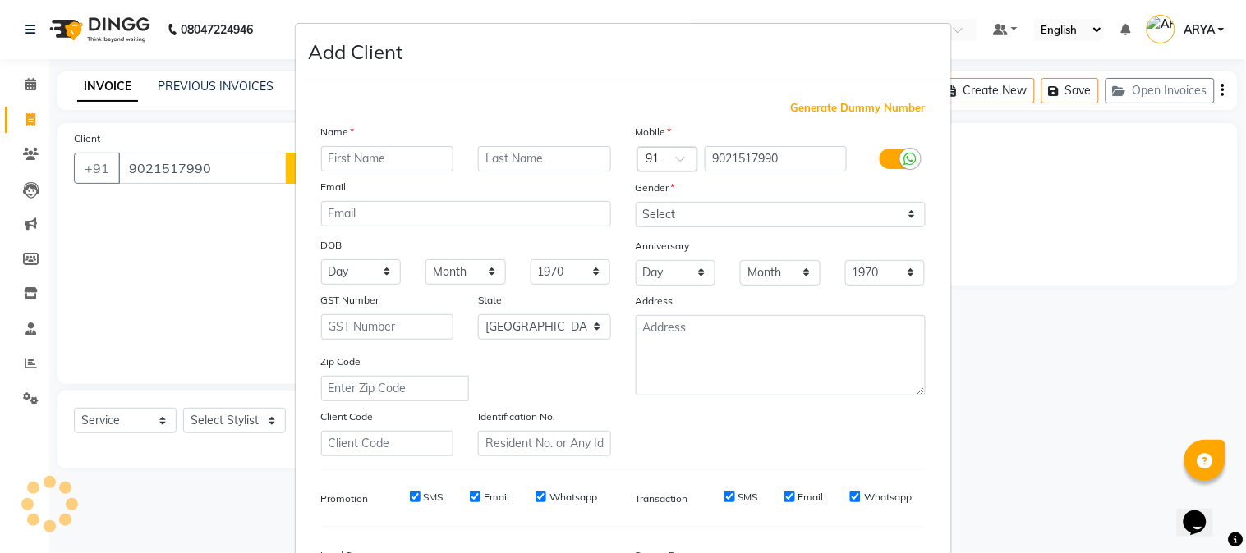
click at [370, 160] on input "text" at bounding box center [387, 158] width 133 height 25
type input "[PERSON_NAME]"
click at [526, 152] on input "text" at bounding box center [544, 158] width 133 height 25
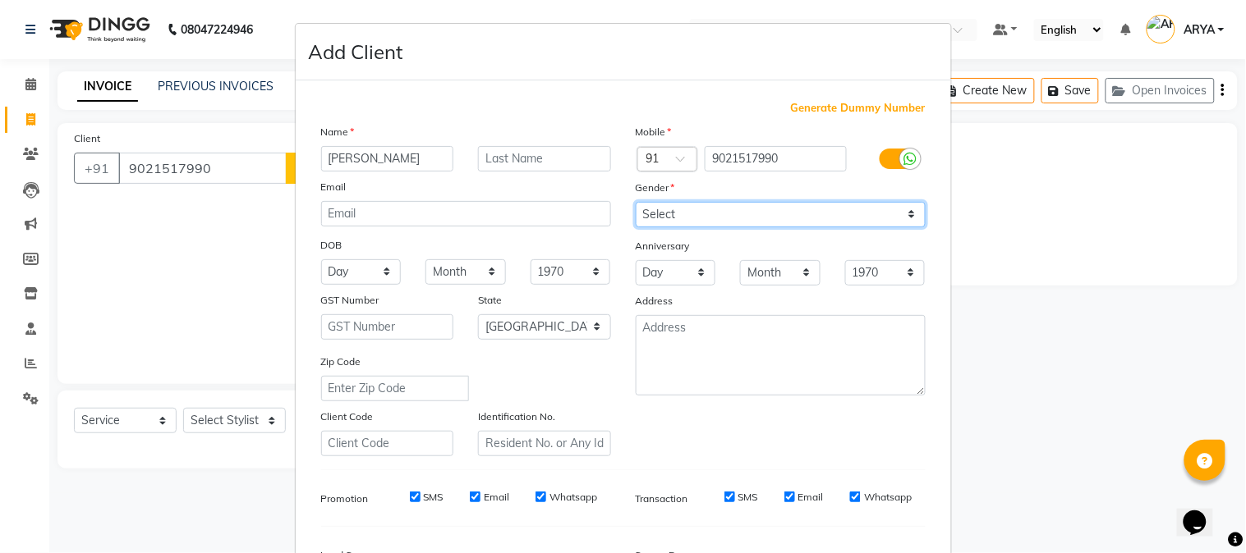
click at [719, 206] on select "Select [DEMOGRAPHIC_DATA] [DEMOGRAPHIC_DATA] Other Prefer Not To Say" at bounding box center [781, 214] width 290 height 25
click at [636, 202] on select "Select [DEMOGRAPHIC_DATA] [DEMOGRAPHIC_DATA] Other Prefer Not To Say" at bounding box center [781, 214] width 290 height 25
click at [700, 218] on select "Select [DEMOGRAPHIC_DATA] [DEMOGRAPHIC_DATA] Other Prefer Not To Say" at bounding box center [781, 214] width 290 height 25
select select "[DEMOGRAPHIC_DATA]"
click at [636, 202] on select "Select [DEMOGRAPHIC_DATA] [DEMOGRAPHIC_DATA] Other Prefer Not To Say" at bounding box center [781, 214] width 290 height 25
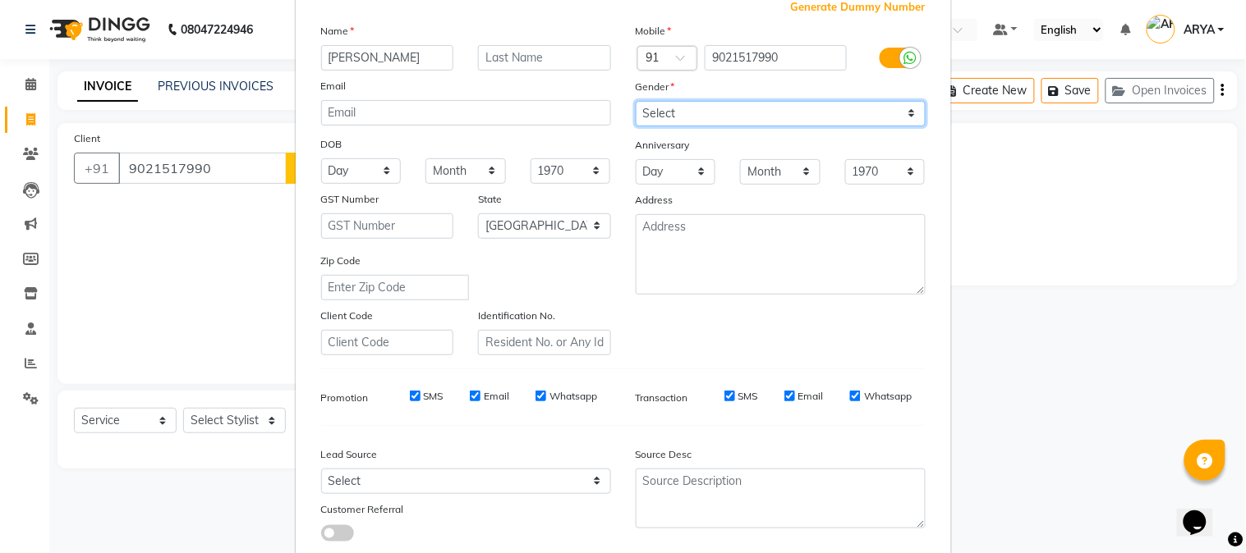
scroll to position [205, 0]
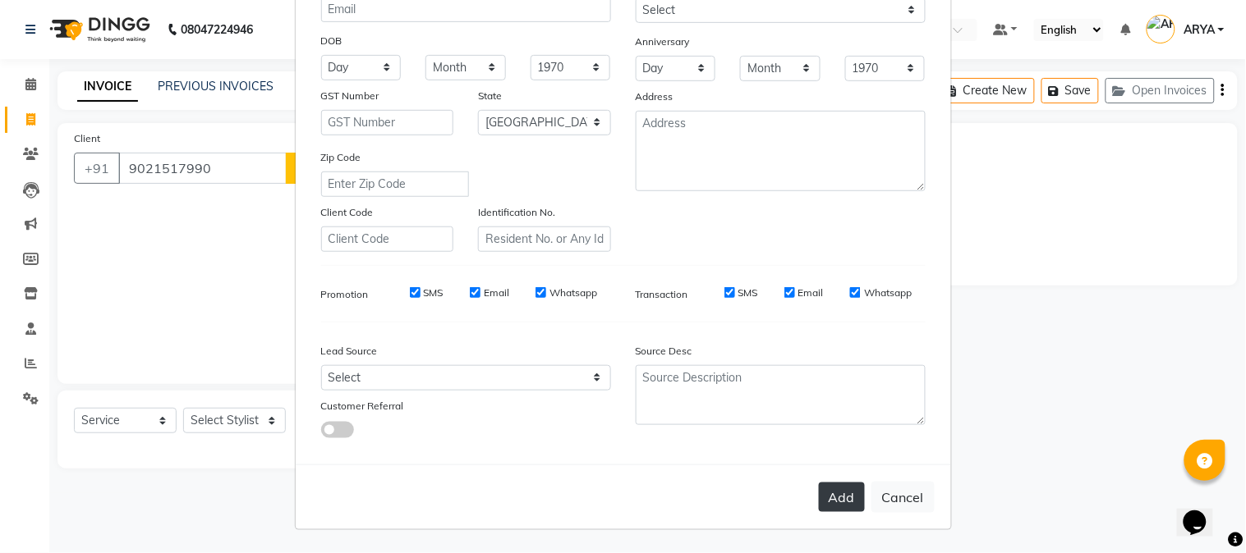
click at [831, 486] on button "Add" at bounding box center [842, 498] width 46 height 30
type input "90******90"
select select
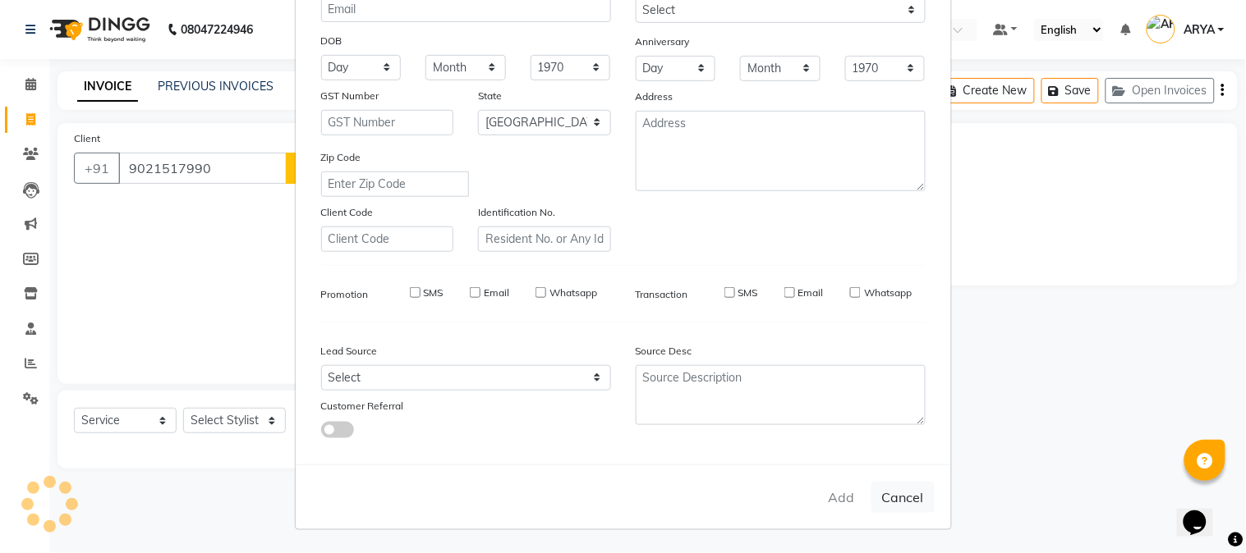
select select "null"
select select
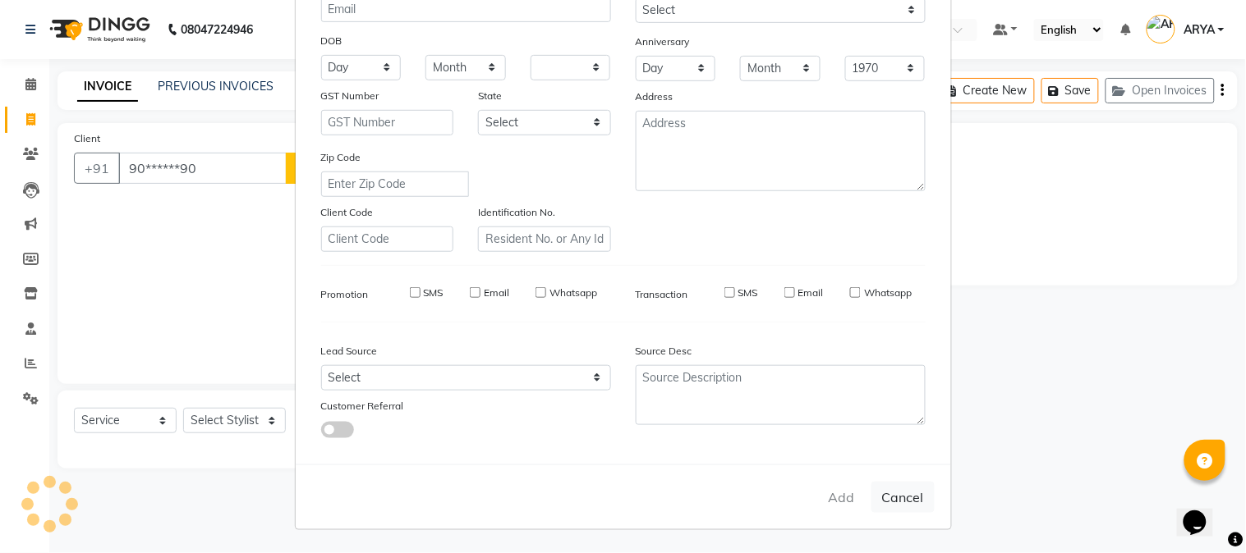
checkbox input "false"
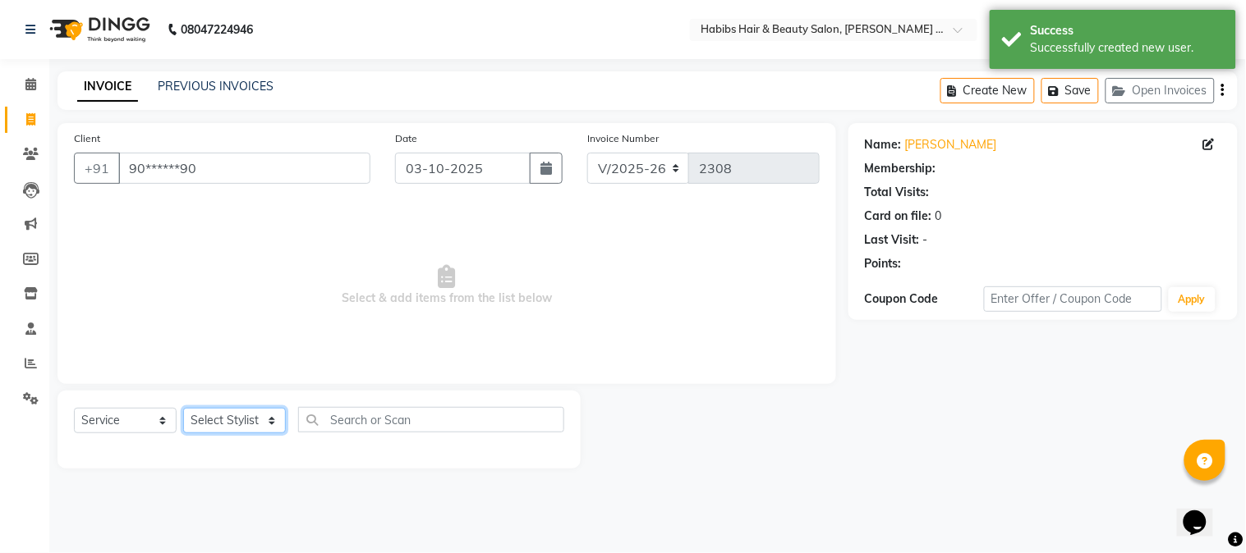
click at [250, 417] on select "Select Stylist Admin [PERSON_NAME] Darshan [PERSON_NAME] [PERSON_NAME] RASHMI […" at bounding box center [234, 420] width 103 height 25
click at [1210, 143] on icon at bounding box center [1208, 144] width 11 height 11
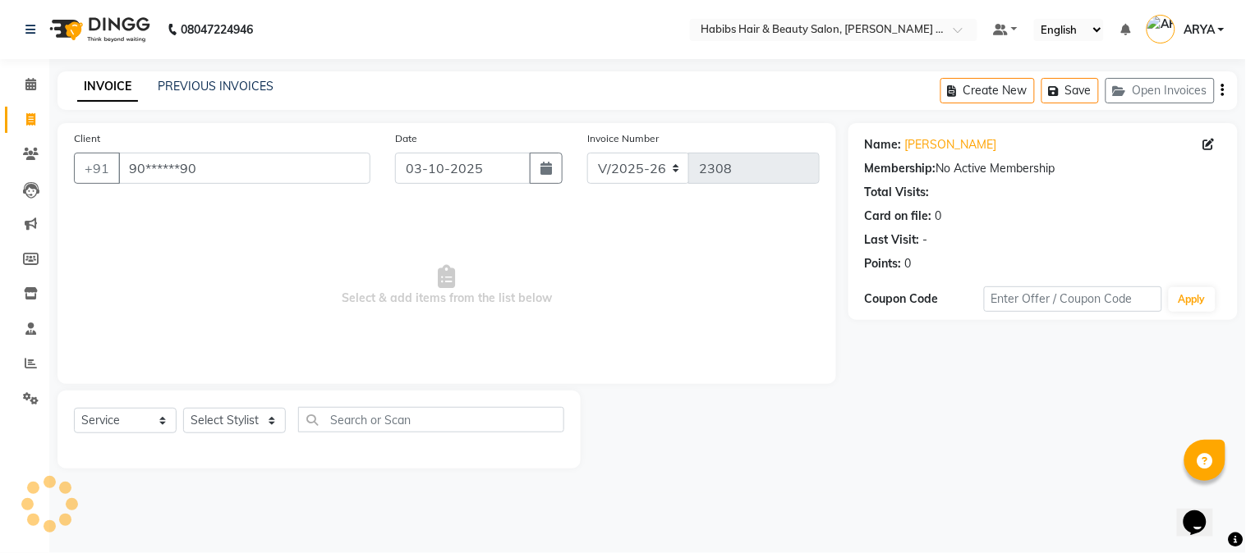
select select "22"
select select "[DEMOGRAPHIC_DATA]"
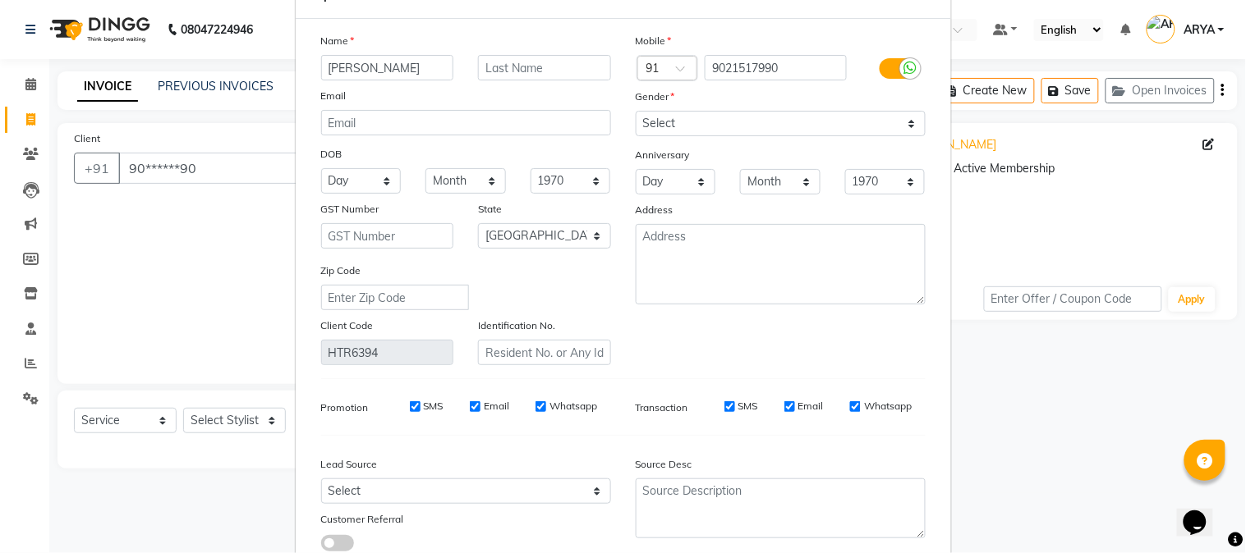
scroll to position [177, 0]
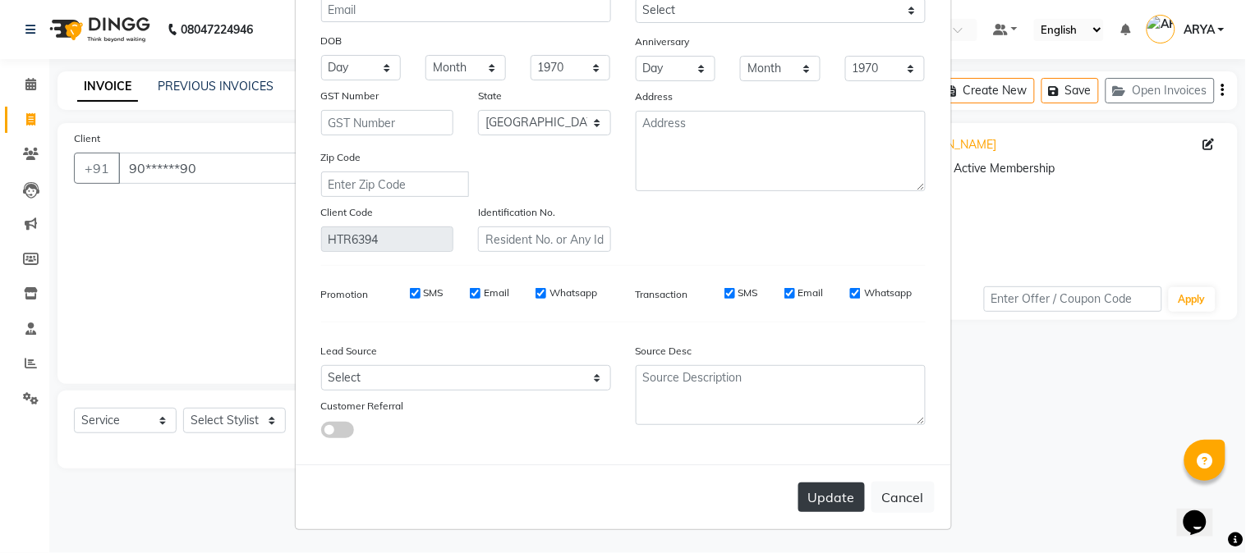
type input "[PERSON_NAME]"
click at [818, 496] on button "Update" at bounding box center [831, 498] width 67 height 30
select select
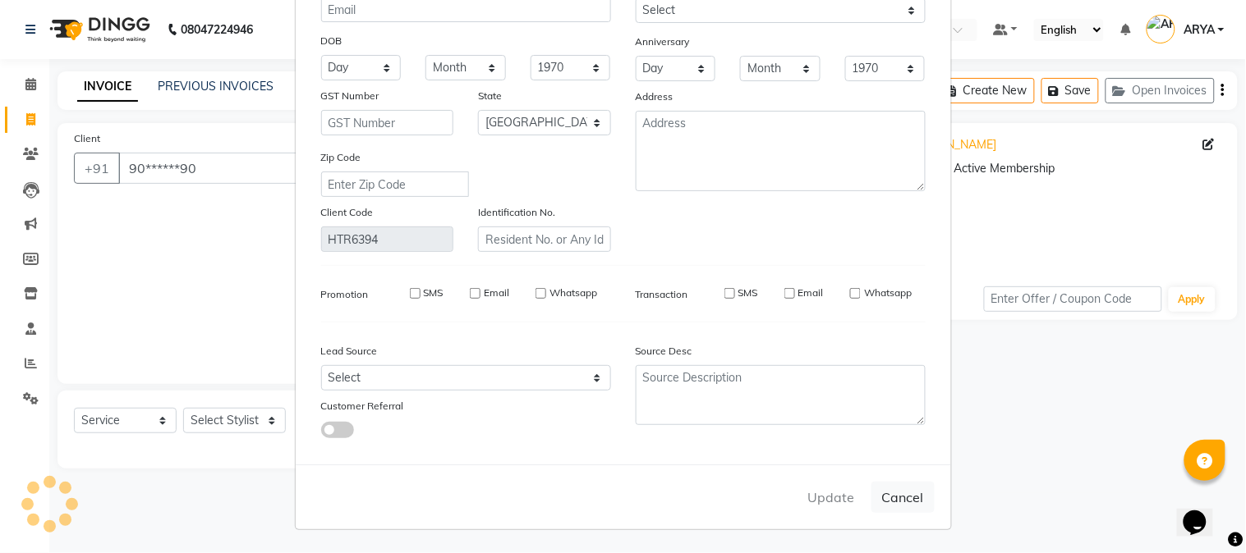
select select "null"
select select
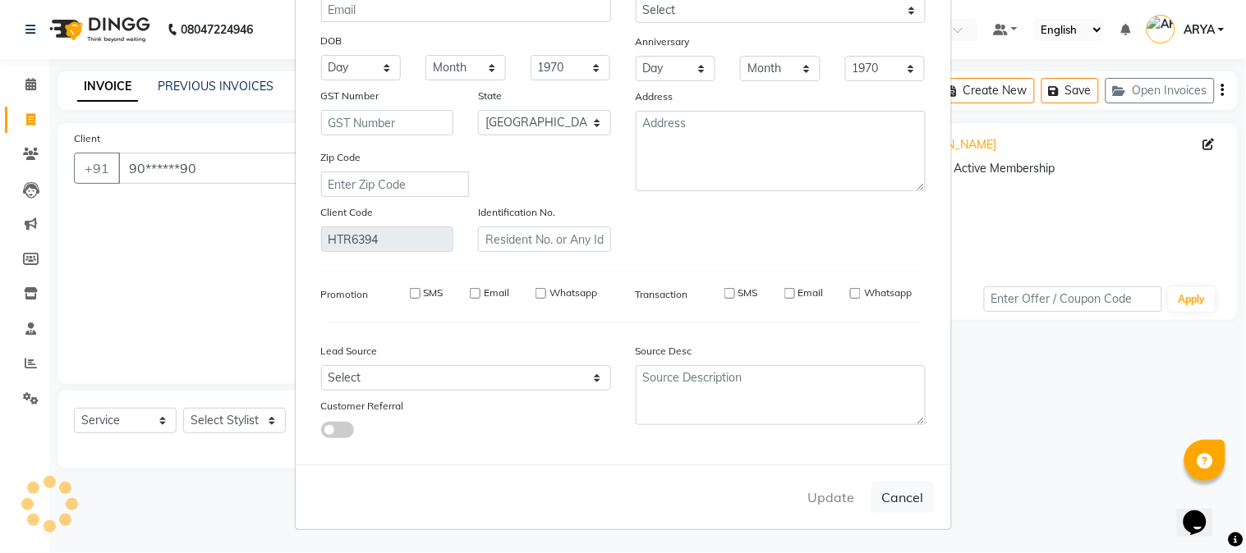
checkbox input "false"
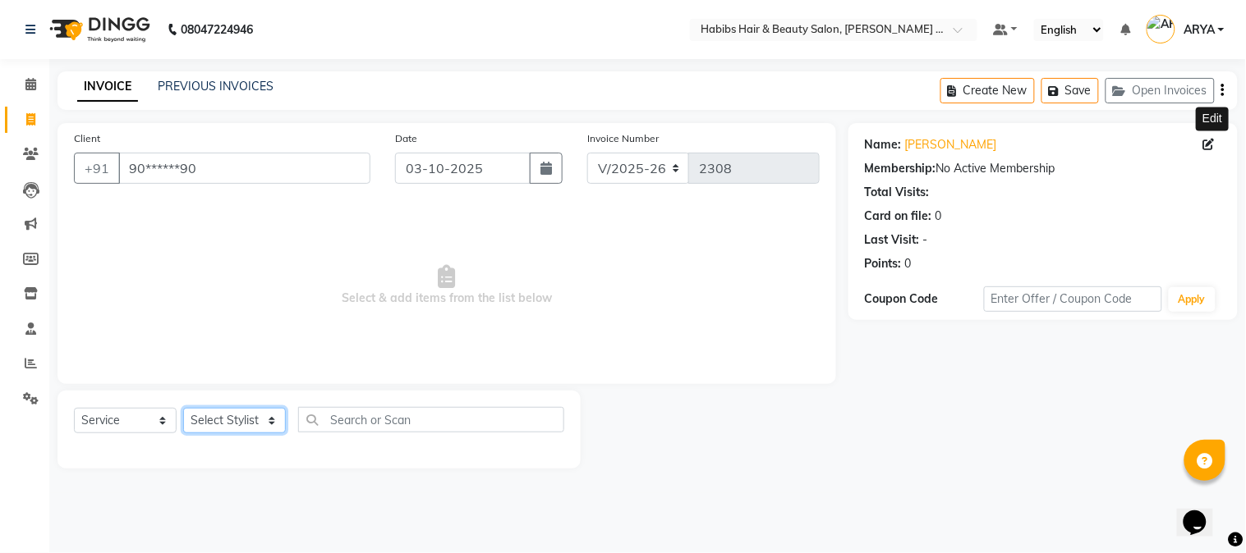
click at [234, 429] on select "Select Stylist Admin [PERSON_NAME] Darshan [PERSON_NAME] [PERSON_NAME] RASHMI […" at bounding box center [234, 420] width 103 height 25
select select "32088"
click at [183, 409] on select "Select Stylist Admin [PERSON_NAME] Darshan [PERSON_NAME] [PERSON_NAME] RASHMI […" at bounding box center [234, 420] width 103 height 25
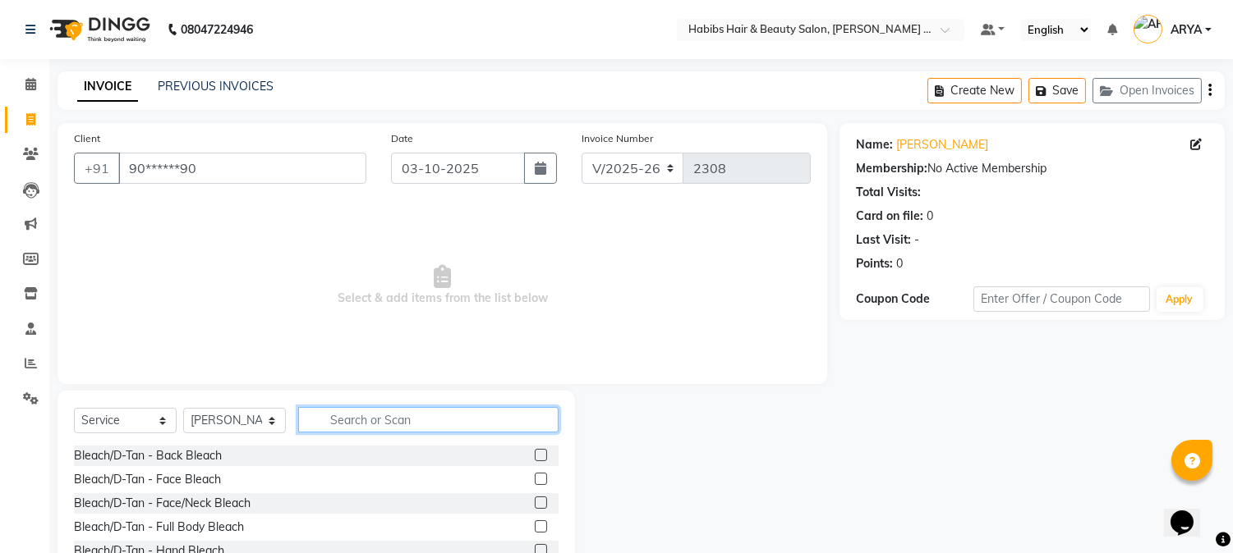
click at [386, 415] on input "text" at bounding box center [428, 419] width 260 height 25
type input "m"
type input "hair spa"
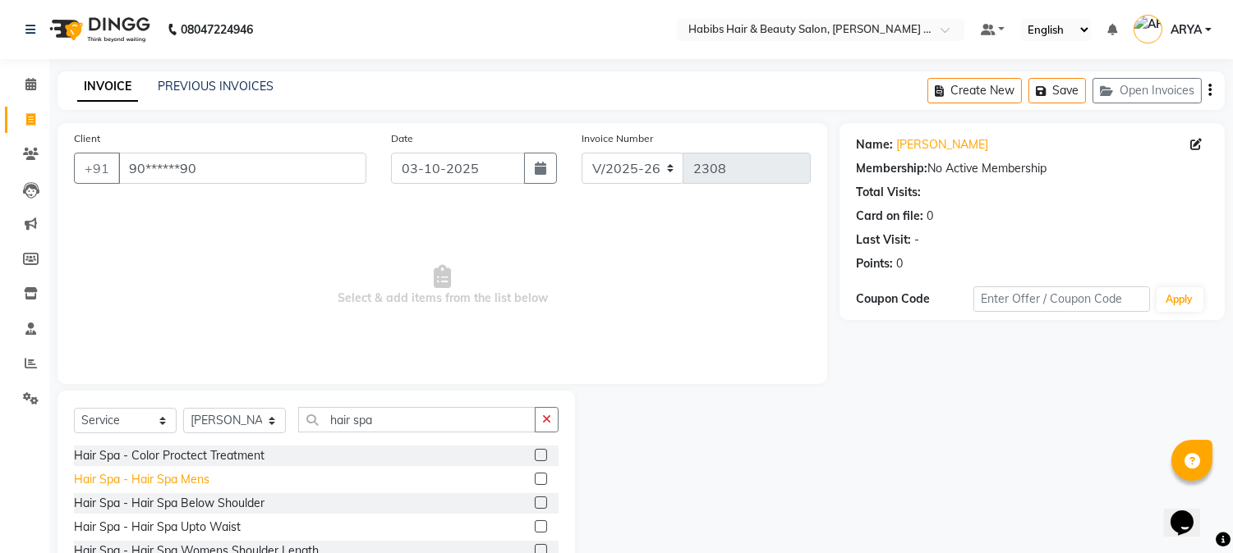
click at [174, 476] on div "Hair Spa - Hair Spa Mens" at bounding box center [141, 479] width 135 height 17
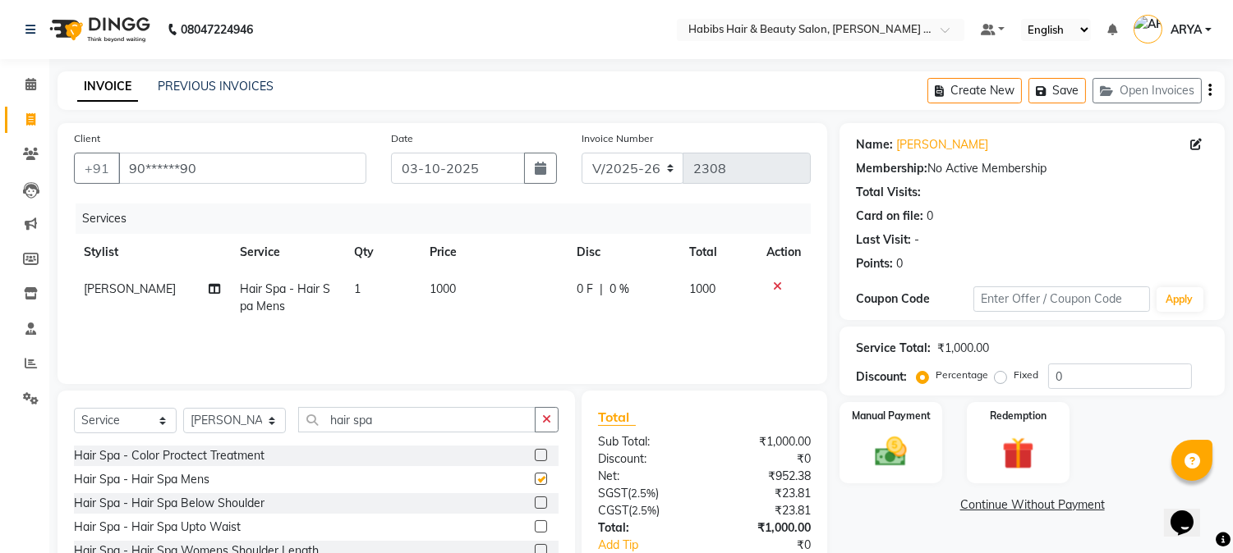
checkbox input "false"
drag, startPoint x: 413, startPoint y: 423, endPoint x: 191, endPoint y: 448, distance: 223.1
click at [191, 448] on div "Select Service Product Membership Package Voucher Prepaid Gift Card Select Styl…" at bounding box center [315, 512] width 517 height 242
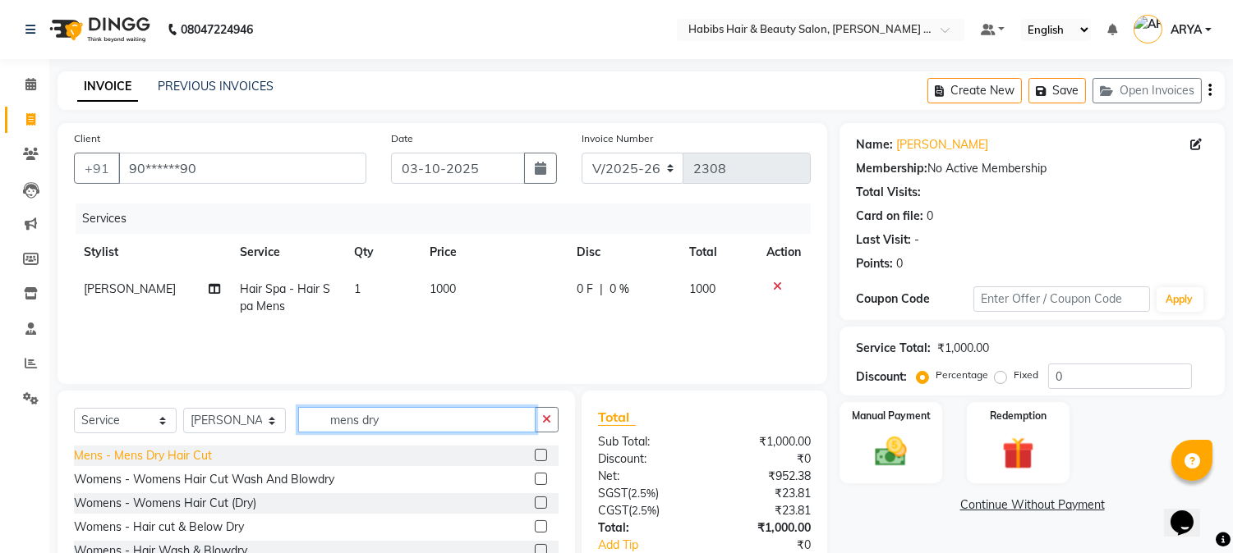
type input "mens dry"
click at [168, 454] on div "Mens - Mens Dry Hair Cut" at bounding box center [143, 456] width 138 height 17
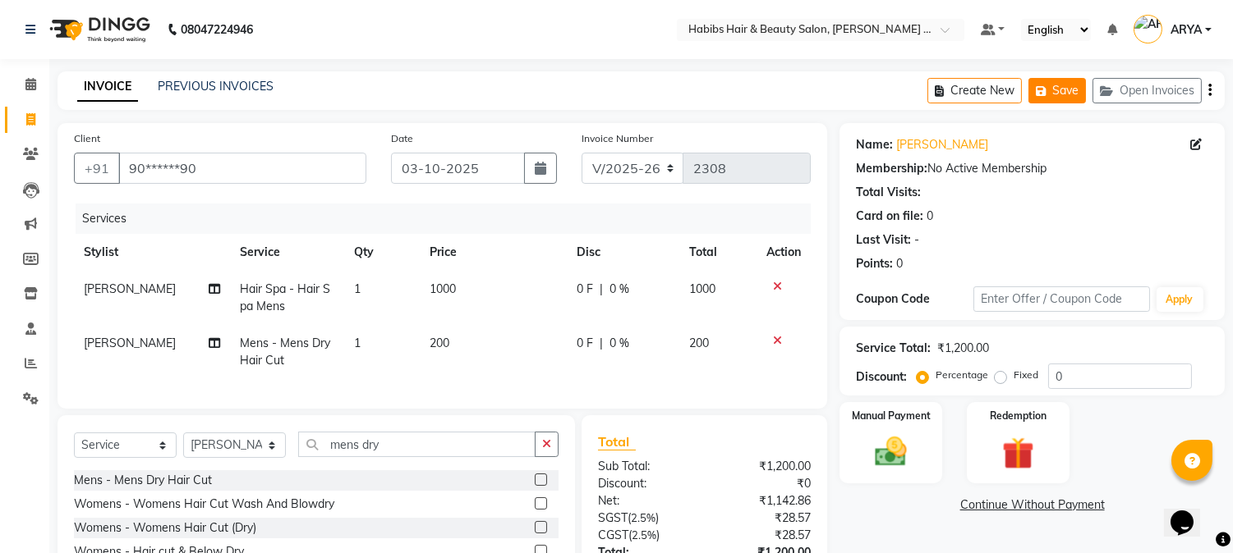
click at [1059, 92] on button "Save" at bounding box center [1056, 90] width 57 height 25
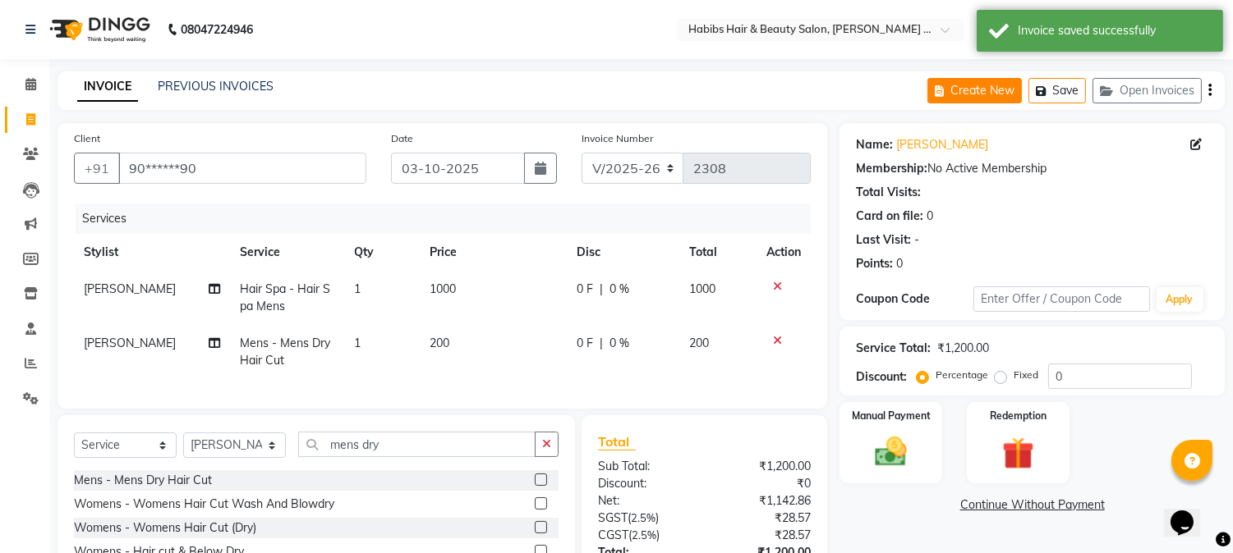
click at [987, 79] on button "Create New" at bounding box center [974, 90] width 94 height 25
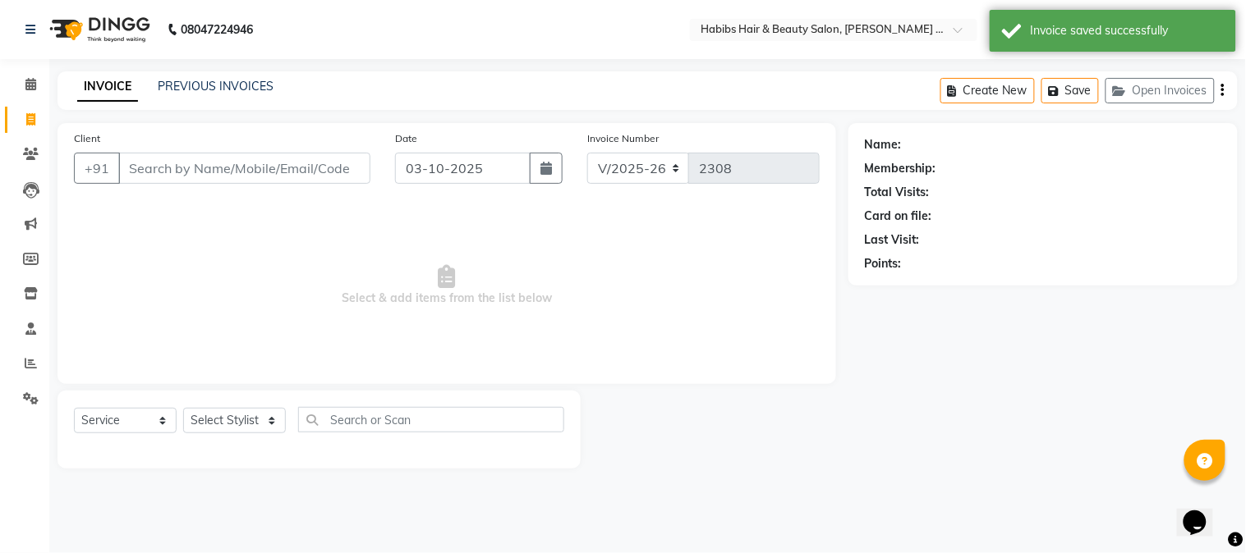
click at [263, 175] on input "Client" at bounding box center [244, 168] width 252 height 31
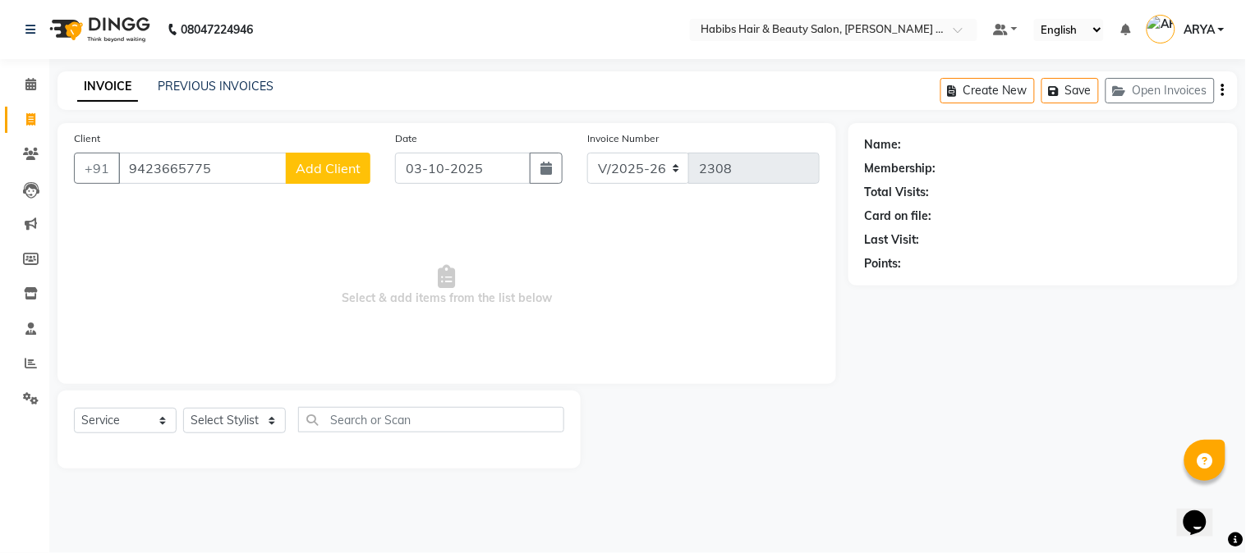
click at [333, 167] on span "Add Client" at bounding box center [328, 168] width 65 height 16
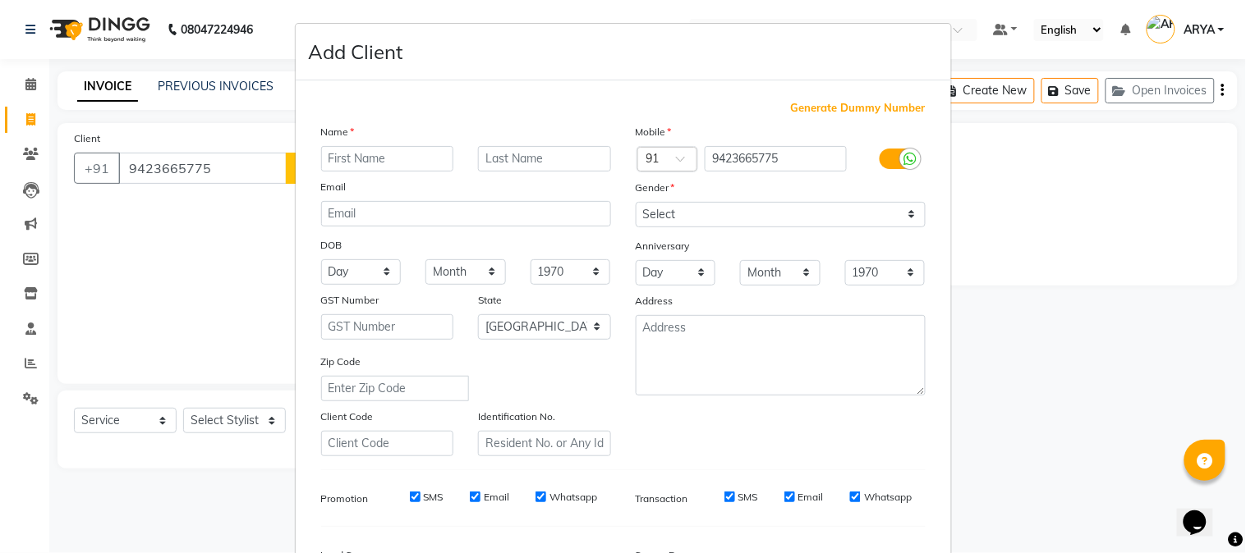
click at [396, 159] on input "text" at bounding box center [387, 158] width 133 height 25
click at [721, 222] on select "Select [DEMOGRAPHIC_DATA] [DEMOGRAPHIC_DATA] Other Prefer Not To Say" at bounding box center [781, 214] width 290 height 25
click at [636, 202] on select "Select [DEMOGRAPHIC_DATA] [DEMOGRAPHIC_DATA] Other Prefer Not To Say" at bounding box center [781, 214] width 290 height 25
click at [719, 220] on select "Select [DEMOGRAPHIC_DATA] [DEMOGRAPHIC_DATA] Other Prefer Not To Say" at bounding box center [781, 214] width 290 height 25
click at [636, 202] on select "Select [DEMOGRAPHIC_DATA] [DEMOGRAPHIC_DATA] Other Prefer Not To Say" at bounding box center [781, 214] width 290 height 25
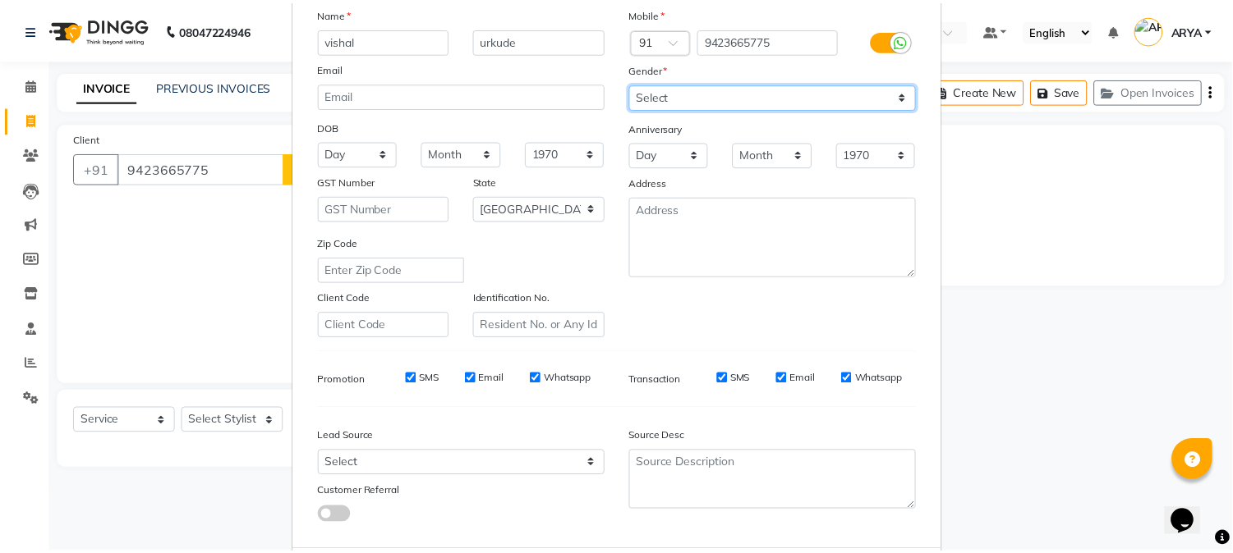
scroll to position [205, 0]
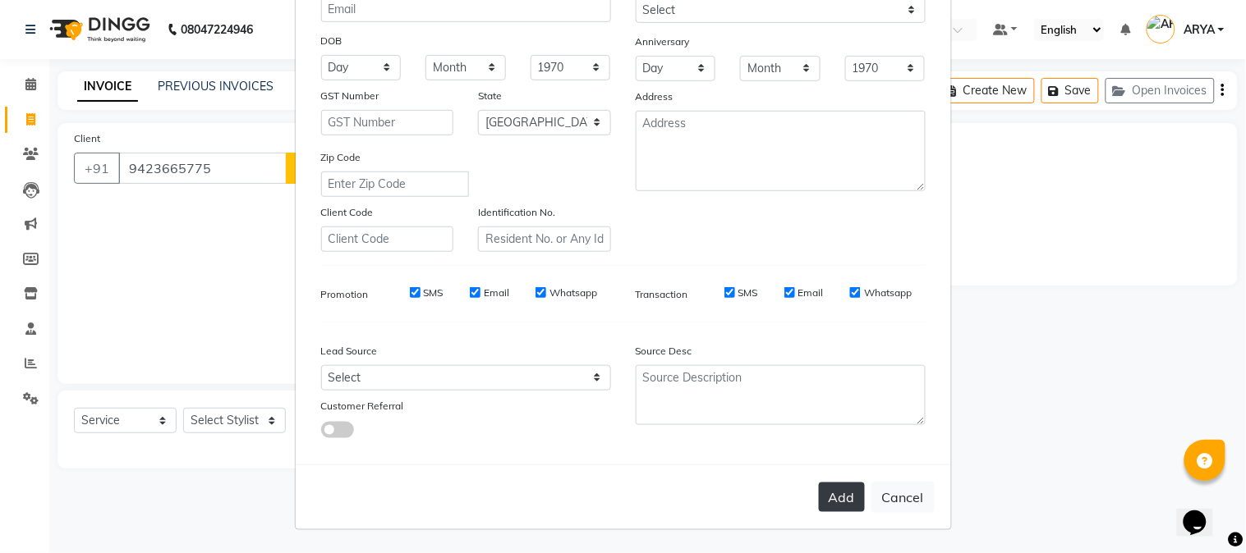
click at [843, 499] on button "Add" at bounding box center [842, 498] width 46 height 30
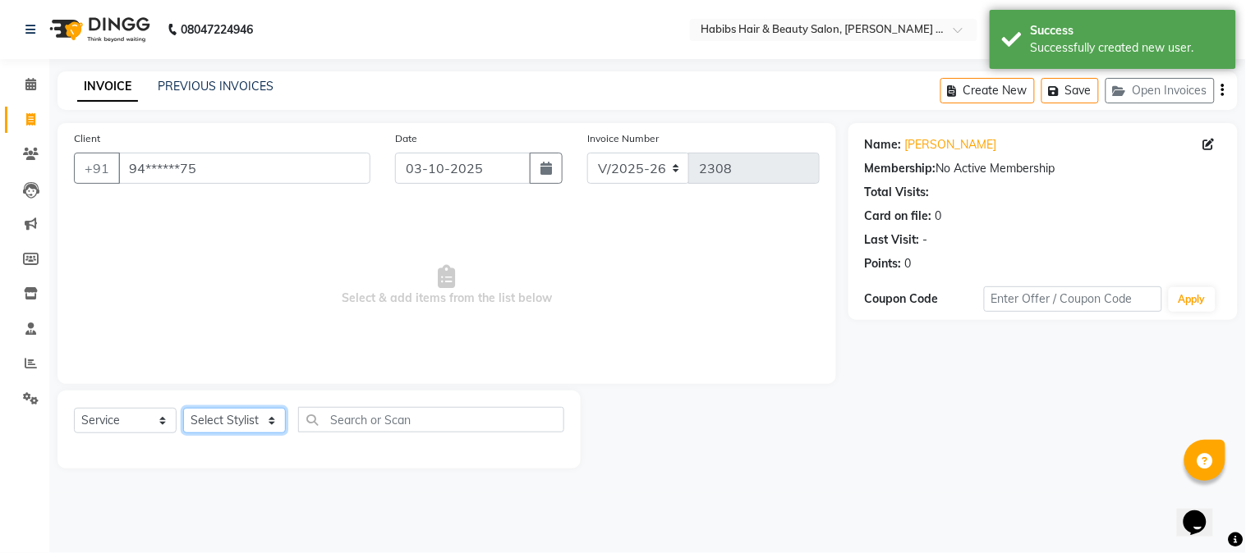
click at [225, 421] on select "Select Stylist Admin [PERSON_NAME] Darshan [PERSON_NAME] [PERSON_NAME] RASHMI […" at bounding box center [234, 420] width 103 height 25
click at [183, 409] on select "Select Stylist Admin [PERSON_NAME] Darshan [PERSON_NAME] [PERSON_NAME] RASHMI […" at bounding box center [234, 420] width 103 height 25
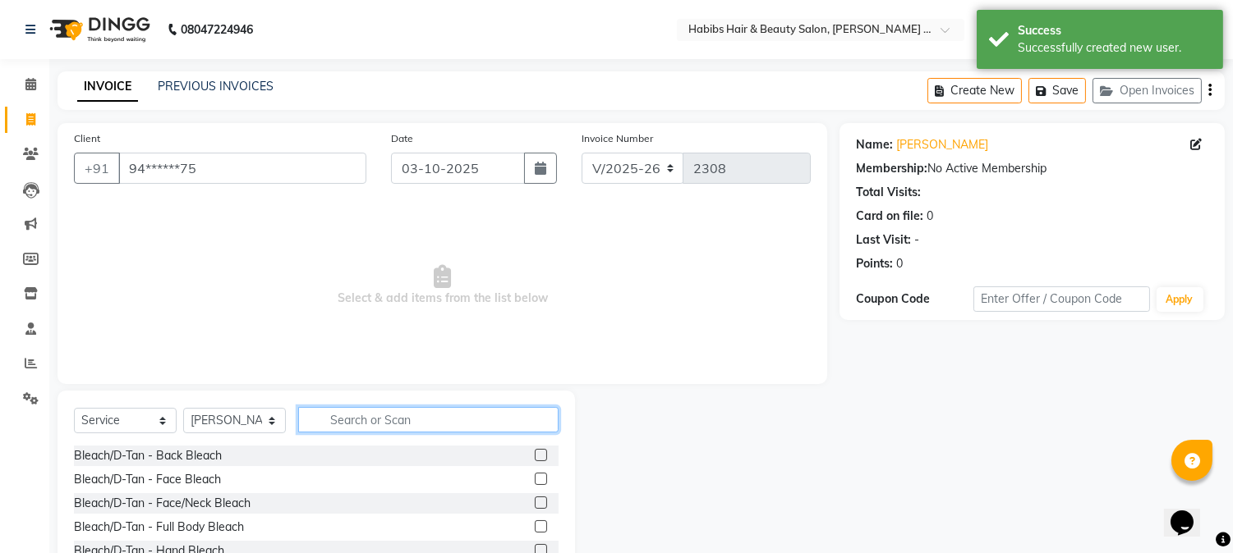
click at [328, 417] on input "text" at bounding box center [428, 419] width 260 height 25
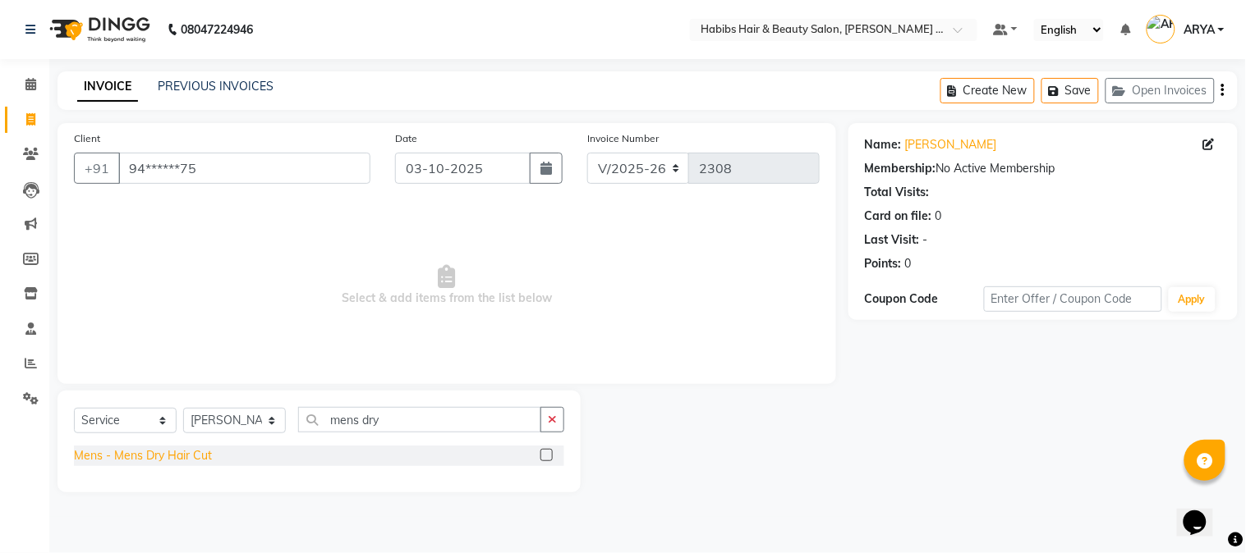
click at [162, 456] on div "Mens - Mens Dry Hair Cut" at bounding box center [143, 456] width 138 height 17
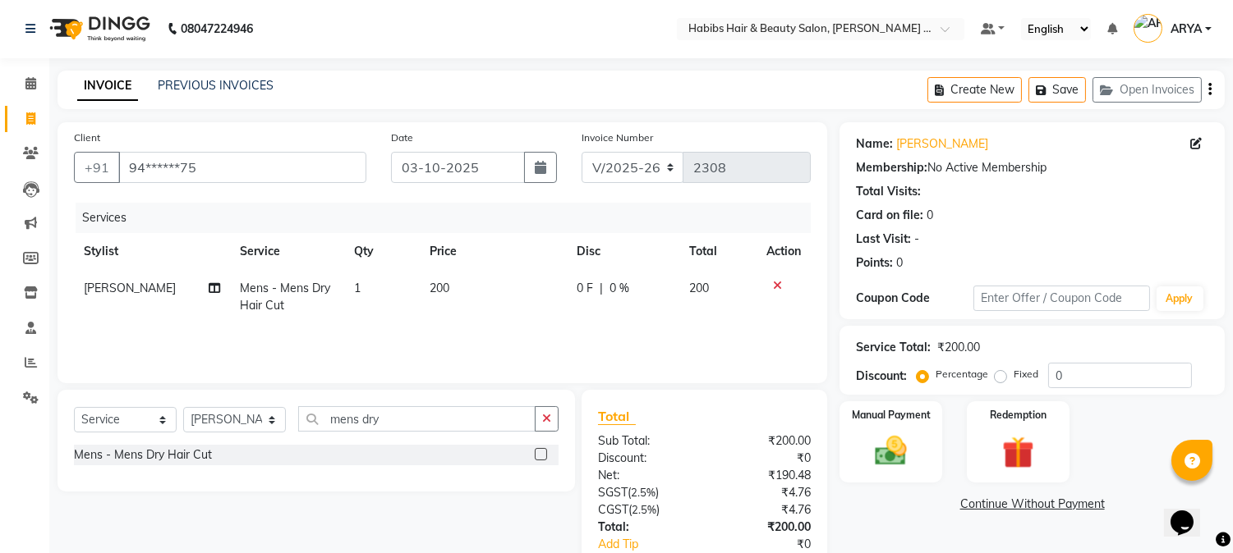
scroll to position [0, 0]
click at [1056, 86] on button "Save" at bounding box center [1056, 90] width 57 height 25
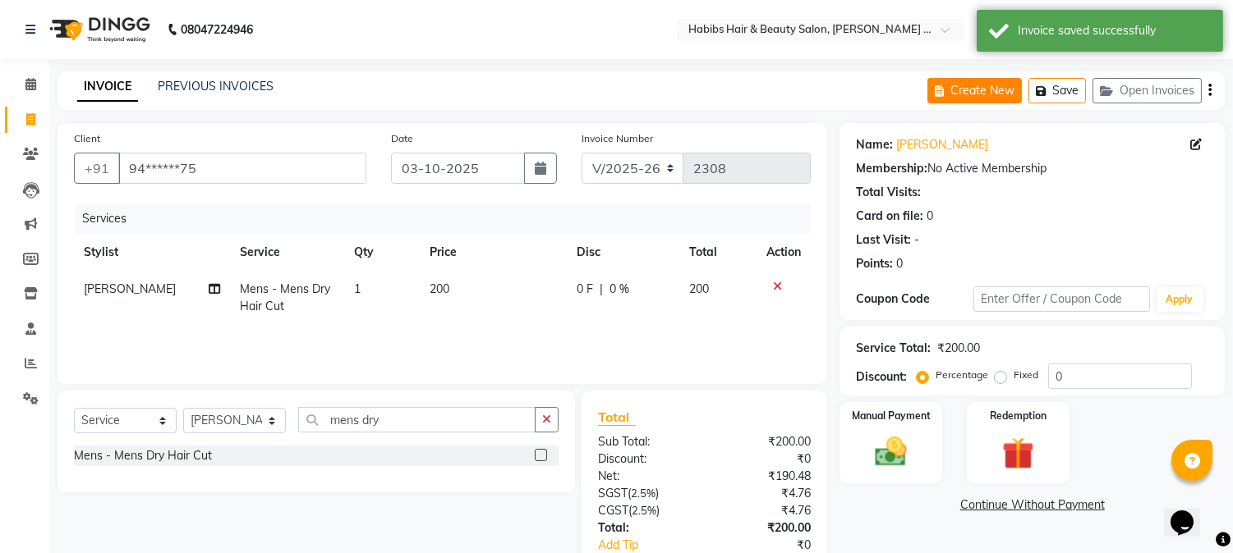
click at [949, 94] on button "Create New" at bounding box center [974, 90] width 94 height 25
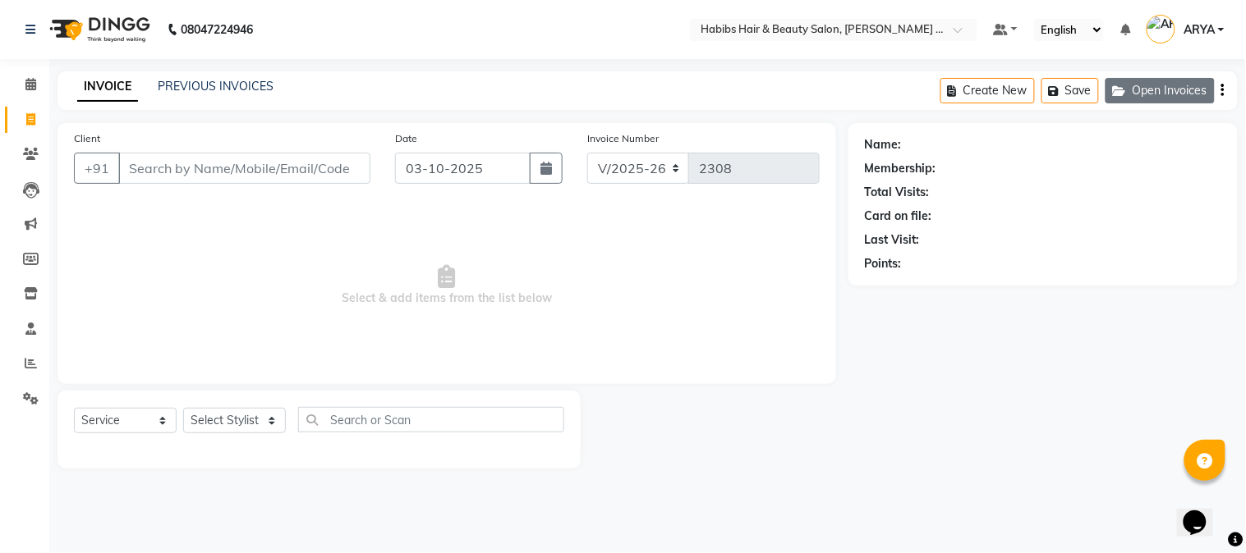
click at [1164, 95] on button "Open Invoices" at bounding box center [1159, 90] width 109 height 25
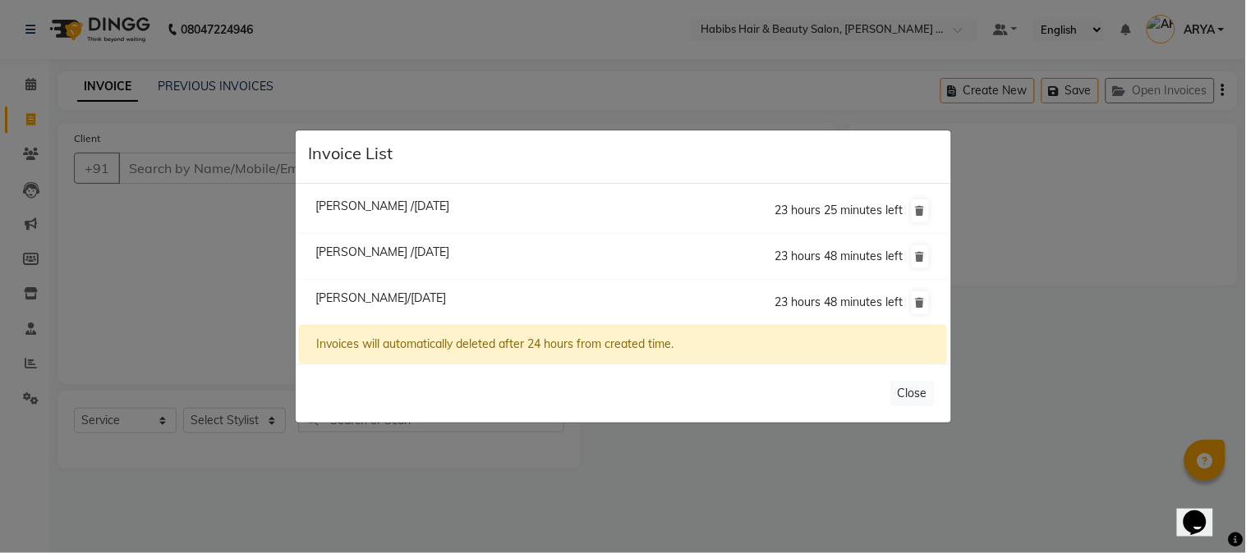
click at [414, 209] on span "[PERSON_NAME] /[DATE]" at bounding box center [382, 206] width 134 height 15
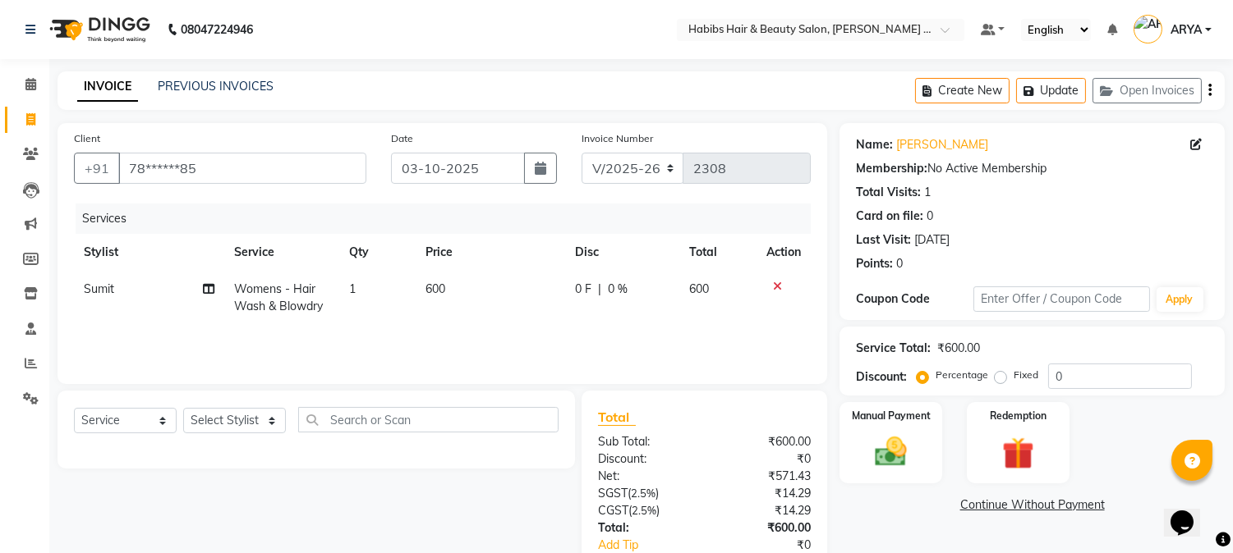
click at [780, 285] on icon at bounding box center [777, 286] width 9 height 11
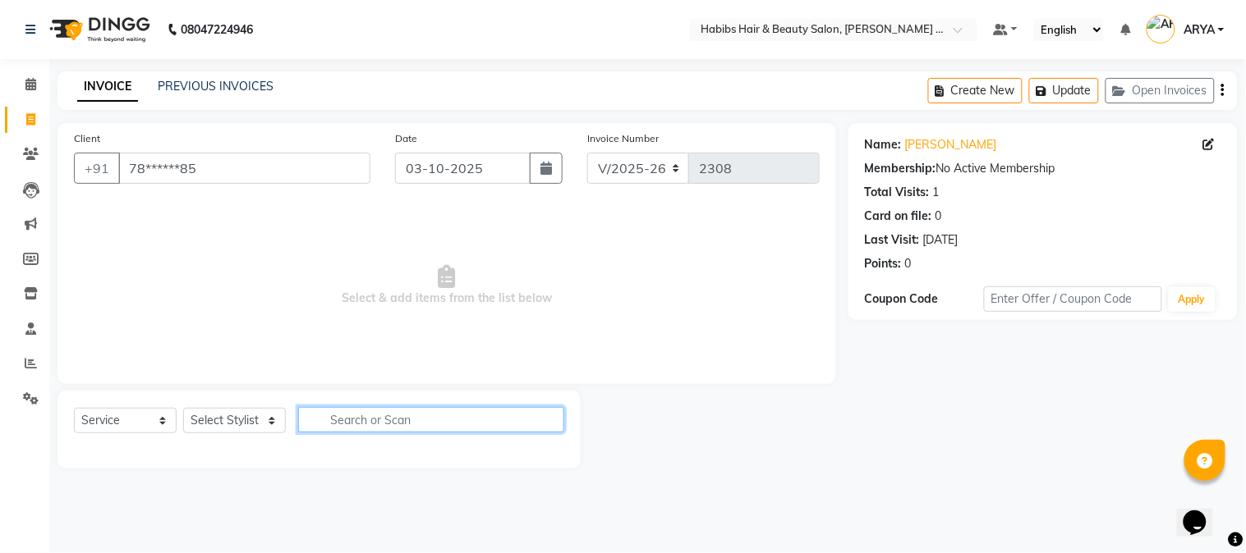
click at [358, 423] on input "text" at bounding box center [431, 419] width 266 height 25
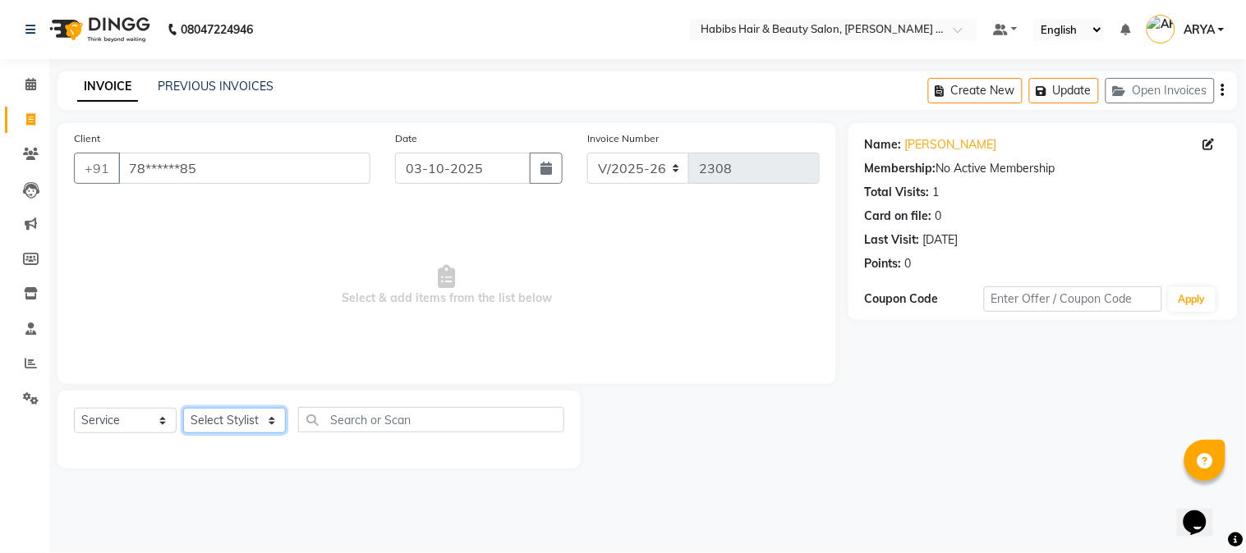
click at [195, 425] on select "Select Stylist Admin [PERSON_NAME] Darshan [PERSON_NAME] [PERSON_NAME] RASHMI […" at bounding box center [234, 420] width 103 height 25
click at [183, 409] on select "Select Stylist Admin [PERSON_NAME] Darshan [PERSON_NAME] [PERSON_NAME] RASHMI […" at bounding box center [234, 420] width 103 height 25
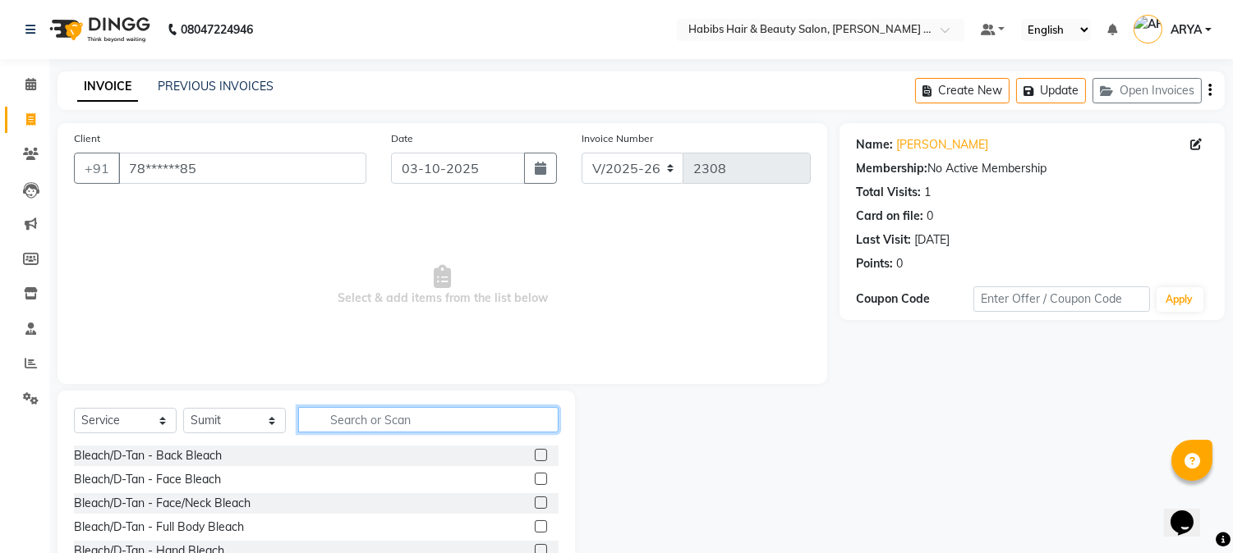
click at [375, 417] on input "text" at bounding box center [428, 419] width 260 height 25
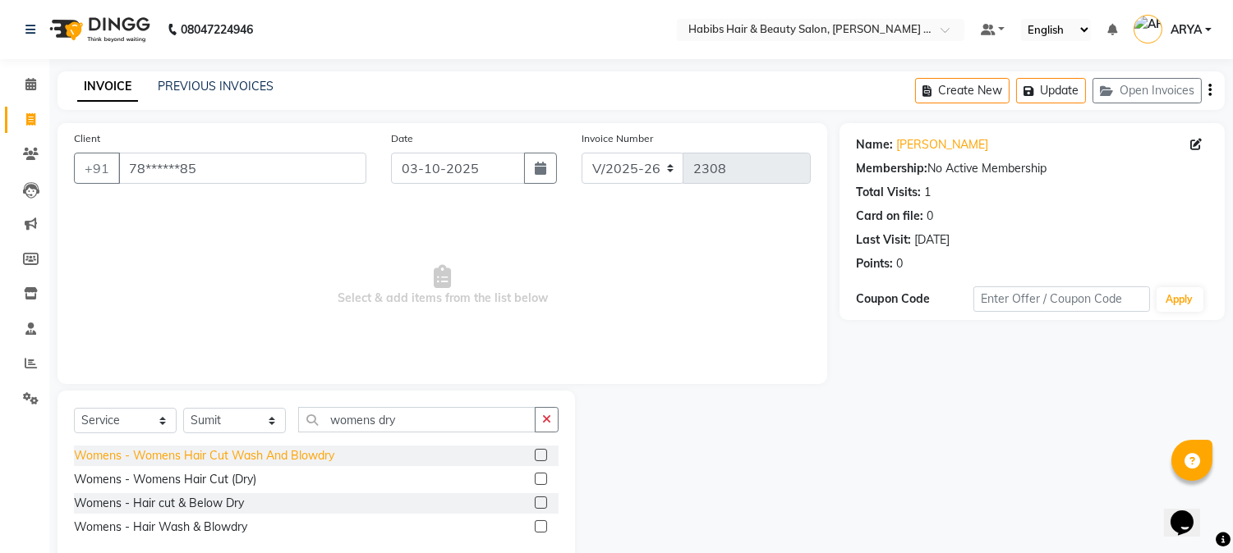
click at [315, 452] on div "Womens - Womens Hair Cut Wash And Blowdry" at bounding box center [204, 456] width 260 height 17
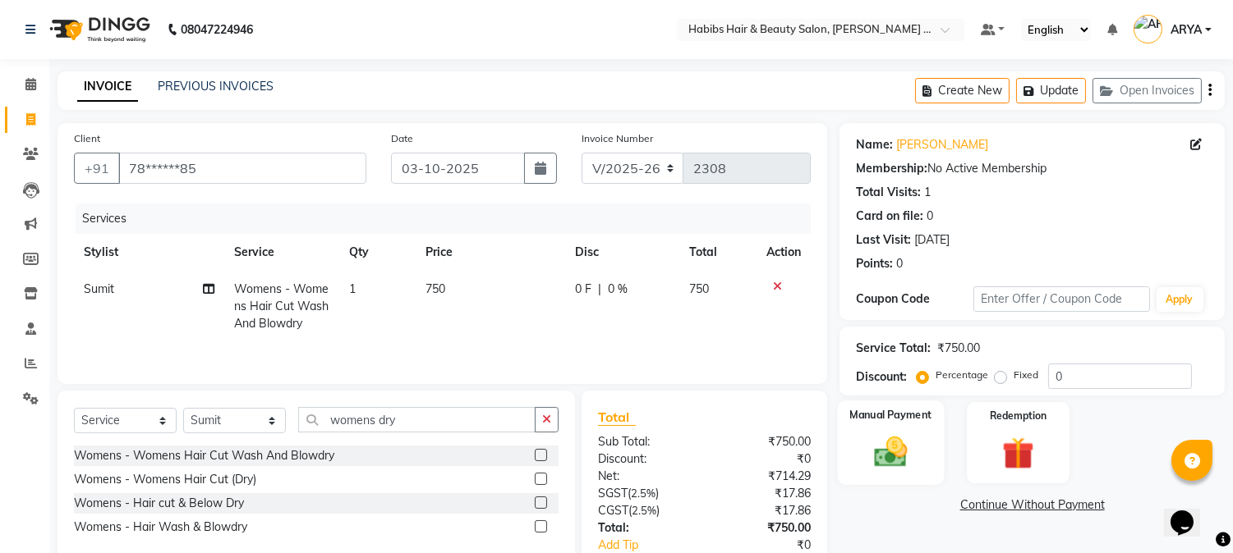
click at [910, 457] on img at bounding box center [891, 453] width 54 height 39
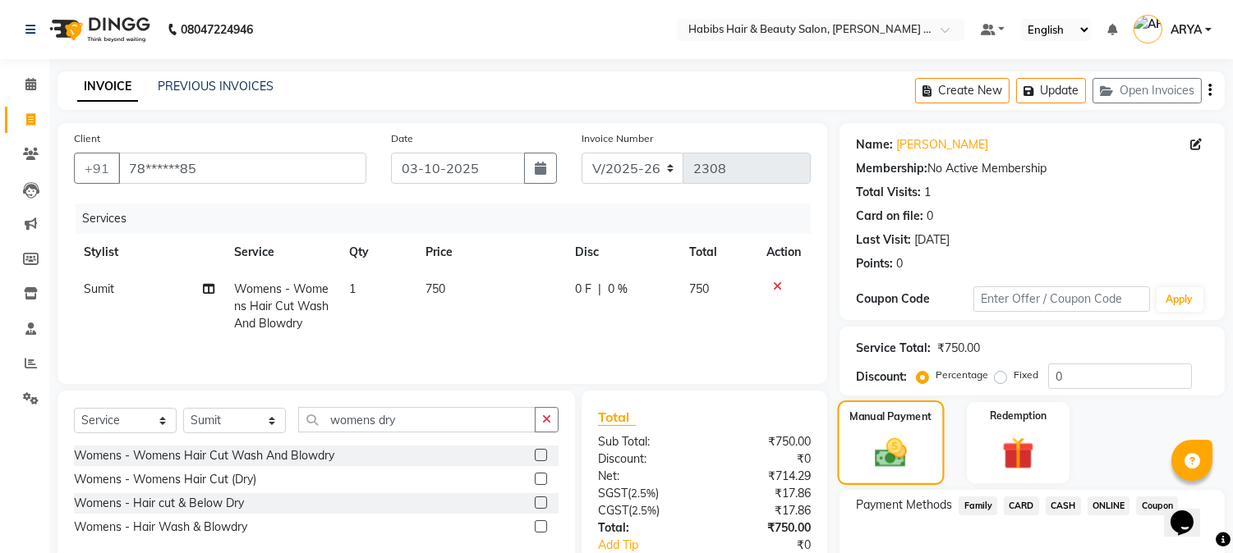
scroll to position [104, 0]
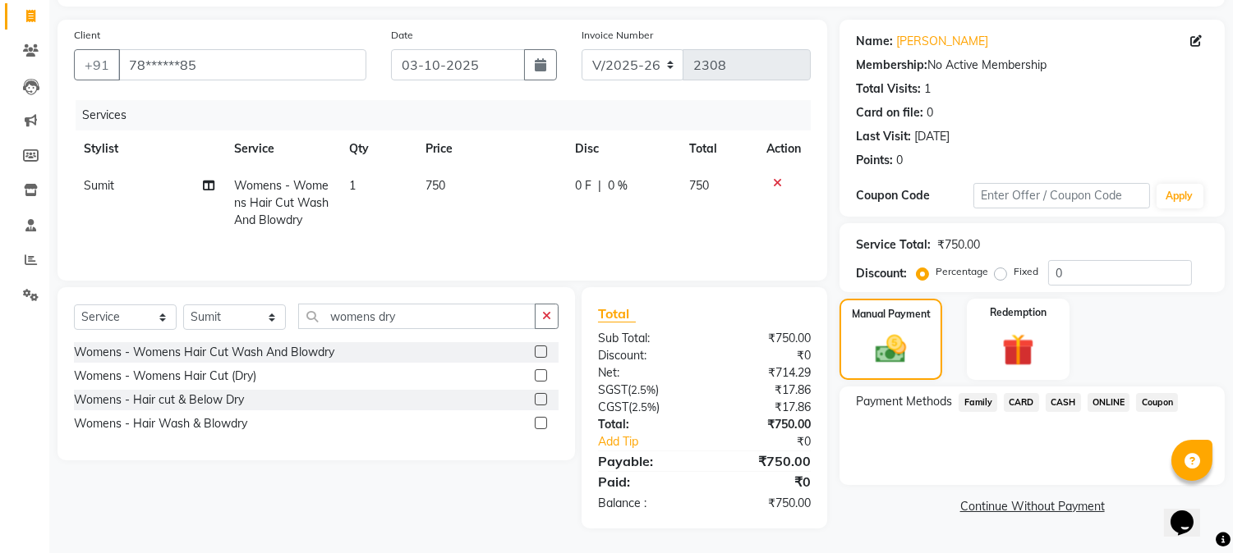
click at [1109, 401] on span "ONLINE" at bounding box center [1108, 402] width 43 height 19
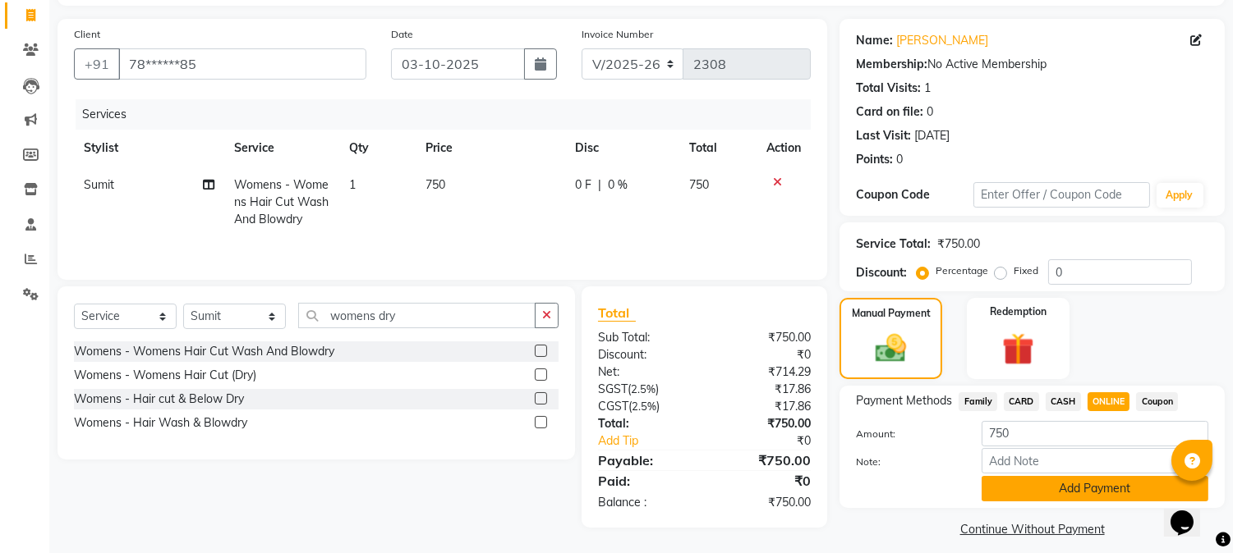
click at [1090, 481] on button "Add Payment" at bounding box center [1094, 488] width 227 height 25
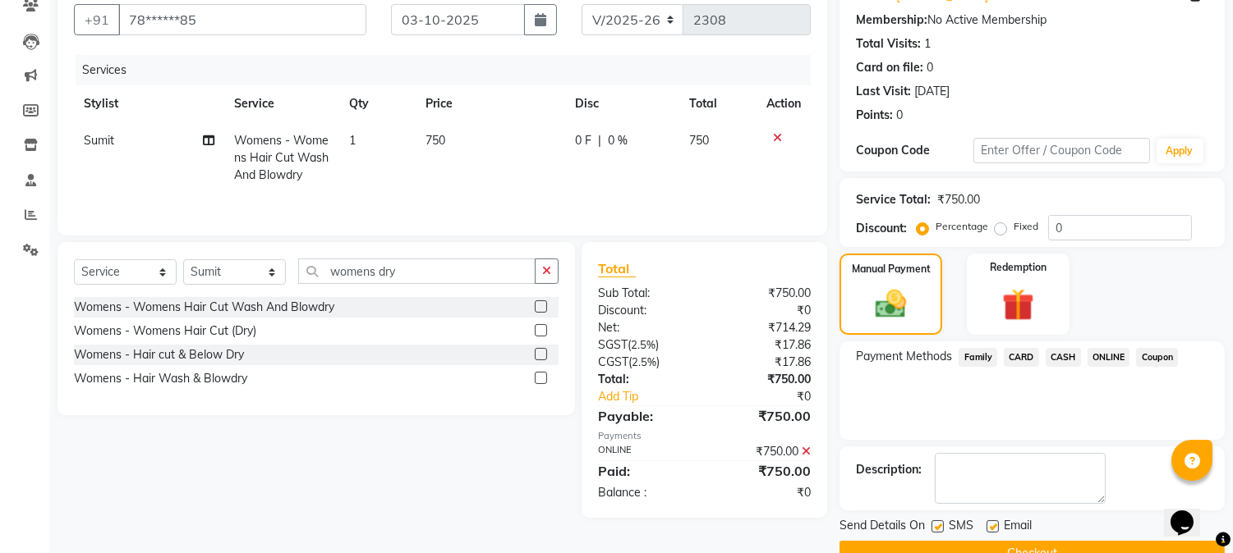
scroll to position [185, 0]
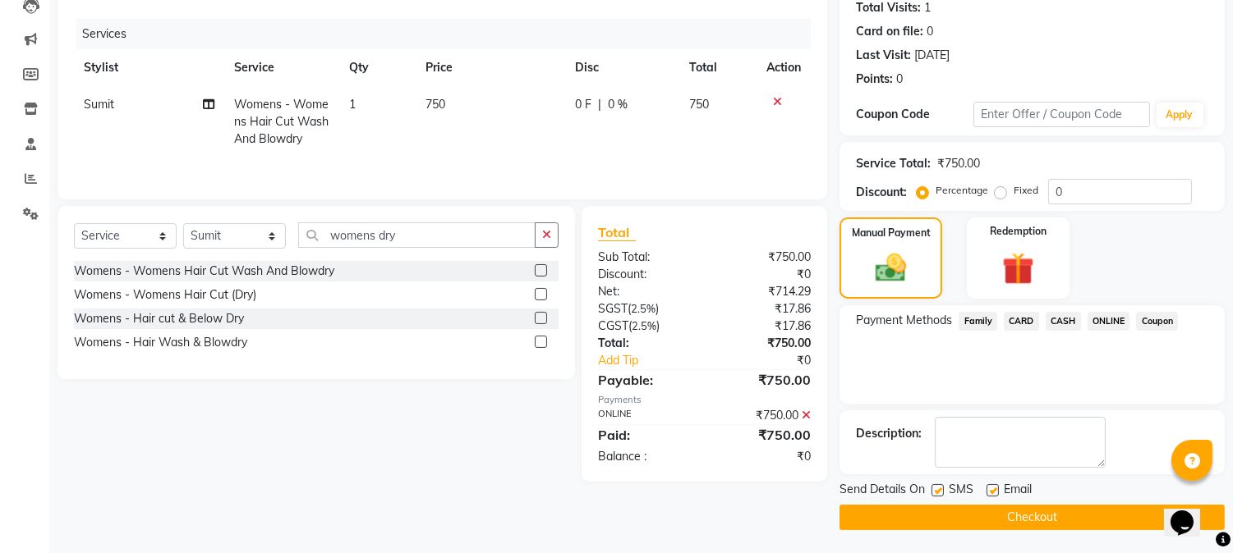
click at [1055, 516] on button "Checkout" at bounding box center [1031, 517] width 385 height 25
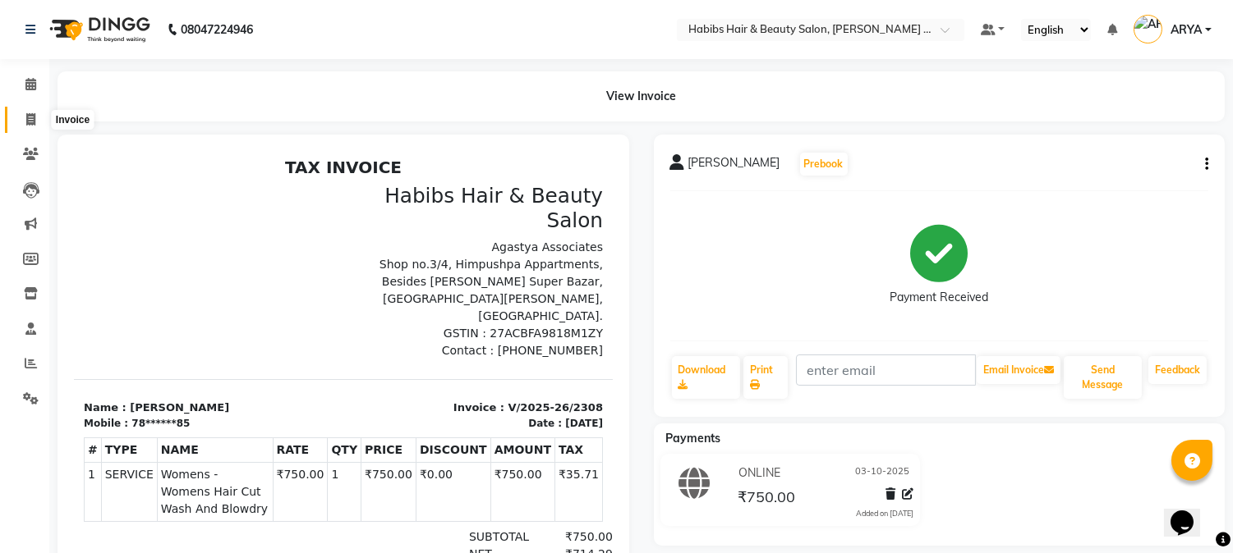
click at [38, 113] on span at bounding box center [30, 120] width 29 height 19
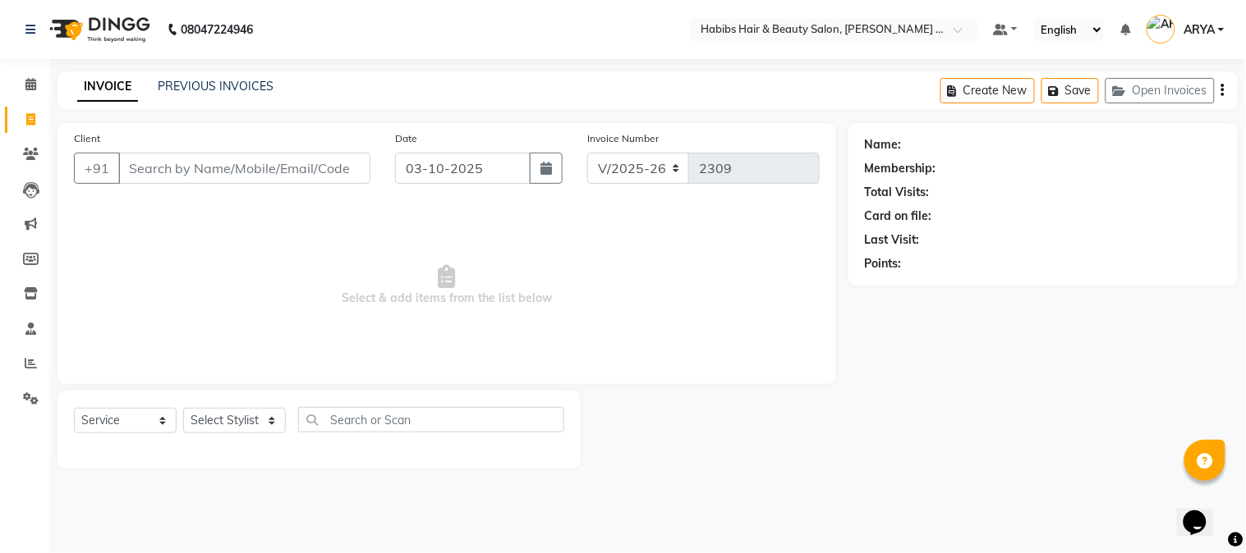
click at [225, 172] on input "Client" at bounding box center [244, 168] width 252 height 31
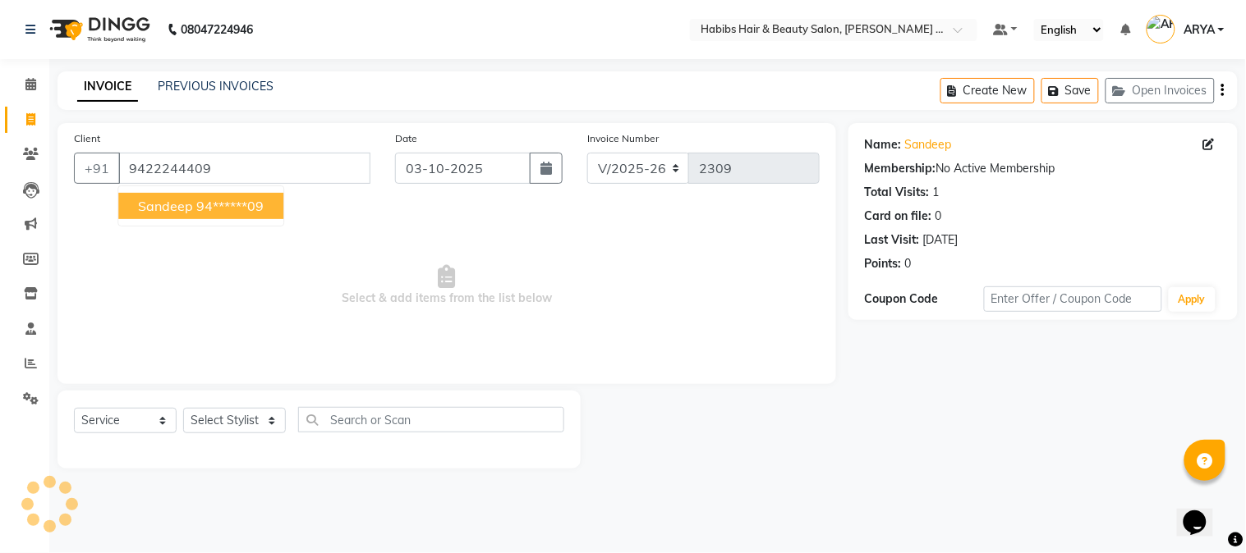
click at [244, 214] on button "Sandeep 94******09" at bounding box center [200, 206] width 165 height 26
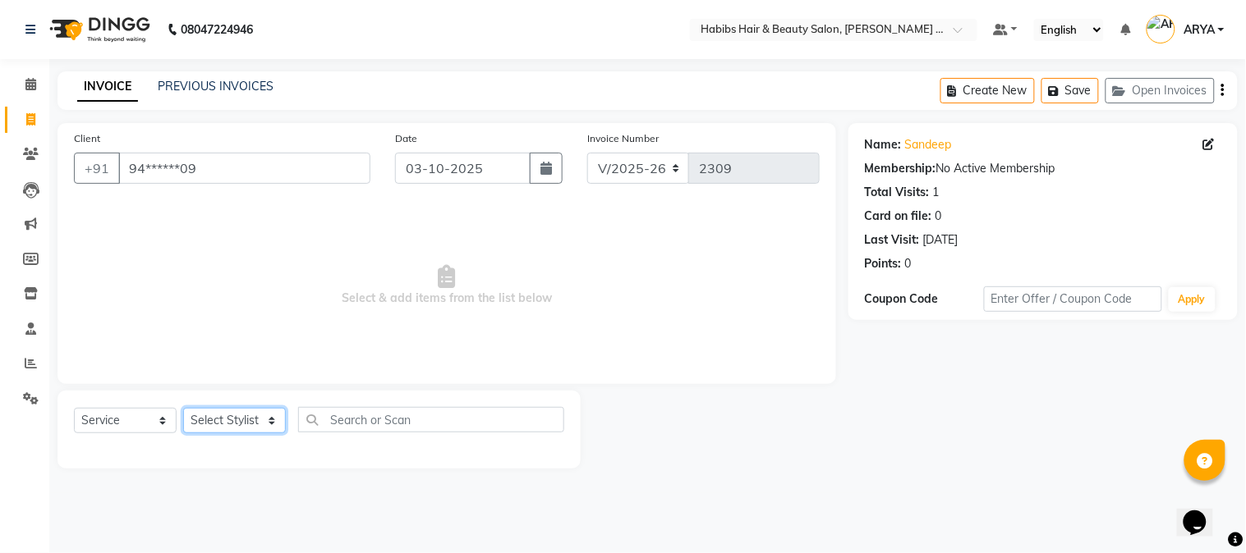
click at [257, 422] on select "Select Stylist Admin [PERSON_NAME] Darshan [PERSON_NAME] [PERSON_NAME] RASHMI […" at bounding box center [234, 420] width 103 height 25
click at [183, 409] on select "Select Stylist Admin [PERSON_NAME] Darshan [PERSON_NAME] [PERSON_NAME] RASHMI […" at bounding box center [234, 420] width 103 height 25
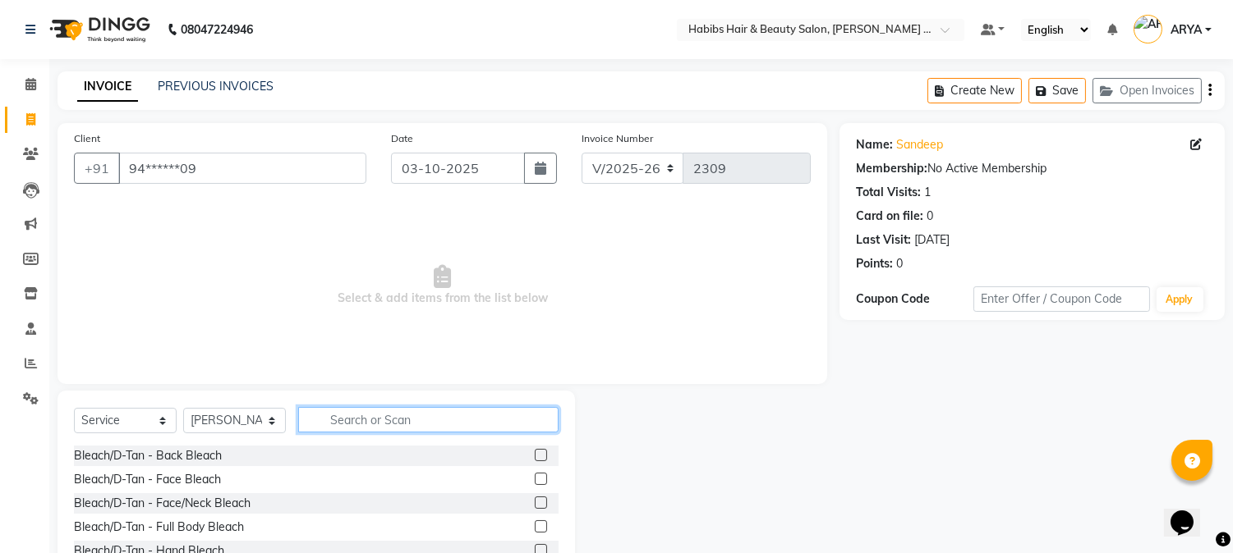
click at [353, 415] on input "text" at bounding box center [428, 419] width 260 height 25
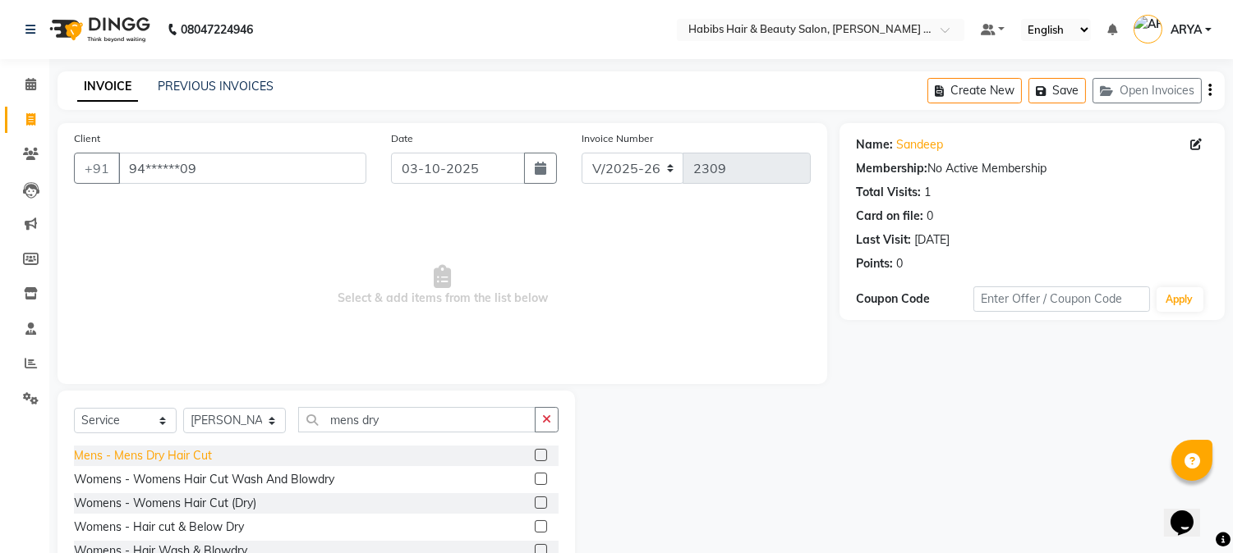
click at [174, 461] on div "Mens - Mens Dry Hair Cut" at bounding box center [316, 456] width 484 height 21
click at [174, 461] on div "Mens - Mens Dry Hair Cut" at bounding box center [143, 456] width 138 height 17
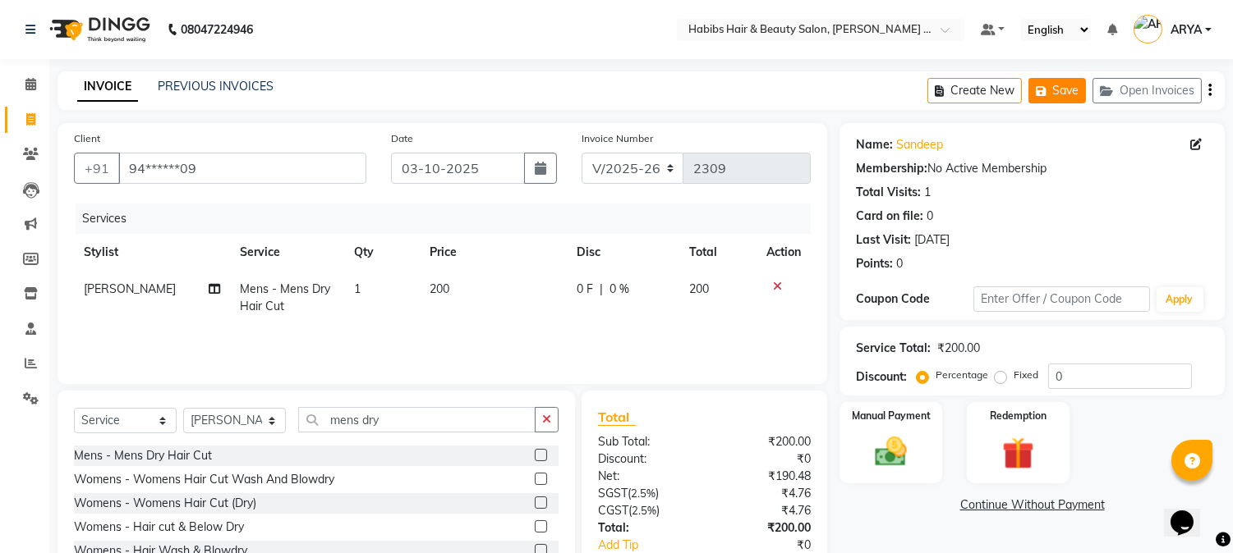
click at [1059, 96] on button "Save" at bounding box center [1056, 90] width 57 height 25
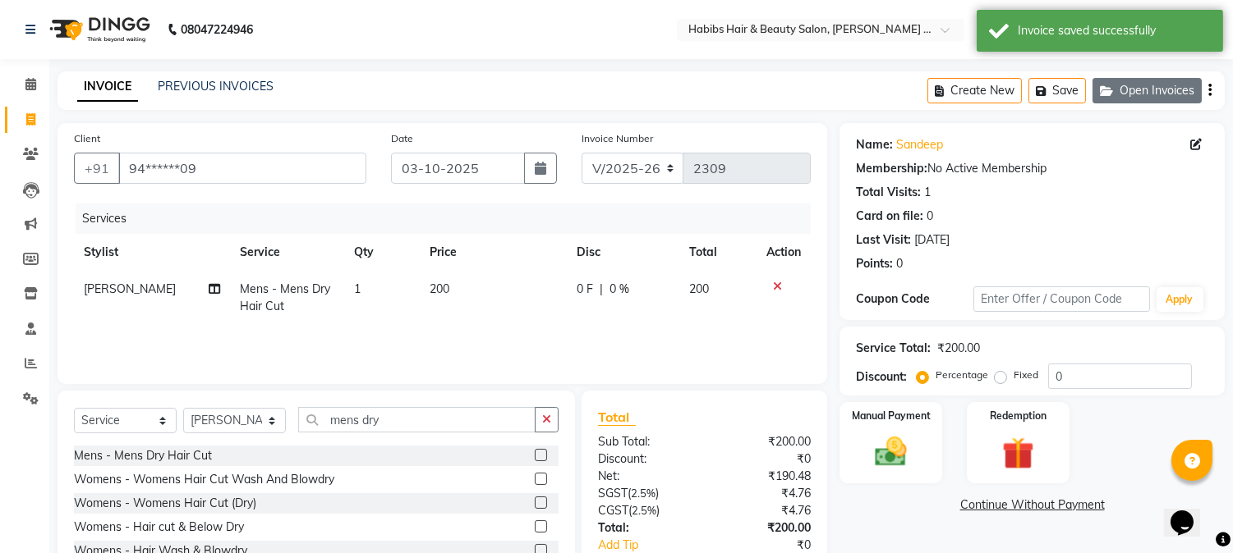
click at [1158, 83] on button "Open Invoices" at bounding box center [1146, 90] width 109 height 25
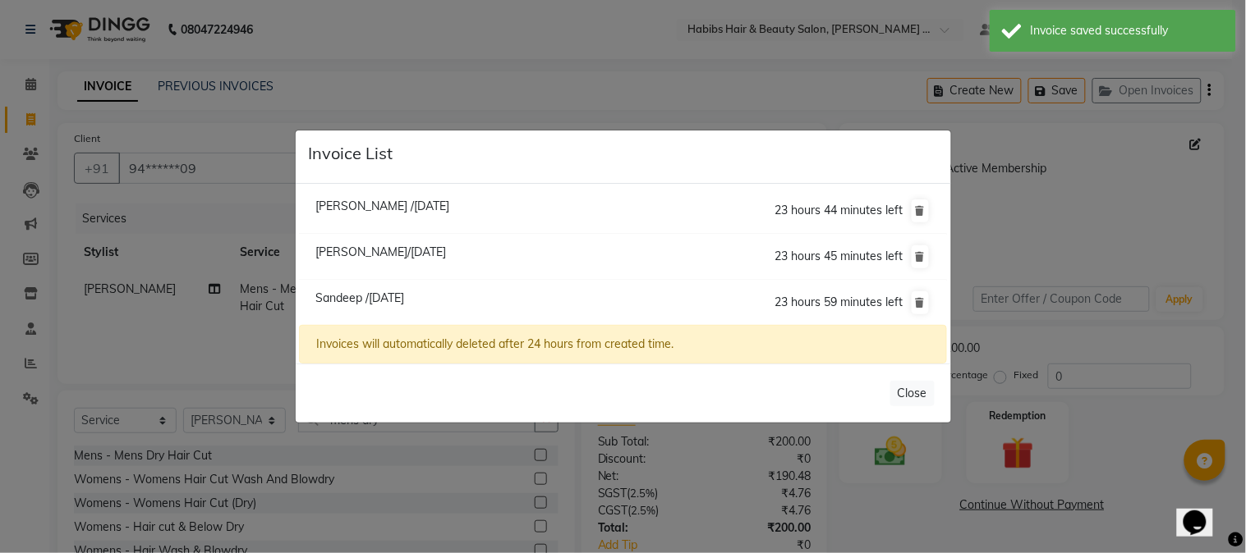
click at [427, 13] on ngb-modal-window "Invoice List [PERSON_NAME] /[DATE] 23 hours 44 minutes left [GEOGRAPHIC_DATA][P…" at bounding box center [623, 276] width 1246 height 553
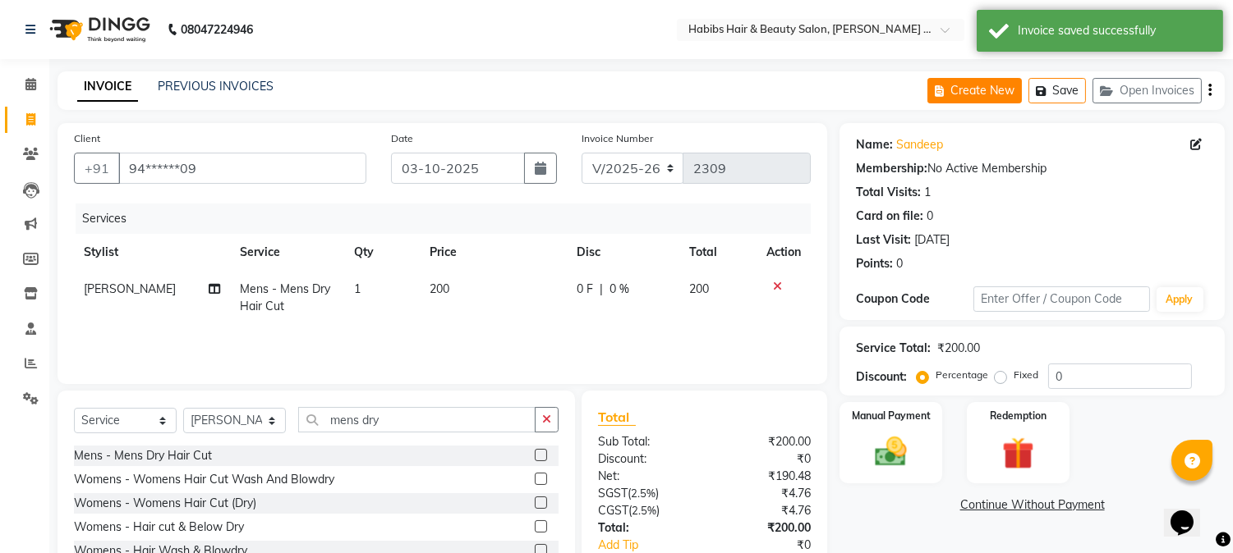
click at [1006, 84] on button "Create New" at bounding box center [974, 90] width 94 height 25
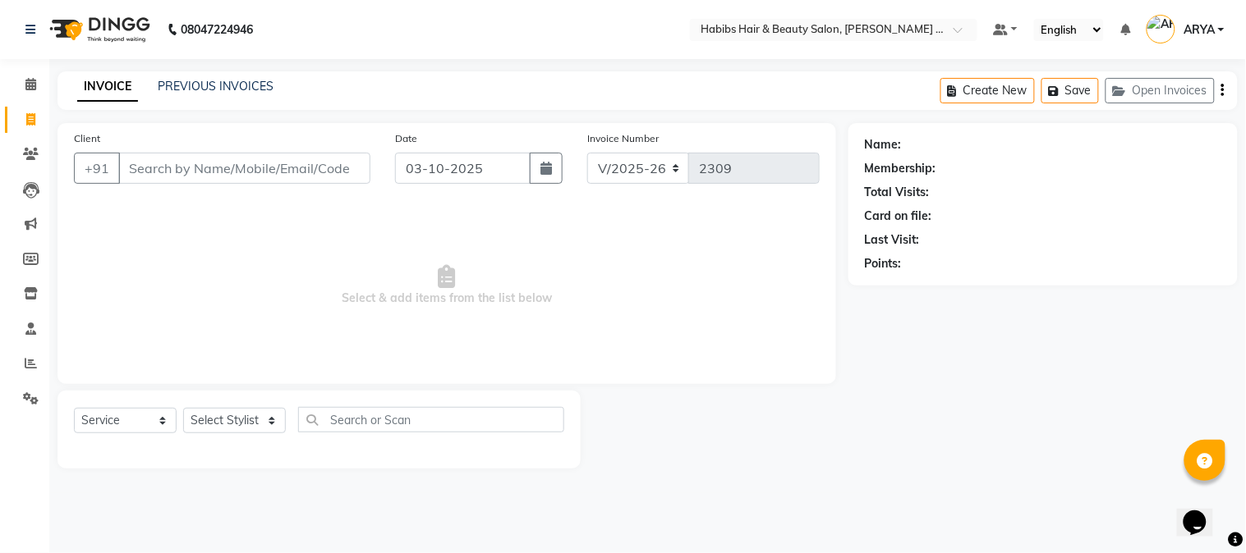
click at [204, 177] on input "Client" at bounding box center [244, 168] width 252 height 31
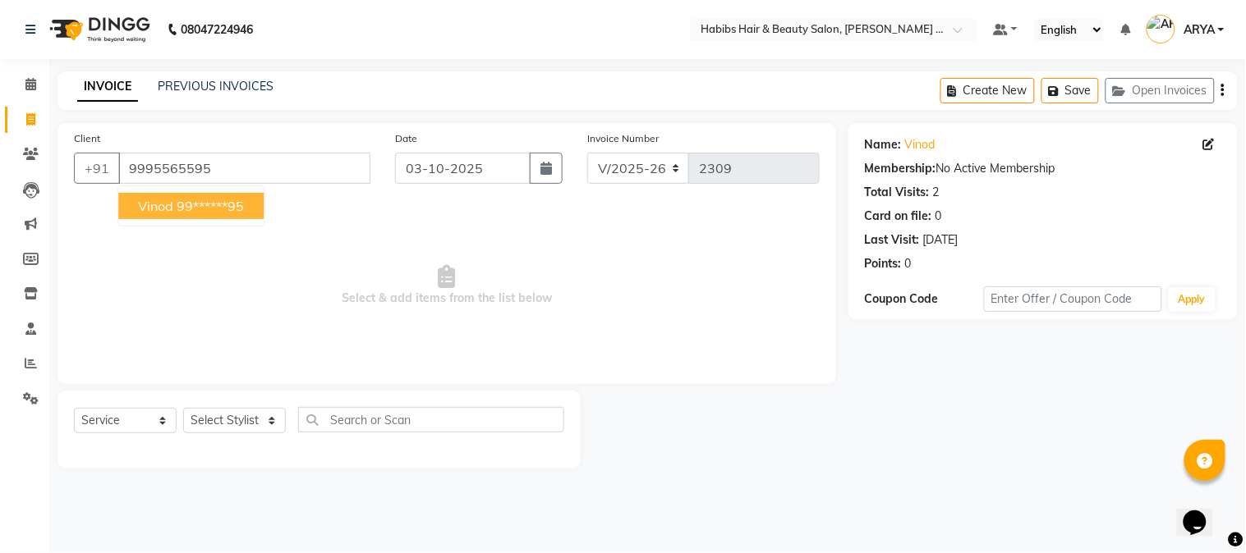
click at [216, 205] on ngb-highlight "99******95" at bounding box center [210, 206] width 67 height 16
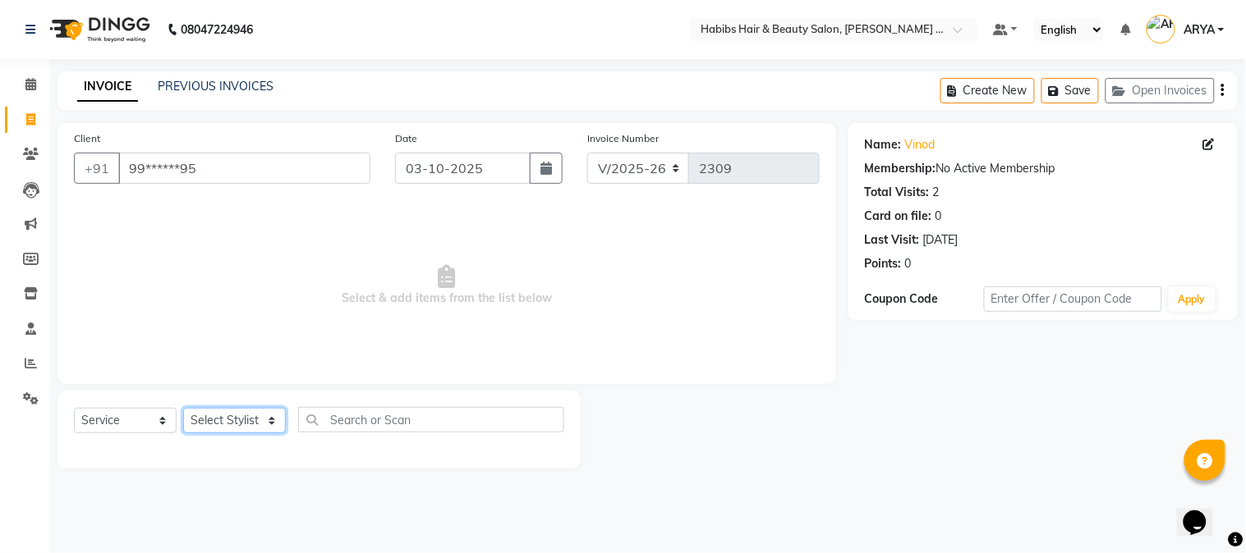
click at [234, 415] on select "Select Stylist Admin [PERSON_NAME] Darshan [PERSON_NAME] [PERSON_NAME] RASHMI […" at bounding box center [234, 420] width 103 height 25
click at [230, 417] on select "Select Stylist Admin [PERSON_NAME] Darshan [PERSON_NAME] [PERSON_NAME] RASHMI […" at bounding box center [234, 420] width 103 height 25
click at [183, 409] on select "Select Stylist Admin [PERSON_NAME] Darshan [PERSON_NAME] [PERSON_NAME] RASHMI […" at bounding box center [234, 420] width 103 height 25
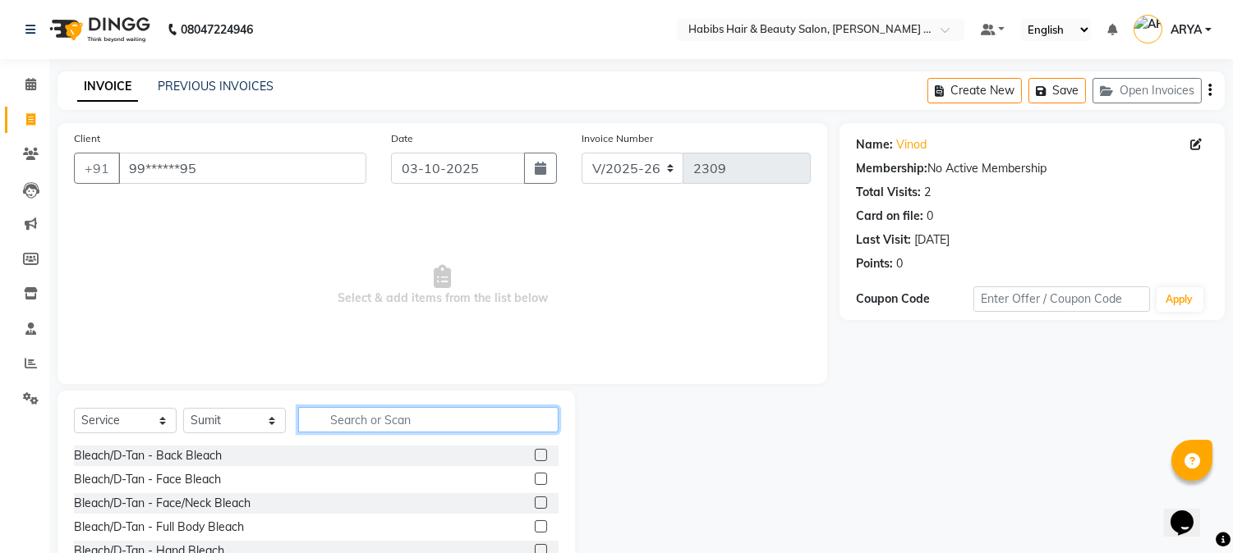
click at [348, 427] on input "text" at bounding box center [428, 419] width 260 height 25
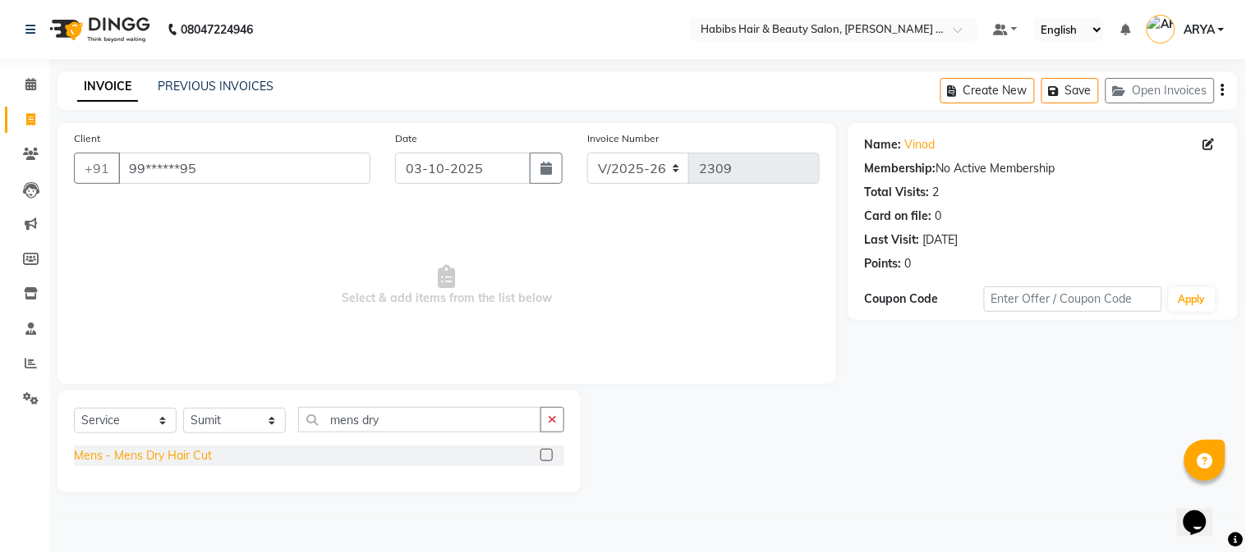
click at [190, 452] on div "Mens - Mens Dry Hair Cut" at bounding box center [143, 456] width 138 height 17
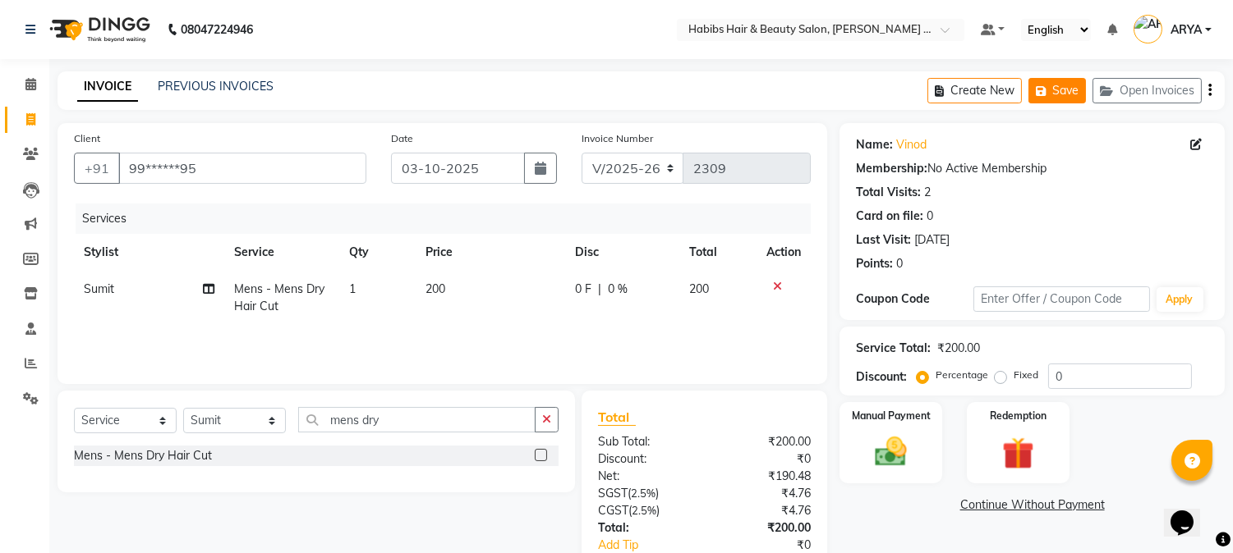
click at [1045, 94] on icon "button" at bounding box center [1043, 90] width 16 height 11
click at [958, 94] on button "Create New" at bounding box center [974, 90] width 94 height 25
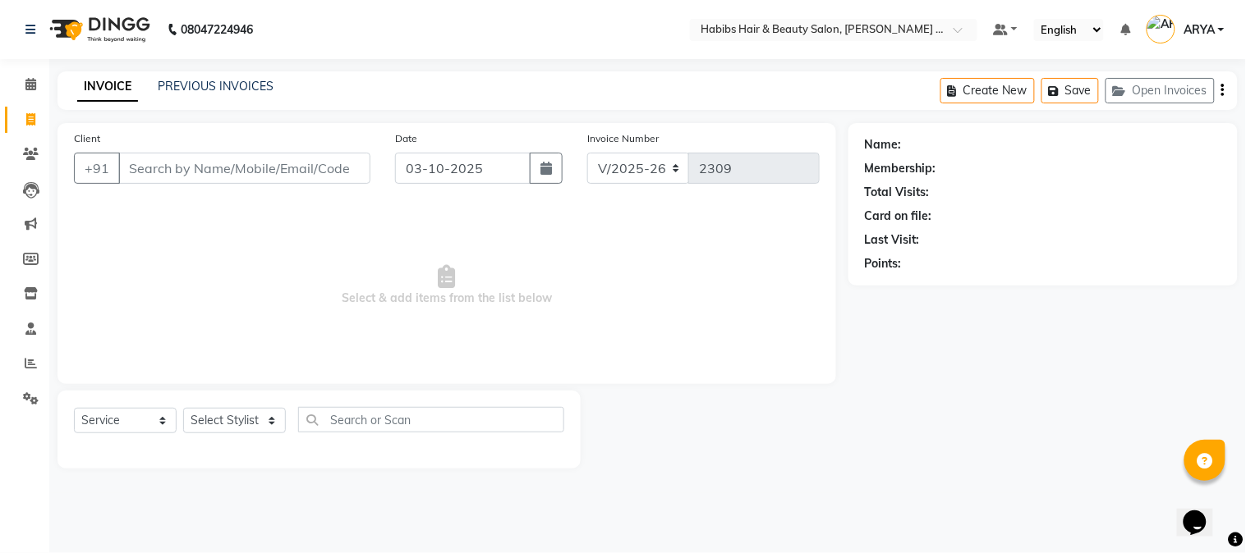
click at [231, 176] on input "Client" at bounding box center [244, 168] width 252 height 31
click at [242, 160] on input "Client" at bounding box center [244, 168] width 252 height 31
click at [195, 164] on input "Client" at bounding box center [244, 168] width 252 height 31
click at [333, 175] on span "Add Client" at bounding box center [328, 168] width 65 height 16
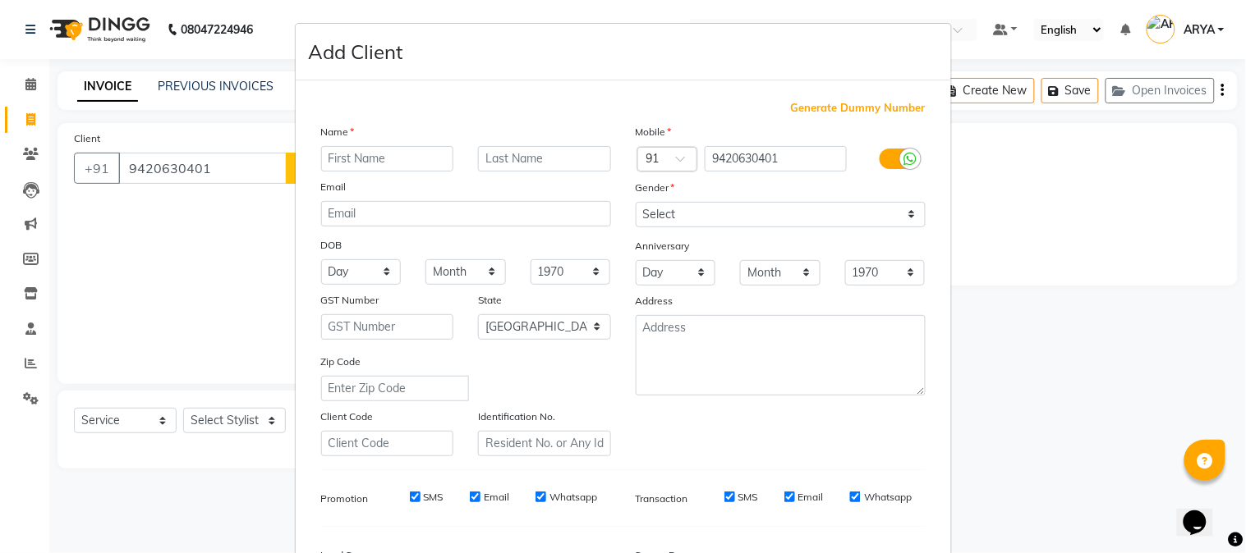
click at [347, 158] on input "text" at bounding box center [387, 158] width 133 height 25
click at [705, 215] on select "Select [DEMOGRAPHIC_DATA] [DEMOGRAPHIC_DATA] Other Prefer Not To Say" at bounding box center [781, 214] width 290 height 25
click at [636, 202] on select "Select [DEMOGRAPHIC_DATA] [DEMOGRAPHIC_DATA] Other Prefer Not To Say" at bounding box center [781, 214] width 290 height 25
drag, startPoint x: 706, startPoint y: 225, endPoint x: 702, endPoint y: 56, distance: 169.2
click at [708, 160] on div "Mobile Country Code × 91 9420630401 Gender Select [DEMOGRAPHIC_DATA] [DEMOGRAPH…" at bounding box center [780, 289] width 315 height 333
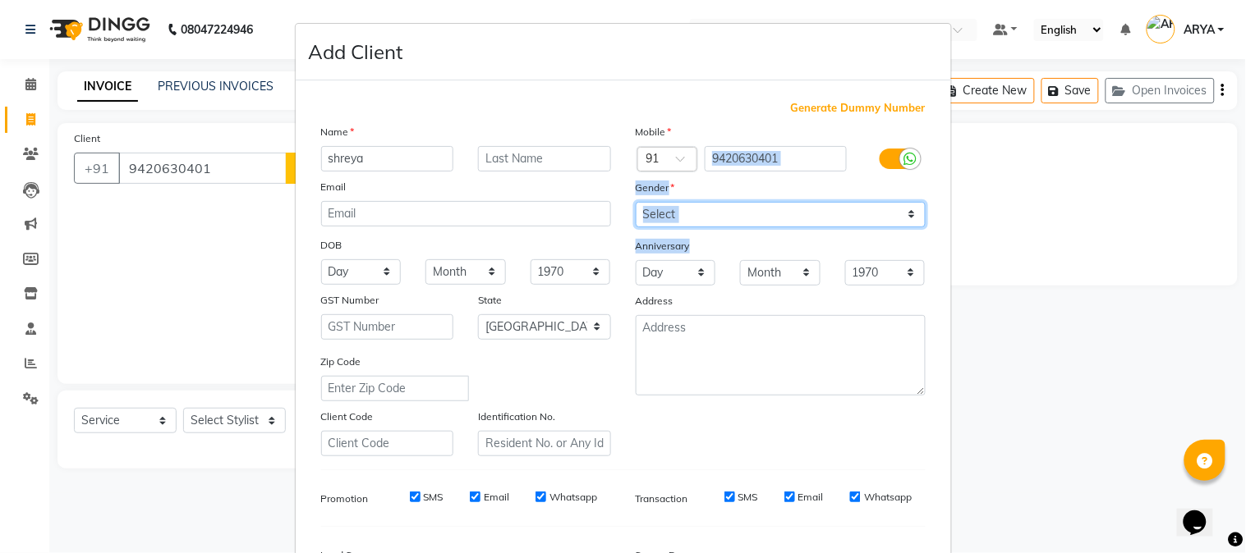
click at [723, 218] on select "Select [DEMOGRAPHIC_DATA] [DEMOGRAPHIC_DATA] Other Prefer Not To Say" at bounding box center [781, 214] width 290 height 25
click at [636, 202] on select "Select [DEMOGRAPHIC_DATA] [DEMOGRAPHIC_DATA] Other Prefer Not To Say" at bounding box center [781, 214] width 290 height 25
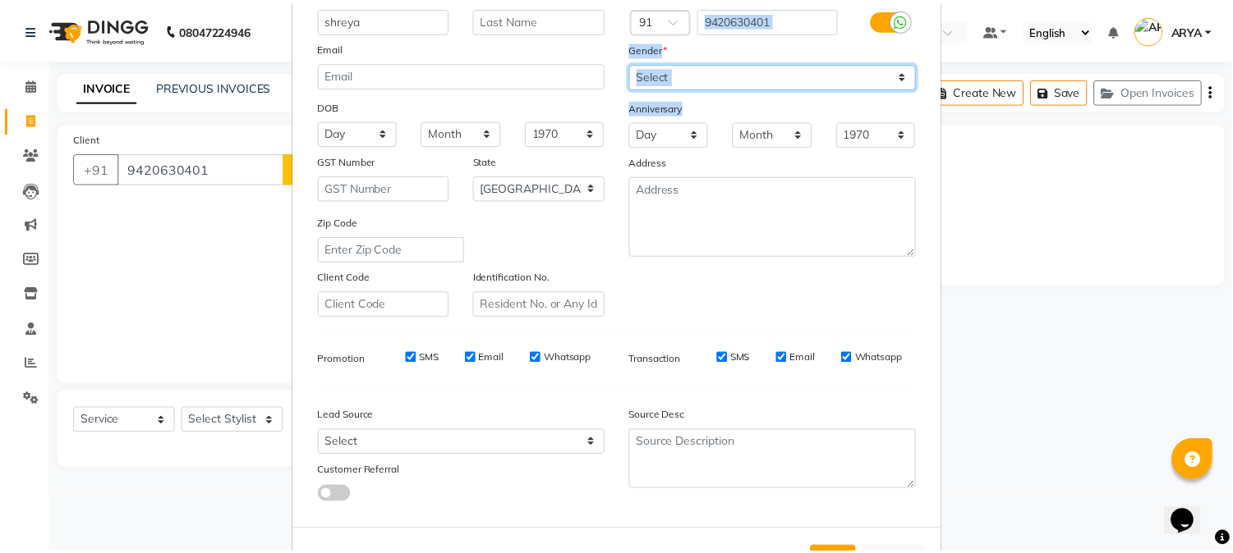
scroll to position [205, 0]
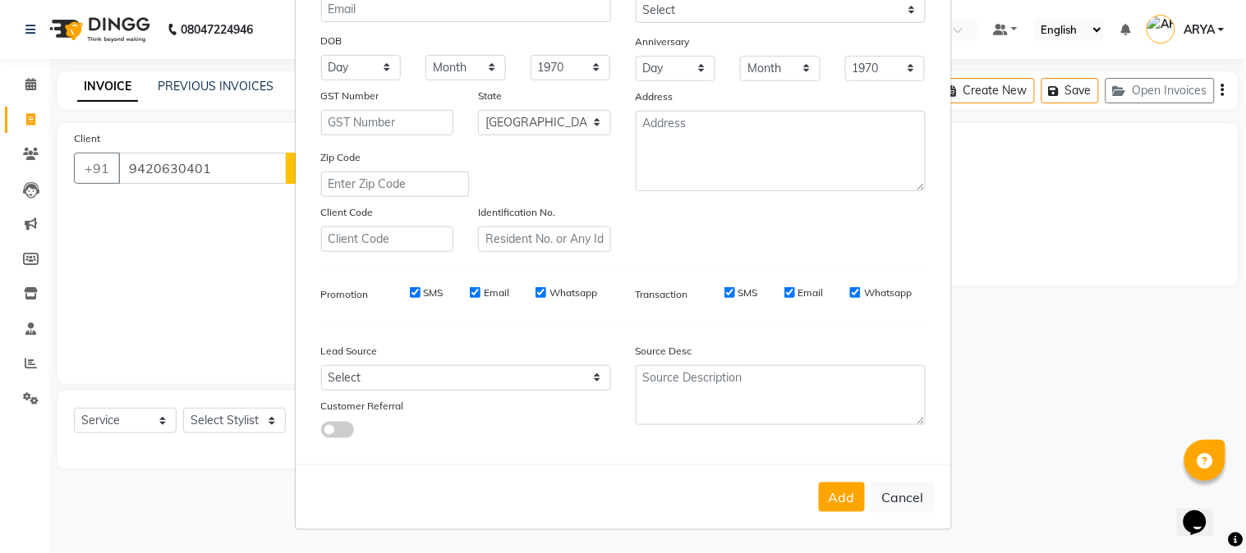
click at [811, 488] on div "Add Cancel" at bounding box center [623, 497] width 655 height 65
click at [833, 497] on button "Add" at bounding box center [842, 498] width 46 height 30
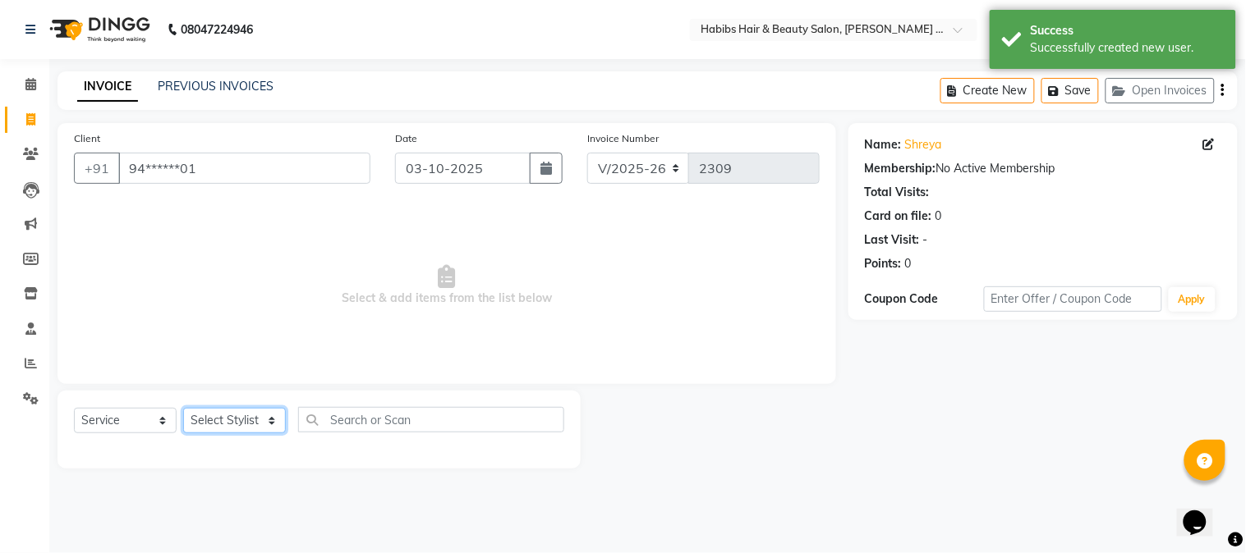
click at [214, 420] on select "Select Stylist Admin [PERSON_NAME] Darshan [PERSON_NAME] [PERSON_NAME] RASHMI […" at bounding box center [234, 420] width 103 height 25
click at [183, 409] on select "Select Stylist Admin [PERSON_NAME] Darshan [PERSON_NAME] [PERSON_NAME] RASHMI […" at bounding box center [234, 420] width 103 height 25
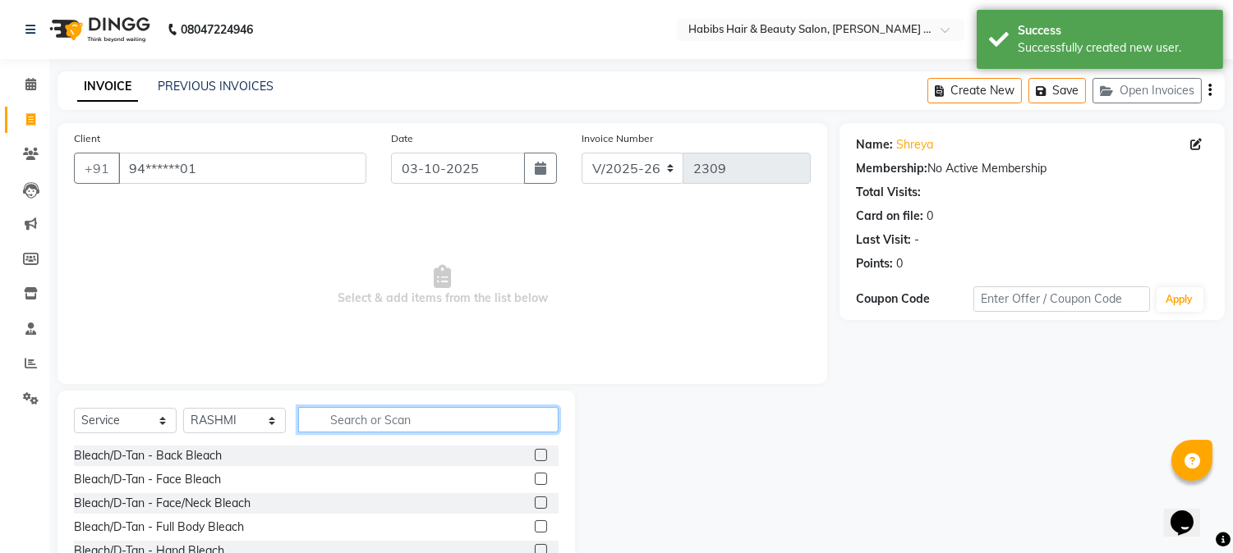
click at [337, 425] on input "text" at bounding box center [428, 419] width 260 height 25
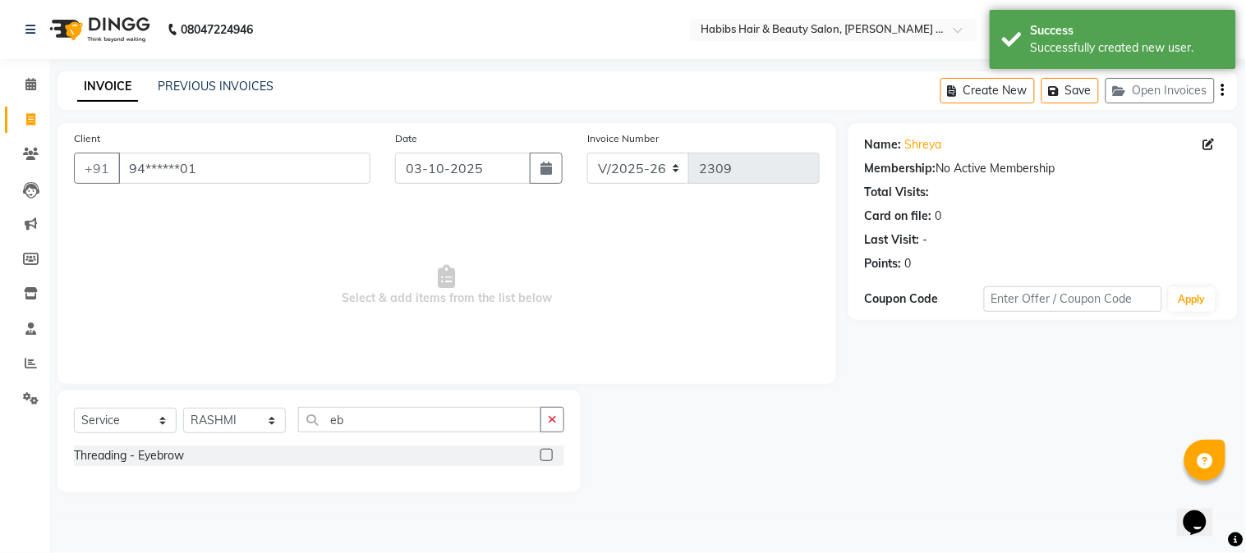
click at [186, 457] on div "Threading - Eyebrow" at bounding box center [319, 456] width 490 height 21
click at [174, 457] on div "Threading - Eyebrow" at bounding box center [129, 456] width 110 height 17
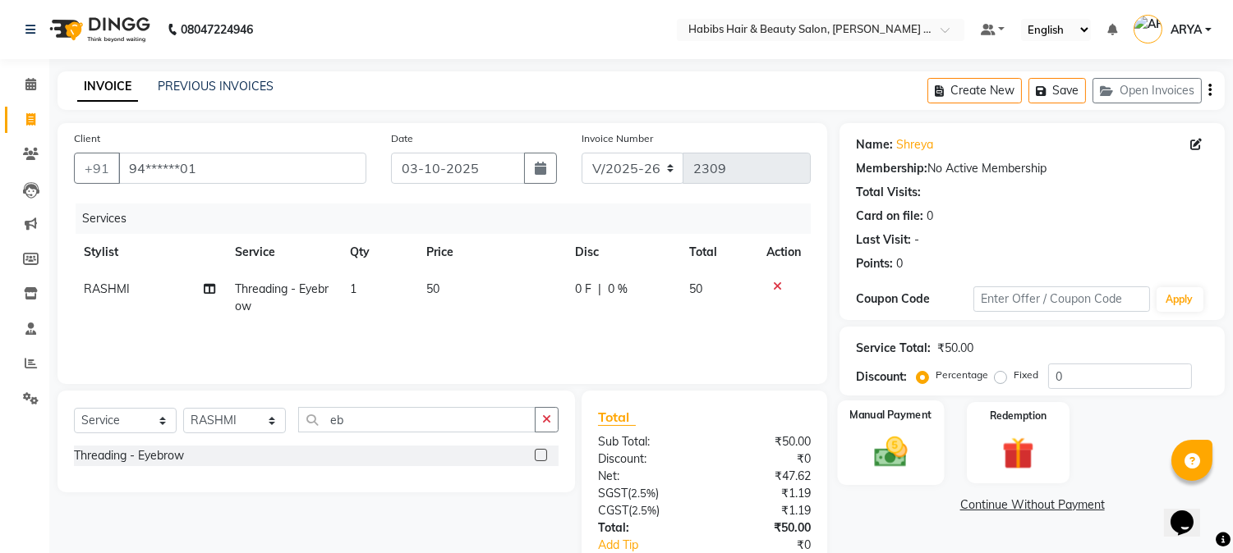
click at [923, 439] on div "Manual Payment" at bounding box center [891, 443] width 107 height 84
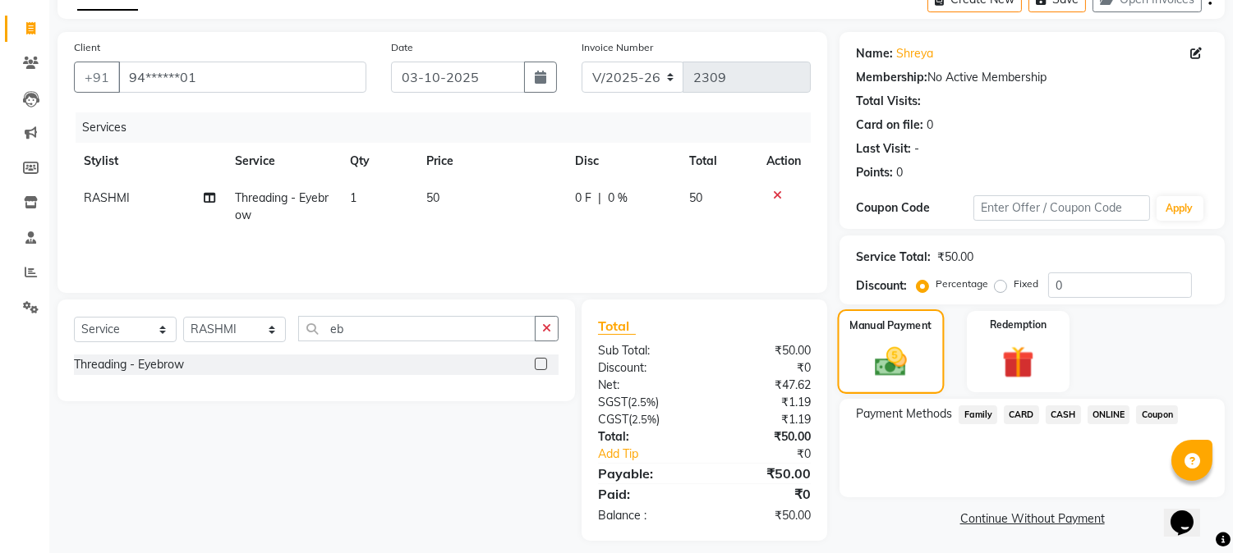
scroll to position [103, 0]
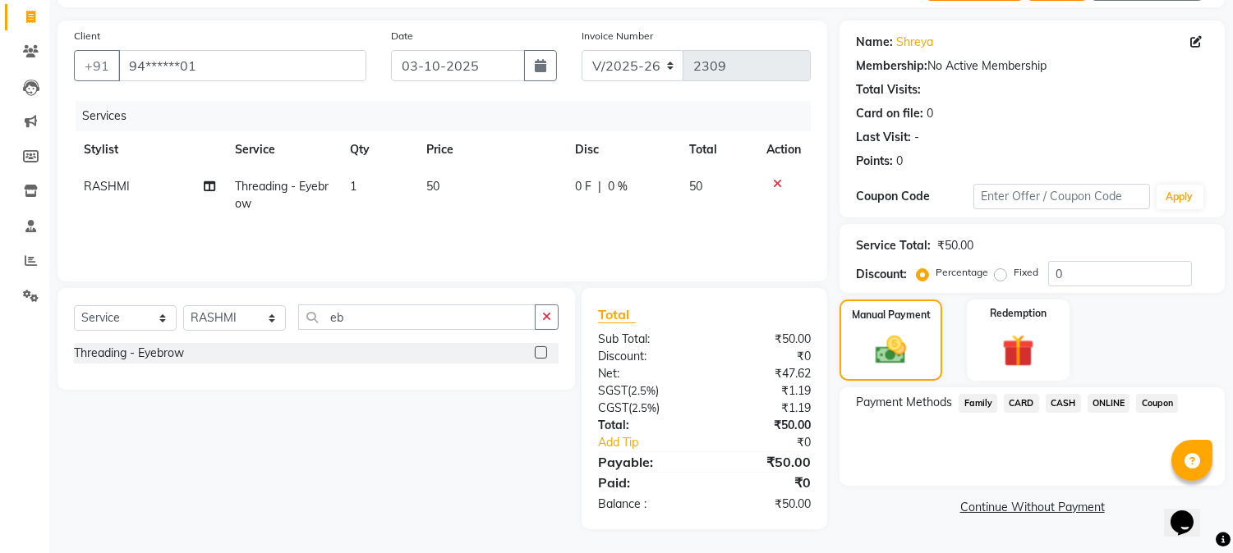
click at [1104, 403] on span "ONLINE" at bounding box center [1108, 403] width 43 height 19
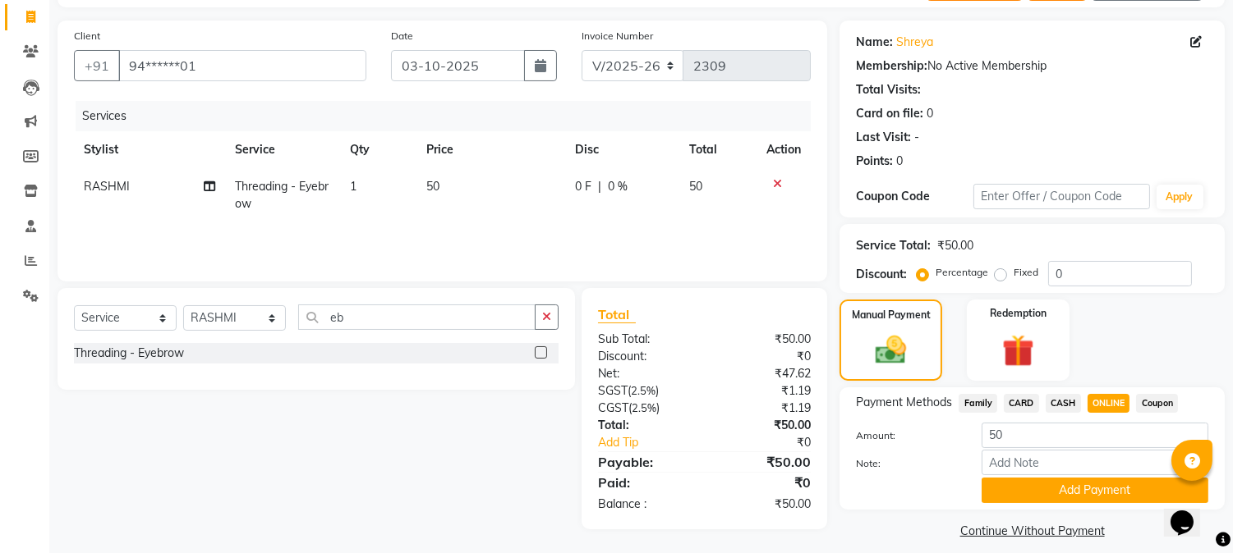
scroll to position [117, 0]
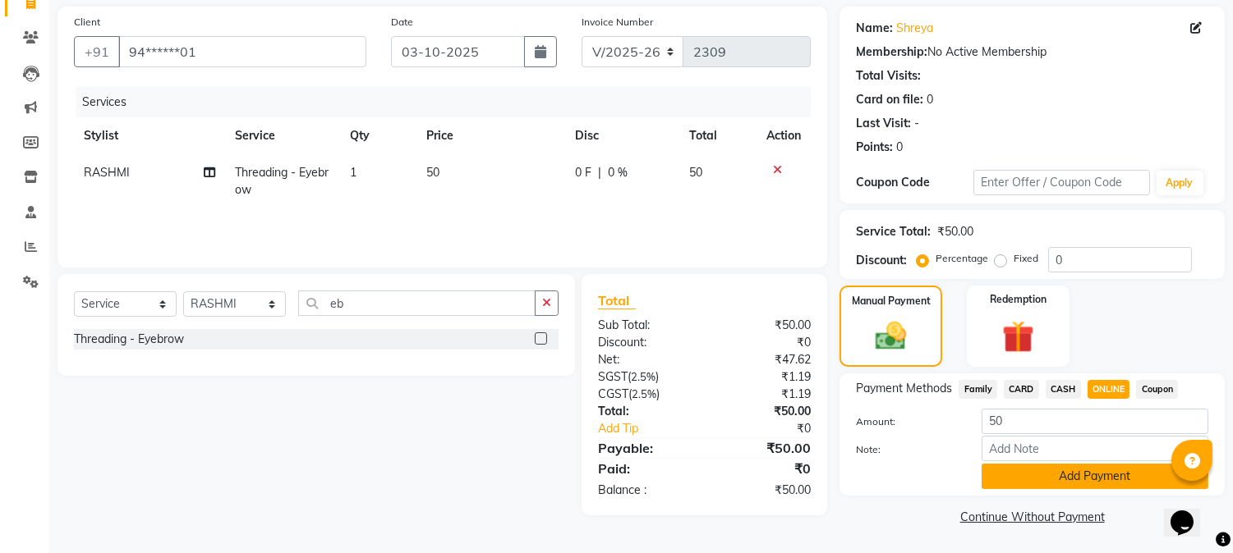
click at [1090, 475] on button "Add Payment" at bounding box center [1094, 476] width 227 height 25
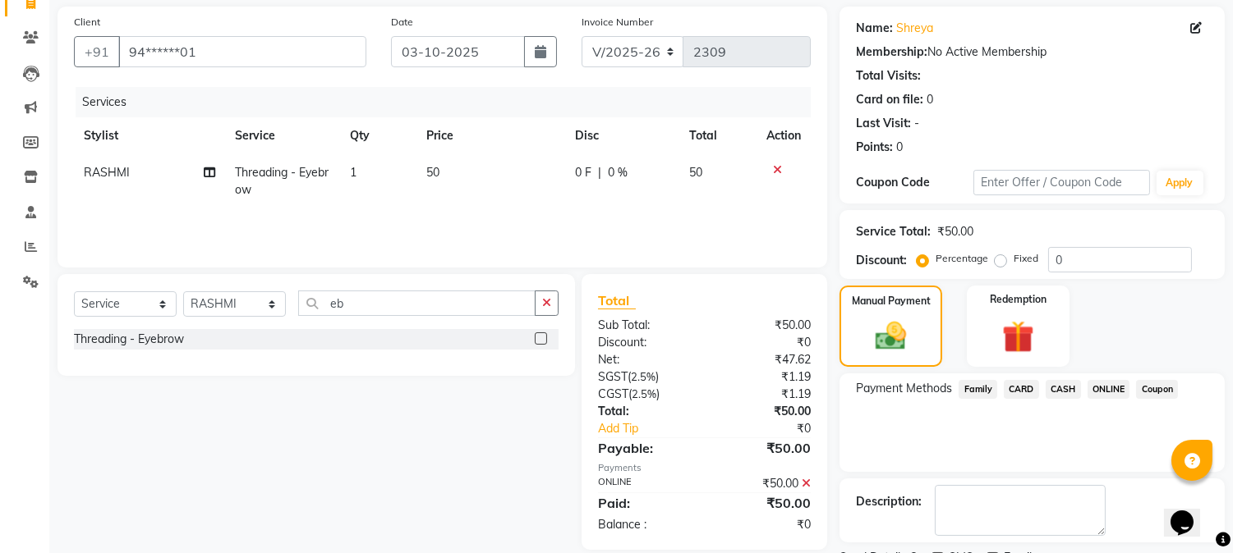
scroll to position [185, 0]
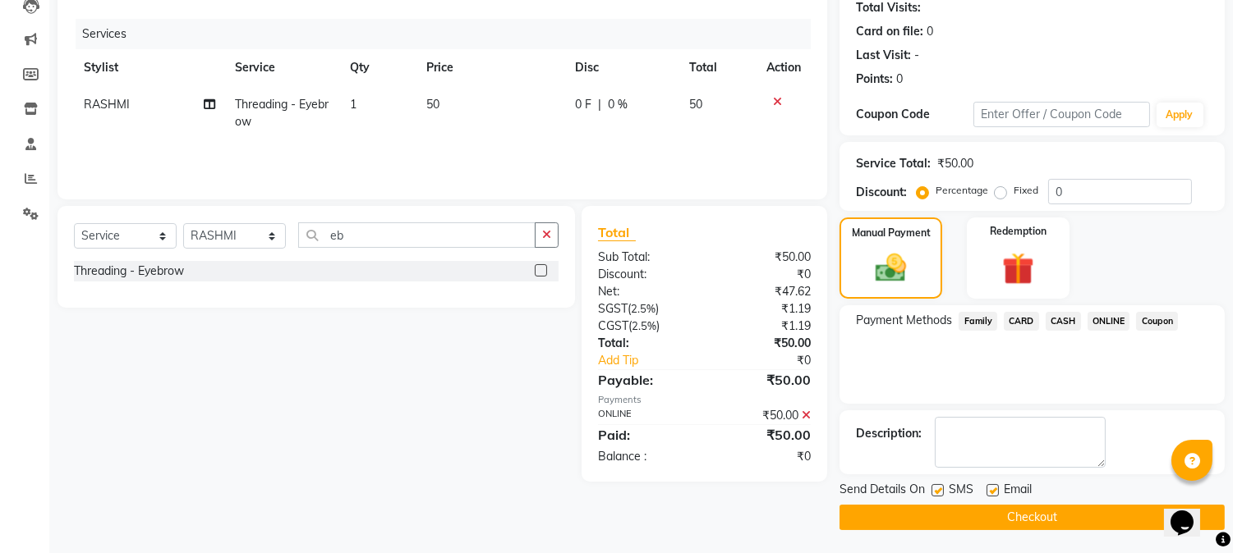
click at [1058, 519] on button "Checkout" at bounding box center [1031, 517] width 385 height 25
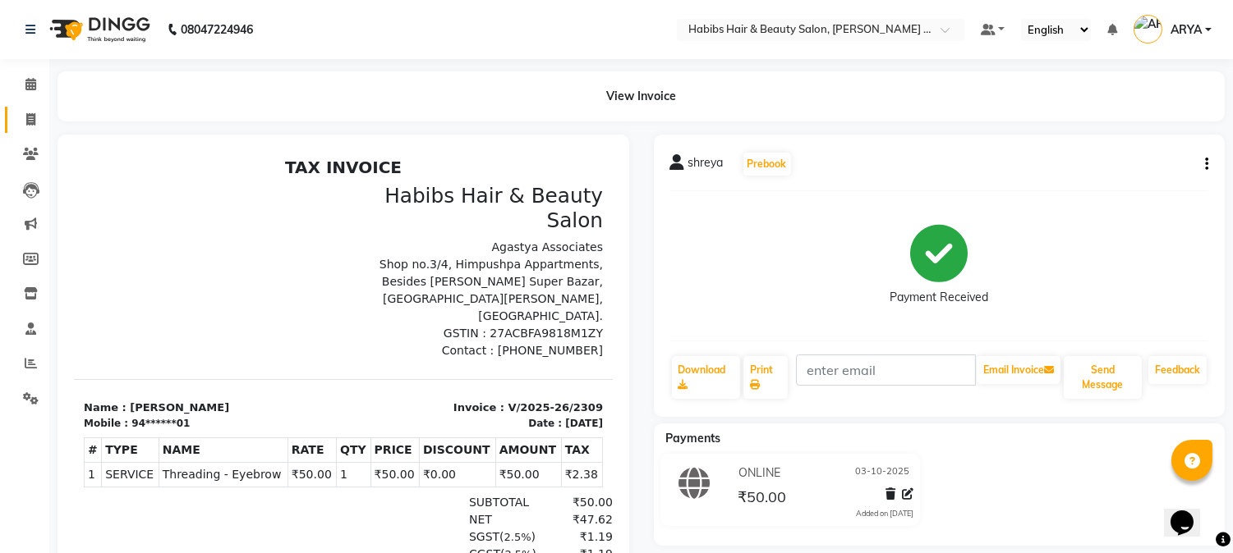
click at [25, 108] on link "Invoice" at bounding box center [24, 120] width 39 height 27
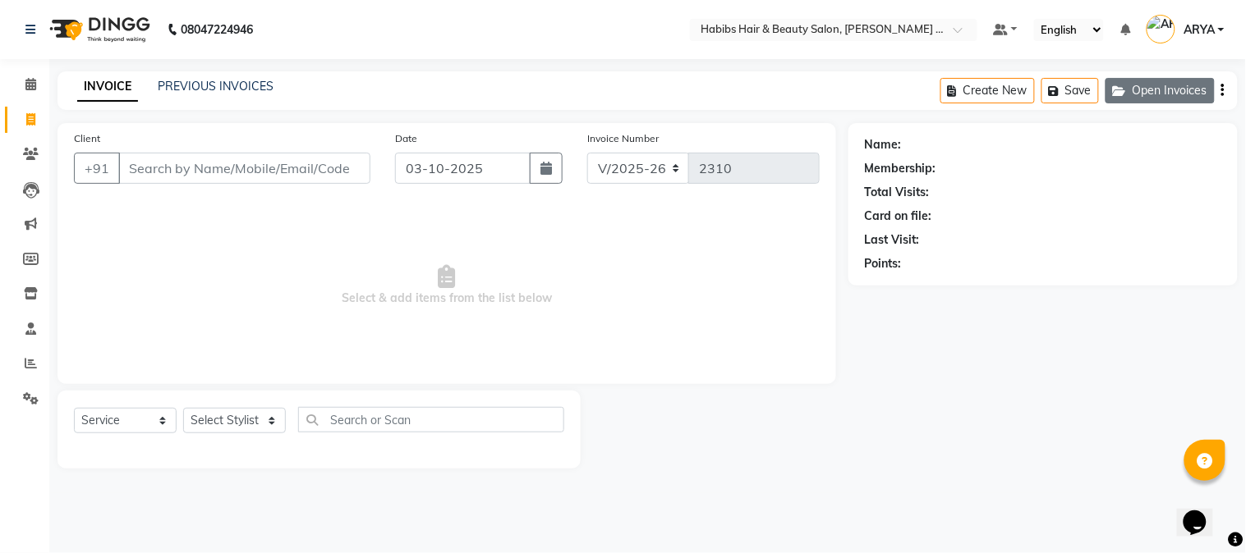
click at [1136, 82] on button "Open Invoices" at bounding box center [1159, 90] width 109 height 25
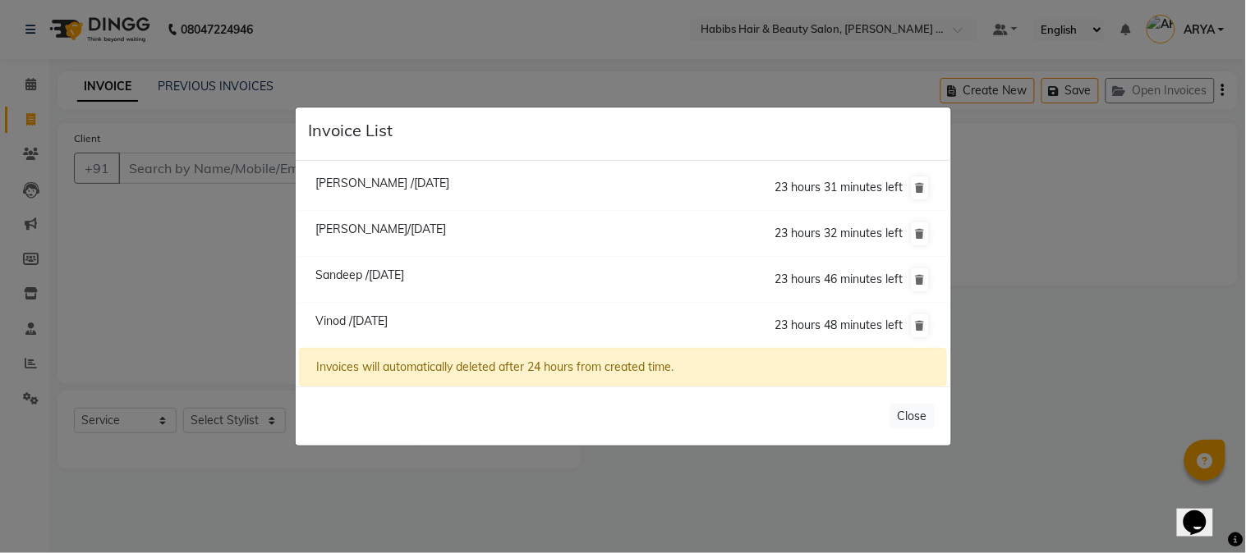
click at [129, 136] on ngb-modal-window "Invoice List [PERSON_NAME] /[DATE] 23 hours 31 minutes left [GEOGRAPHIC_DATA][P…" at bounding box center [623, 276] width 1246 height 553
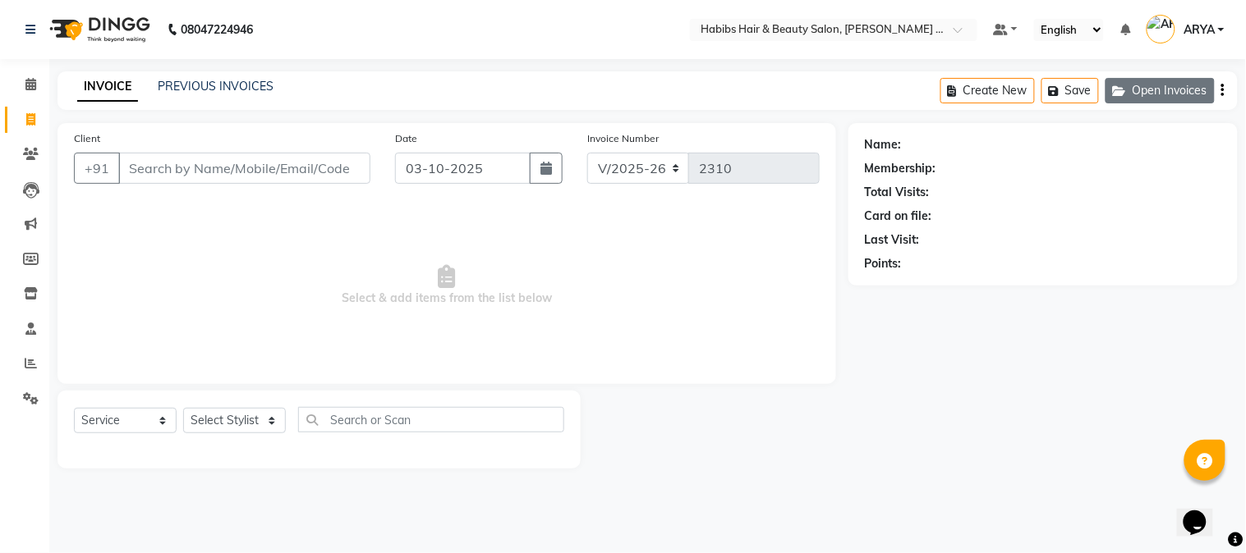
click at [1126, 83] on button "Open Invoices" at bounding box center [1159, 90] width 109 height 25
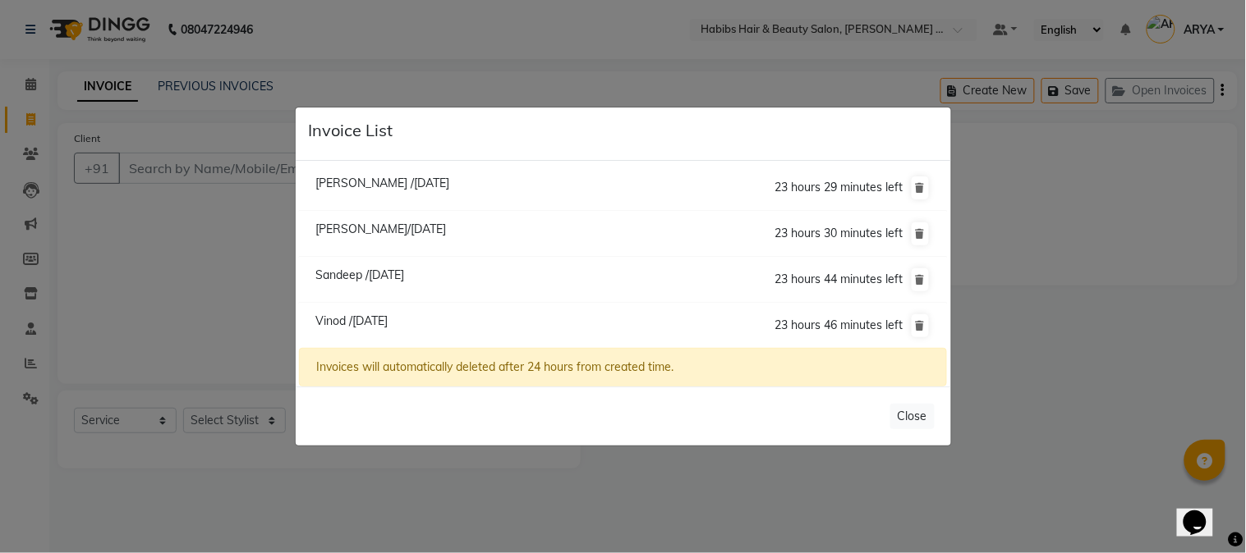
click at [402, 273] on span "Sandeep /[DATE]" at bounding box center [359, 275] width 89 height 15
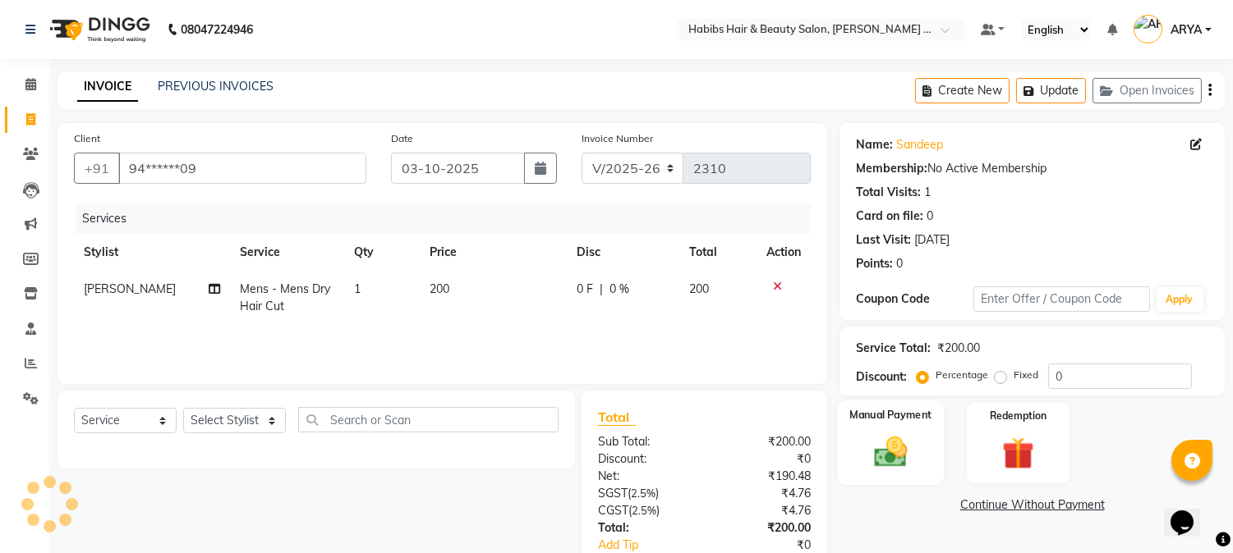
click at [855, 453] on div "Manual Payment" at bounding box center [891, 443] width 107 height 84
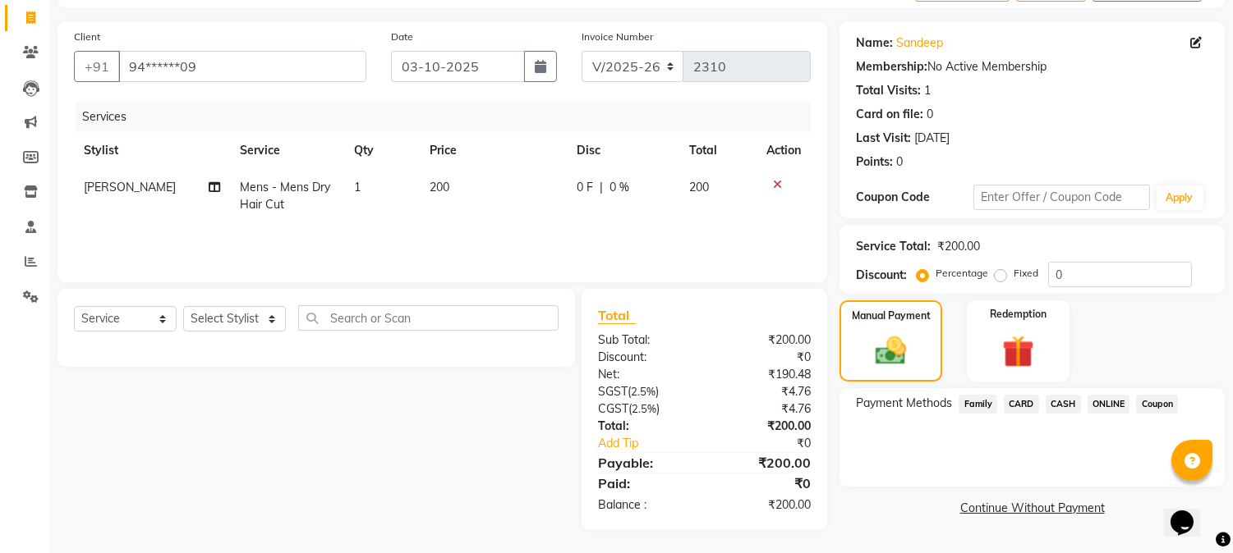
scroll to position [103, 0]
click at [1072, 396] on span "CASH" at bounding box center [1062, 403] width 35 height 19
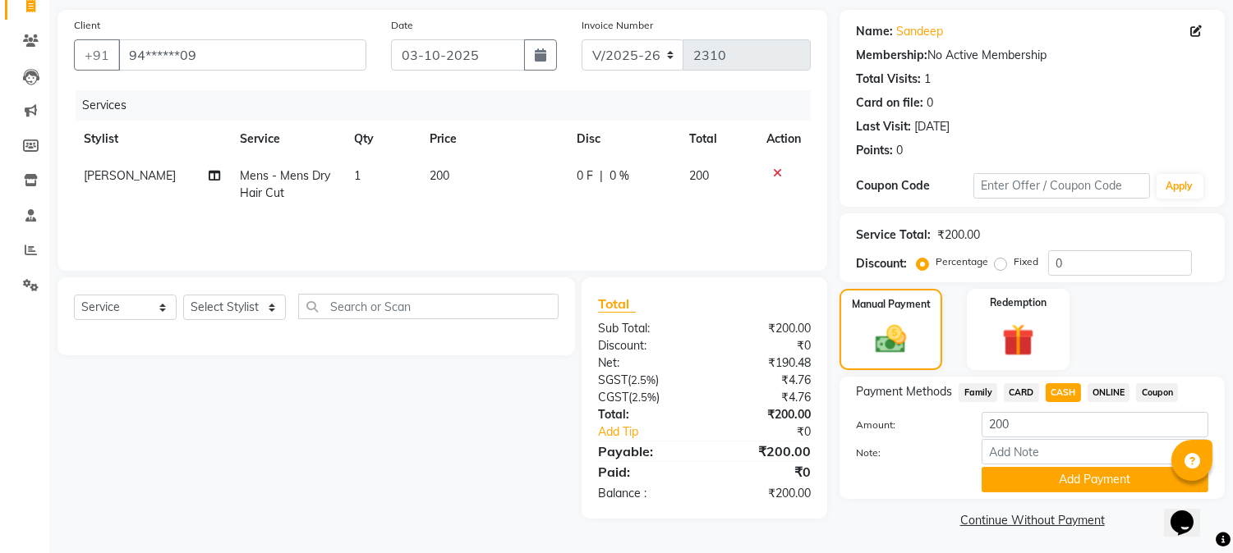
scroll to position [117, 0]
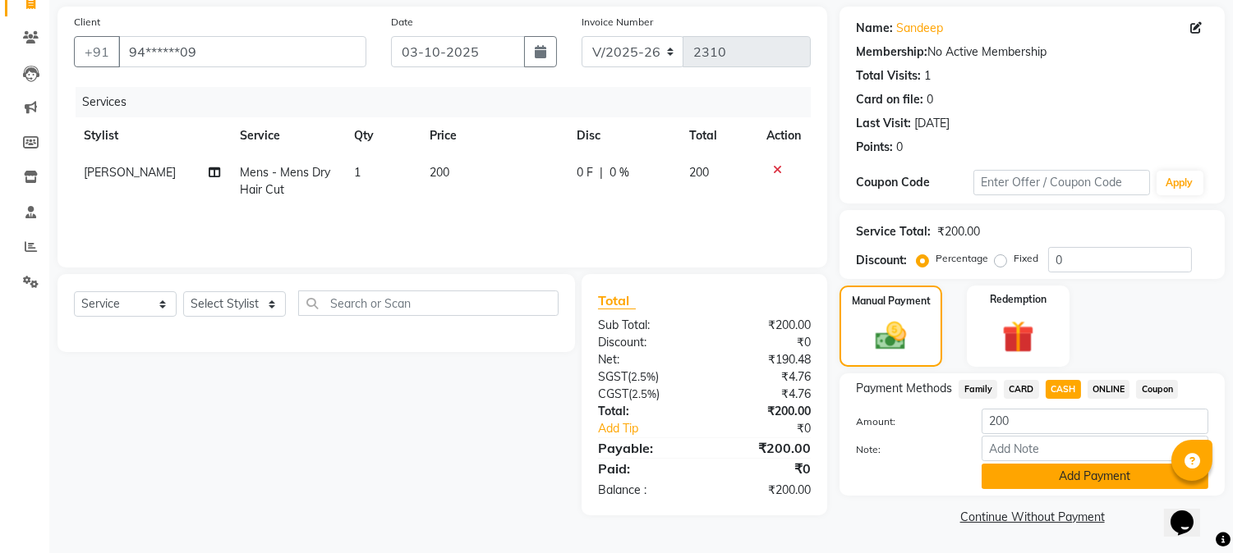
click at [1091, 479] on button "Add Payment" at bounding box center [1094, 476] width 227 height 25
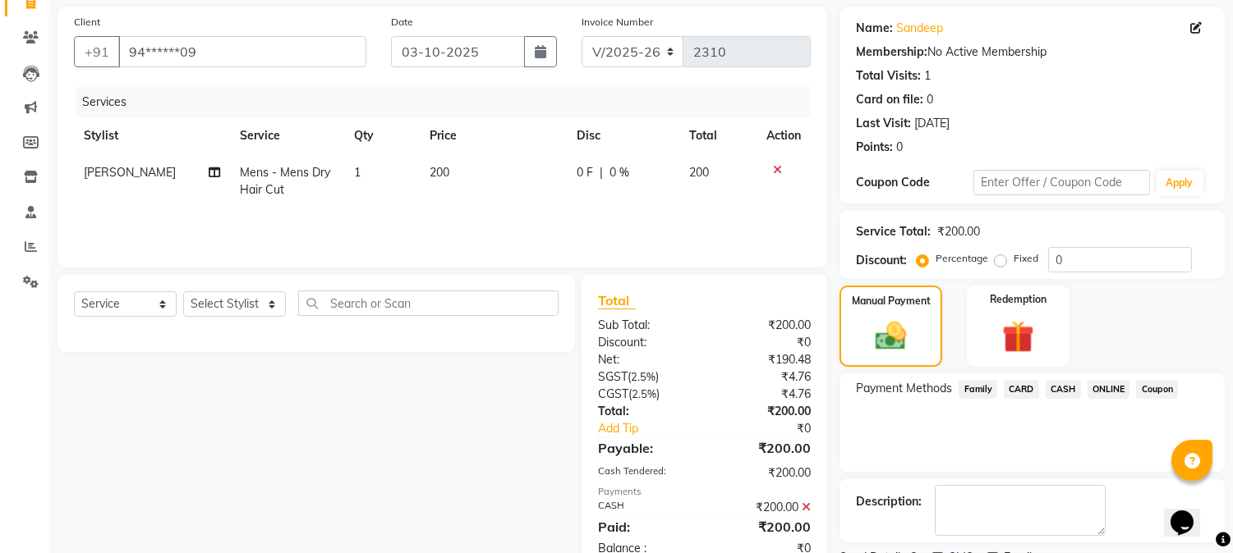
scroll to position [185, 0]
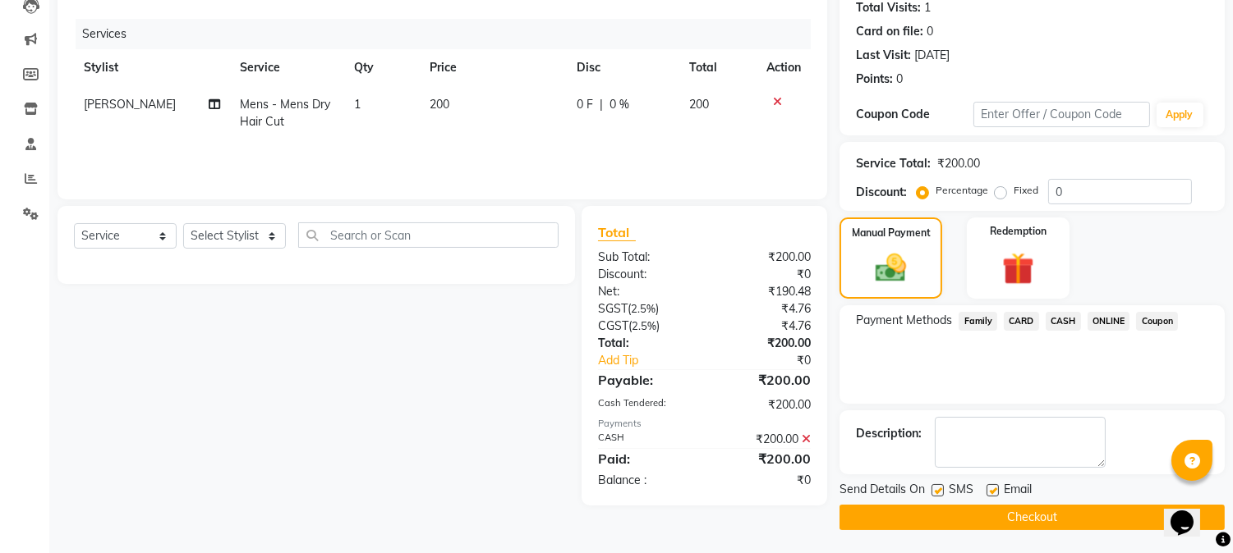
click at [1073, 513] on button "Checkout" at bounding box center [1031, 517] width 385 height 25
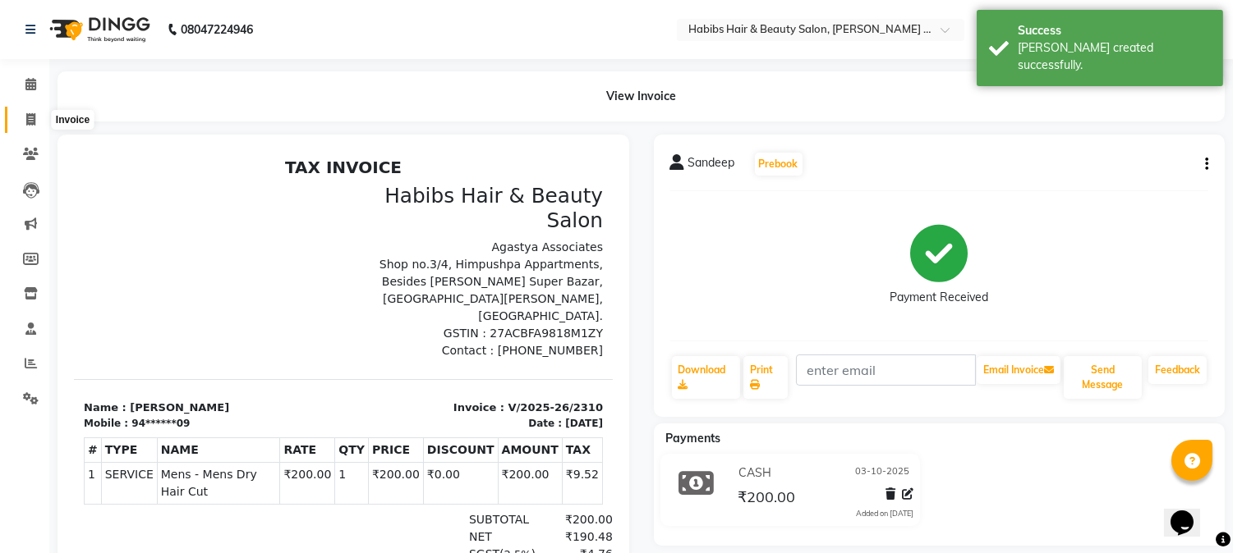
click at [35, 116] on span at bounding box center [30, 120] width 29 height 19
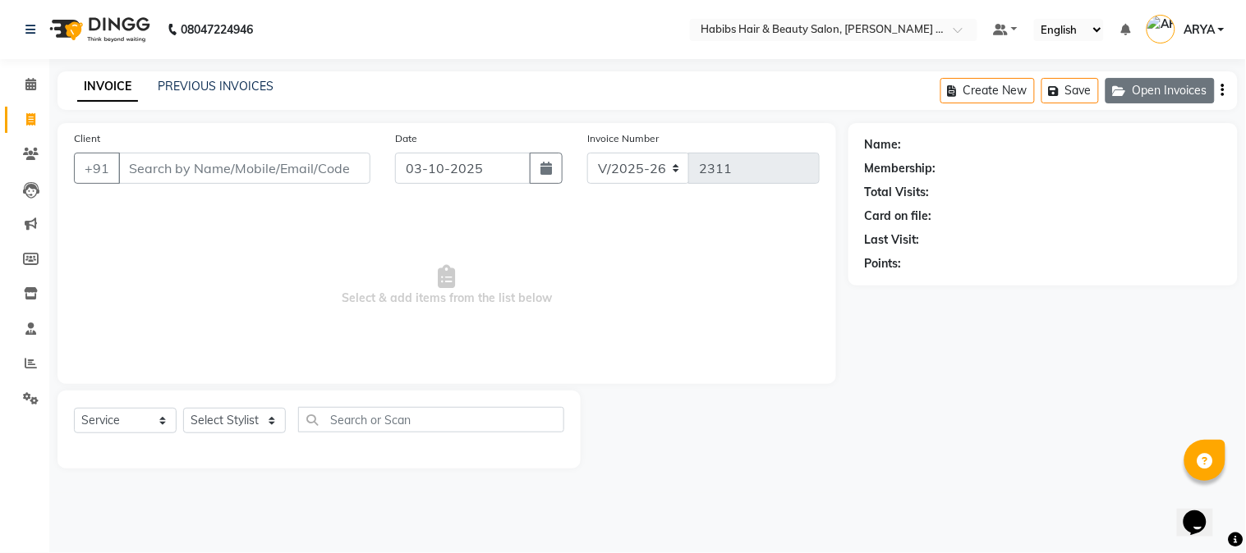
click at [1183, 80] on button "Open Invoices" at bounding box center [1159, 90] width 109 height 25
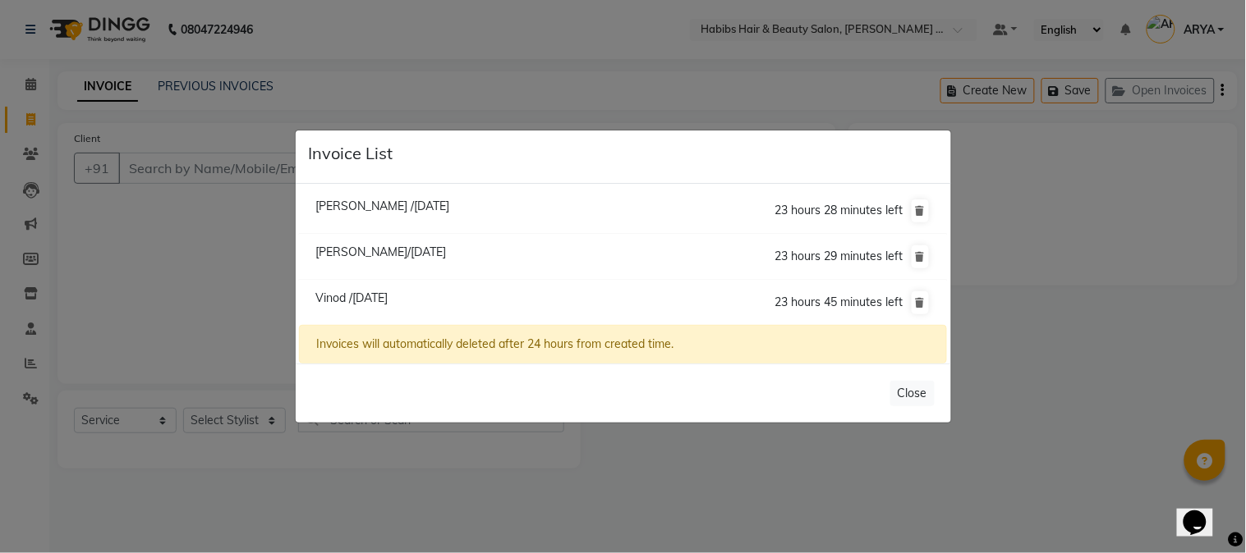
click at [390, 250] on span "[PERSON_NAME]/[DATE]" at bounding box center [380, 252] width 131 height 15
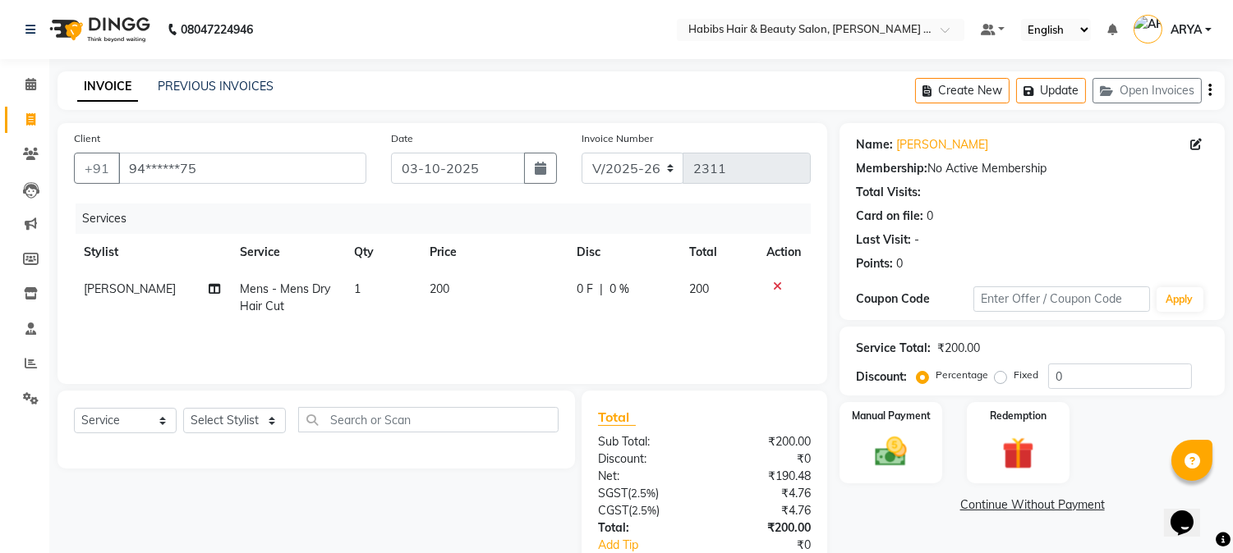
click at [776, 286] on icon at bounding box center [777, 286] width 9 height 11
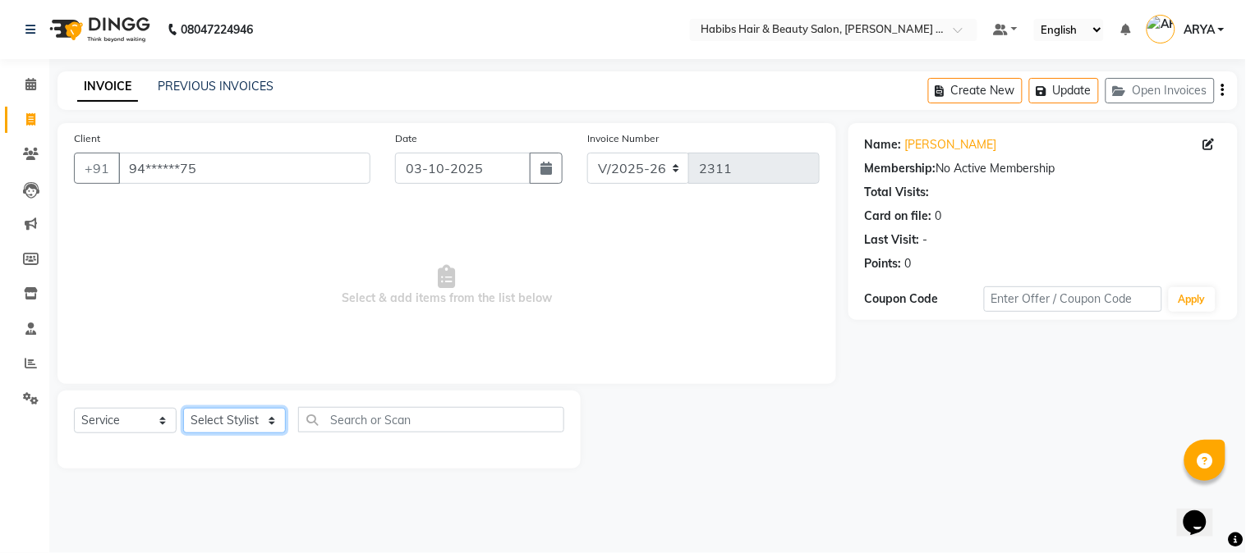
click at [220, 428] on select "Select Stylist Admin [PERSON_NAME] Darshan [PERSON_NAME] [PERSON_NAME] RASHMI […" at bounding box center [234, 420] width 103 height 25
click at [183, 409] on select "Select Stylist Admin [PERSON_NAME] Darshan [PERSON_NAME] [PERSON_NAME] RASHMI […" at bounding box center [234, 420] width 103 height 25
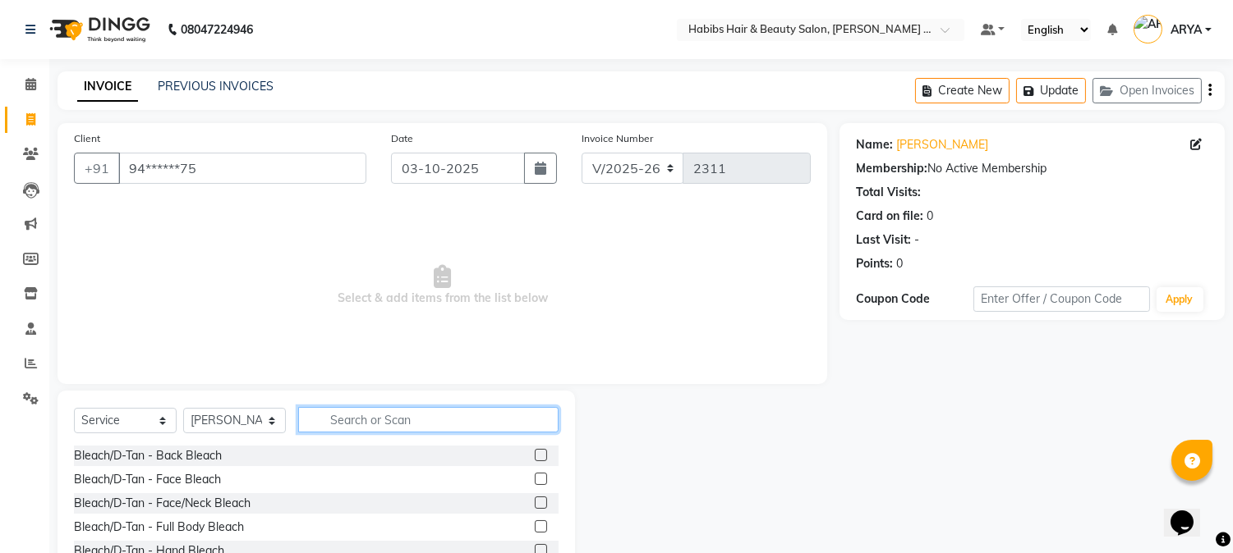
click at [351, 429] on input "text" at bounding box center [428, 419] width 260 height 25
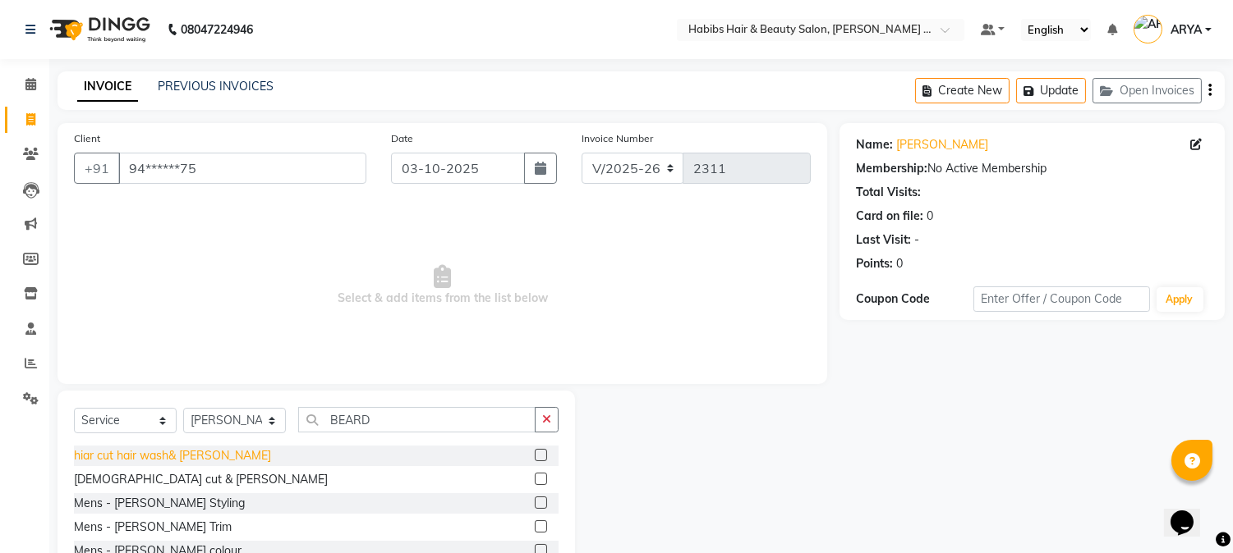
click at [191, 448] on div "hiar cut hair wash& [PERSON_NAME]" at bounding box center [172, 456] width 197 height 17
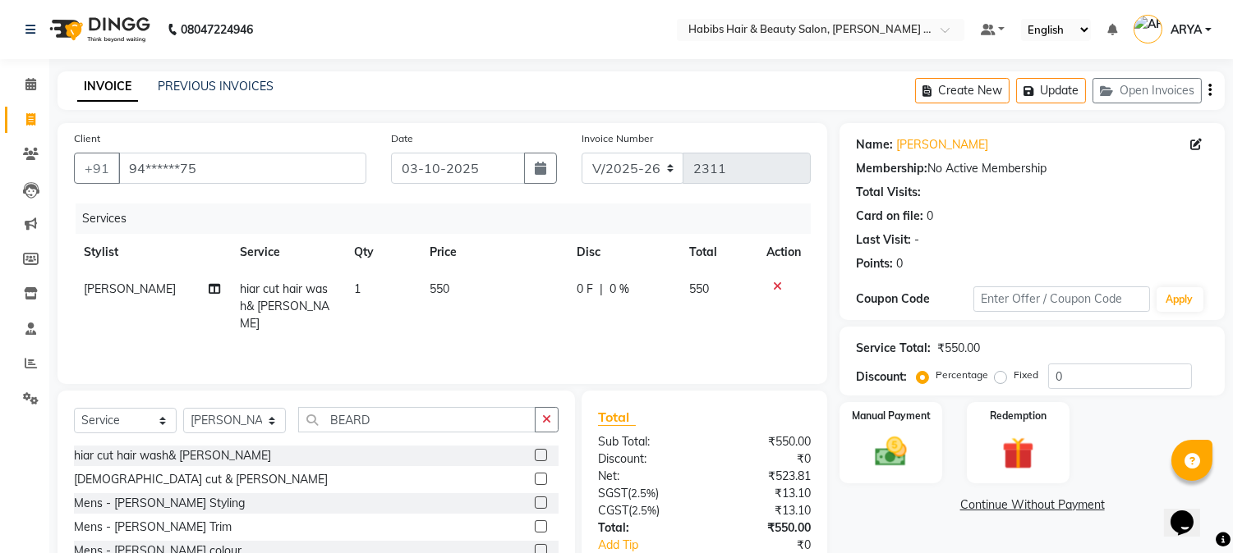
click at [439, 279] on td "550" at bounding box center [493, 306] width 147 height 71
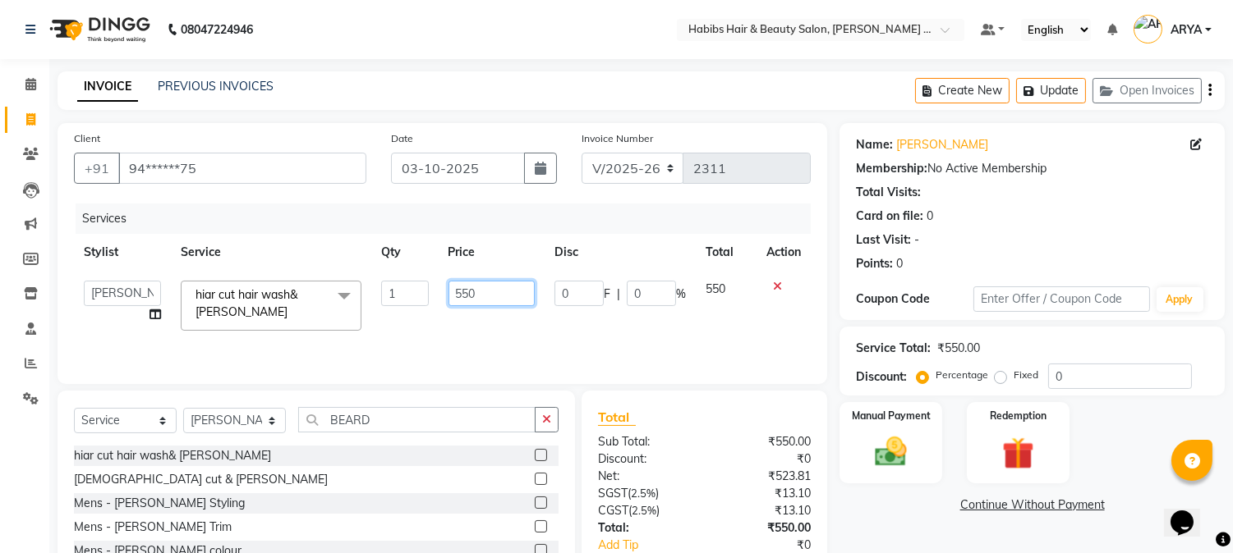
drag, startPoint x: 481, startPoint y: 288, endPoint x: 420, endPoint y: 285, distance: 61.7
click at [420, 285] on tr "Admin Amar Ashwini Darshan [PERSON_NAME] [PERSON_NAME] RASHMI [PERSON_NAME] Sum…" at bounding box center [442, 306] width 737 height 70
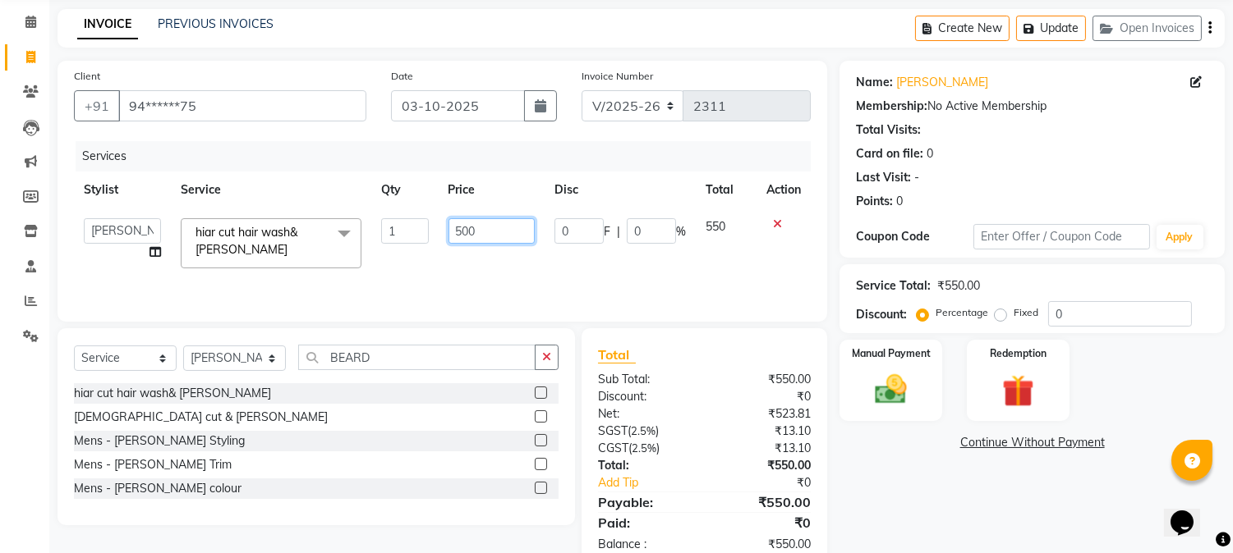
scroll to position [103, 0]
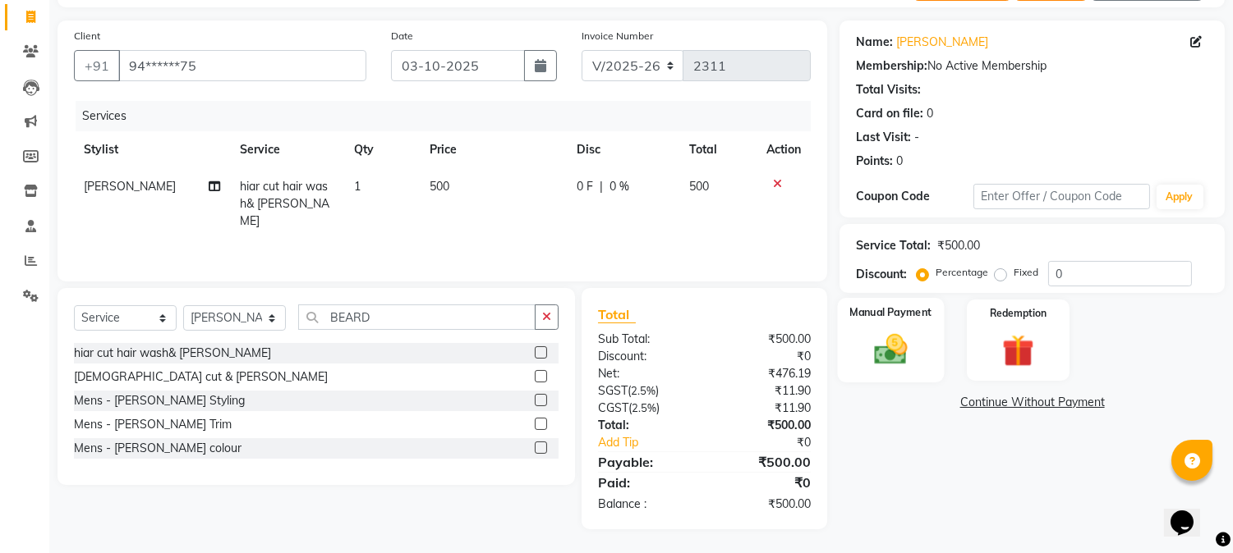
click at [890, 354] on img at bounding box center [891, 350] width 54 height 39
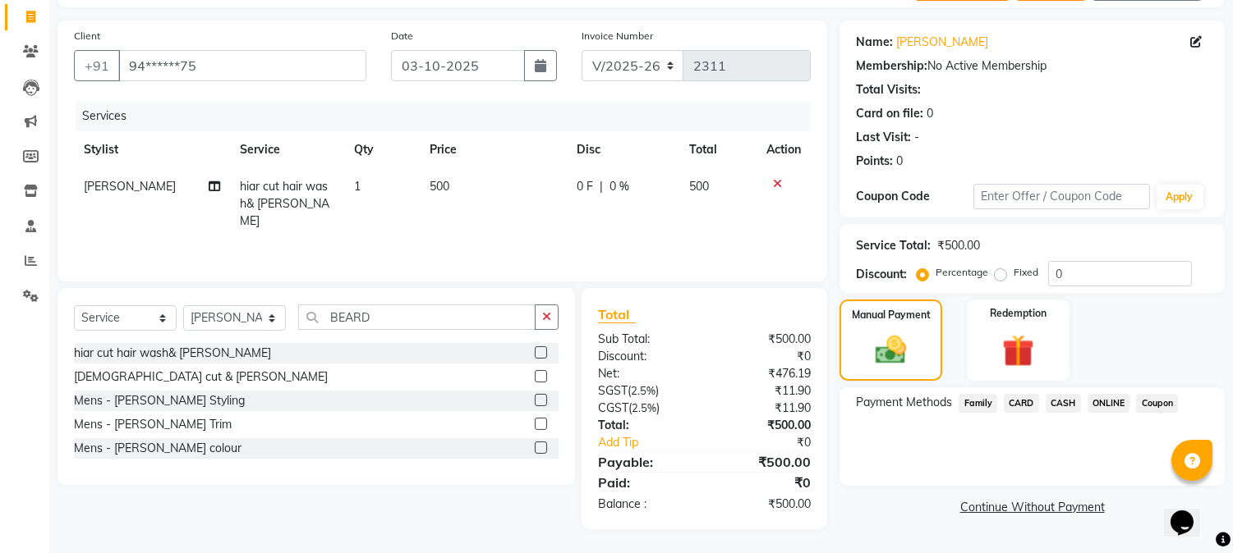
click at [1111, 394] on div "ONLINE" at bounding box center [1105, 405] width 49 height 22
click at [1111, 402] on span "ONLINE" at bounding box center [1108, 403] width 43 height 19
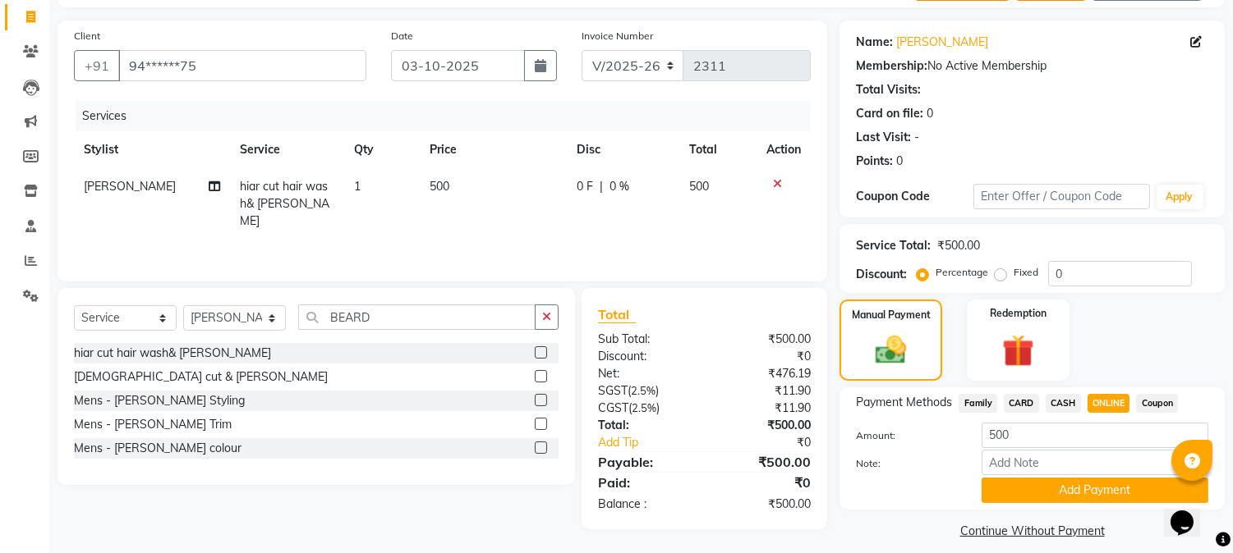
scroll to position [117, 0]
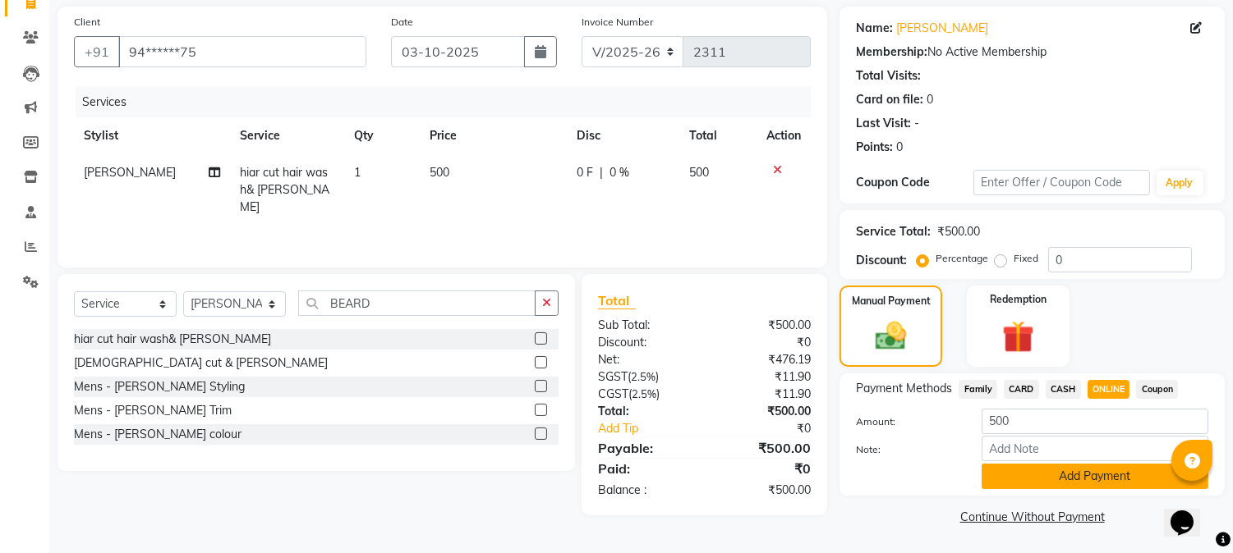
click at [1113, 471] on button "Add Payment" at bounding box center [1094, 476] width 227 height 25
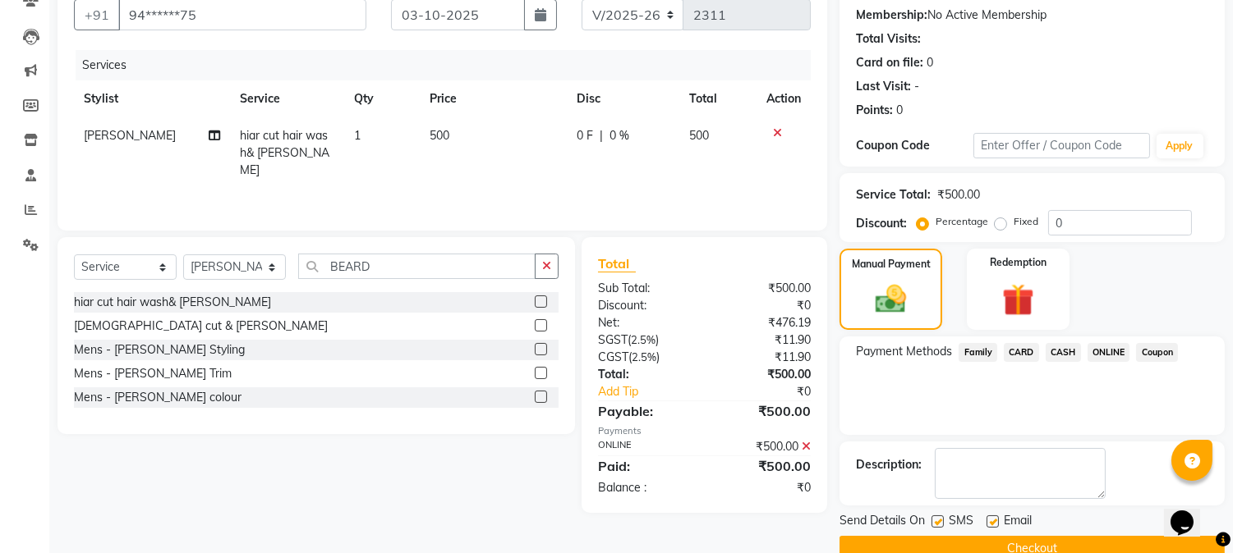
scroll to position [185, 0]
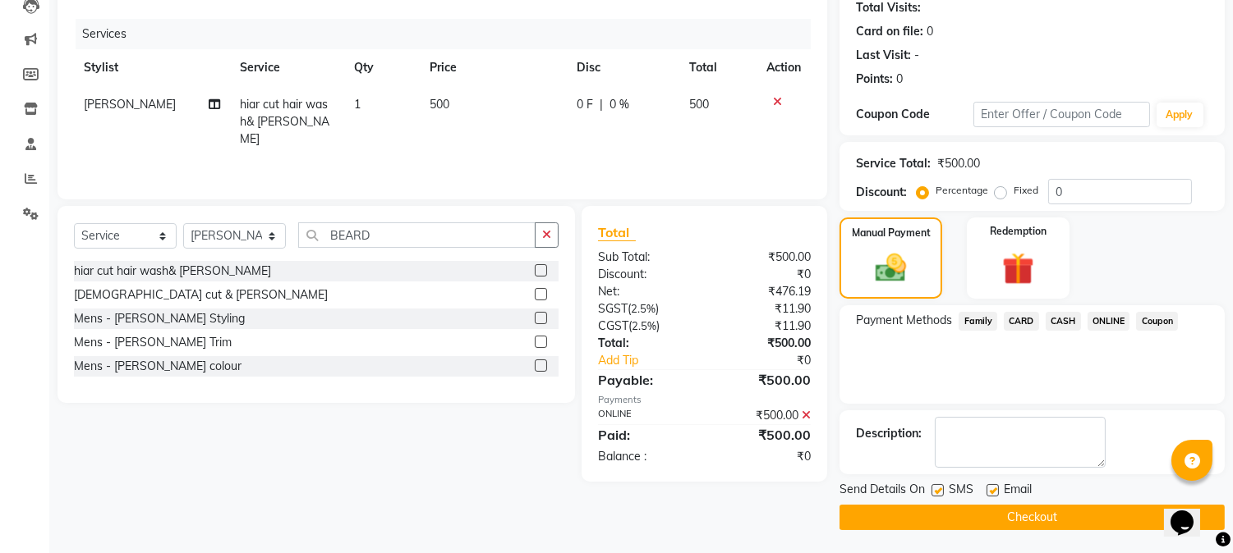
click at [1041, 516] on button "Checkout" at bounding box center [1031, 517] width 385 height 25
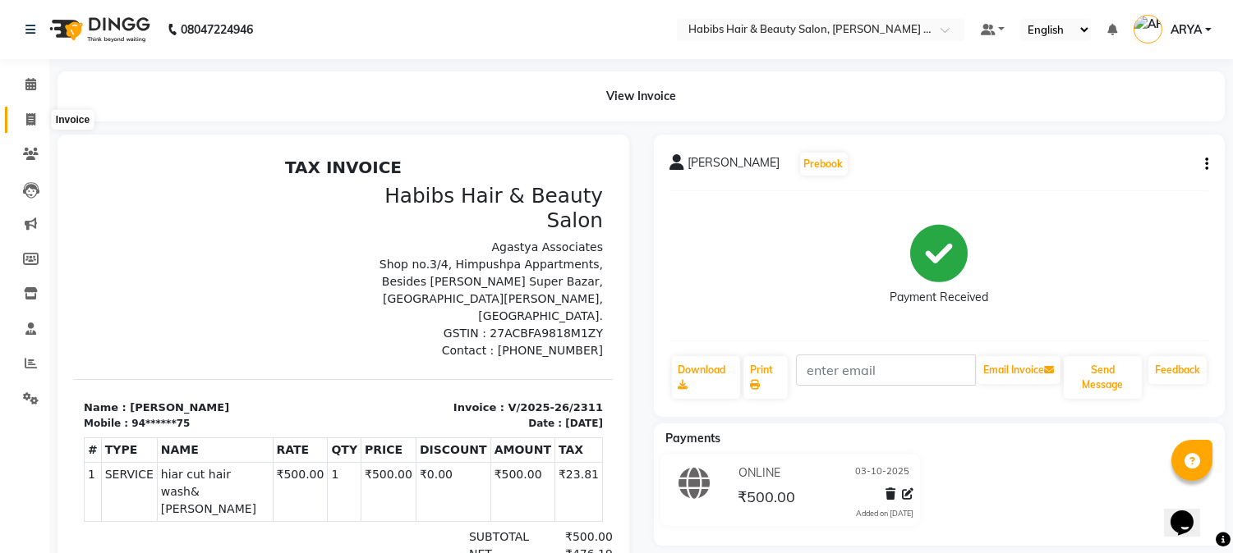
click at [26, 113] on icon at bounding box center [30, 119] width 9 height 12
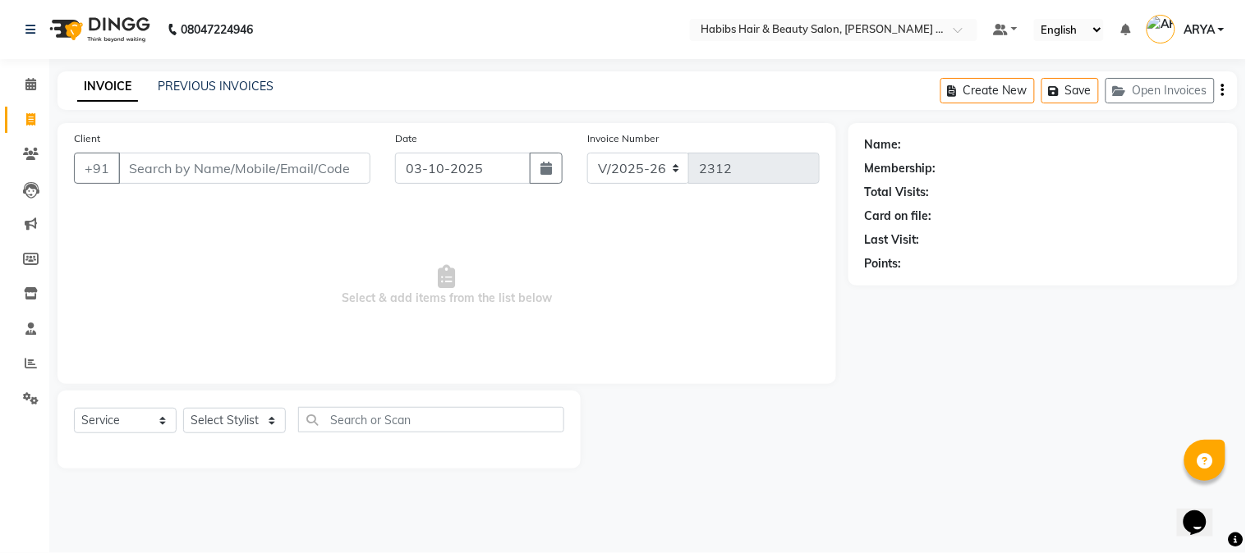
click at [217, 179] on input "Client" at bounding box center [244, 168] width 252 height 31
click at [230, 80] on link "PREVIOUS INVOICES" at bounding box center [216, 86] width 116 height 15
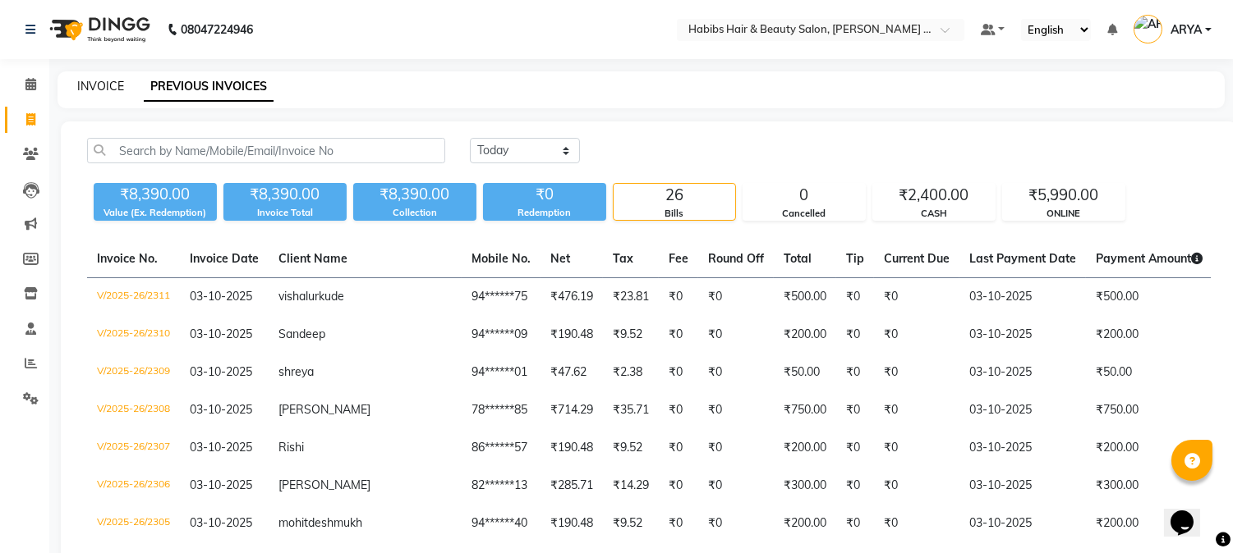
click at [112, 93] on link "INVOICE" at bounding box center [100, 86] width 47 height 15
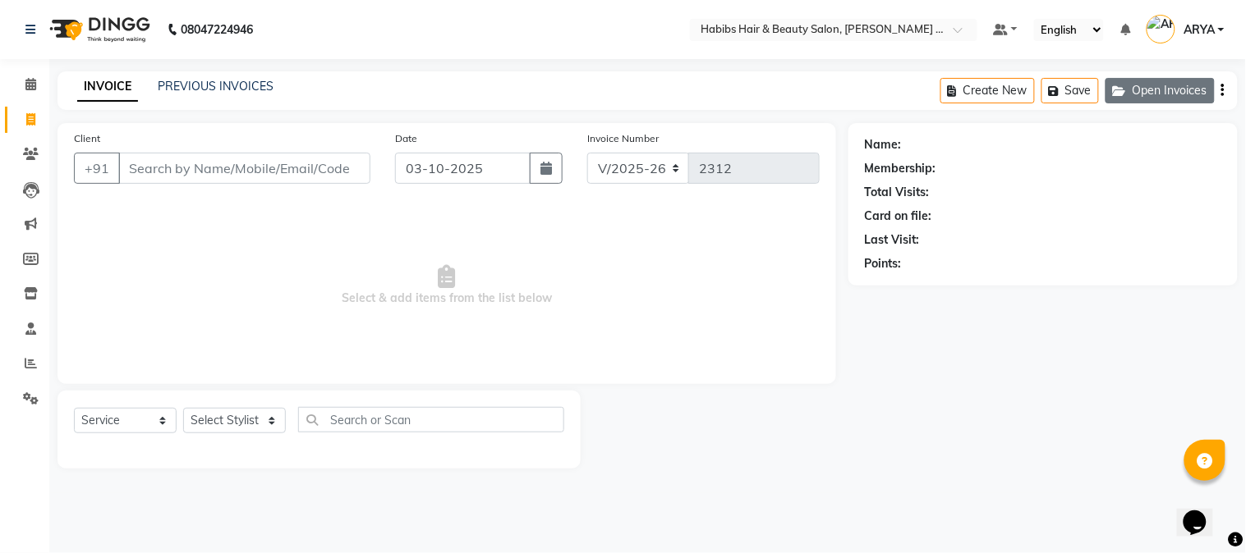
click at [1158, 88] on button "Open Invoices" at bounding box center [1159, 90] width 109 height 25
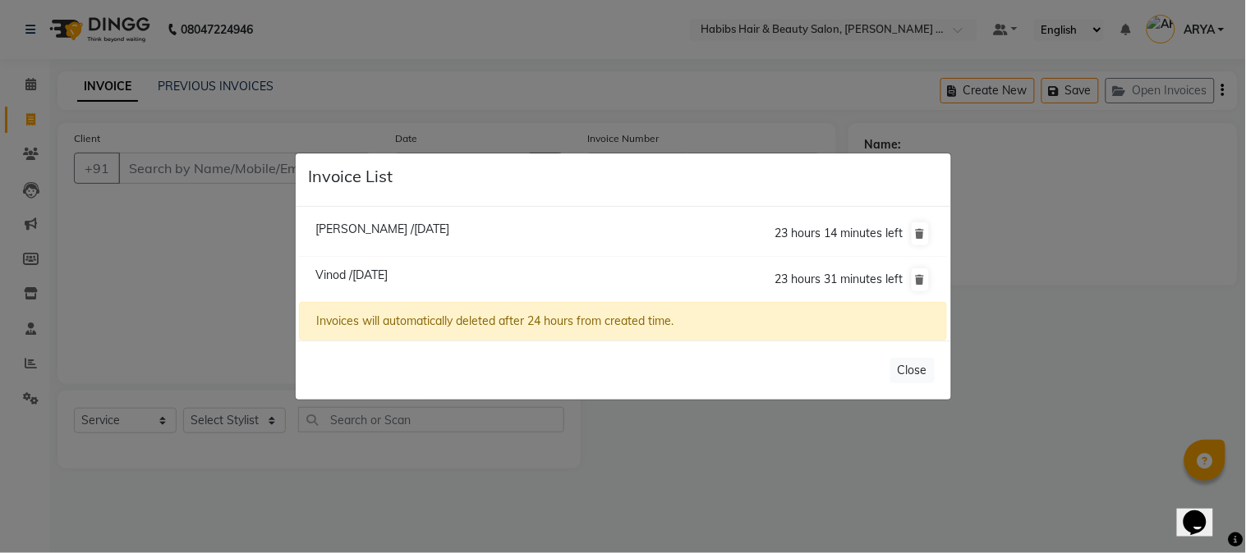
click at [384, 227] on span "[PERSON_NAME] /[DATE]" at bounding box center [382, 229] width 134 height 15
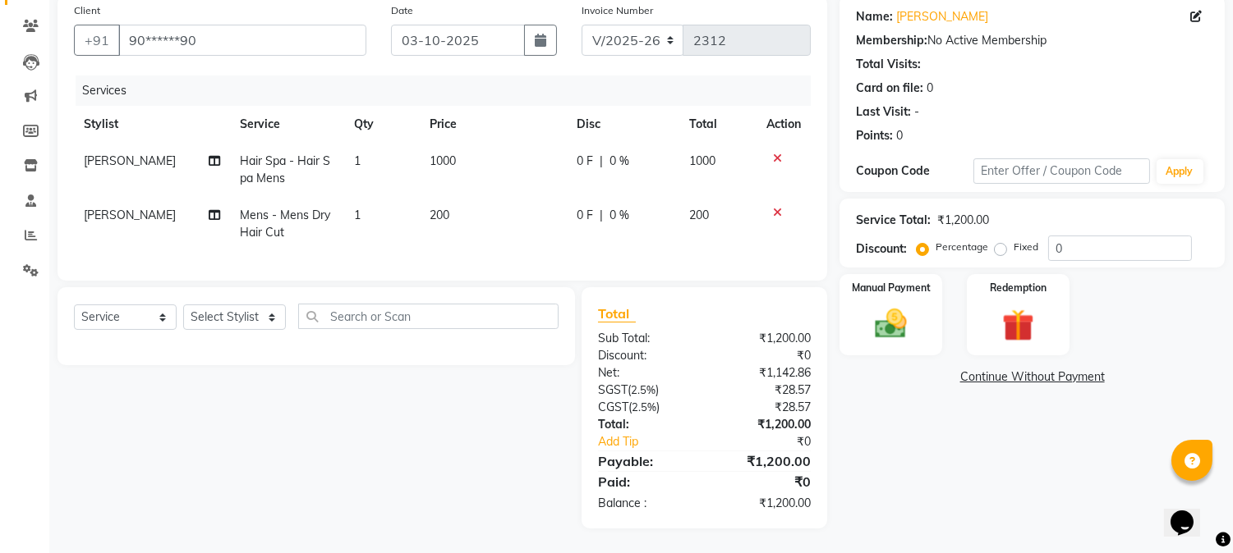
scroll to position [141, 0]
click at [898, 310] on img at bounding box center [891, 324] width 54 height 39
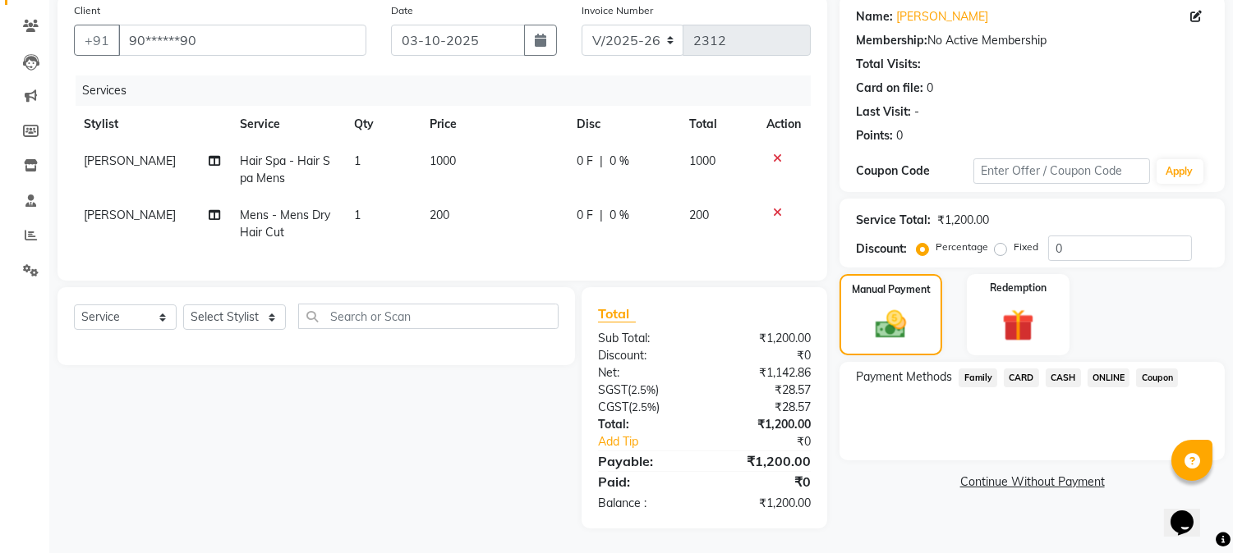
click at [1110, 369] on span "ONLINE" at bounding box center [1108, 378] width 43 height 19
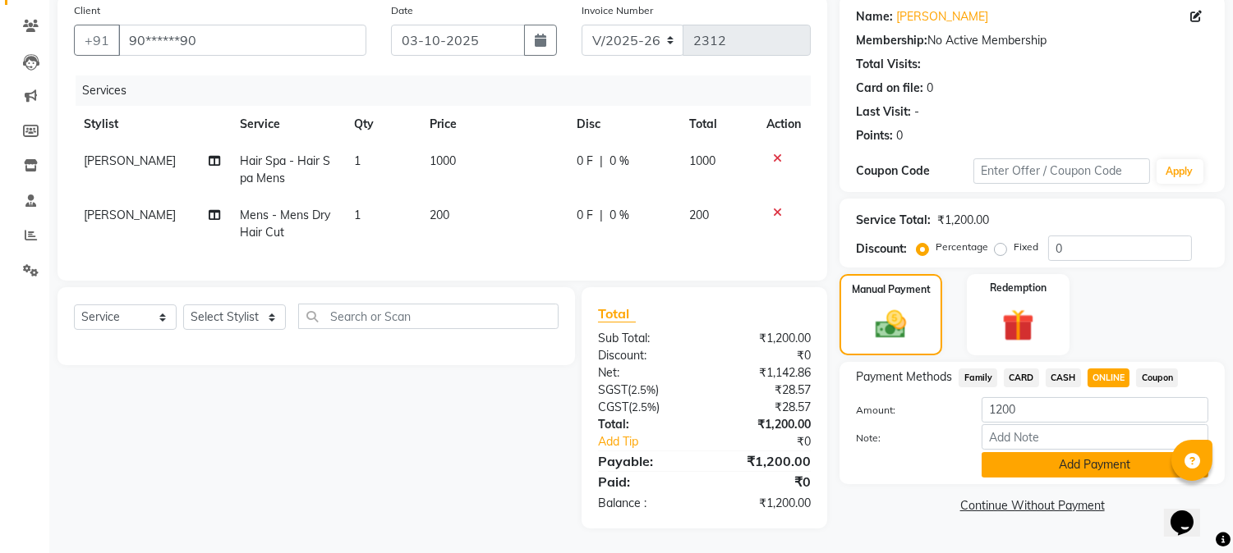
click at [1098, 452] on button "Add Payment" at bounding box center [1094, 464] width 227 height 25
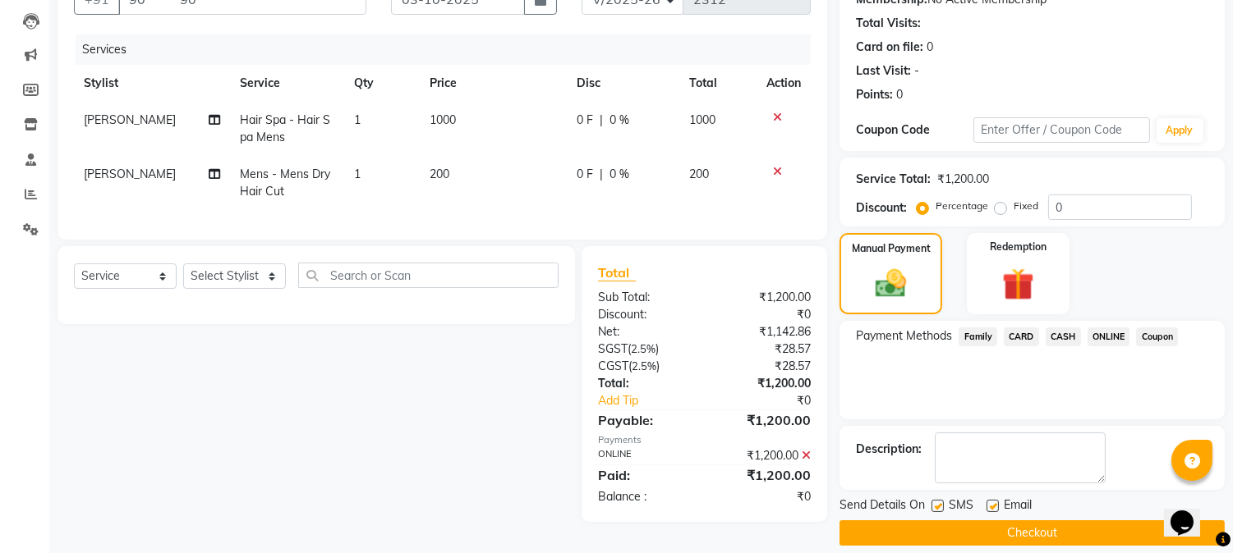
scroll to position [185, 0]
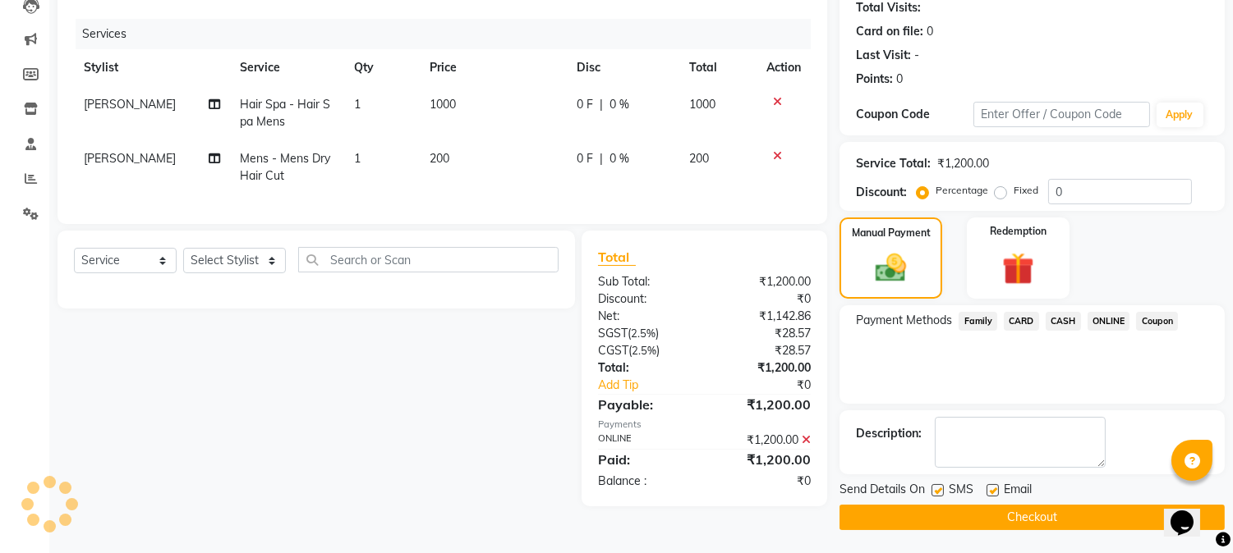
click at [1069, 519] on button "Checkout" at bounding box center [1031, 517] width 385 height 25
